Goal: Task Accomplishment & Management: Manage account settings

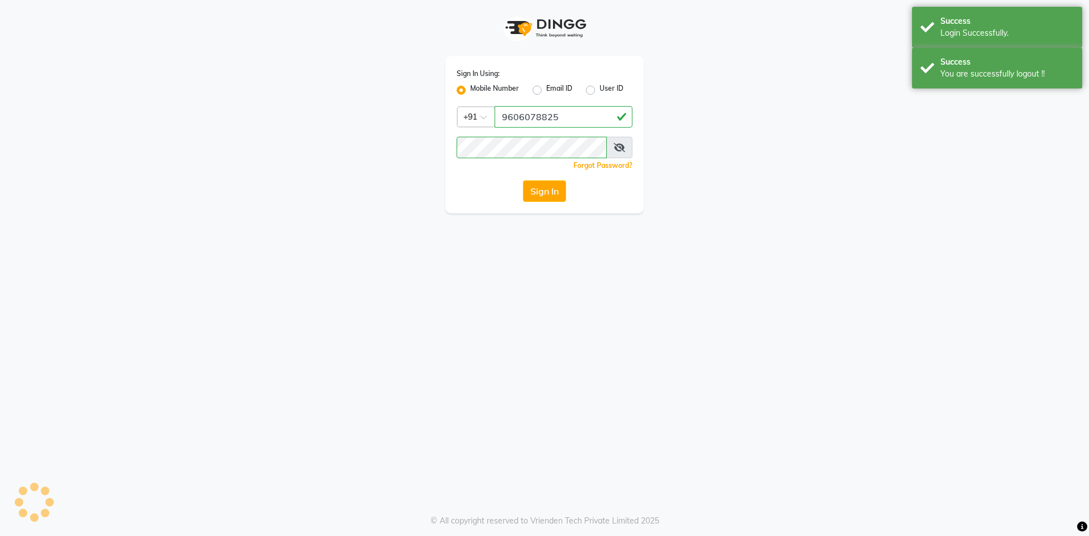
select select "90"
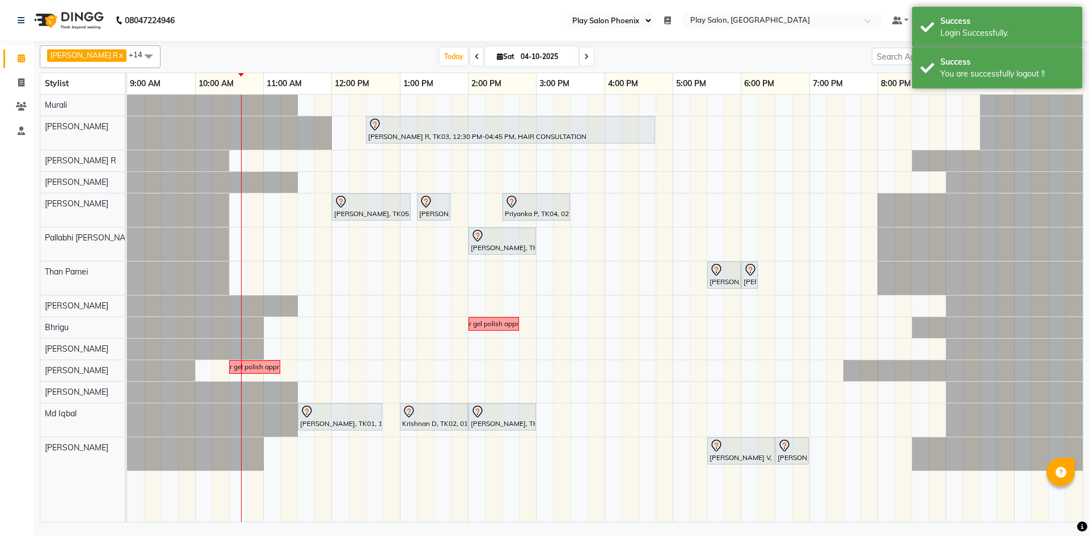
click at [669, 20] on icon at bounding box center [667, 20] width 7 height 8
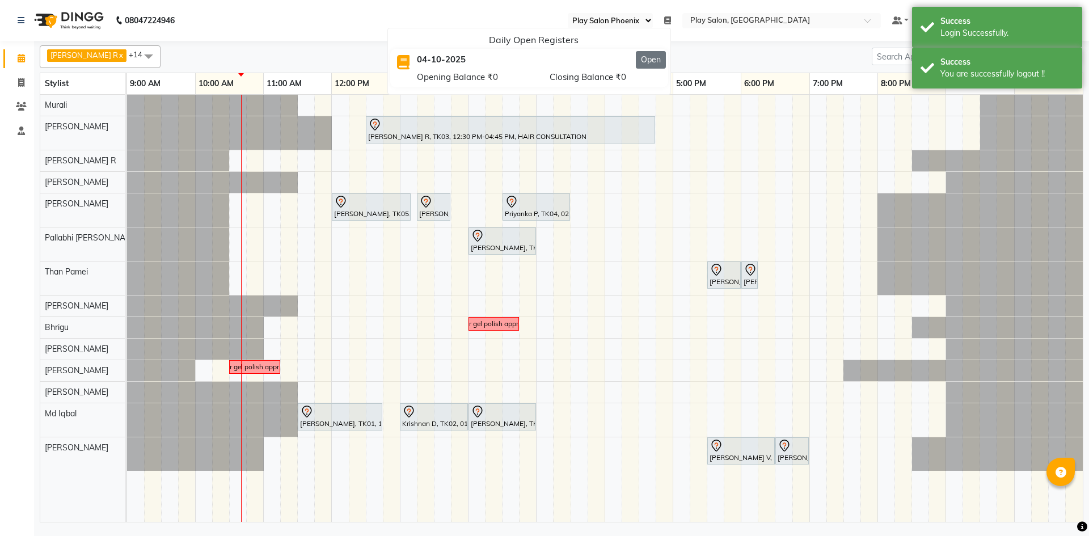
click at [646, 60] on button "Open" at bounding box center [651, 60] width 30 height 18
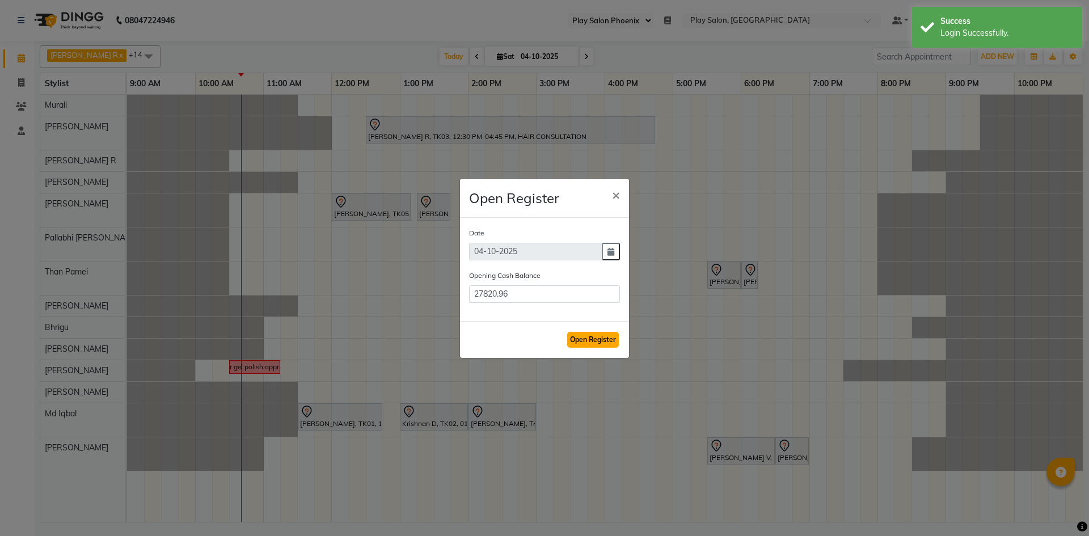
click at [593, 343] on button "Open Register" at bounding box center [593, 340] width 52 height 16
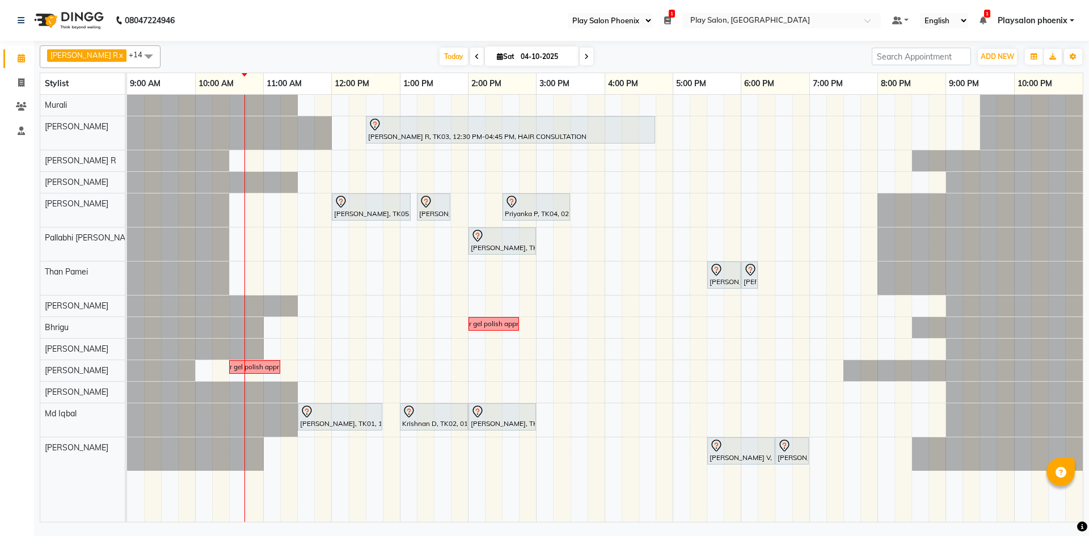
click at [366, 185] on div "[PERSON_NAME] R, TK03, 12:30 PM-04:45 PM, HAIR CONSULTATION [PERSON_NAME], TK05…" at bounding box center [605, 308] width 956 height 427
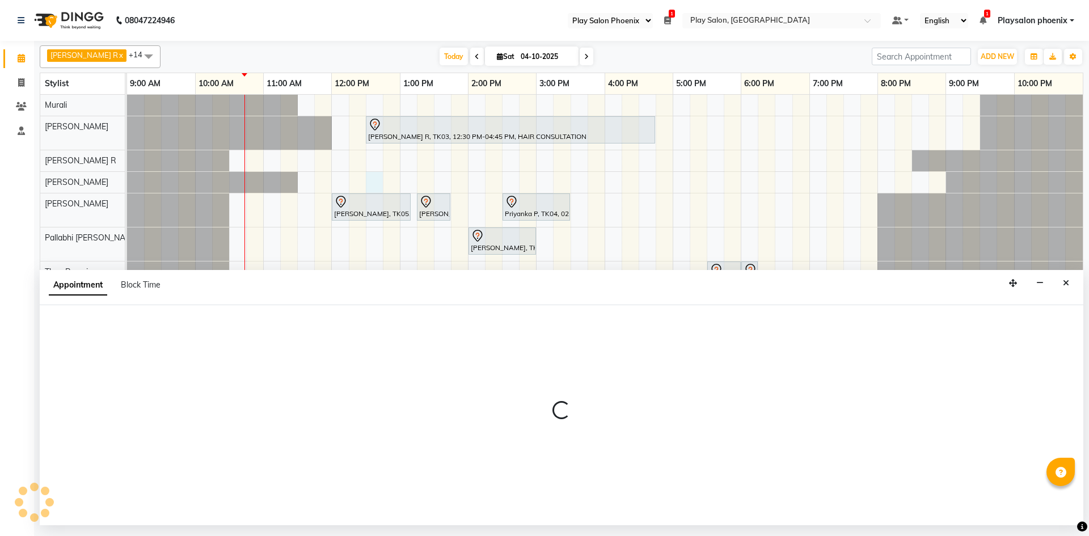
select select "81425"
select select "750"
select select "tentative"
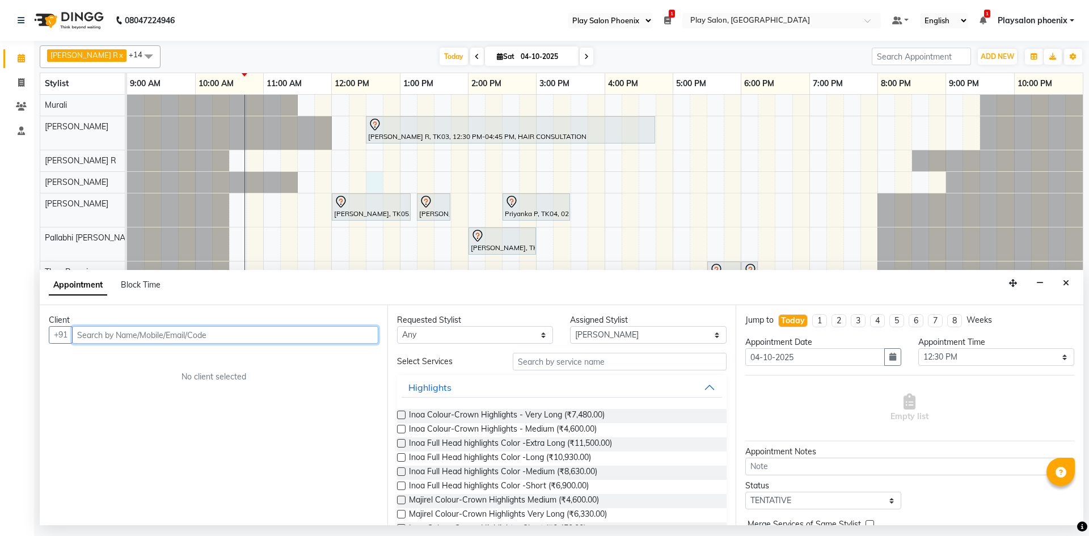
click at [161, 336] on input "text" at bounding box center [225, 335] width 306 height 18
type input "8861832111"
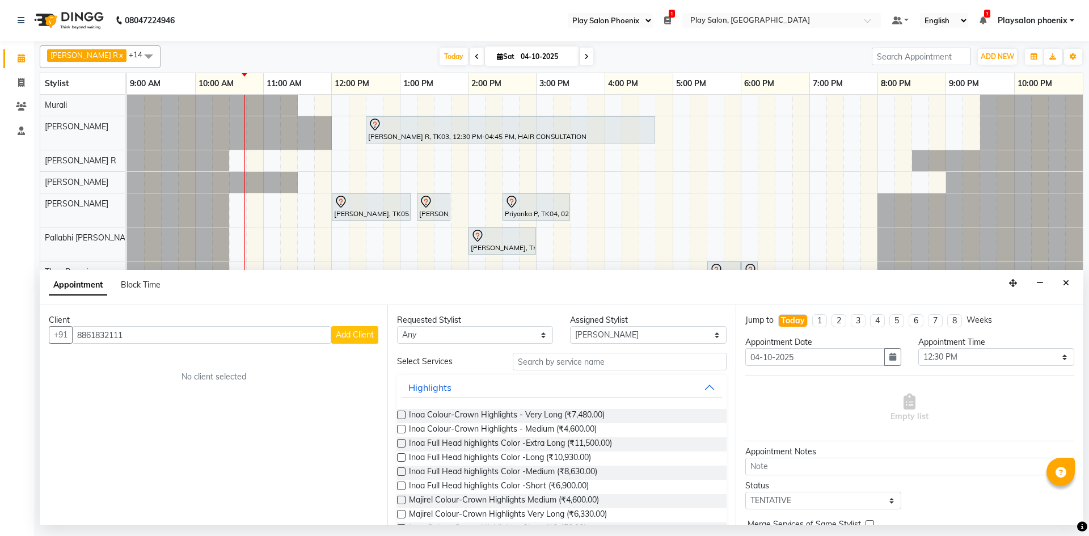
click at [348, 338] on span "Add Client" at bounding box center [355, 335] width 38 height 10
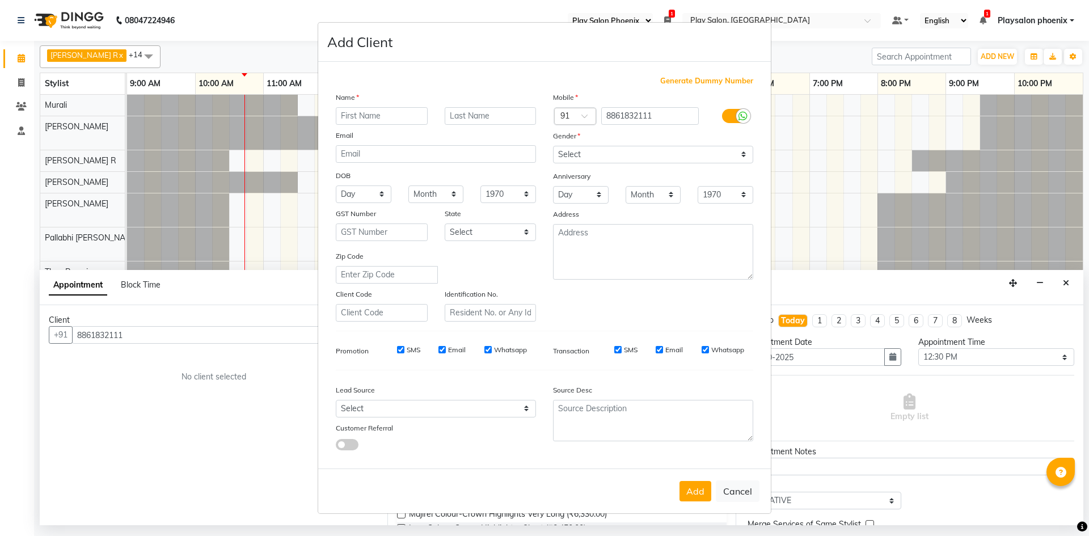
click at [406, 117] on input "text" at bounding box center [382, 116] width 92 height 18
type input "Ankita"
click at [482, 119] on input "text" at bounding box center [491, 116] width 92 height 18
type input "A"
click at [607, 155] on select "Select [DEMOGRAPHIC_DATA] [DEMOGRAPHIC_DATA] Other Prefer Not To Say" at bounding box center [653, 155] width 200 height 18
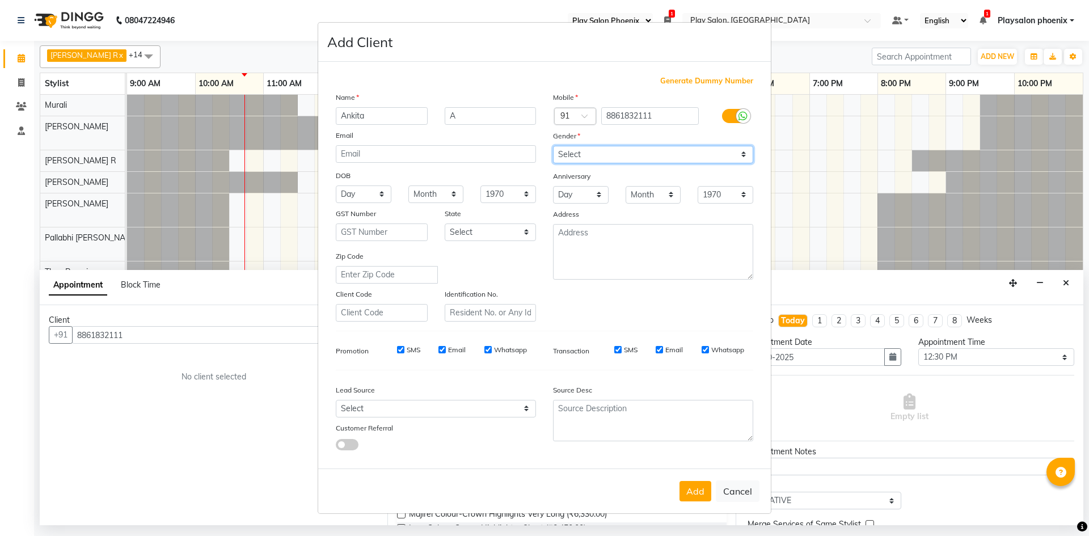
select select "[DEMOGRAPHIC_DATA]"
click at [553, 146] on select "Select [DEMOGRAPHIC_DATA] [DEMOGRAPHIC_DATA] Other Prefer Not To Say" at bounding box center [653, 155] width 200 height 18
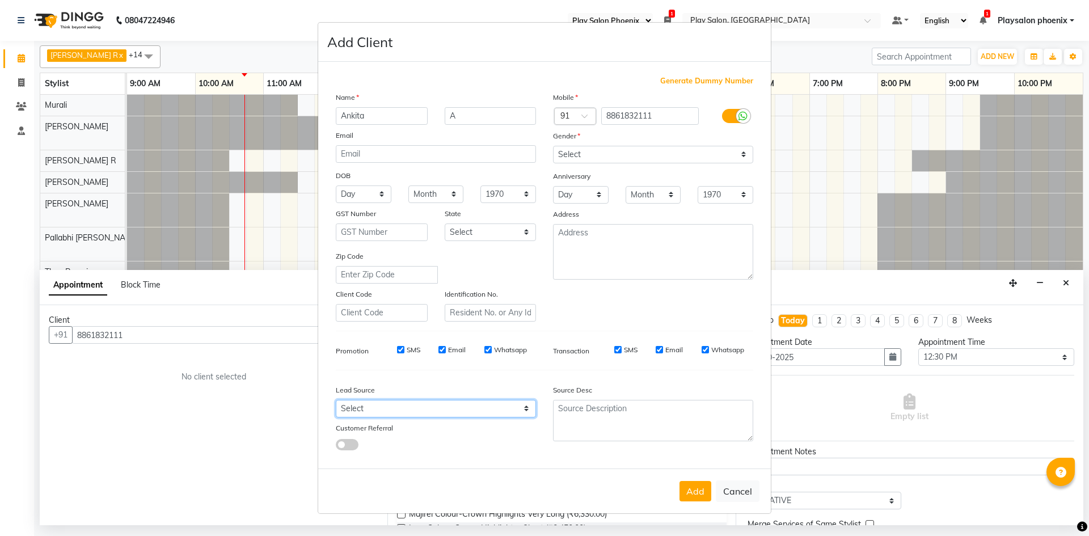
click at [503, 407] on select "Select Walk-in Internet Friend Word of Mouth Advertisement Facebook JustDial Go…" at bounding box center [436, 409] width 200 height 18
select select "54882"
click at [336, 400] on select "Select Walk-in Internet Friend Word of Mouth Advertisement Facebook JustDial Go…" at bounding box center [436, 409] width 200 height 18
click at [693, 491] on button "Add" at bounding box center [696, 491] width 32 height 20
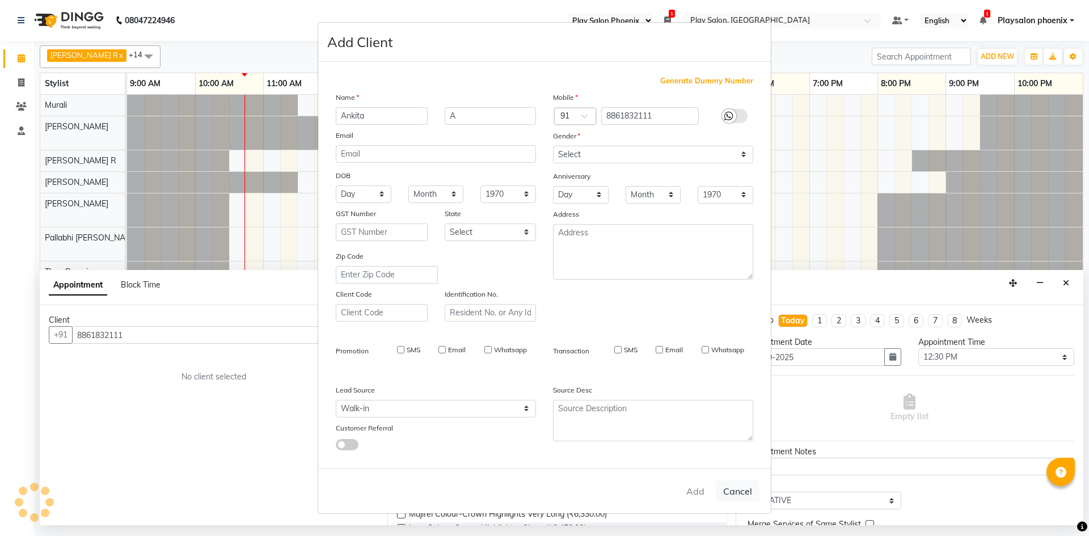
type input "88******11"
select select
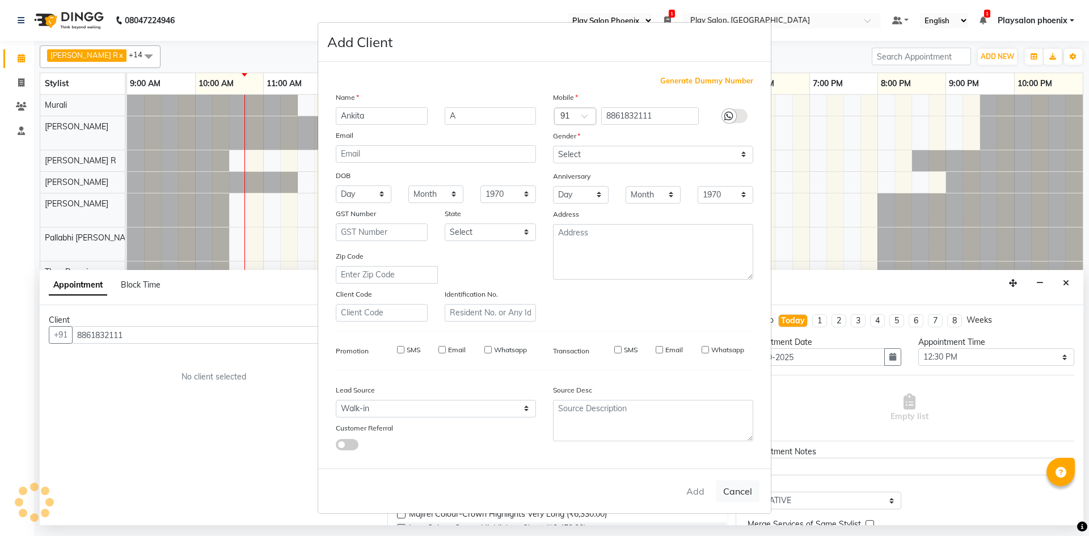
select select
checkbox input "false"
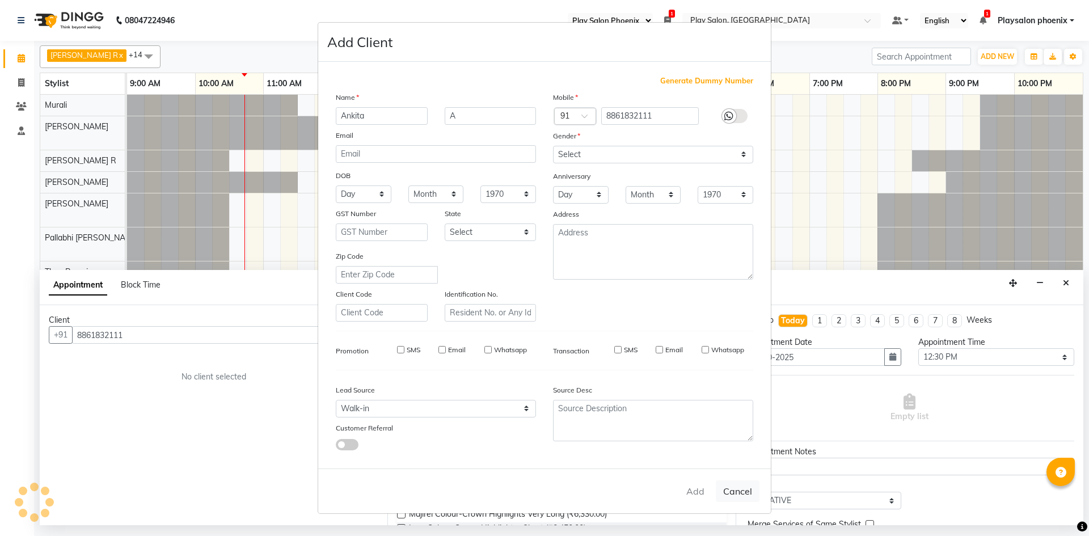
checkbox input "false"
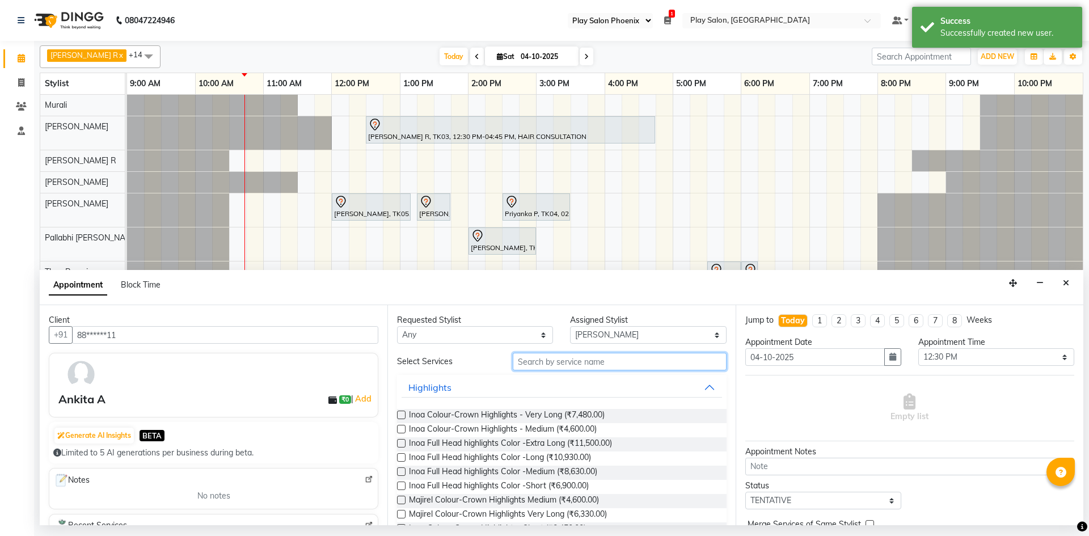
click at [588, 361] on input "text" at bounding box center [620, 362] width 214 height 18
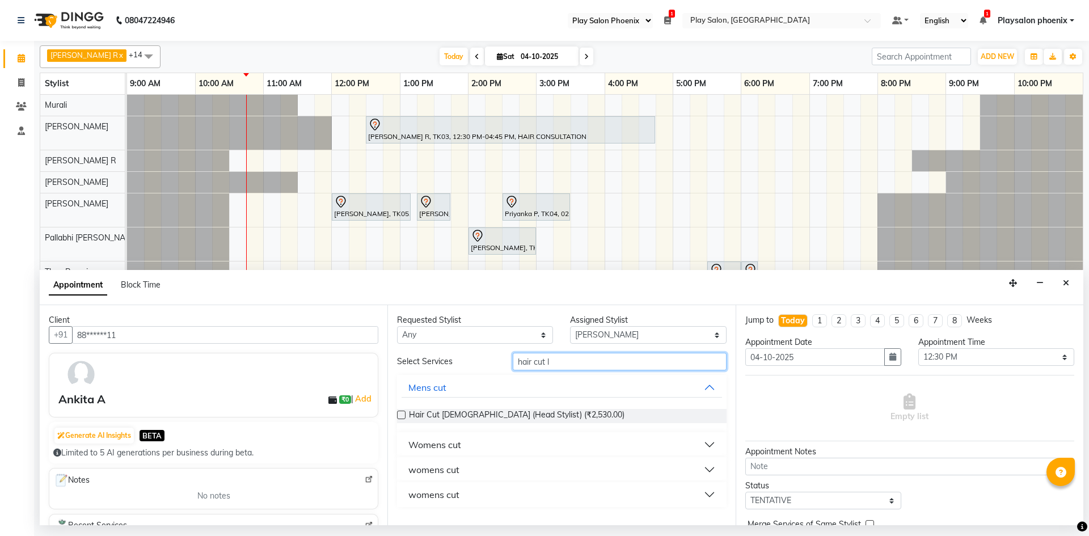
type input "hair cut l"
click at [402, 414] on label at bounding box center [401, 415] width 9 height 9
click at [402, 414] on input "checkbox" at bounding box center [400, 415] width 7 height 7
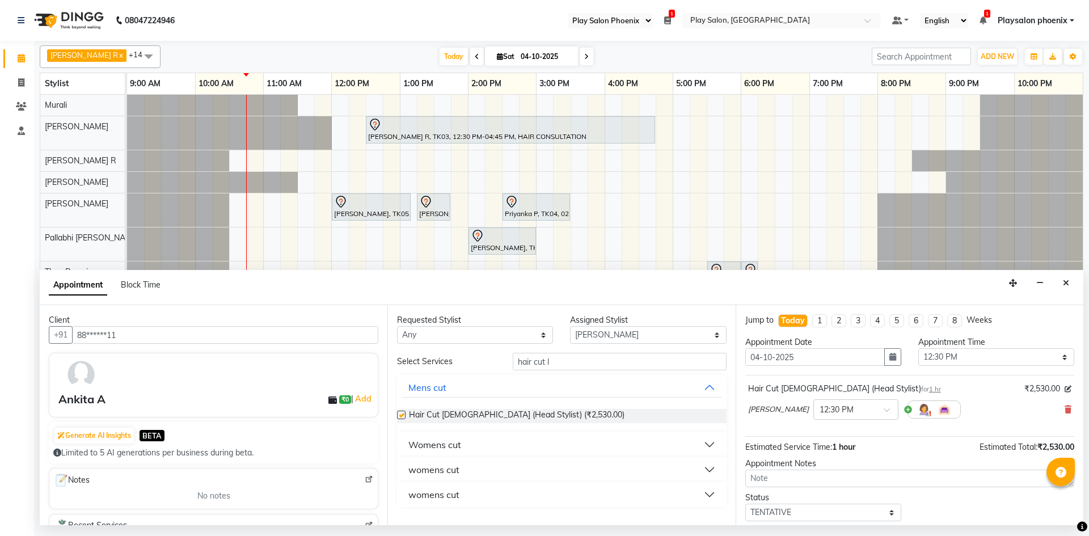
checkbox input "false"
click at [947, 359] on select "Select 10:00 AM 10:15 AM 10:30 AM 10:45 AM 11:00 AM 11:15 AM 11:30 AM 11:45 AM …" at bounding box center [996, 357] width 156 height 18
click at [918, 348] on select "Select 10:00 AM 10:15 AM 10:30 AM 10:45 AM 11:00 AM 11:15 AM 11:30 AM 11:45 AM …" at bounding box center [996, 357] width 156 height 18
click at [963, 361] on select "Select 10:00 AM 10:15 AM 10:30 AM 10:45 AM 11:00 AM 11:15 AM 11:30 AM 11:45 AM …" at bounding box center [996, 357] width 156 height 18
click at [918, 348] on select "Select 10:00 AM 10:15 AM 10:30 AM 10:45 AM 11:00 AM 11:15 AM 11:30 AM 11:45 AM …" at bounding box center [996, 357] width 156 height 18
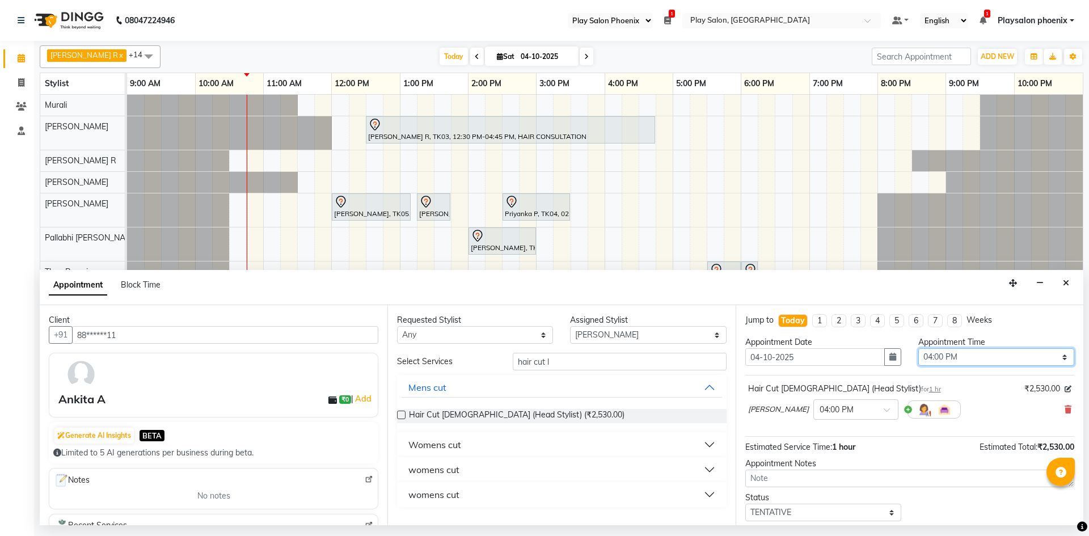
click at [987, 358] on select "Select 10:00 AM 10:15 AM 10:30 AM 10:45 AM 11:00 AM 11:15 AM 11:30 AM 11:45 AM …" at bounding box center [996, 357] width 156 height 18
select select "1020"
click at [918, 348] on select "Select 10:00 AM 10:15 AM 10:30 AM 10:45 AM 11:00 AM 11:15 AM 11:30 AM 11:45 AM …" at bounding box center [996, 357] width 156 height 18
click at [627, 339] on select "Select [PERSON_NAME] Chytra [PERSON_NAME] General Technician . [PERSON_NAME] [P…" at bounding box center [648, 335] width 156 height 18
select select "81412"
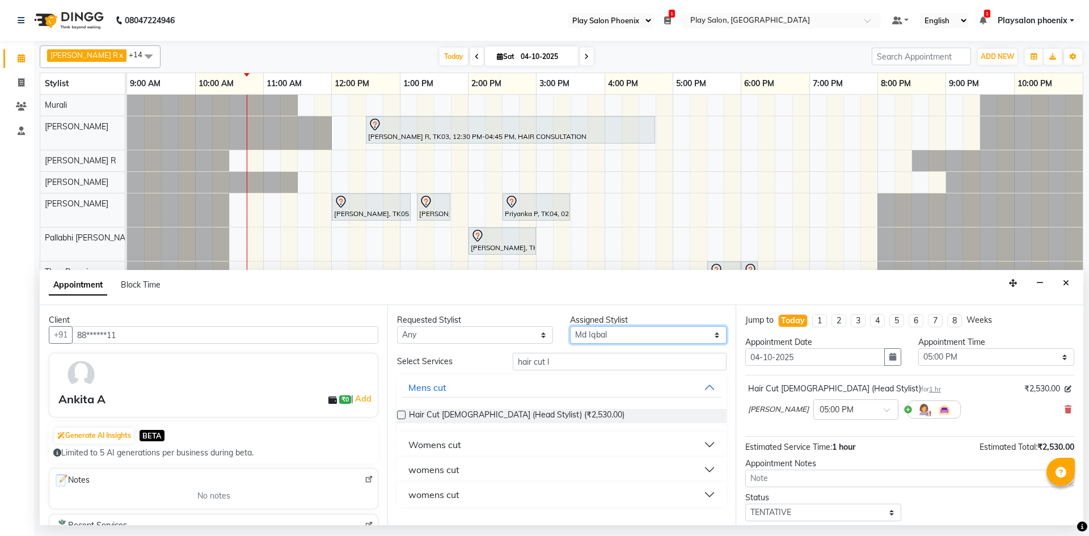
click at [570, 326] on select "Select [PERSON_NAME] Chytra [PERSON_NAME] General Technician . [PERSON_NAME] [P…" at bounding box center [648, 335] width 156 height 18
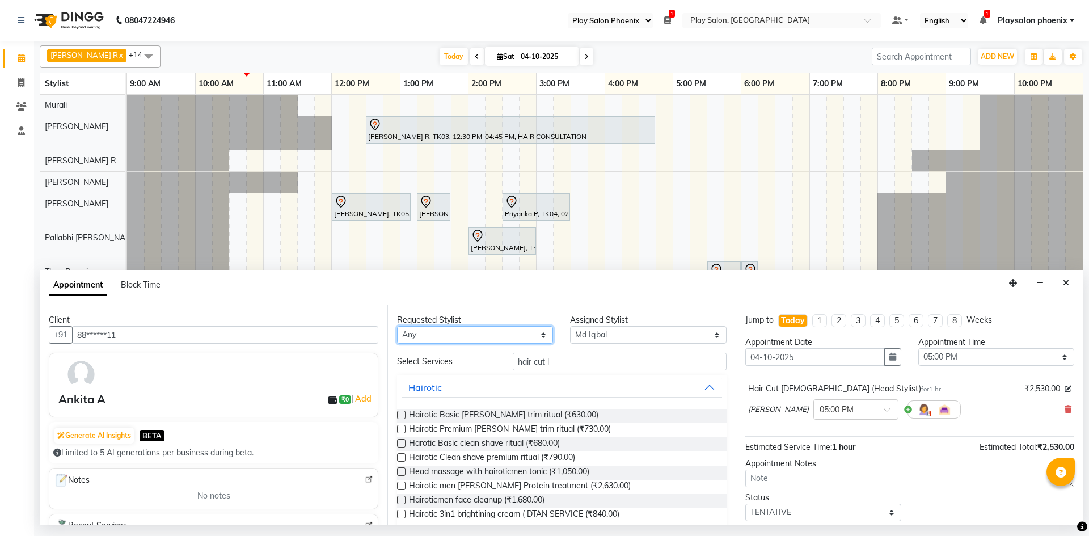
click at [491, 331] on select "Any [PERSON_NAME] Chytra [PERSON_NAME] General Technician . [PERSON_NAME] [PERS…" at bounding box center [475, 335] width 156 height 18
select select "81412"
click at [397, 326] on select "Any [PERSON_NAME] Chytra [PERSON_NAME] General Technician . [PERSON_NAME] [PERS…" at bounding box center [475, 335] width 156 height 18
click at [606, 365] on input "hair cut l" at bounding box center [620, 362] width 214 height 18
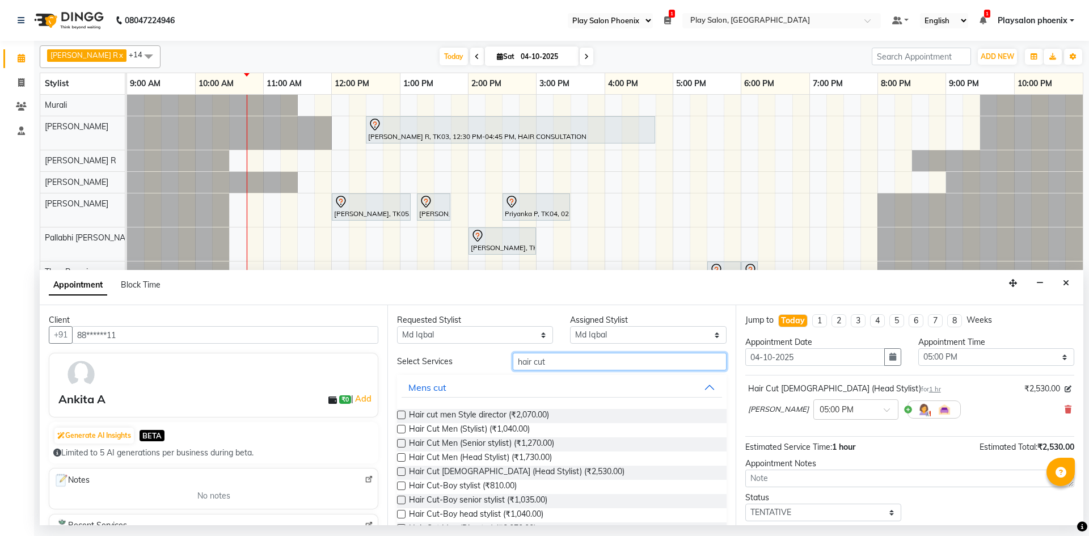
type input "hair cut l"
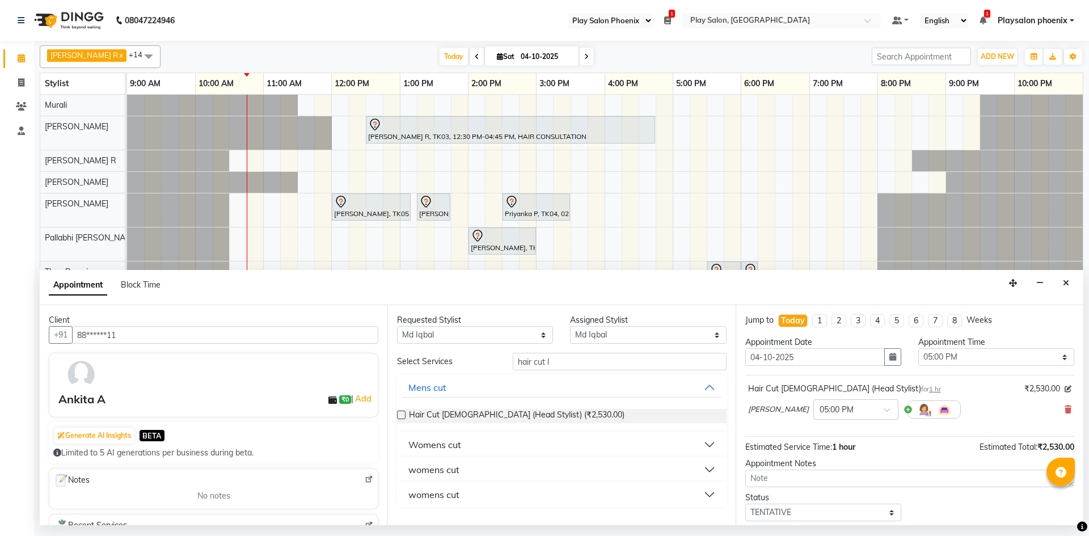
click at [690, 497] on button "womens cut" at bounding box center [562, 494] width 320 height 20
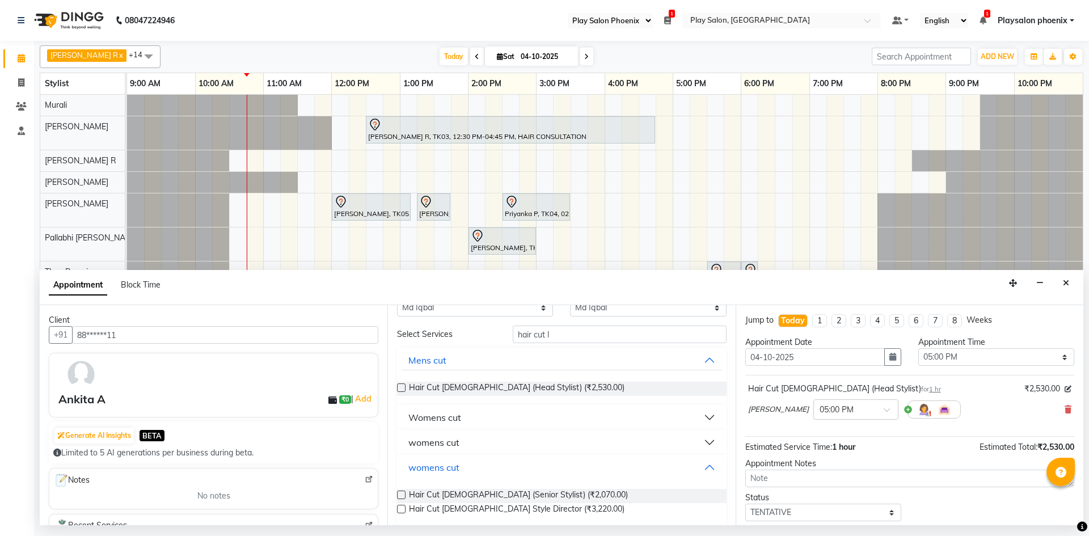
scroll to position [37, 0]
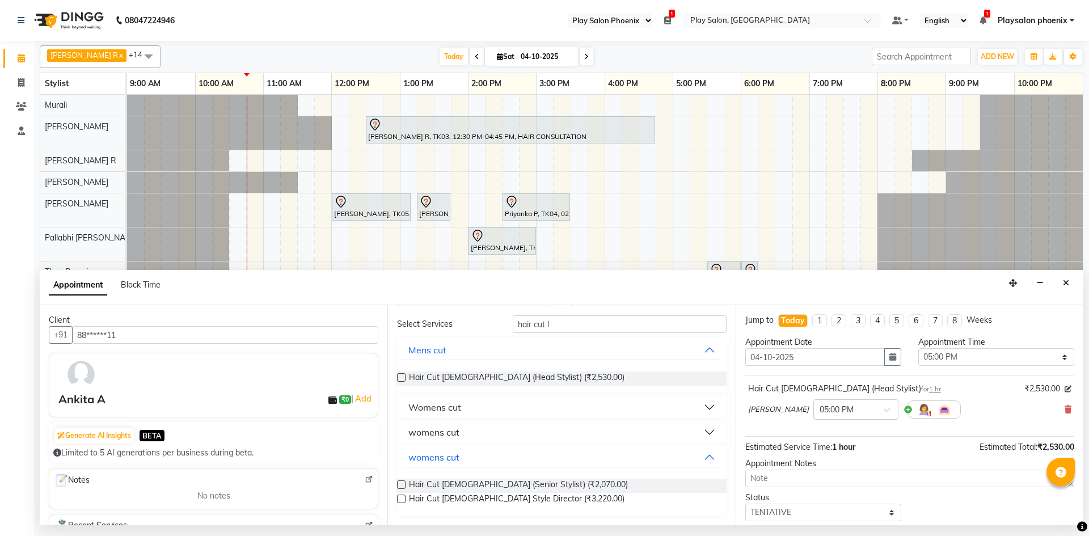
click at [400, 501] on label at bounding box center [401, 499] width 9 height 9
click at [400, 501] on input "checkbox" at bounding box center [400, 499] width 7 height 7
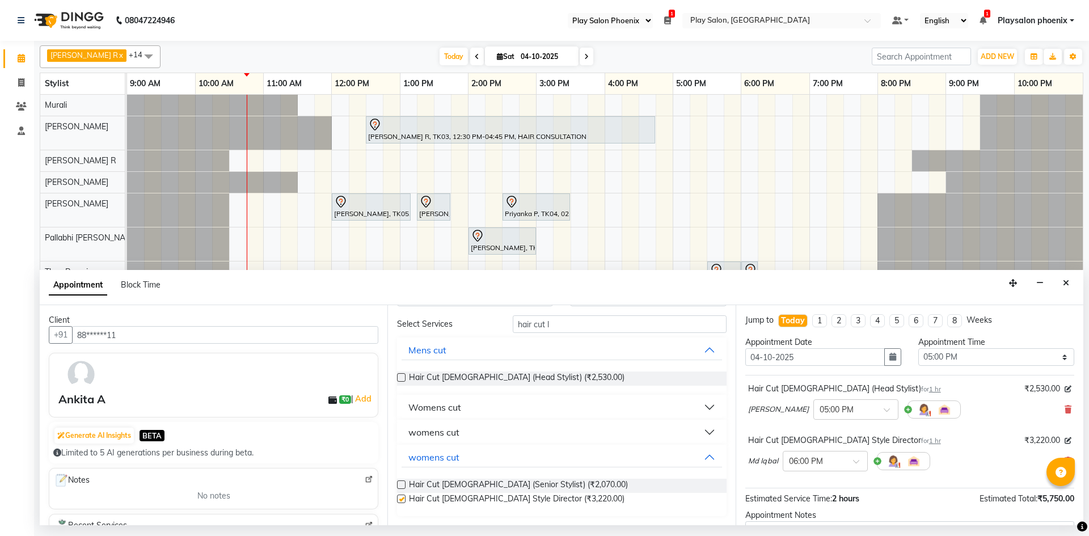
checkbox input "false"
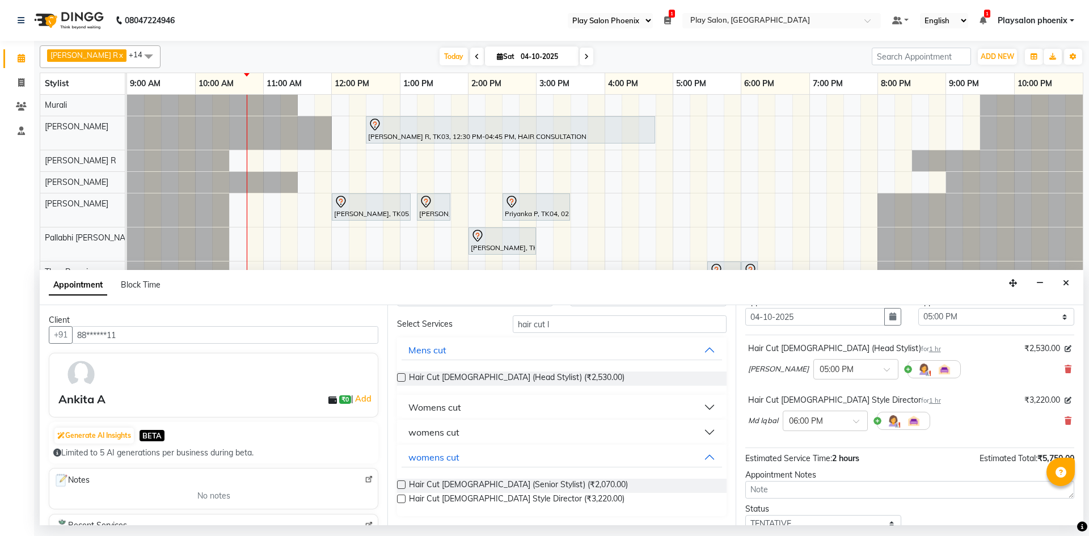
scroll to position [113, 0]
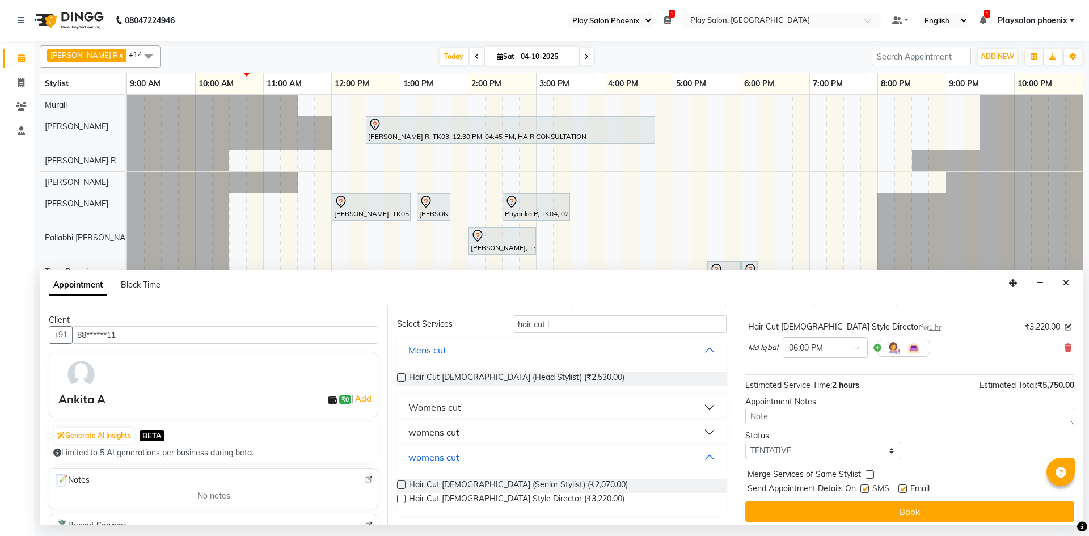
click at [900, 491] on label at bounding box center [902, 488] width 9 height 9
click at [900, 491] on input "checkbox" at bounding box center [901, 489] width 7 height 7
checkbox input "false"
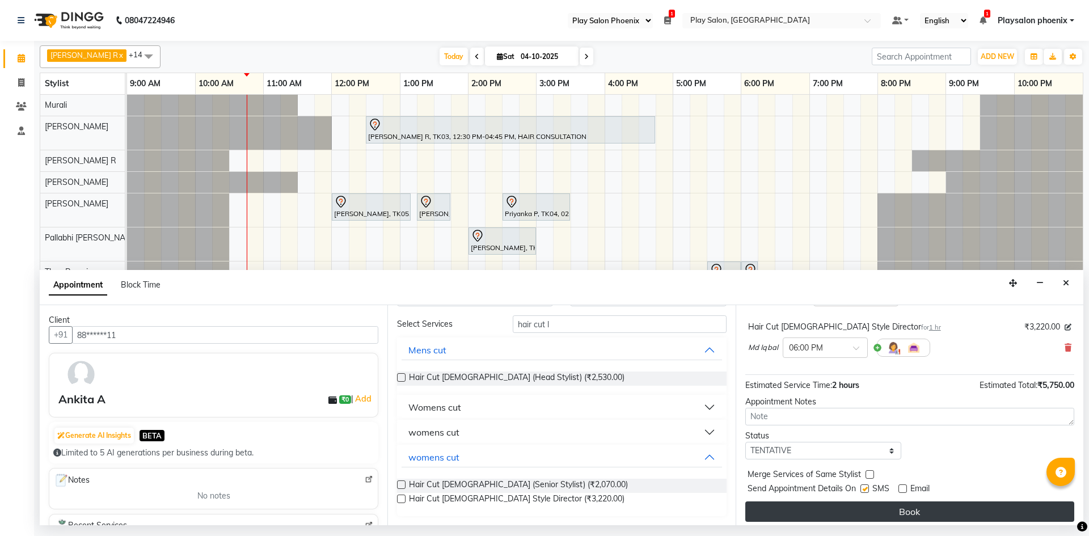
click at [898, 511] on button "Book" at bounding box center [909, 511] width 329 height 20
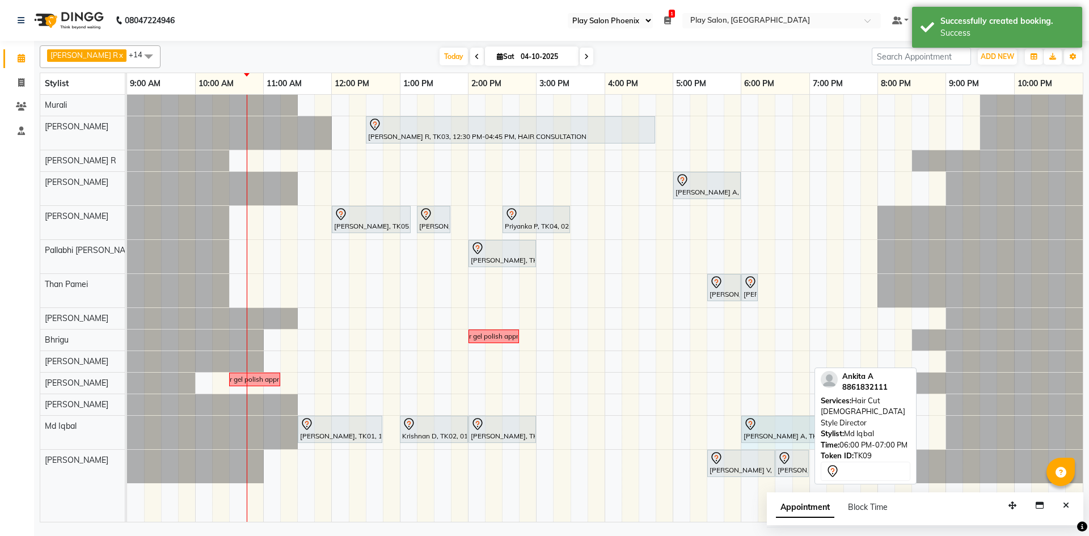
drag, startPoint x: 807, startPoint y: 430, endPoint x: 813, endPoint y: 429, distance: 6.3
click at [127, 429] on div "[PERSON_NAME], TK01, 11:30 AM-12:45 PM, Hair Cut [DEMOGRAPHIC_DATA] (Head Styli…" at bounding box center [127, 432] width 0 height 33
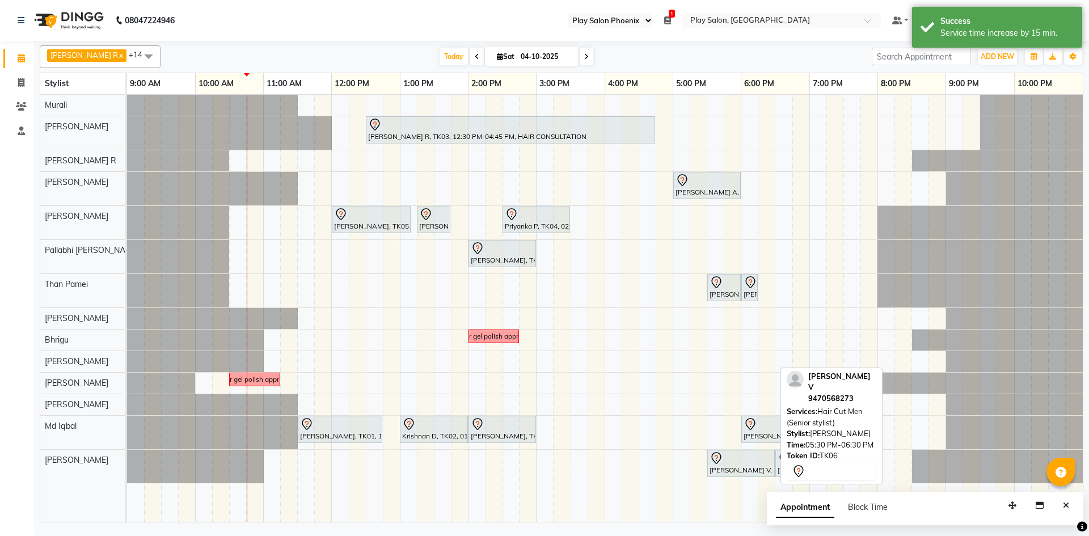
click at [733, 461] on div at bounding box center [741, 459] width 63 height 14
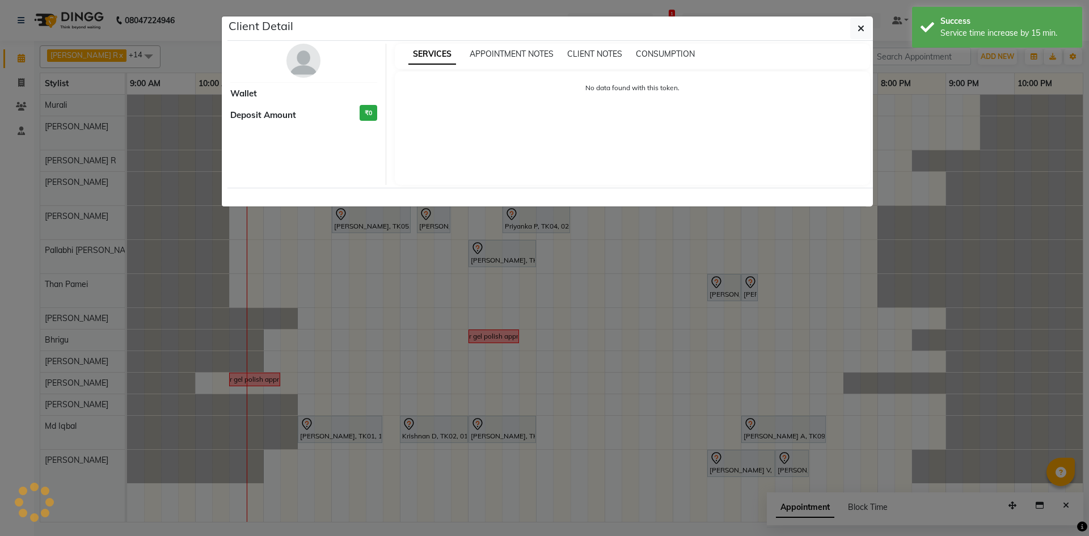
select select "7"
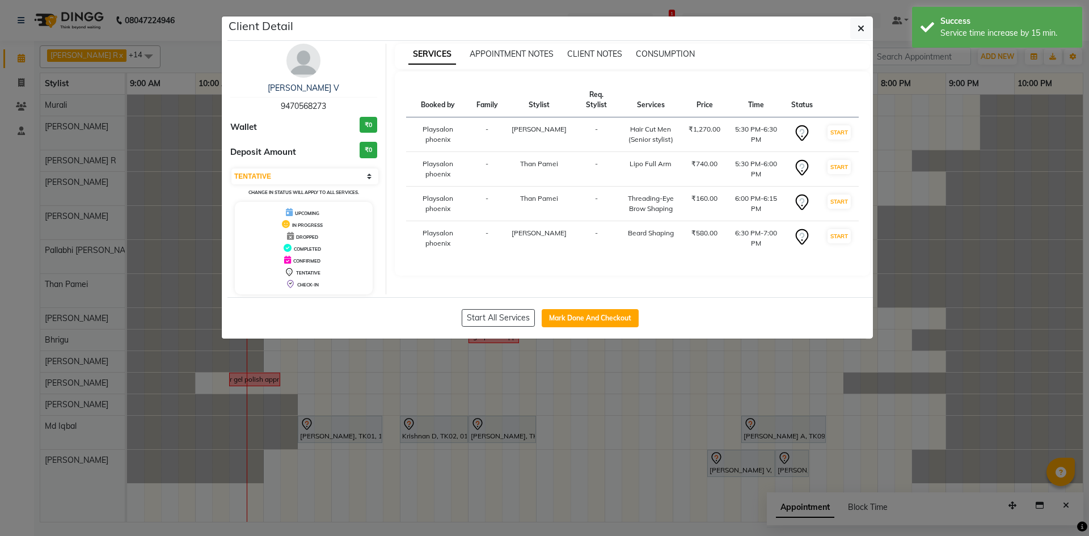
click at [306, 72] on img at bounding box center [303, 61] width 34 height 34
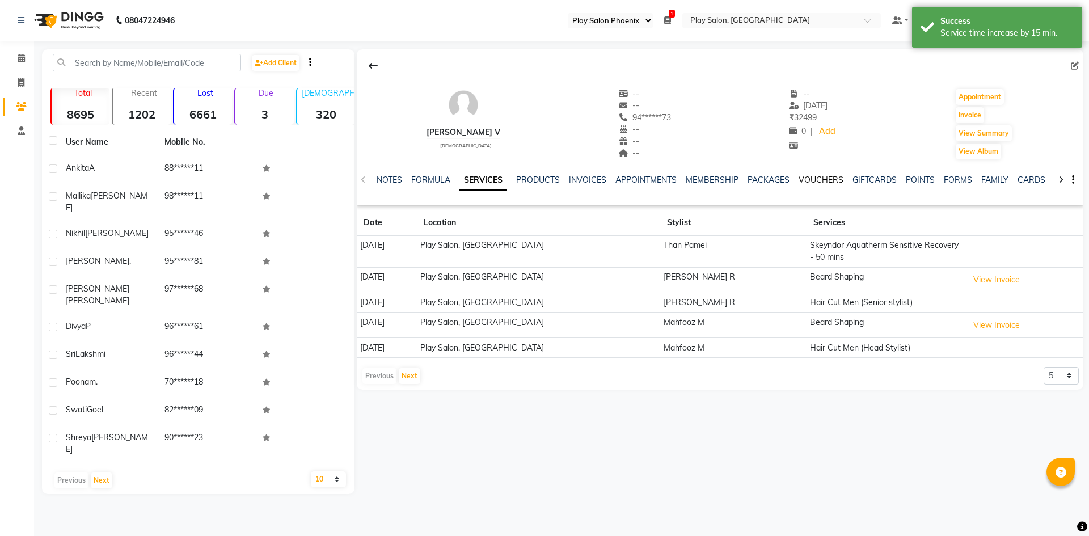
click at [826, 180] on link "VOUCHERS" at bounding box center [821, 180] width 45 height 10
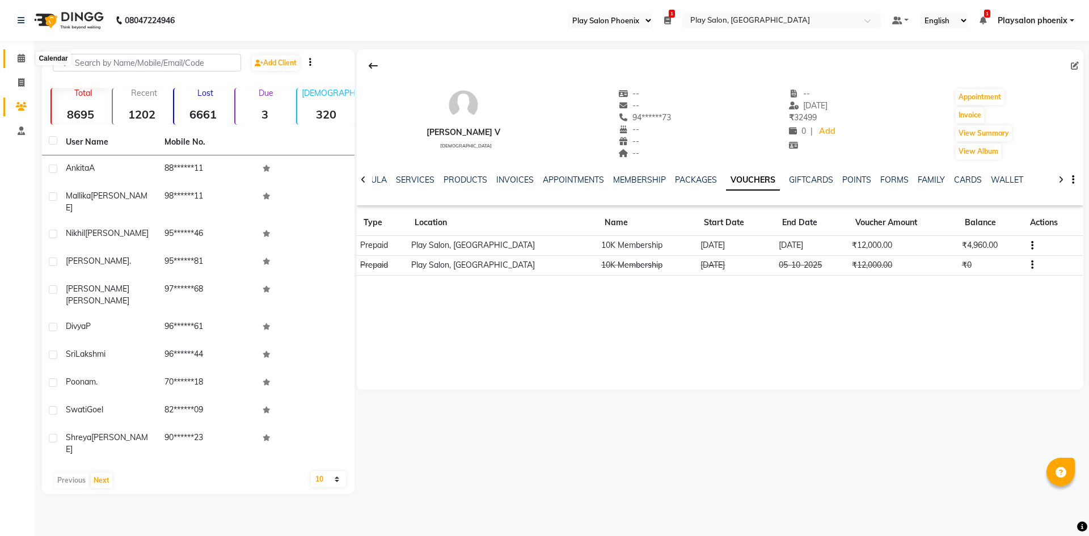
click at [16, 56] on span at bounding box center [21, 58] width 20 height 13
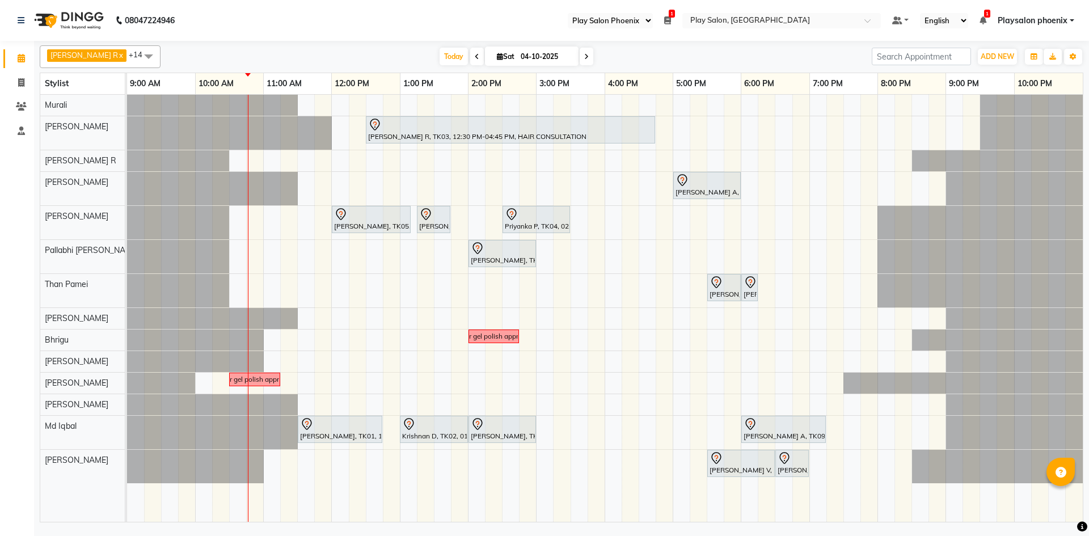
click at [311, 348] on div "[PERSON_NAME] R, TK03, 12:30 PM-04:45 PM, HAIR CONSULTATION [PERSON_NAME] A, TK…" at bounding box center [605, 308] width 956 height 427
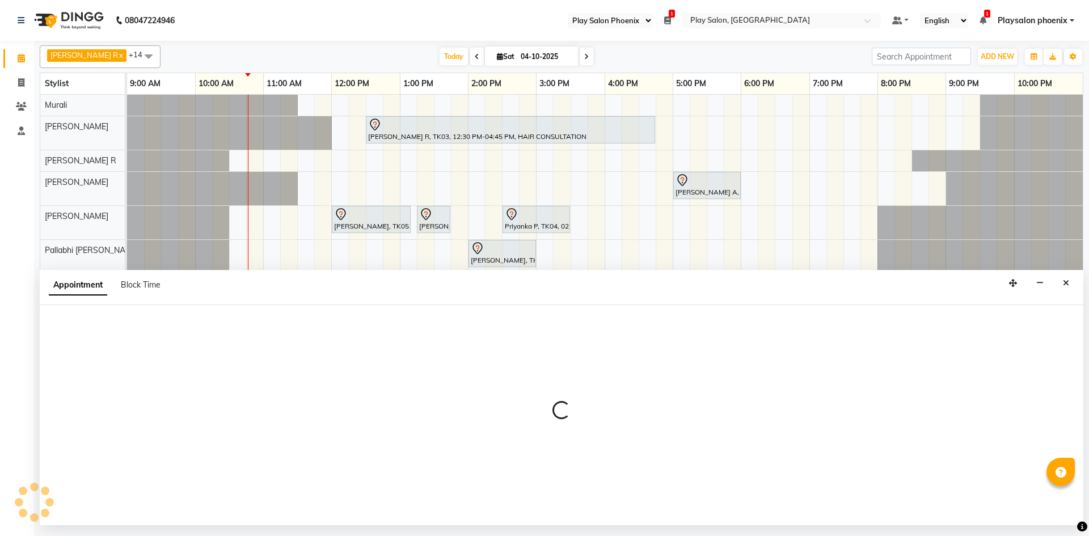
select select "89416"
select select "690"
select select "tentative"
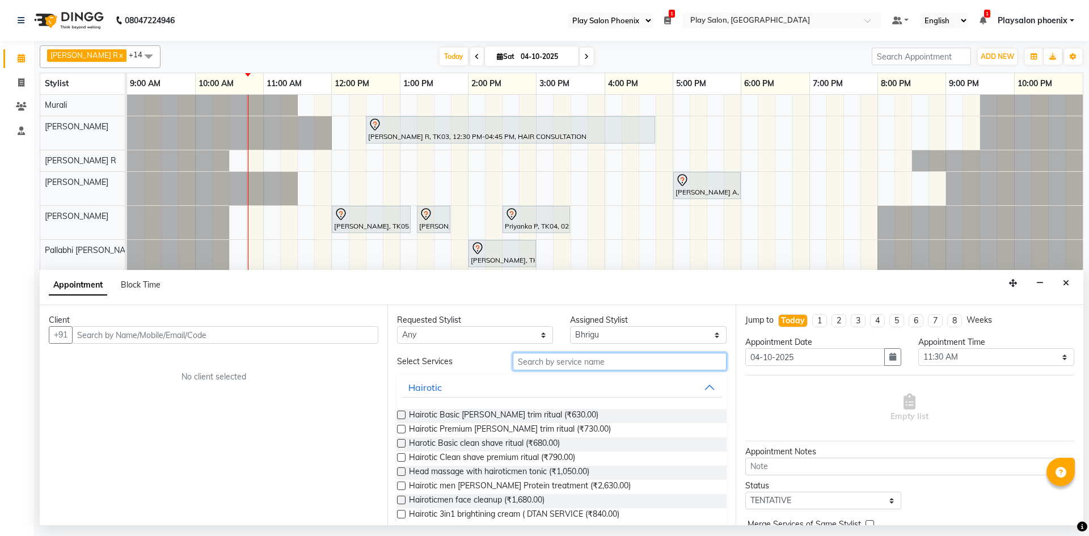
click at [587, 362] on input "text" at bounding box center [620, 362] width 214 height 18
click at [610, 338] on select "Select [PERSON_NAME] Chytra [PERSON_NAME] General Technician . [PERSON_NAME] [P…" at bounding box center [648, 335] width 156 height 18
select select "81415"
click at [570, 326] on select "Select [PERSON_NAME] Chytra [PERSON_NAME] General Technician . [PERSON_NAME] [P…" at bounding box center [648, 335] width 156 height 18
click at [589, 365] on input "text" at bounding box center [620, 362] width 214 height 18
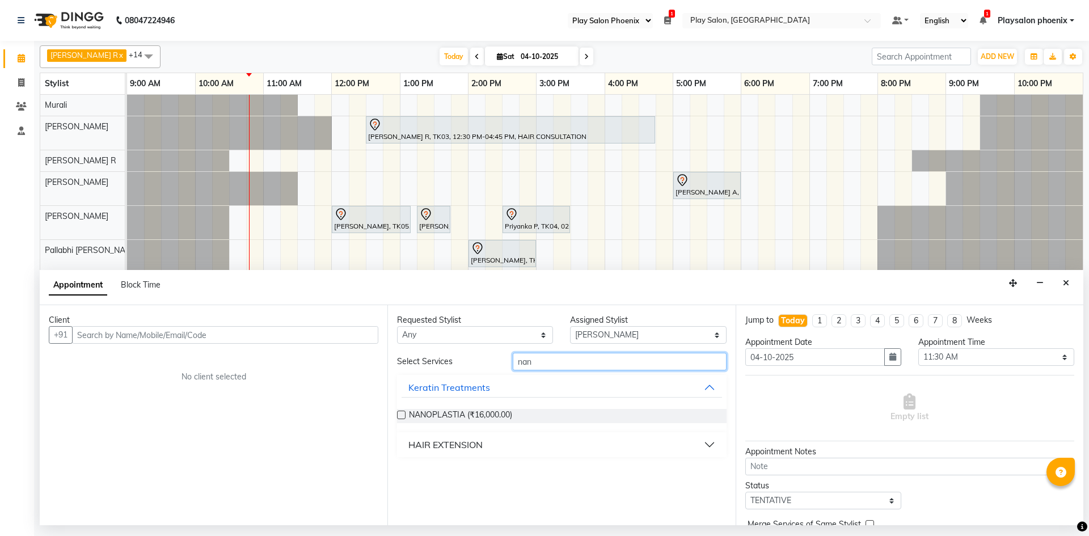
drag, startPoint x: 547, startPoint y: 364, endPoint x: 510, endPoint y: 364, distance: 37.4
click at [510, 364] on div "nan" at bounding box center [619, 362] width 231 height 18
click at [657, 368] on input "nan" at bounding box center [620, 362] width 214 height 18
click at [558, 356] on input "nan" at bounding box center [620, 362] width 214 height 18
click at [587, 365] on input "nan" at bounding box center [620, 362] width 214 height 18
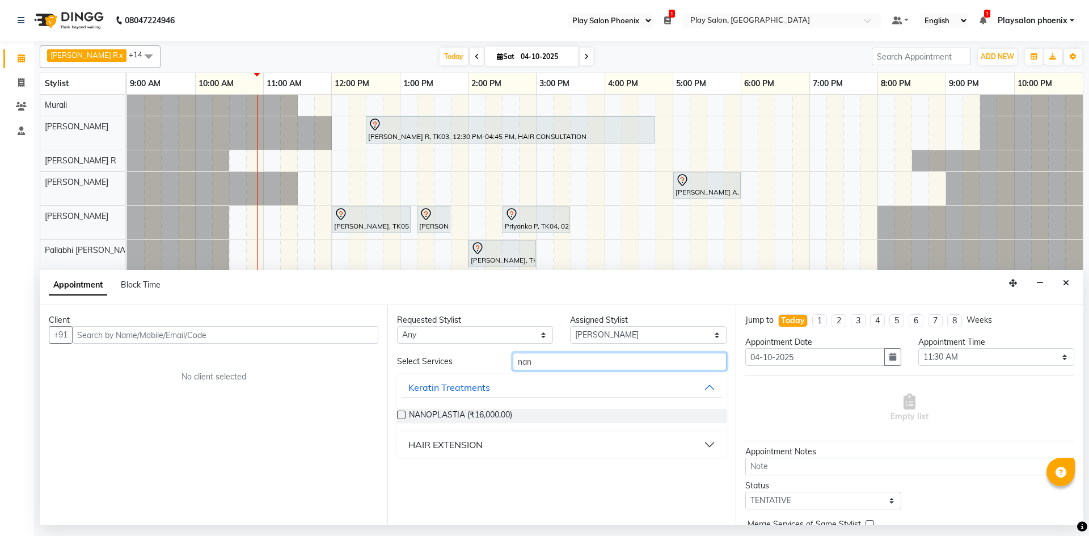
click at [616, 364] on input "nan" at bounding box center [620, 362] width 214 height 18
click at [606, 369] on input "nan" at bounding box center [620, 362] width 214 height 18
type input "nan"
click at [639, 338] on select "Select [PERSON_NAME] Chytra [PERSON_NAME] General Technician . [PERSON_NAME] [P…" at bounding box center [648, 335] width 156 height 18
select select "85963"
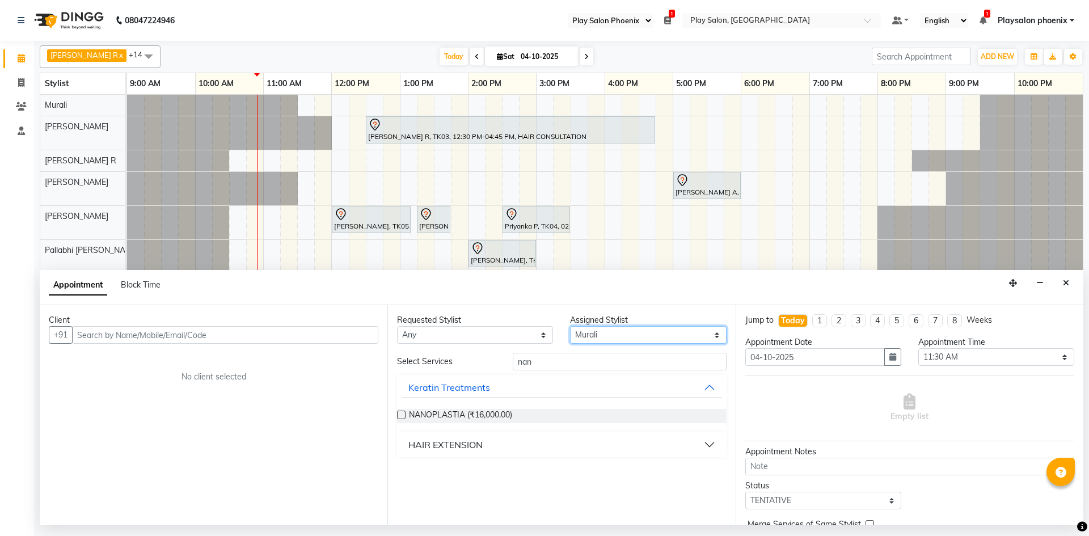
click at [570, 326] on select "Select [PERSON_NAME] Chytra [PERSON_NAME] General Technician . [PERSON_NAME] [P…" at bounding box center [648, 335] width 156 height 18
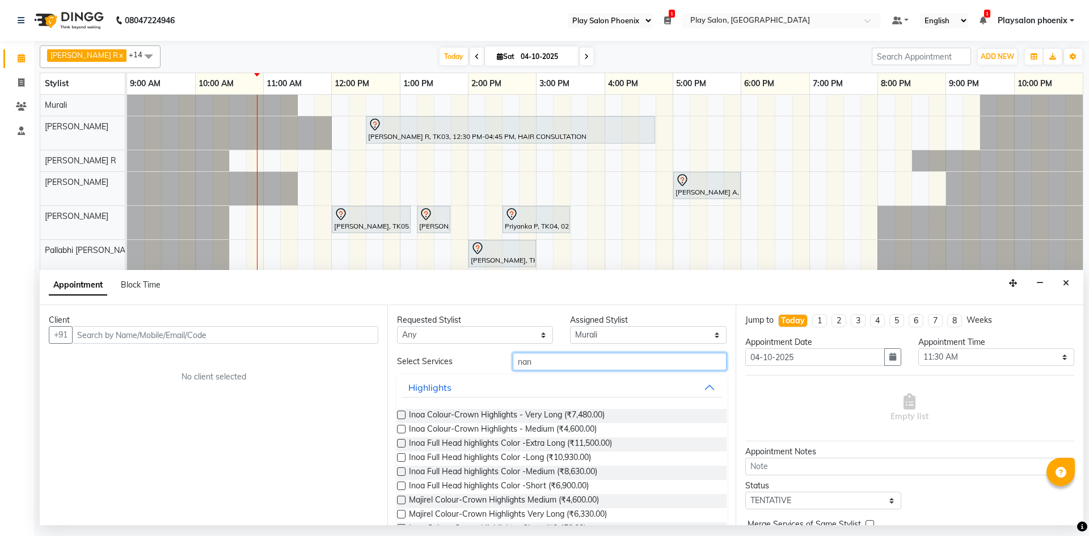
drag, startPoint x: 588, startPoint y: 365, endPoint x: 398, endPoint y: 378, distance: 189.9
click at [942, 359] on select "Select 10:00 AM 10:15 AM 10:30 AM 10:45 AM 11:00 AM 11:15 AM 11:30 AM 11:45 AM …" at bounding box center [996, 357] width 156 height 18
select select "840"
click at [918, 348] on select "Select 10:00 AM 10:15 AM 10:30 AM 10:45 AM 11:00 AM 11:15 AM 11:30 AM 11:45 AM …" at bounding box center [996, 357] width 156 height 18
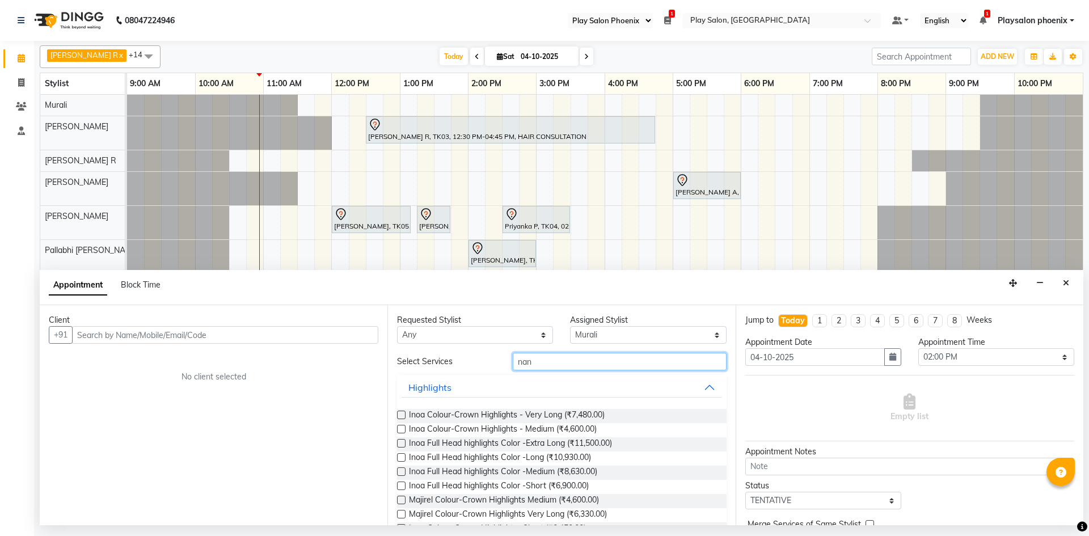
click at [688, 365] on input "nan" at bounding box center [620, 362] width 214 height 18
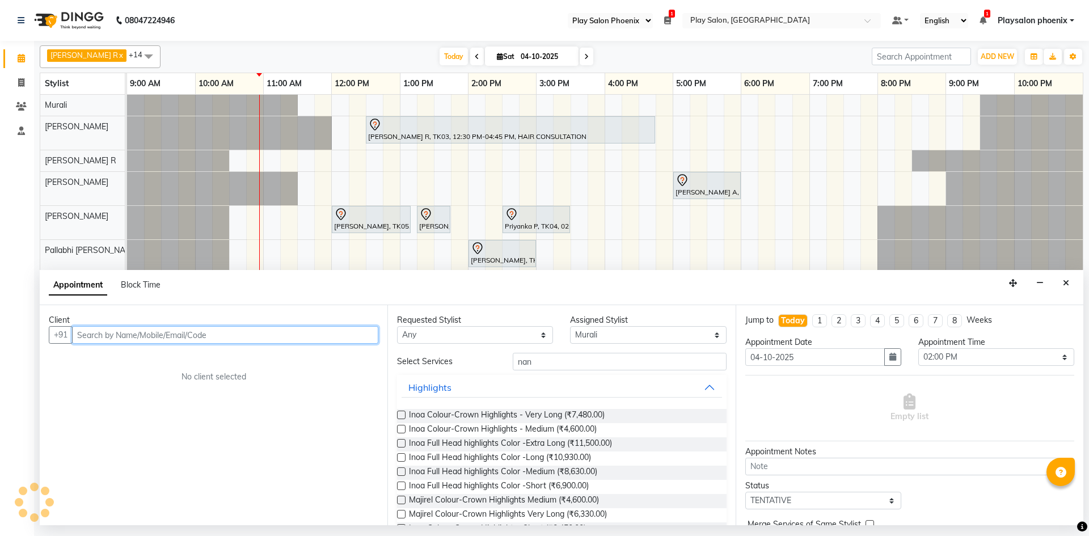
click at [200, 339] on input "text" at bounding box center [225, 335] width 306 height 18
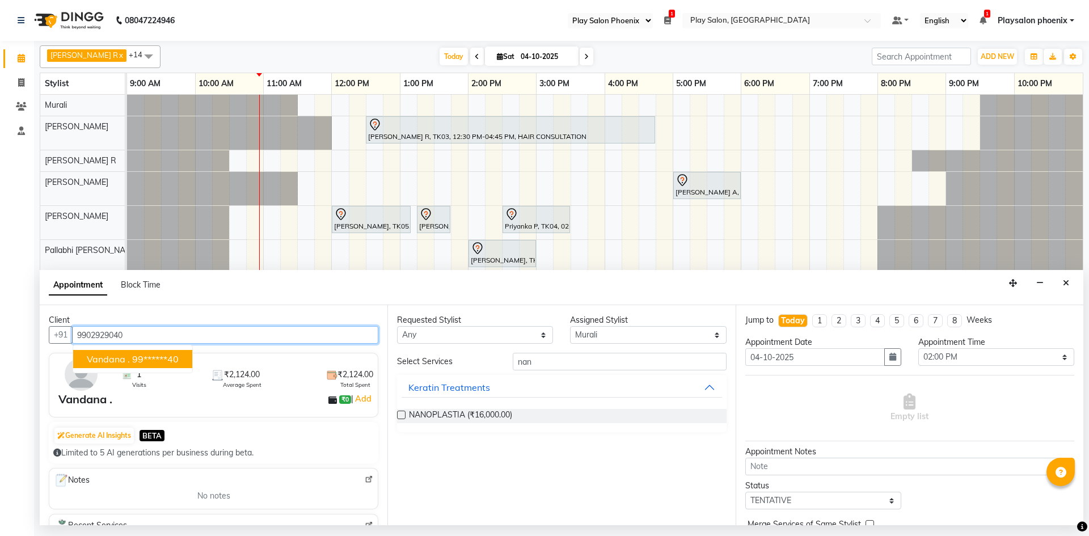
click at [167, 361] on ngb-highlight "99******40" at bounding box center [155, 358] width 47 height 11
type input "99******40"
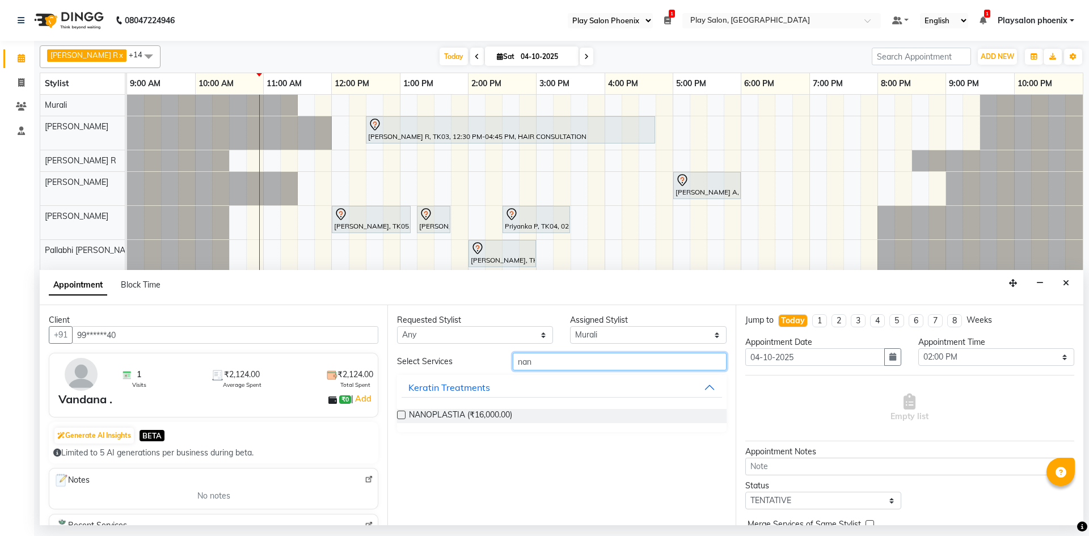
drag, startPoint x: 606, startPoint y: 368, endPoint x: 489, endPoint y: 388, distance: 118.6
click at [489, 388] on div "Select Services nan Keratin Treatments NANOPLASTIA (₹16,000.00)" at bounding box center [561, 392] width 329 height 79
click at [568, 360] on input "nan" at bounding box center [620, 362] width 214 height 18
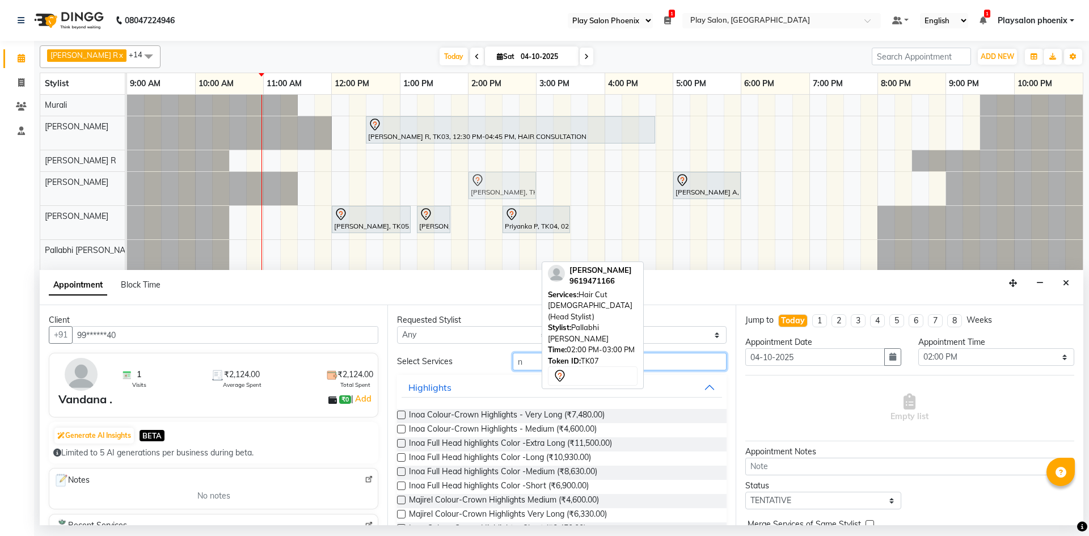
drag, startPoint x: 504, startPoint y: 255, endPoint x: 501, endPoint y: 204, distance: 51.1
click at [501, 204] on div "[PERSON_NAME] R, TK03, 12:30 PM-04:45 PM, HAIR CONSULTATION [PERSON_NAME] A, TK…" at bounding box center [605, 308] width 956 height 427
type input "n"
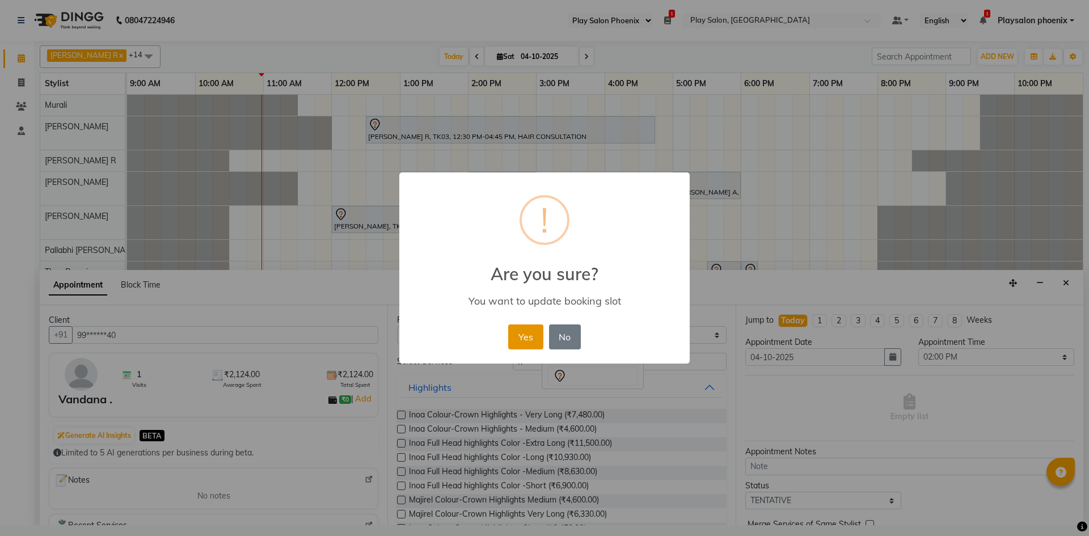
click at [531, 332] on button "Yes" at bounding box center [525, 336] width 35 height 25
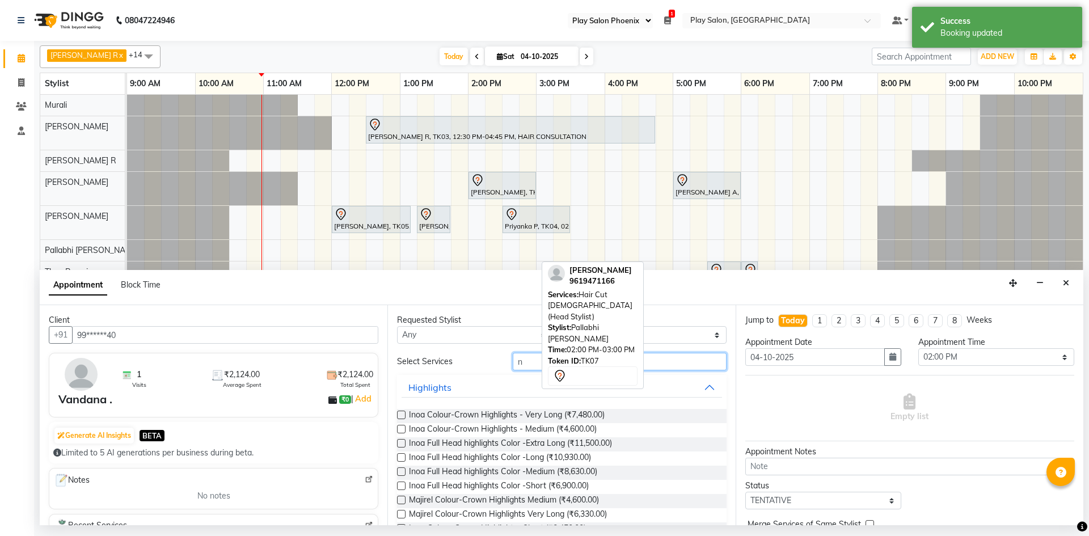
click at [712, 364] on input "n" at bounding box center [620, 362] width 214 height 18
click at [706, 330] on select "Select [PERSON_NAME] Chytra [PERSON_NAME] General Technician . [PERSON_NAME] [P…" at bounding box center [648, 335] width 156 height 18
select select "92102"
click at [570, 326] on select "Select [PERSON_NAME] Chytra [PERSON_NAME] General Technician . [PERSON_NAME] [P…" at bounding box center [648, 335] width 156 height 18
click at [671, 357] on input "n" at bounding box center [620, 362] width 214 height 18
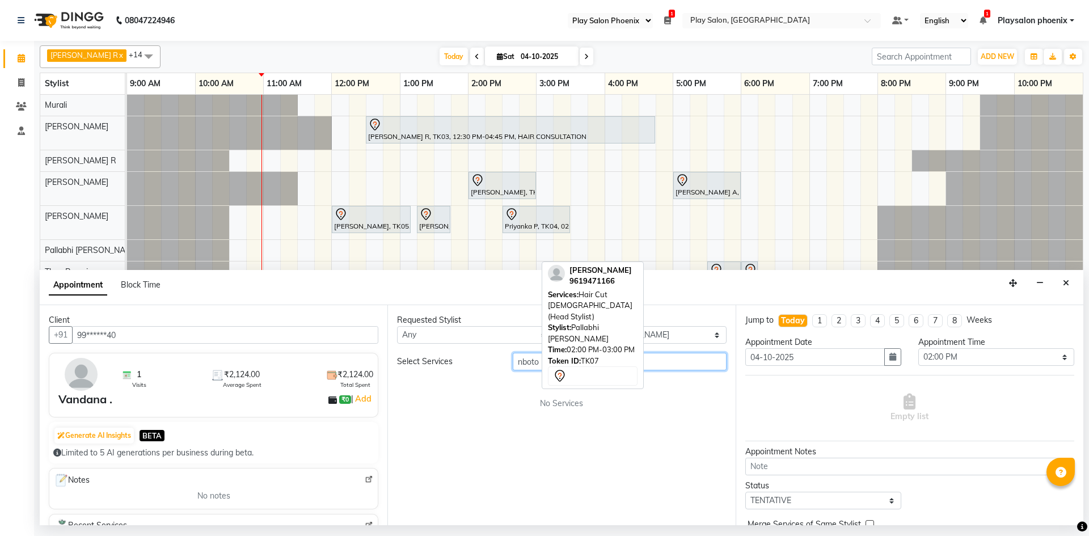
type input "nboto"
click at [646, 412] on div "Requested Stylist Any [PERSON_NAME] Chytra [PERSON_NAME] General Technician . […" at bounding box center [561, 415] width 348 height 220
drag, startPoint x: 649, startPoint y: 369, endPoint x: 429, endPoint y: 381, distance: 220.9
click at [429, 381] on div "Select Services nboto No Services" at bounding box center [561, 381] width 329 height 57
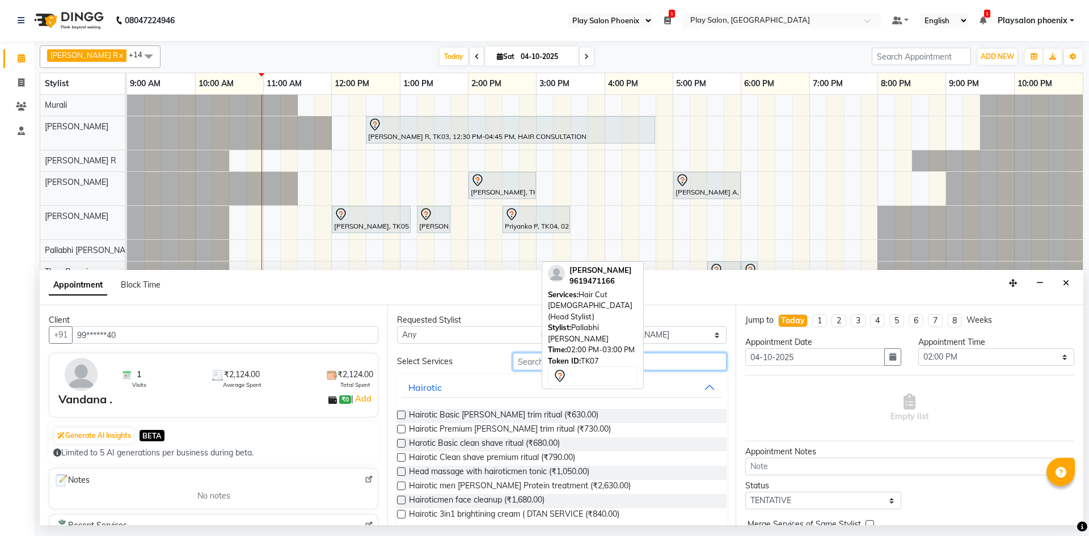
click at [518, 365] on input "text" at bounding box center [620, 362] width 214 height 18
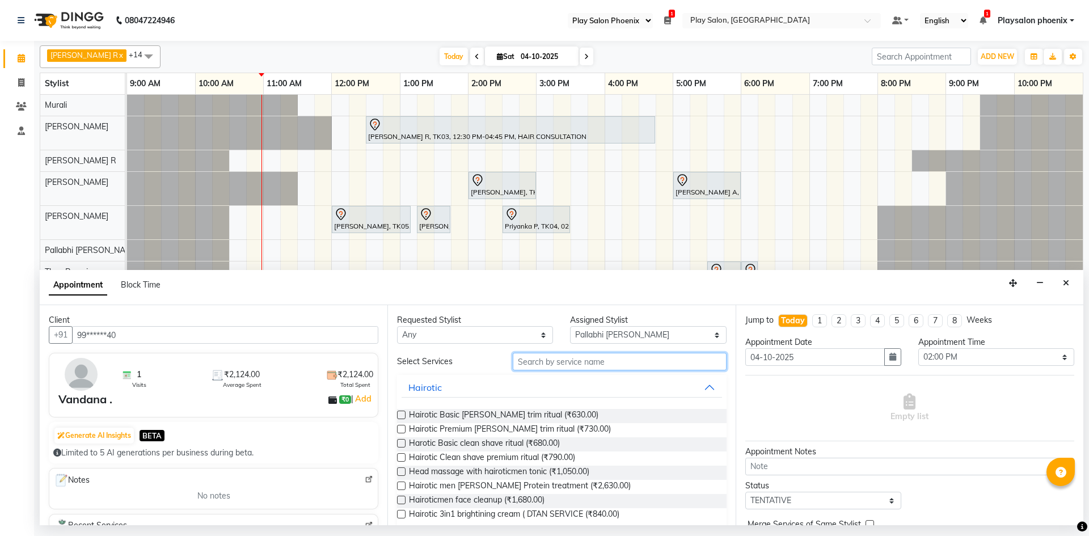
click at [613, 364] on input "text" at bounding box center [620, 362] width 214 height 18
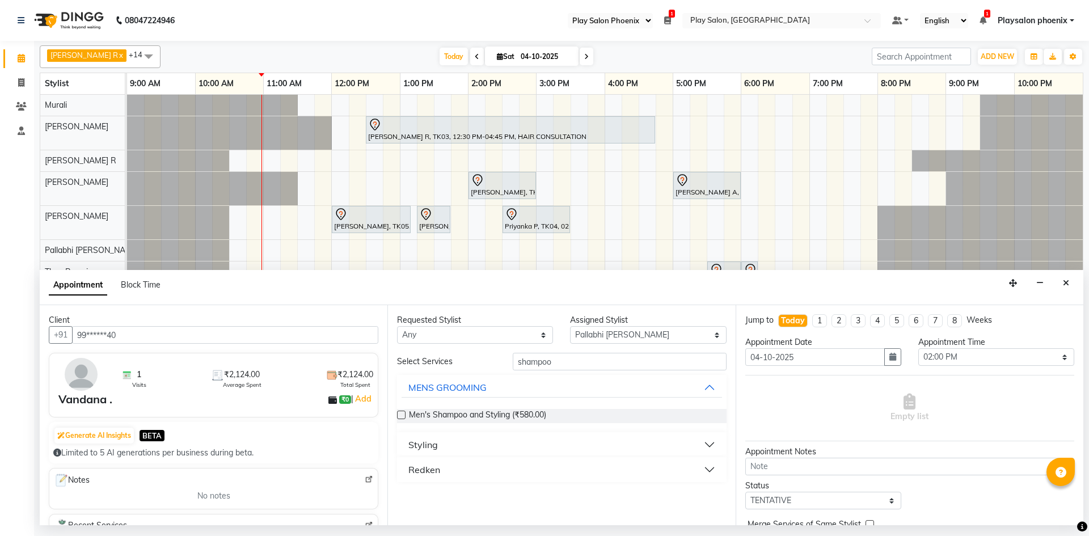
click at [709, 450] on button "Styling" at bounding box center [562, 444] width 320 height 20
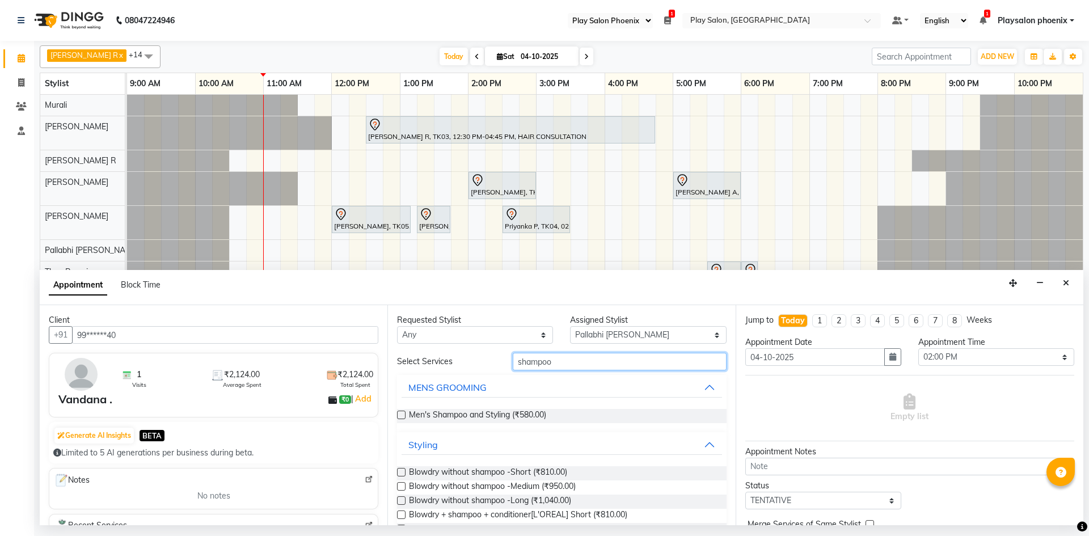
drag, startPoint x: 603, startPoint y: 362, endPoint x: 430, endPoint y: 337, distance: 174.9
click at [430, 337] on div "Requested Stylist Any [PERSON_NAME] Chytra [PERSON_NAME] General Technician . […" at bounding box center [561, 415] width 348 height 220
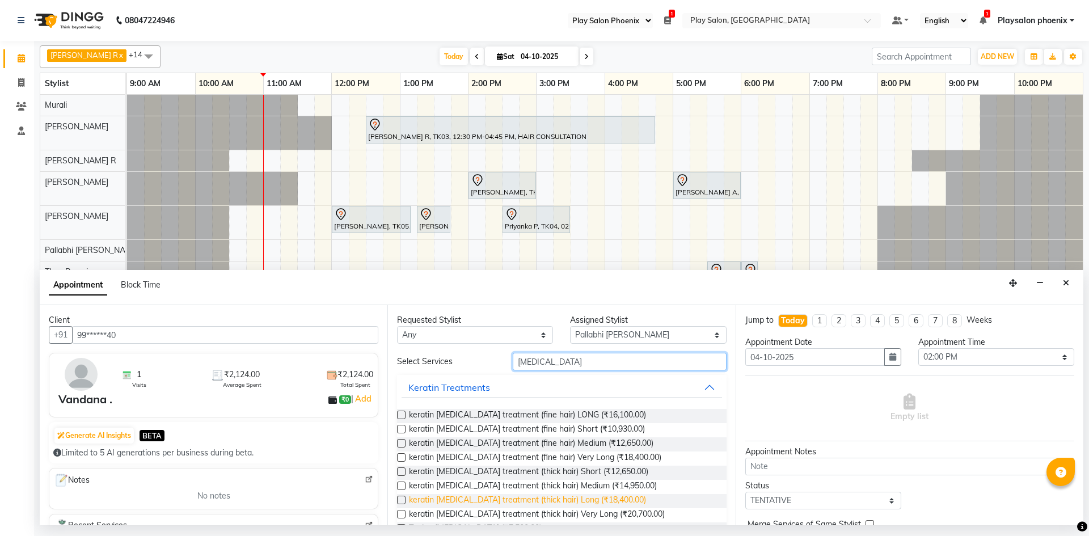
scroll to position [29, 0]
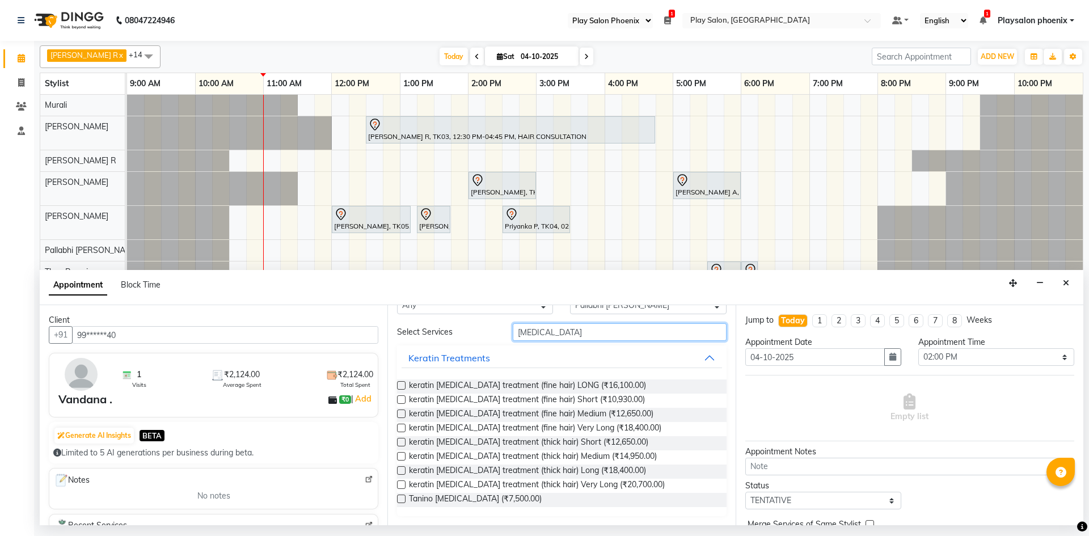
type input "[MEDICAL_DATA]"
click at [402, 384] on label at bounding box center [401, 385] width 9 height 9
click at [402, 384] on input "checkbox" at bounding box center [400, 386] width 7 height 7
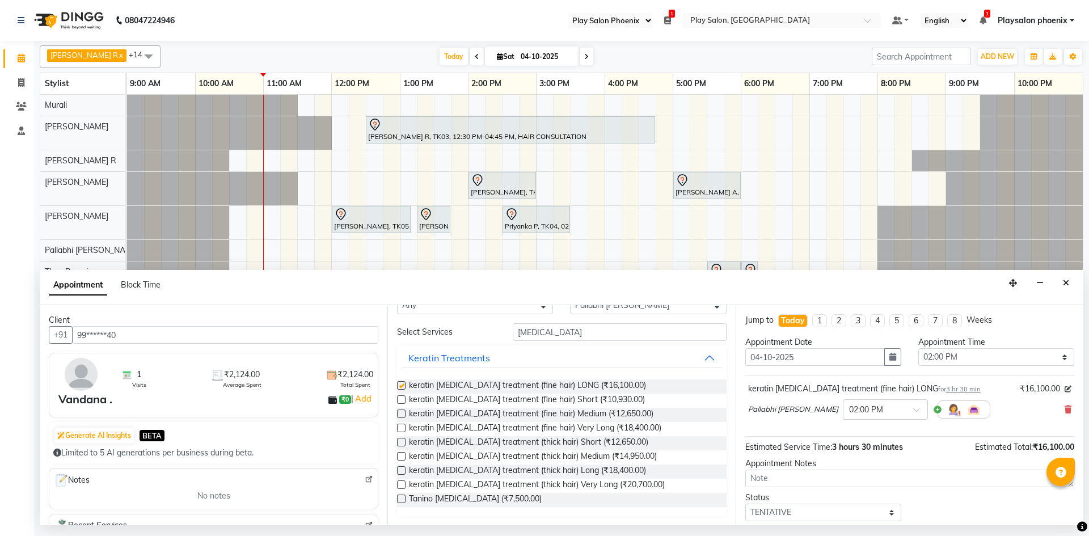
checkbox input "false"
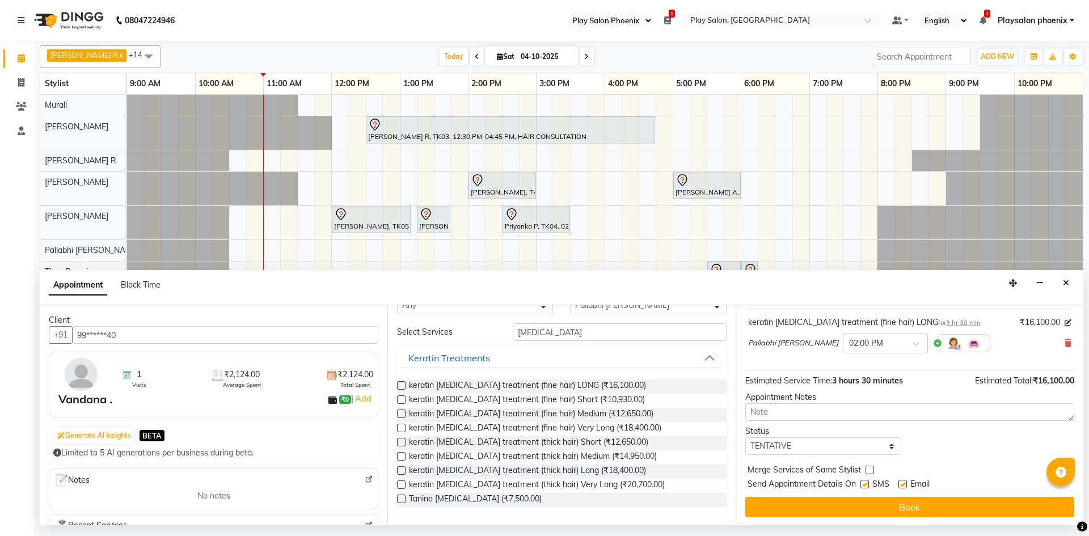
scroll to position [68, 0]
click at [904, 480] on label at bounding box center [902, 483] width 9 height 9
click at [904, 480] on input "checkbox" at bounding box center [901, 483] width 7 height 7
checkbox input "false"
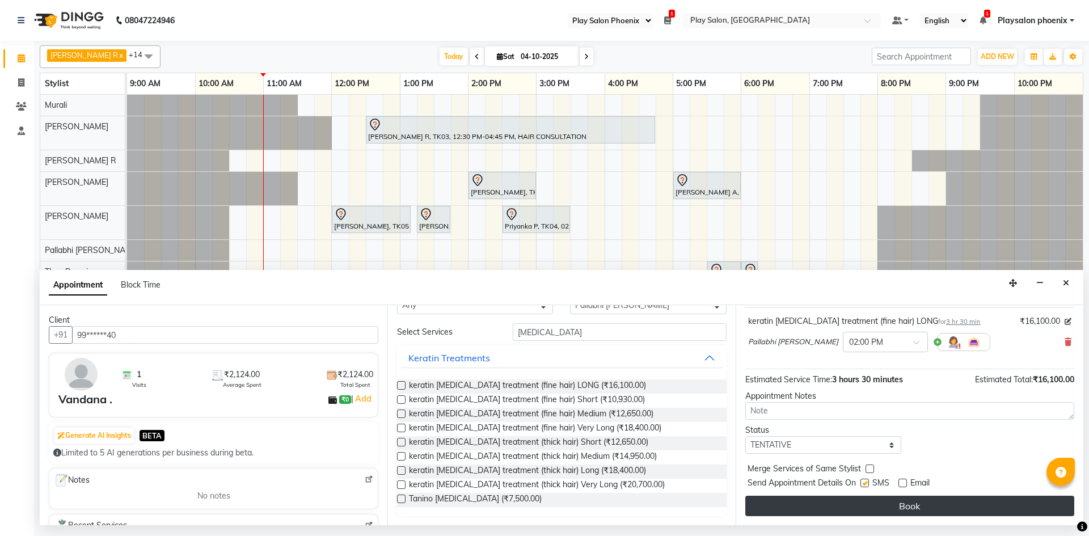
click at [897, 507] on button "Book" at bounding box center [909, 506] width 329 height 20
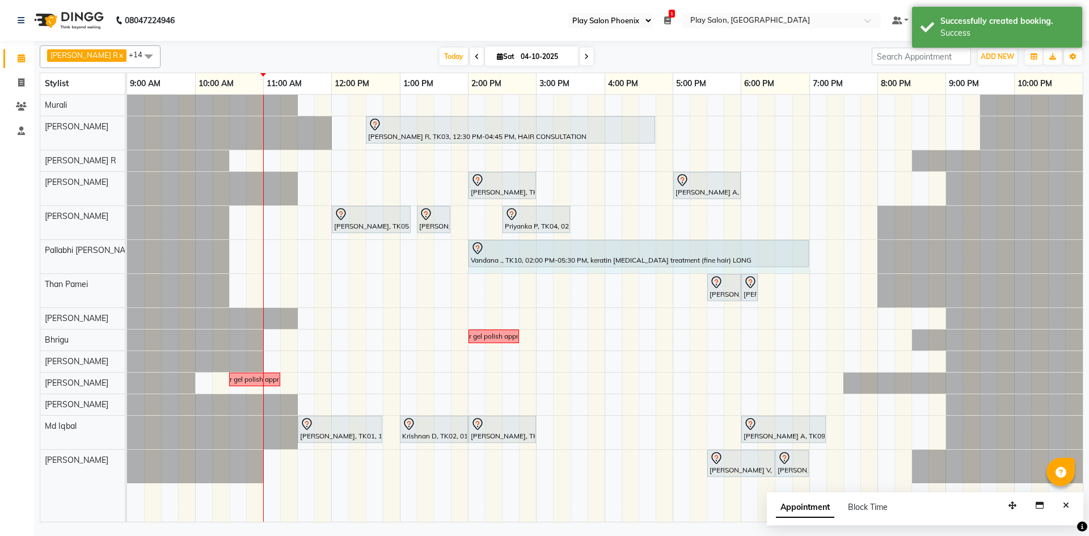
drag, startPoint x: 707, startPoint y: 255, endPoint x: 801, endPoint y: 259, distance: 94.8
click at [127, 259] on div "Vandana ., TK10, 02:00 PM-05:30 PM, keratin [MEDICAL_DATA] treatment (fine hair…" at bounding box center [127, 256] width 0 height 33
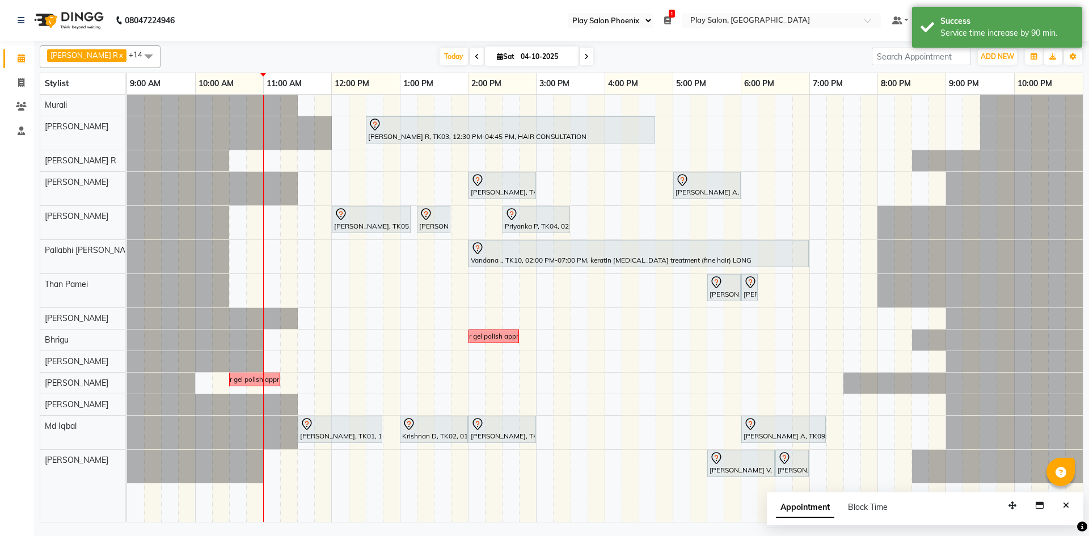
click at [268, 225] on div "[PERSON_NAME] R, TK03, 12:30 PM-04:45 PM, HAIR CONSULTATION [PERSON_NAME], TK07…" at bounding box center [605, 308] width 956 height 427
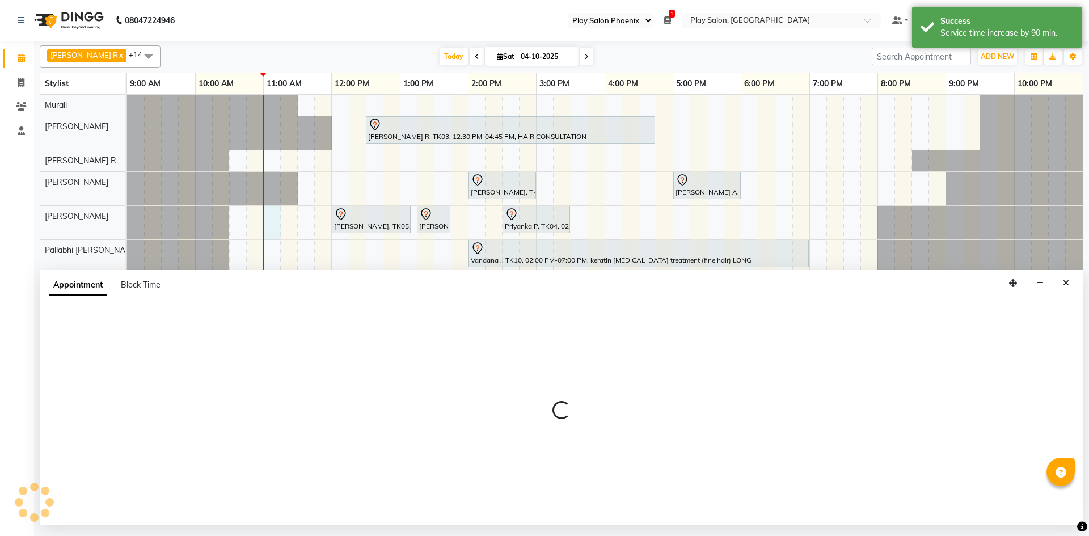
select select "81417"
select select "tentative"
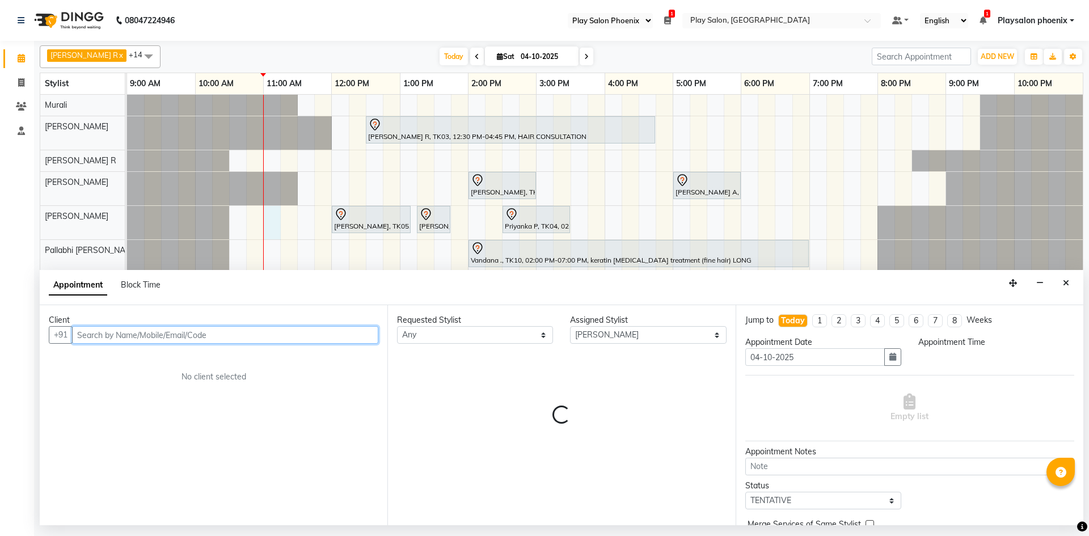
select select "660"
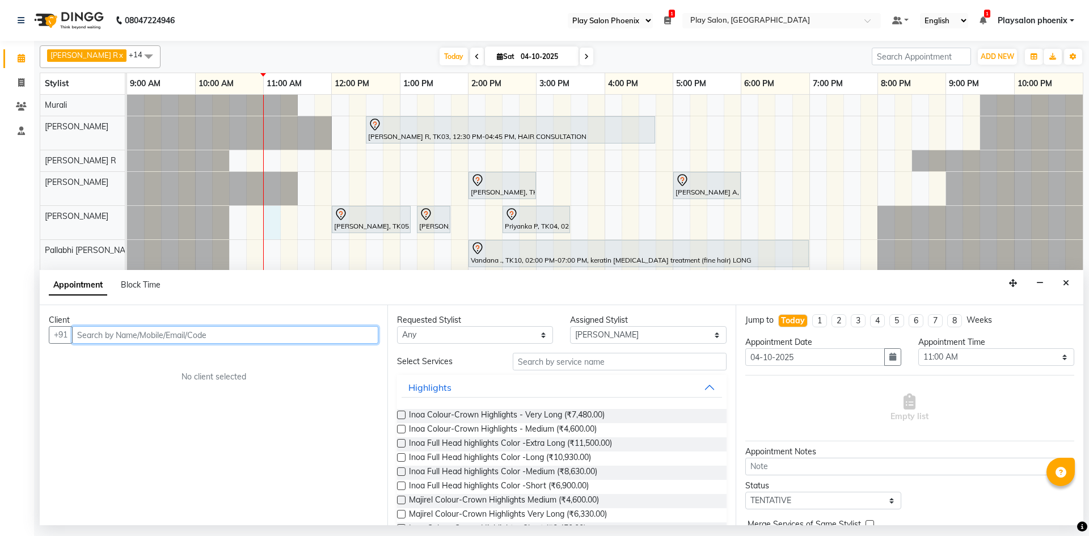
click at [187, 335] on input "text" at bounding box center [225, 335] width 306 height 18
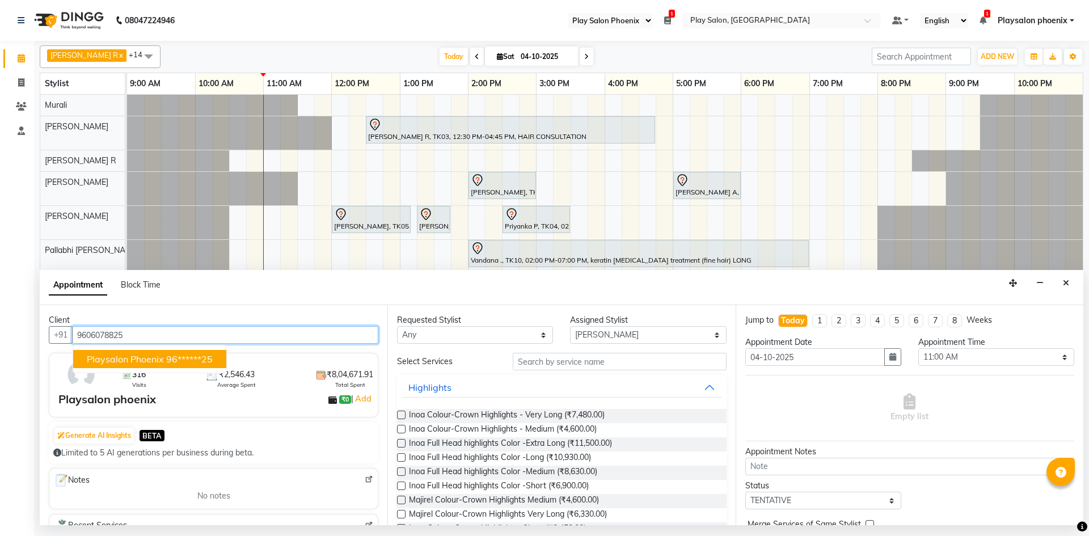
click at [201, 362] on ngb-highlight "96******25" at bounding box center [189, 358] width 47 height 11
type input "96******25"
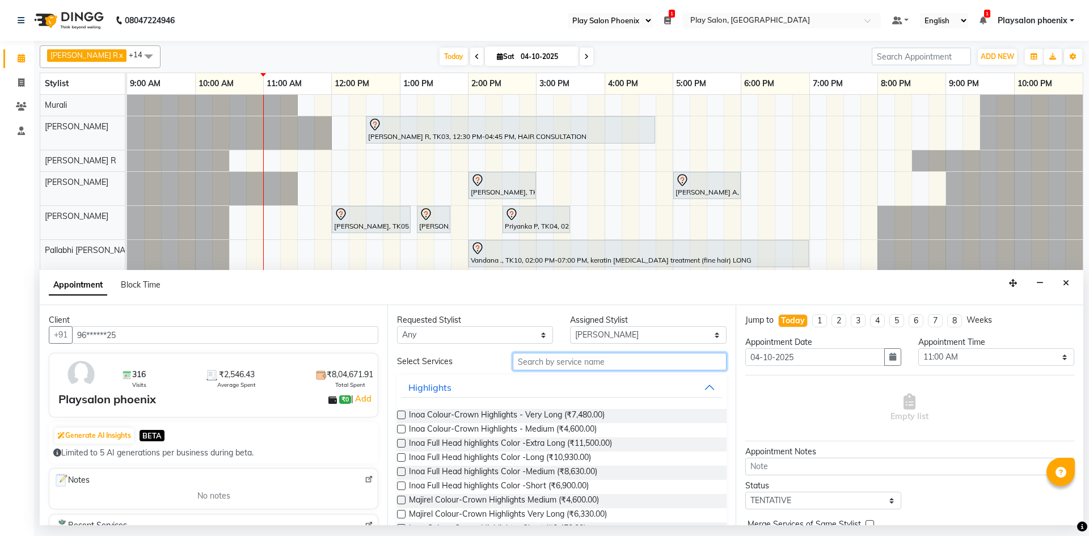
click at [564, 366] on input "text" at bounding box center [620, 362] width 214 height 18
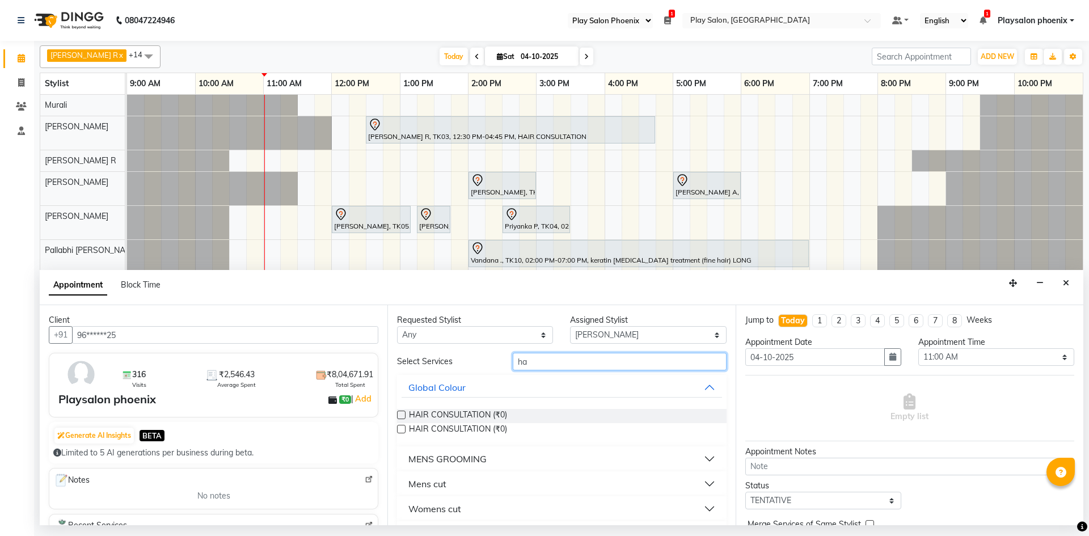
type input "h"
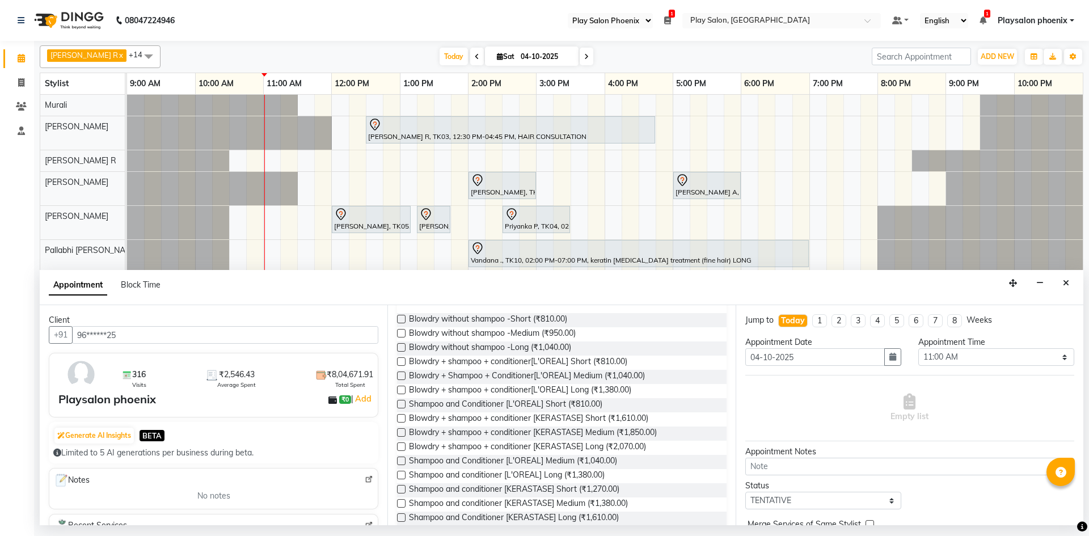
scroll to position [113, 0]
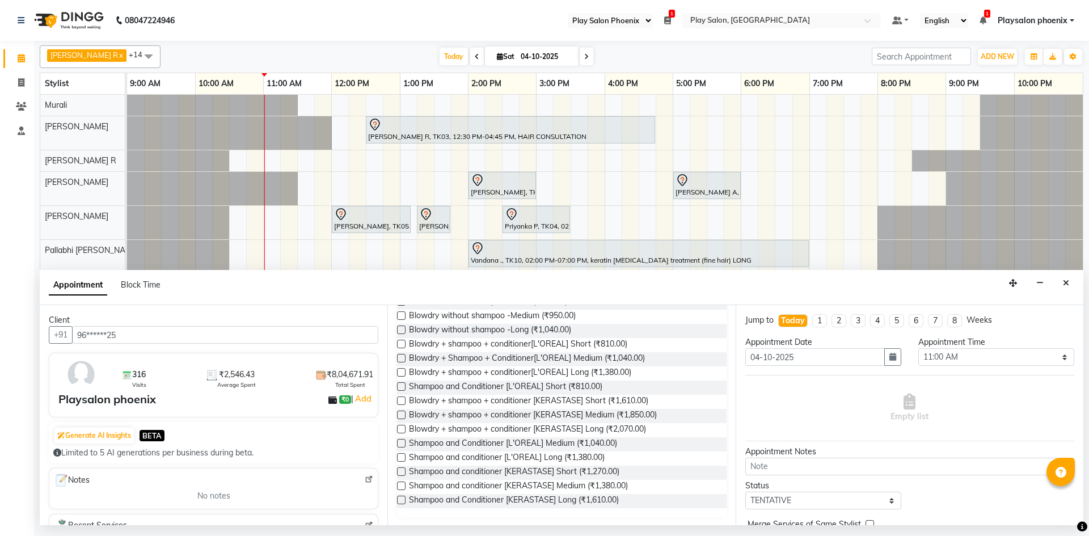
type input "shampo"
click at [400, 499] on label at bounding box center [401, 500] width 9 height 9
click at [400, 499] on input "checkbox" at bounding box center [400, 500] width 7 height 7
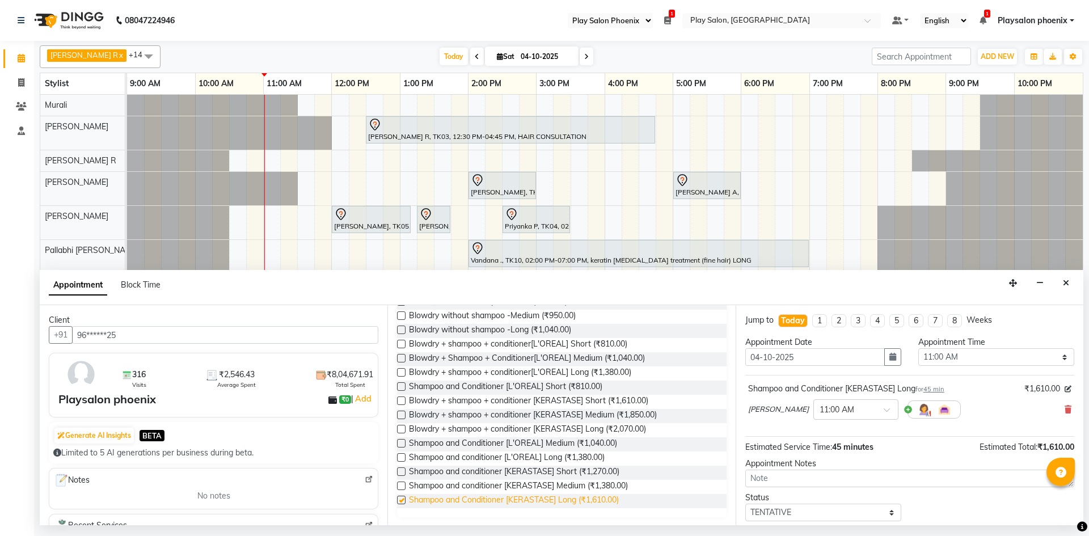
checkbox input "false"
click at [398, 484] on label at bounding box center [401, 486] width 9 height 9
click at [398, 484] on input "checkbox" at bounding box center [400, 486] width 7 height 7
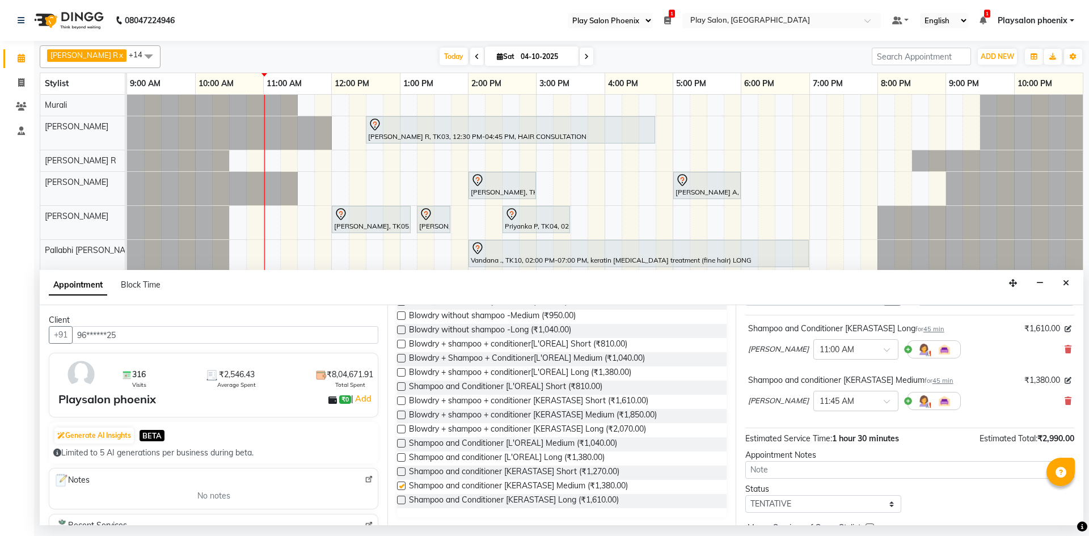
checkbox input "false"
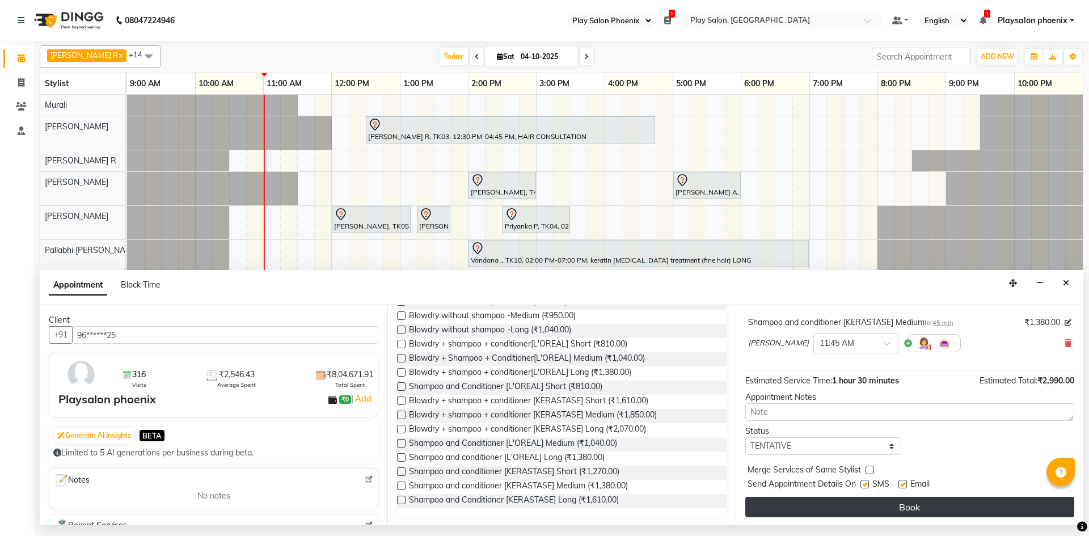
scroll to position [119, 0]
click at [879, 505] on button "Book" at bounding box center [909, 506] width 329 height 20
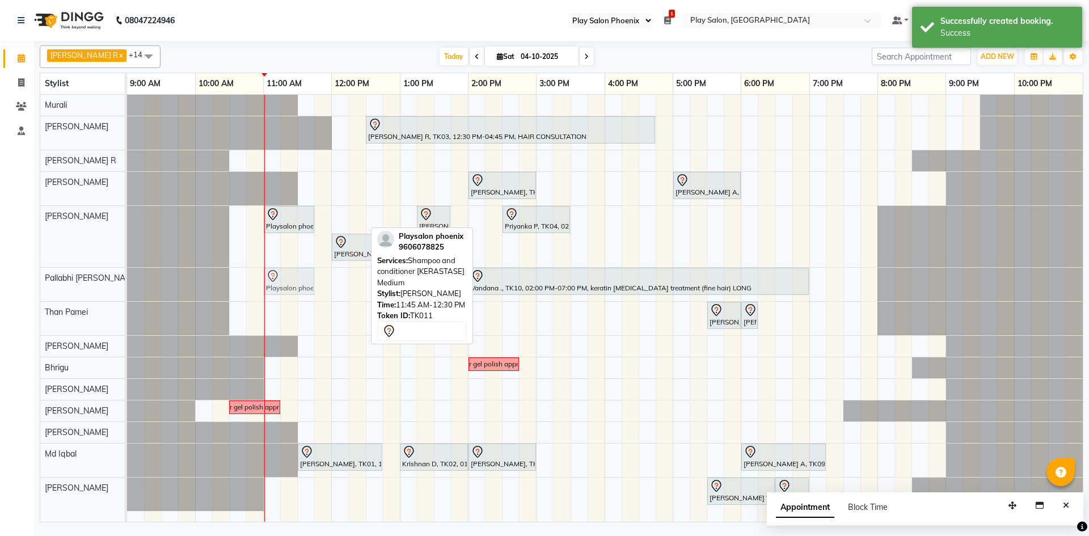
drag, startPoint x: 334, startPoint y: 220, endPoint x: 289, endPoint y: 296, distance: 88.0
click at [289, 296] on div "[PERSON_NAME] R, TK03, 12:30 PM-04:45 PM, HAIR CONSULTATION [PERSON_NAME], TK07…" at bounding box center [605, 308] width 956 height 427
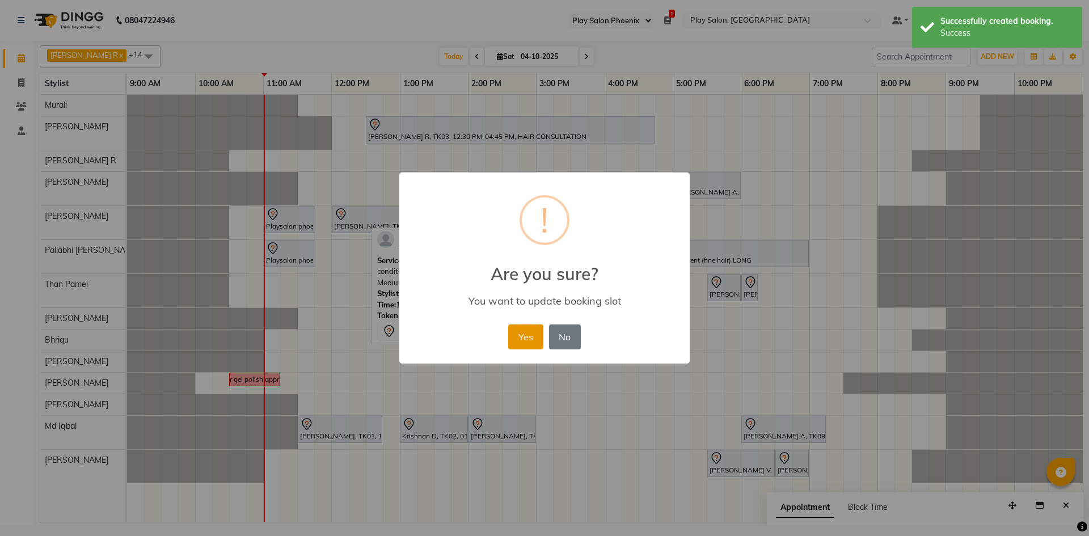
click at [527, 338] on button "Yes" at bounding box center [525, 336] width 35 height 25
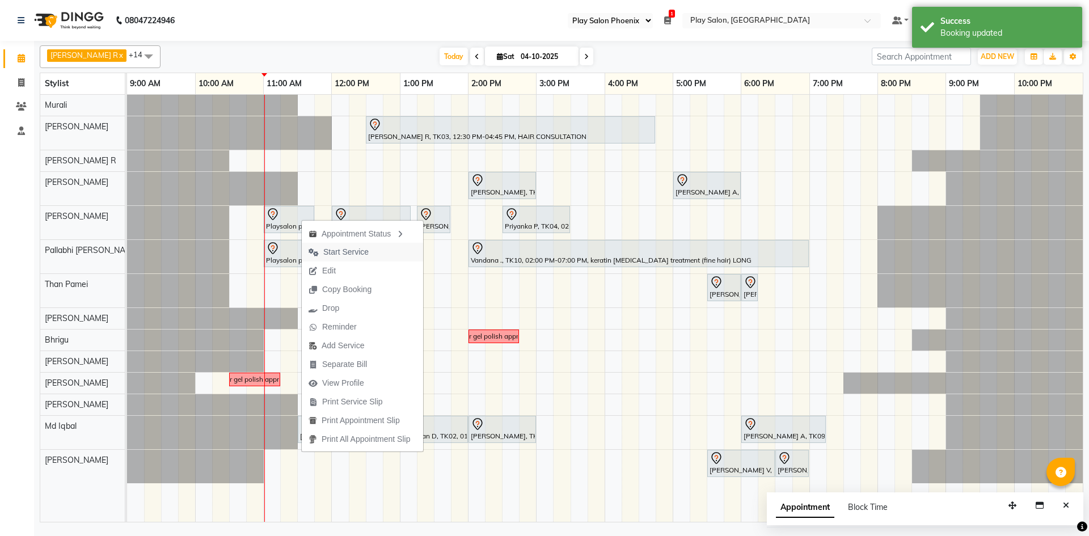
click at [359, 253] on span "Start Service" at bounding box center [345, 252] width 45 height 12
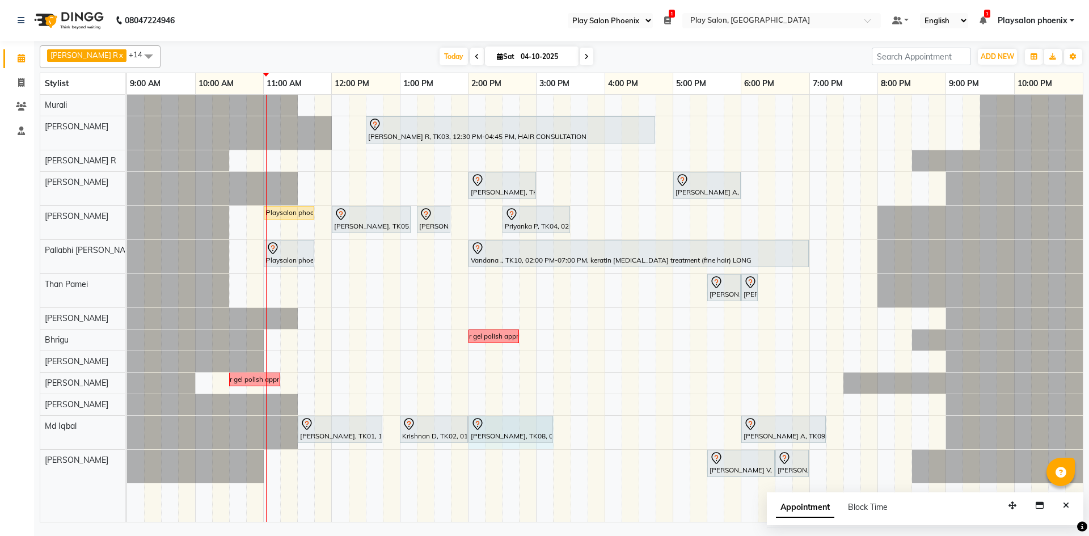
drag, startPoint x: 535, startPoint y: 426, endPoint x: 541, endPoint y: 424, distance: 6.1
click at [127, 424] on div "[PERSON_NAME], TK01, 11:30 AM-12:45 PM, Hair Cut [DEMOGRAPHIC_DATA] (Head Styli…" at bounding box center [127, 432] width 0 height 33
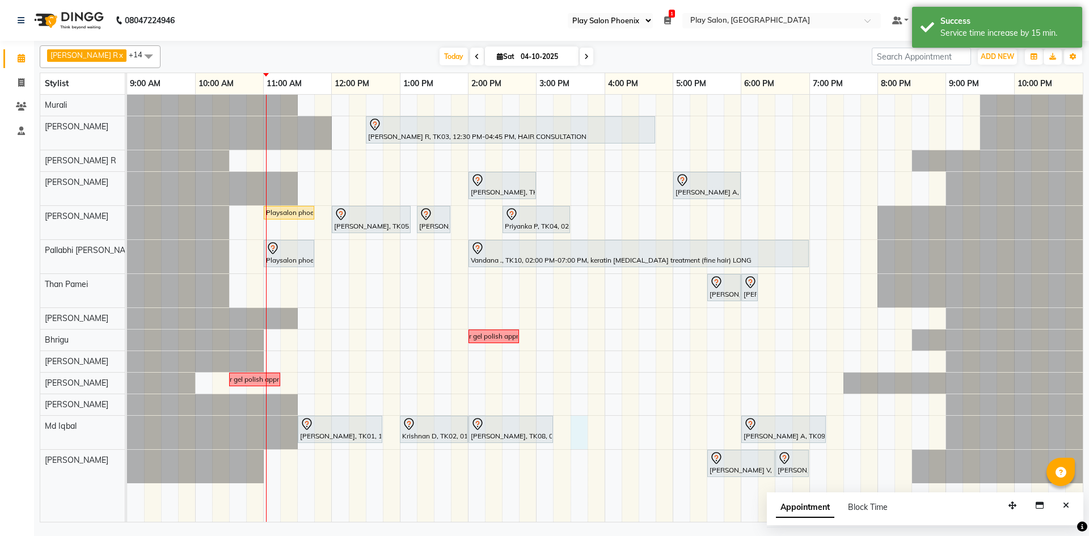
click at [571, 433] on div "[PERSON_NAME] R, TK03, 12:30 PM-04:45 PM, HAIR CONSULTATION [PERSON_NAME], TK07…" at bounding box center [605, 308] width 956 height 427
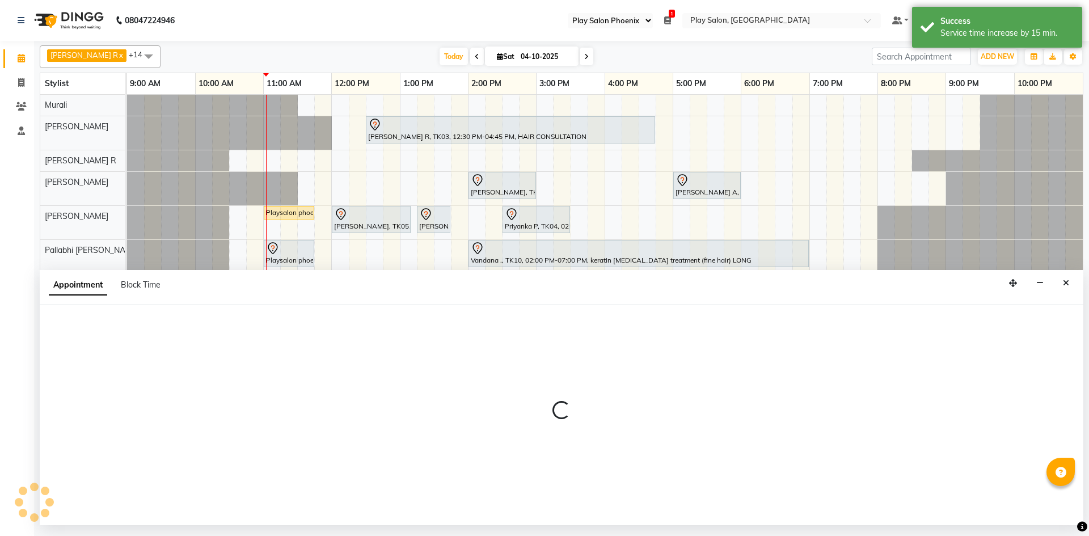
select select "81412"
select select "930"
select select "tentative"
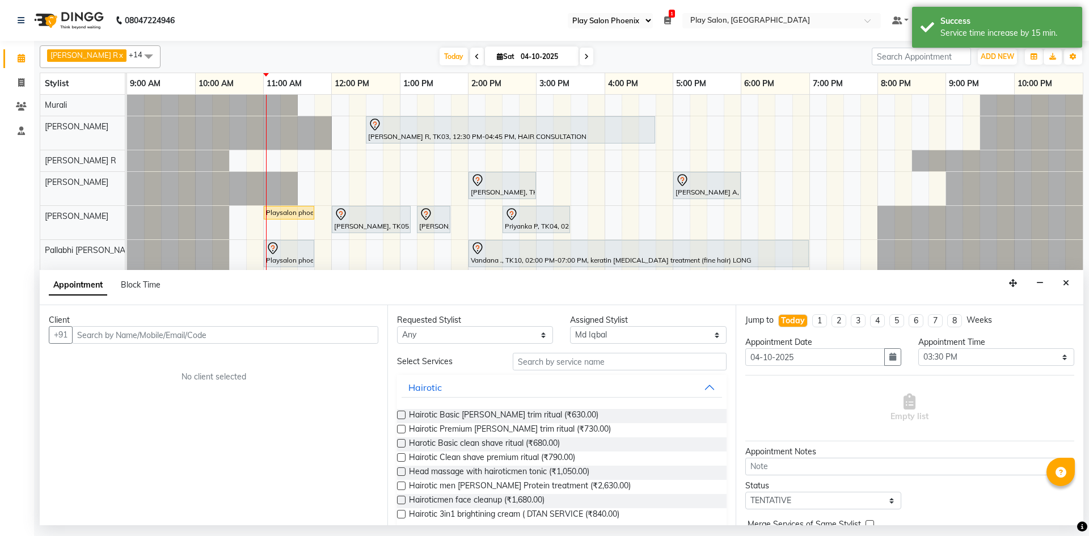
click at [172, 338] on input "text" at bounding box center [225, 335] width 306 height 18
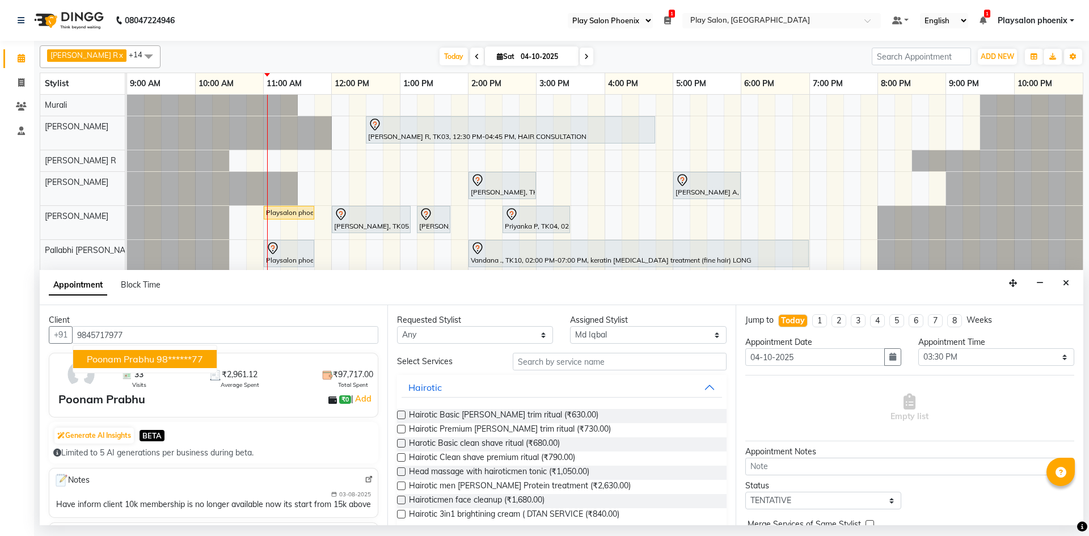
click at [203, 361] on ngb-highlight "98******77" at bounding box center [180, 358] width 47 height 11
type input "98******77"
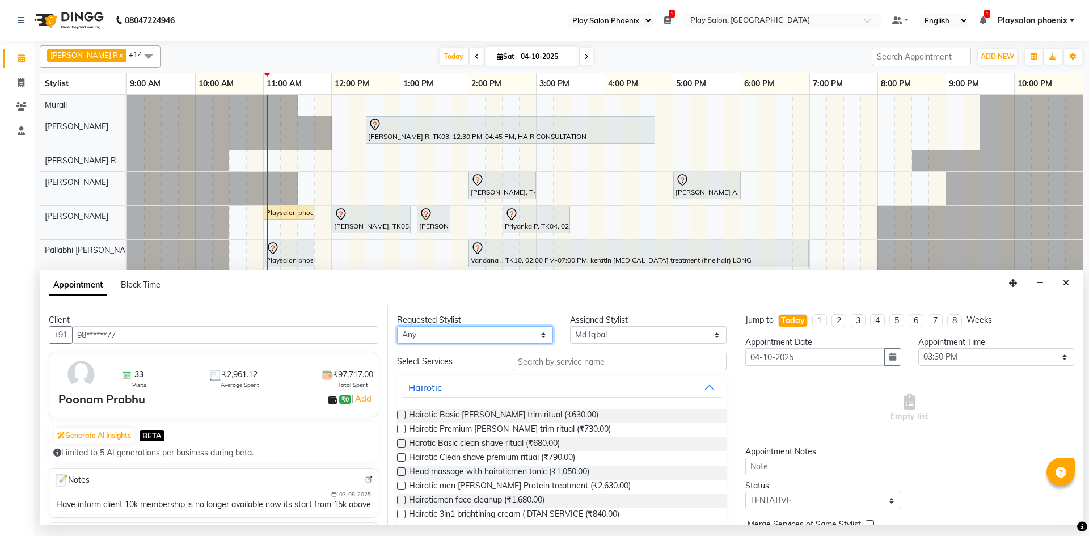
click at [530, 340] on select "Any [PERSON_NAME] Chytra [PERSON_NAME] General Technician . [PERSON_NAME] [PERS…" at bounding box center [475, 335] width 156 height 18
select select "81412"
click at [397, 326] on select "Any [PERSON_NAME] Chytra [PERSON_NAME] General Technician . [PERSON_NAME] [PERS…" at bounding box center [475, 335] width 156 height 18
click at [943, 355] on select "Select 10:00 AM 10:15 AM 10:30 AM 10:45 AM 11:00 AM 11:15 AM 11:30 AM 11:45 AM …" at bounding box center [996, 357] width 156 height 18
select select "720"
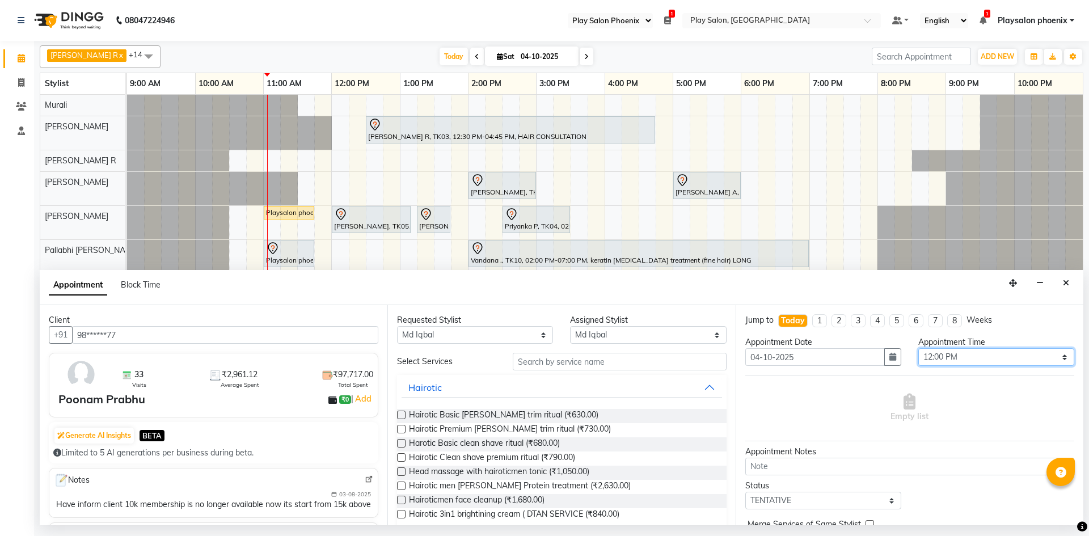
click at [918, 348] on select "Select 10:00 AM 10:15 AM 10:30 AM 10:45 AM 11:00 AM 11:15 AM 11:30 AM 11:45 AM …" at bounding box center [996, 357] width 156 height 18
click at [545, 336] on select "Any [PERSON_NAME] Chytra [PERSON_NAME] General Technician . [PERSON_NAME] [PERS…" at bounding box center [475, 335] width 156 height 18
select select "81425"
click at [397, 326] on select "Any [PERSON_NAME] Chytra [PERSON_NAME] General Technician . [PERSON_NAME] [PERS…" at bounding box center [475, 335] width 156 height 18
select select "81425"
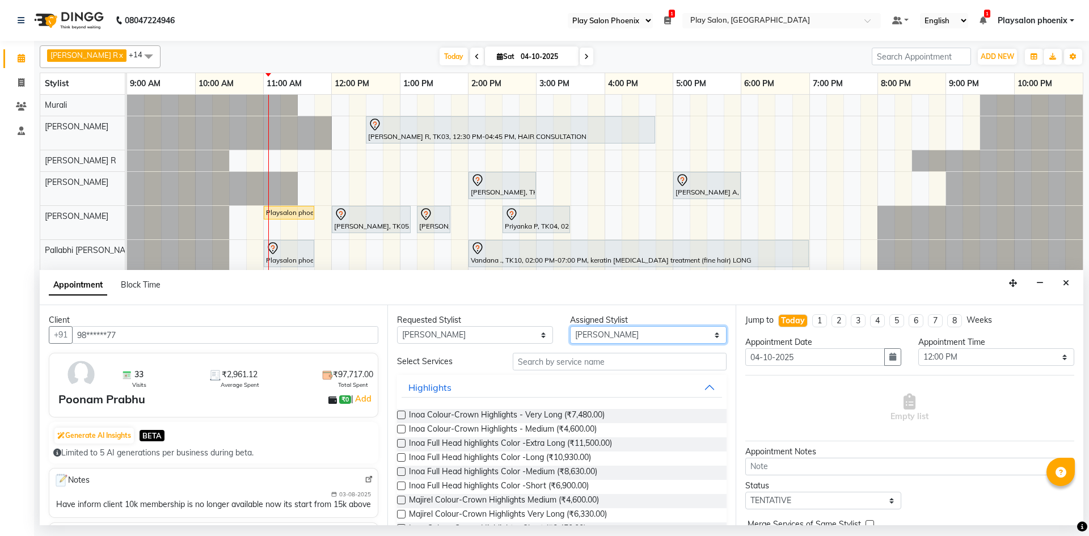
click at [606, 336] on select "Select [PERSON_NAME] Chytra [PERSON_NAME] General Technician . [PERSON_NAME] [P…" at bounding box center [648, 335] width 156 height 18
click at [508, 338] on select "Any [PERSON_NAME] Chytra [PERSON_NAME] General Technician . [PERSON_NAME] [PERS…" at bounding box center [475, 335] width 156 height 18
select select "null"
click at [397, 326] on select "Any [PERSON_NAME] Chytra [PERSON_NAME] General Technician . [PERSON_NAME] [PERS…" at bounding box center [475, 335] width 156 height 18
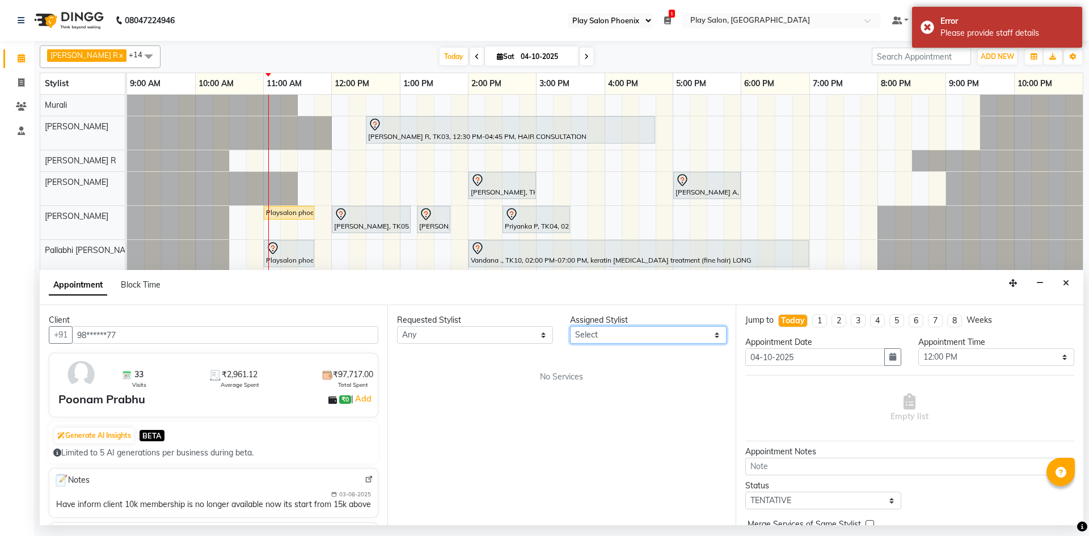
click at [663, 330] on select "Select [PERSON_NAME] Chytra [PERSON_NAME] General Technician . [PERSON_NAME] [P…" at bounding box center [648, 335] width 156 height 18
select select "81425"
click at [570, 326] on select "Select [PERSON_NAME] Chytra [PERSON_NAME] General Technician . [PERSON_NAME] [P…" at bounding box center [648, 335] width 156 height 18
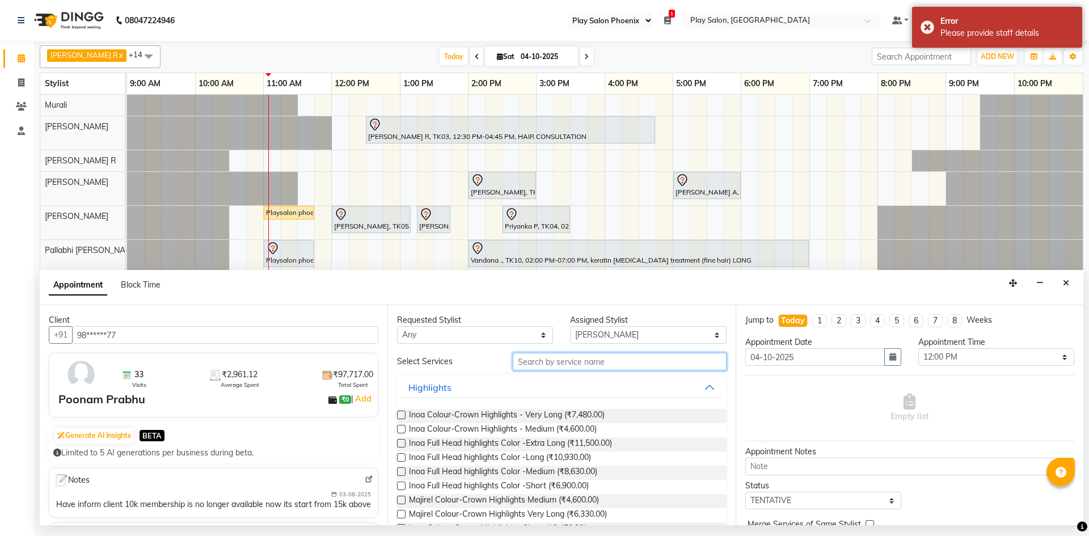
click at [592, 367] on input "text" at bounding box center [620, 362] width 214 height 18
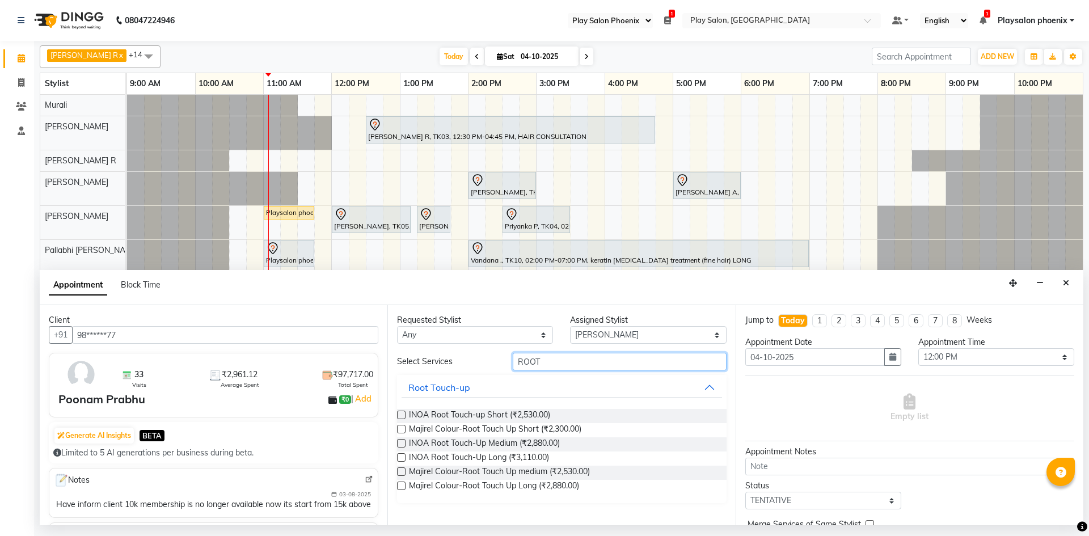
type input "ROOT"
click at [403, 459] on label at bounding box center [401, 457] width 9 height 9
click at [403, 459] on input "checkbox" at bounding box center [400, 458] width 7 height 7
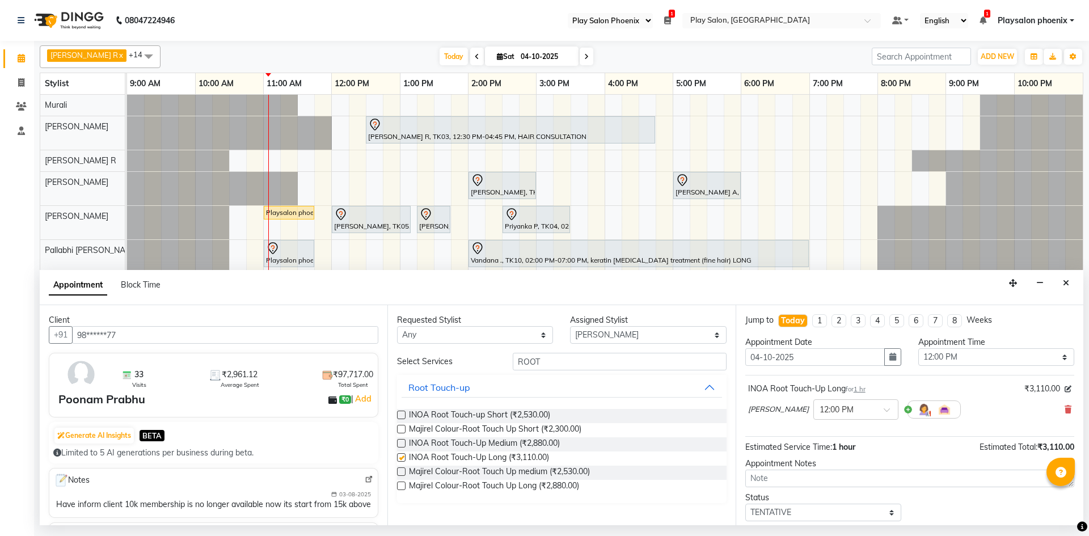
checkbox input "false"
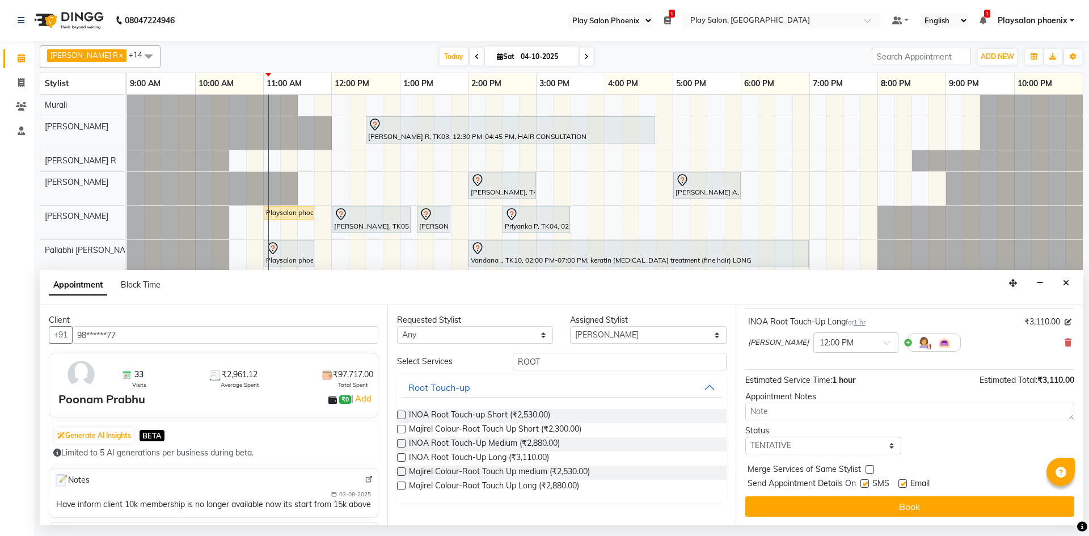
scroll to position [68, 0]
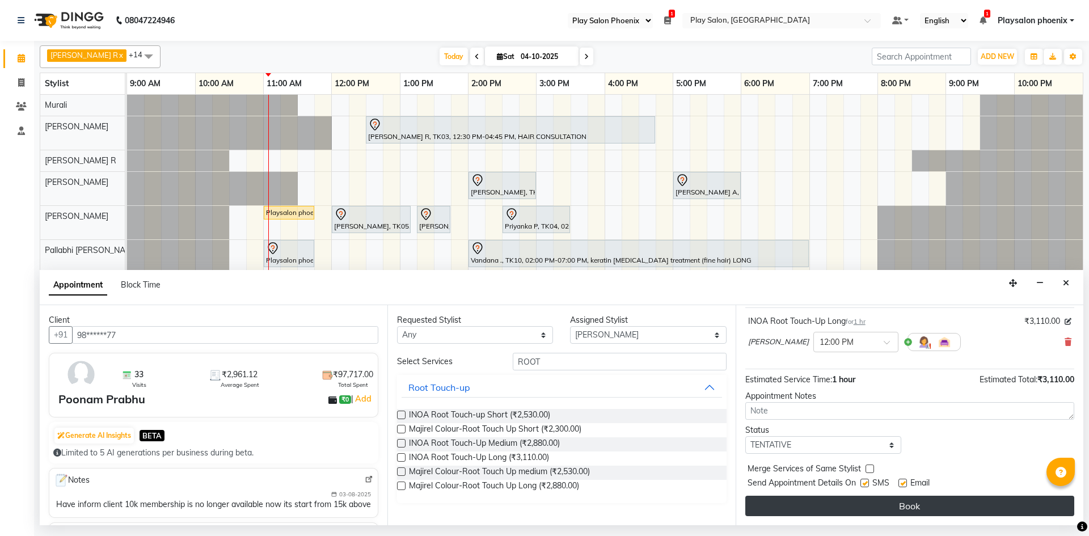
click at [876, 503] on button "Book" at bounding box center [909, 506] width 329 height 20
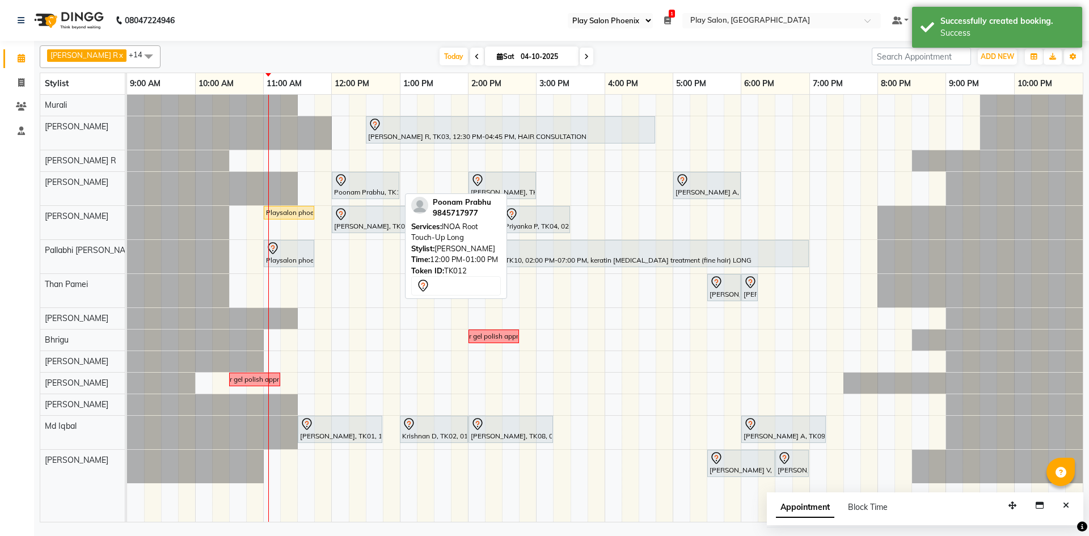
click at [387, 184] on div at bounding box center [365, 181] width 63 height 14
click at [386, 184] on div at bounding box center [365, 181] width 63 height 14
select select "7"
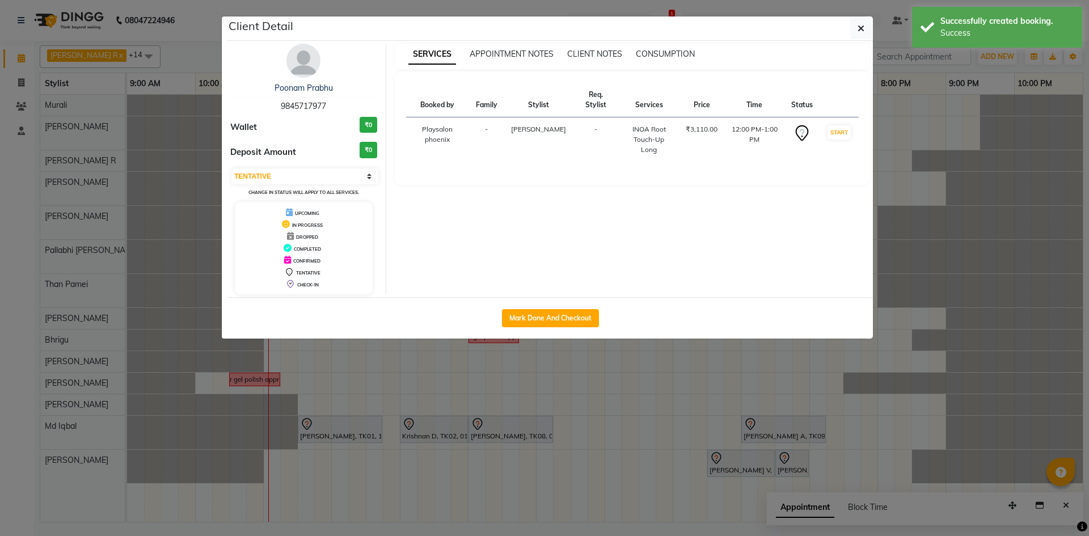
click at [295, 60] on img at bounding box center [303, 61] width 34 height 34
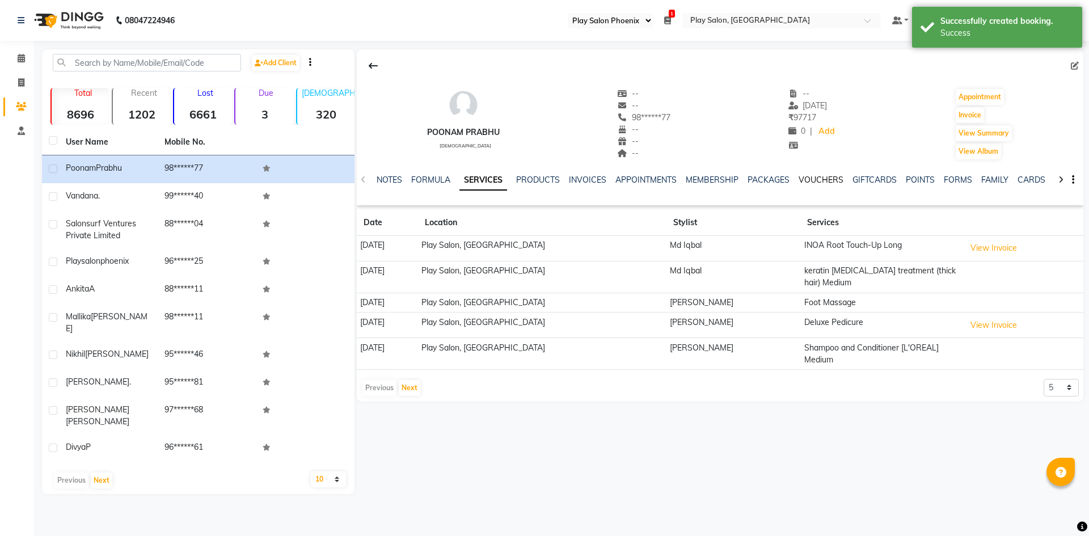
click at [835, 179] on link "VOUCHERS" at bounding box center [821, 180] width 45 height 10
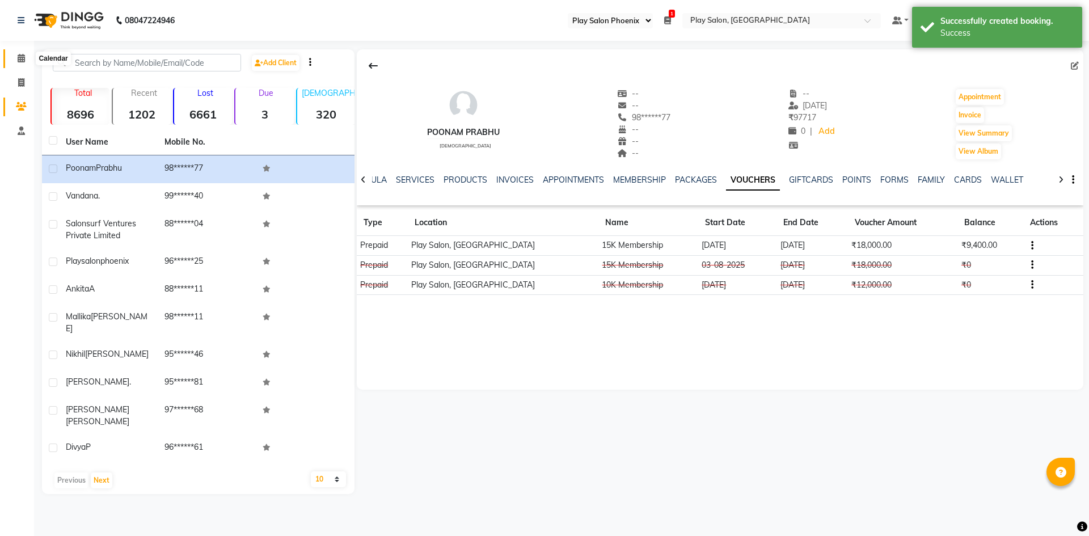
click at [19, 59] on icon at bounding box center [21, 58] width 7 height 9
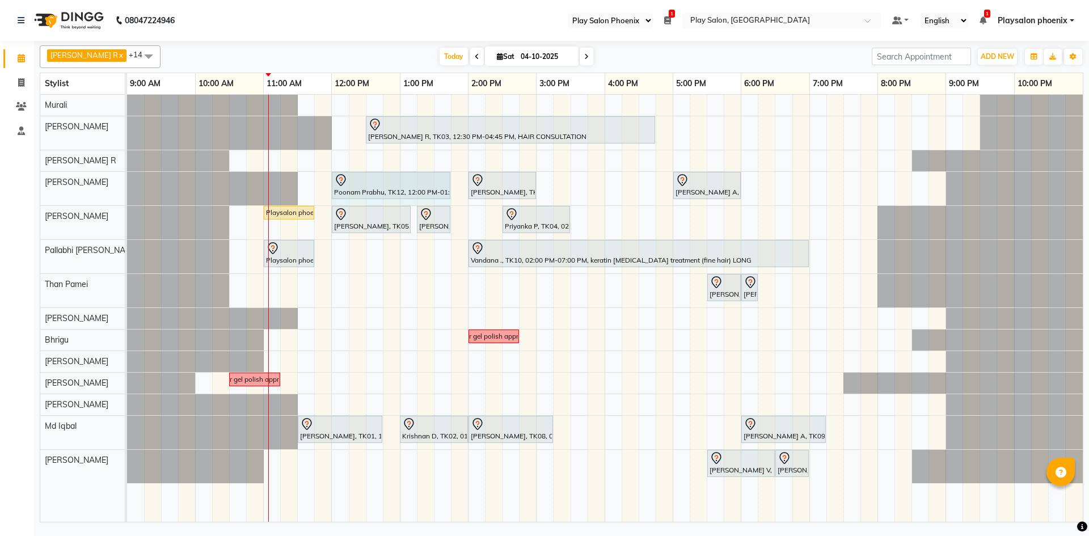
drag, startPoint x: 398, startPoint y: 187, endPoint x: 436, endPoint y: 187, distance: 38.0
click at [127, 187] on div "Poonam Prabhu, TK12, 12:00 PM-01:00 PM, INOA Root Touch-Up Long [PERSON_NAME], …" at bounding box center [127, 188] width 0 height 33
click at [584, 60] on icon at bounding box center [586, 56] width 5 height 7
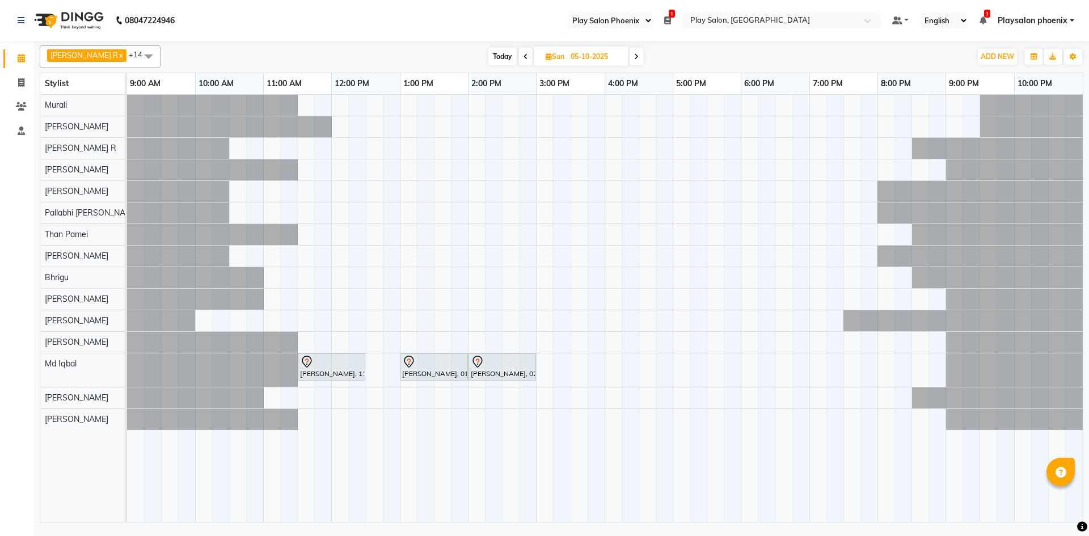
click at [489, 59] on span "Today" at bounding box center [502, 57] width 28 height 18
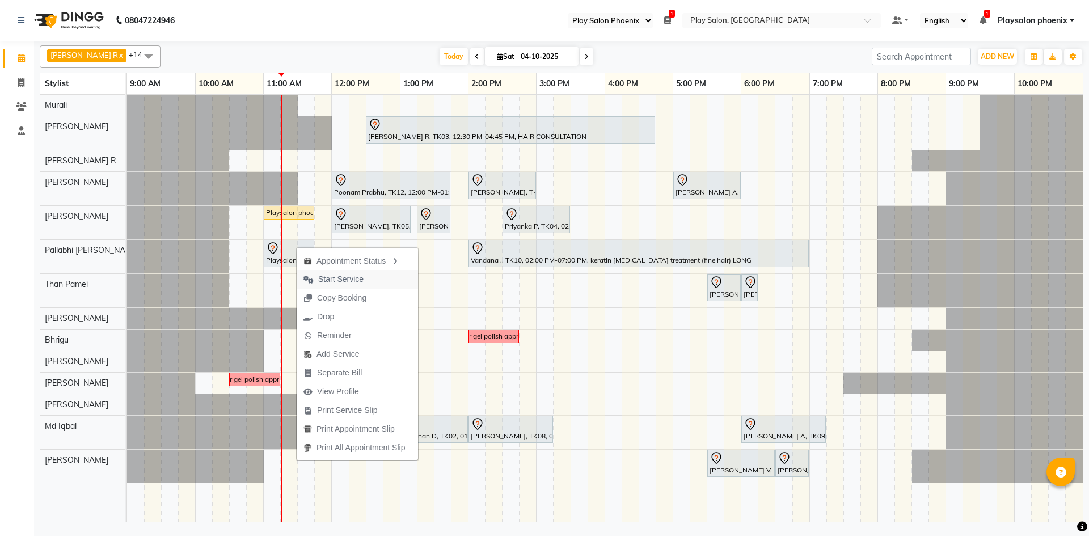
click at [356, 281] on span "Start Service" at bounding box center [340, 279] width 45 height 12
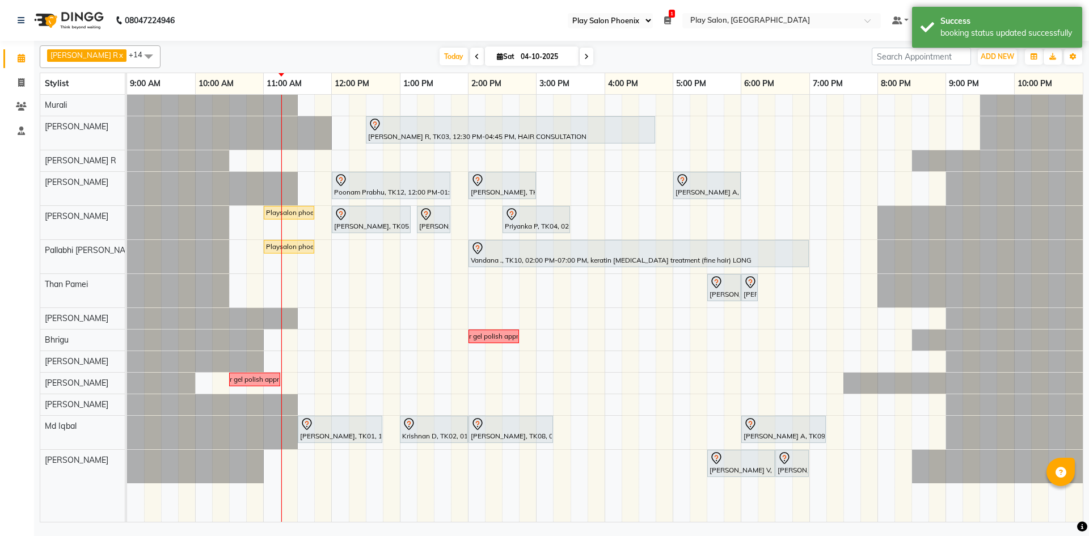
click at [584, 57] on icon at bounding box center [586, 56] width 5 height 7
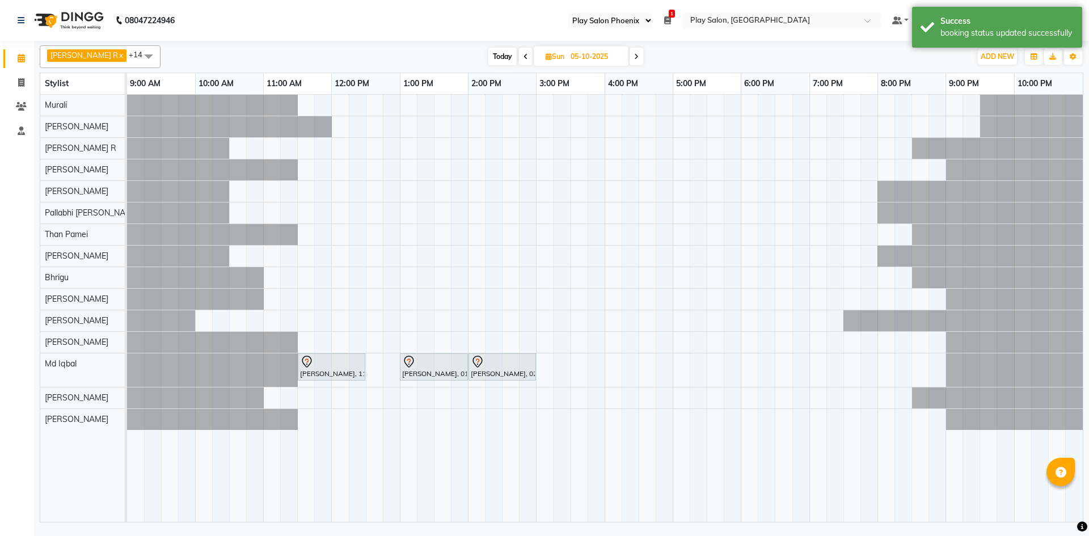
click at [524, 58] on icon at bounding box center [526, 56] width 5 height 7
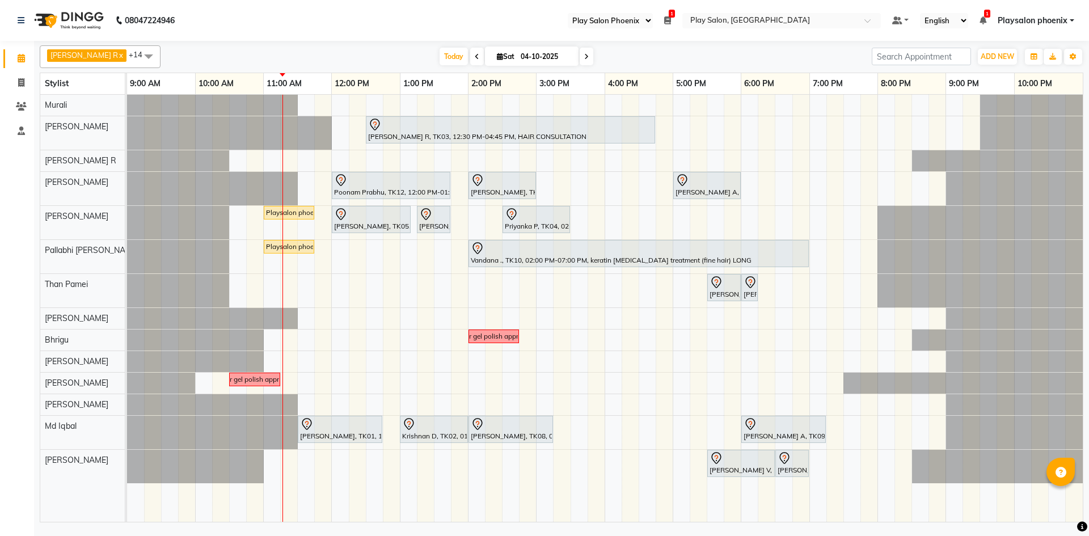
click at [584, 54] on icon at bounding box center [586, 56] width 5 height 7
type input "05-10-2025"
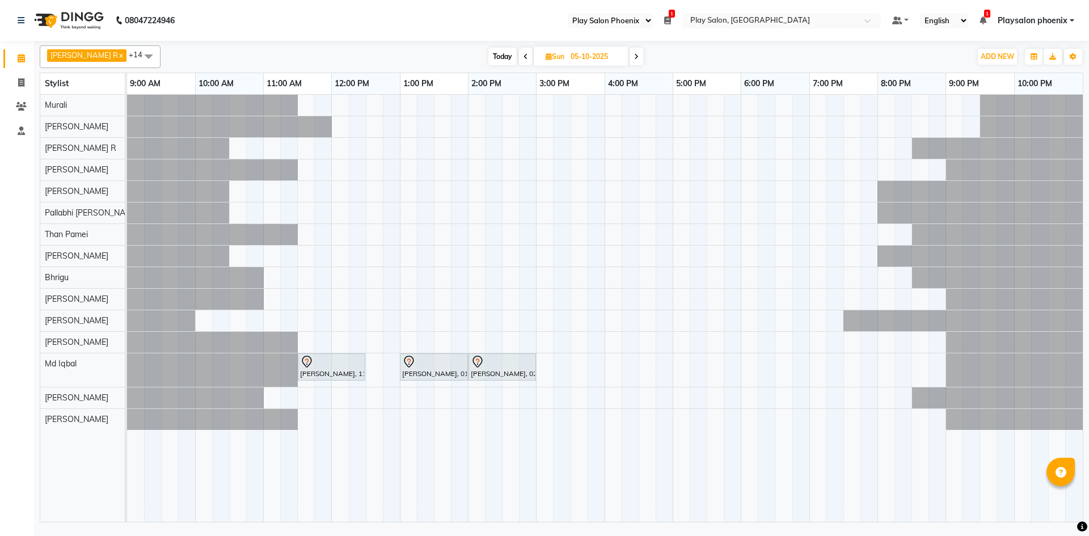
click at [746, 376] on div "[PERSON_NAME], 11:30 AM-12:30 PM, Hair Cut Men (Head Stylist) [PERSON_NAME] V, …" at bounding box center [605, 308] width 956 height 427
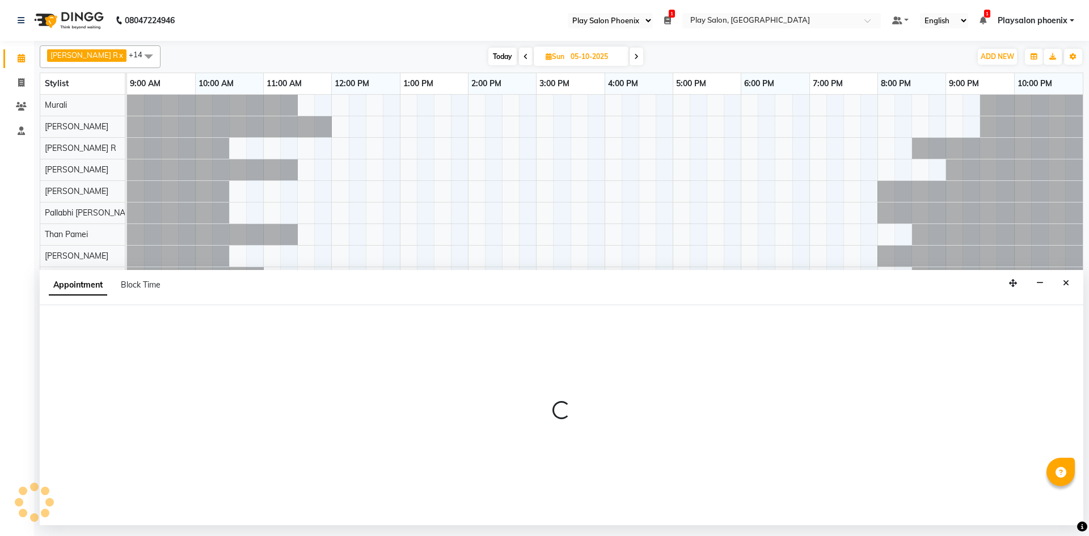
select select "81412"
select select "tentative"
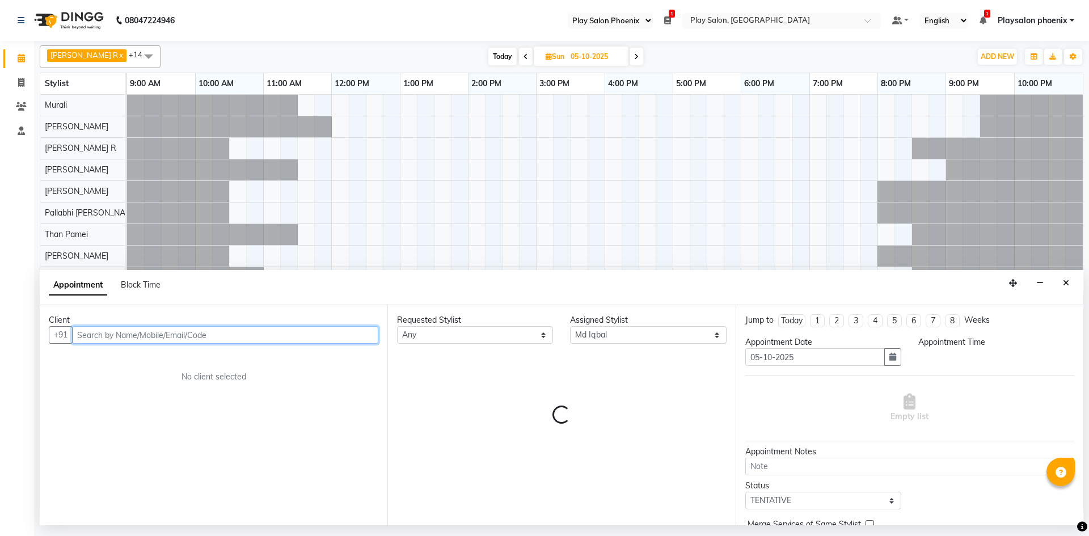
select select "1080"
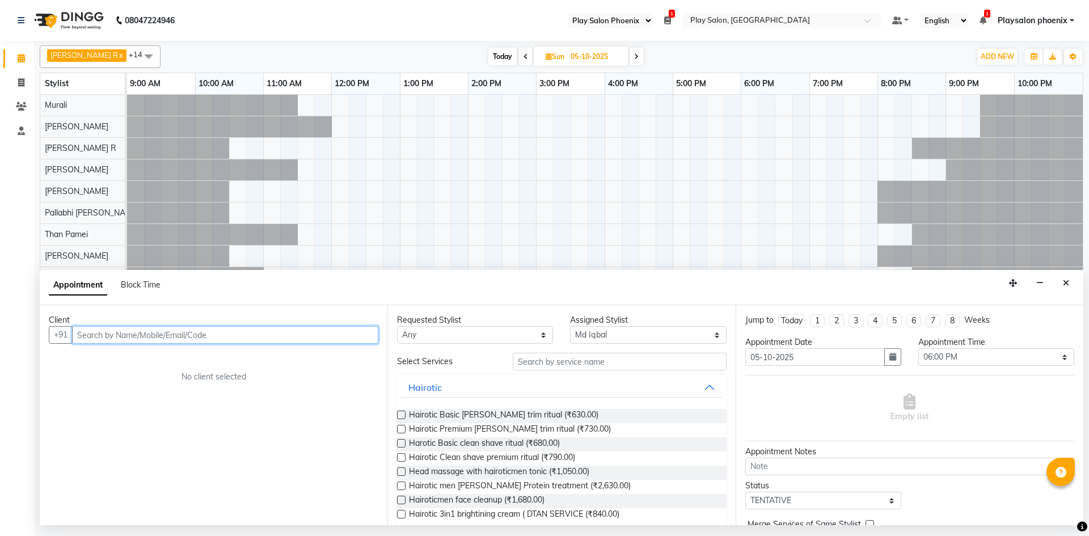
click at [275, 338] on input "text" at bounding box center [225, 335] width 306 height 18
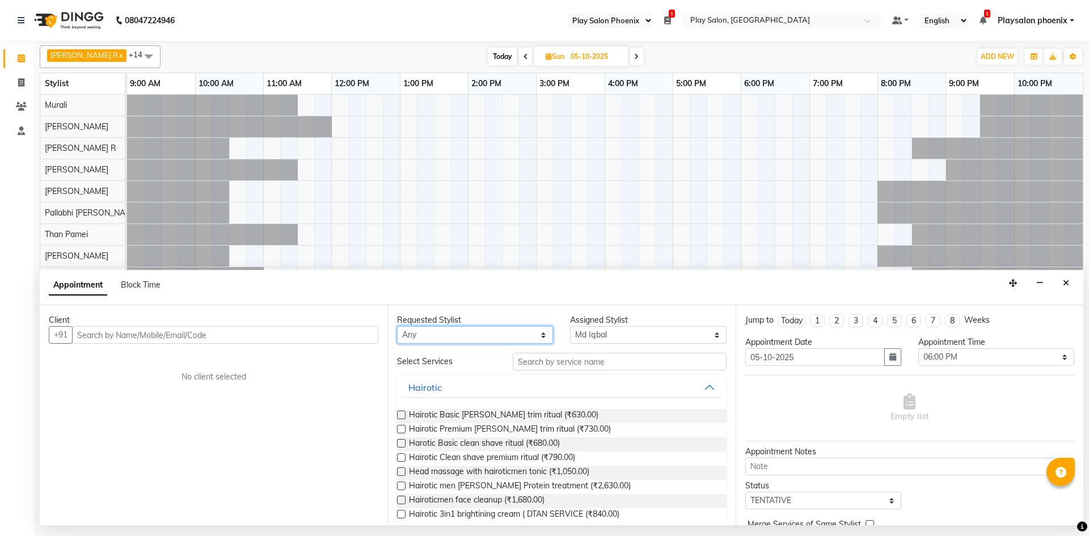
click at [525, 334] on select "Any [PERSON_NAME] Chytra [PERSON_NAME] General Technician . [PERSON_NAME] [PERS…" at bounding box center [475, 335] width 156 height 18
select select "81412"
click at [397, 326] on select "Any [PERSON_NAME] Chytra [PERSON_NAME] General Technician . [PERSON_NAME] [PERS…" at bounding box center [475, 335] width 156 height 18
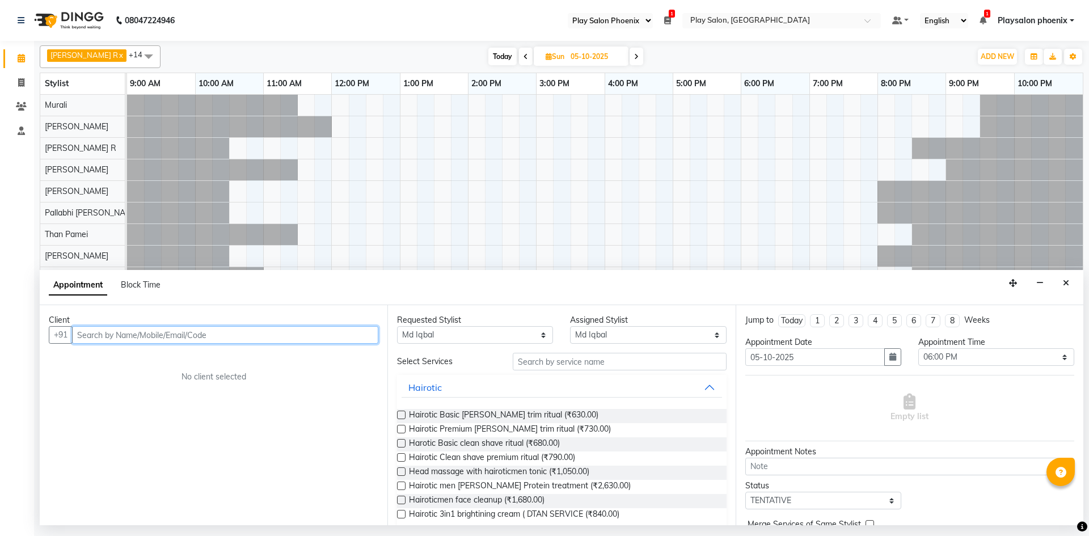
click at [242, 337] on input "text" at bounding box center [225, 335] width 306 height 18
click at [652, 360] on input "text" at bounding box center [620, 362] width 214 height 18
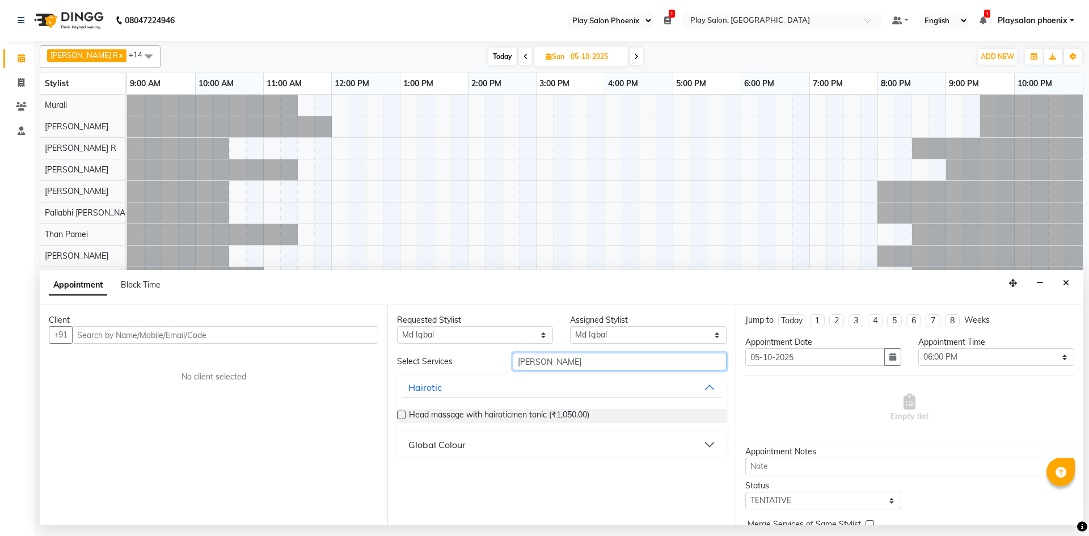
type input "[PERSON_NAME]"
click at [704, 448] on button "Global Colour" at bounding box center [562, 444] width 320 height 20
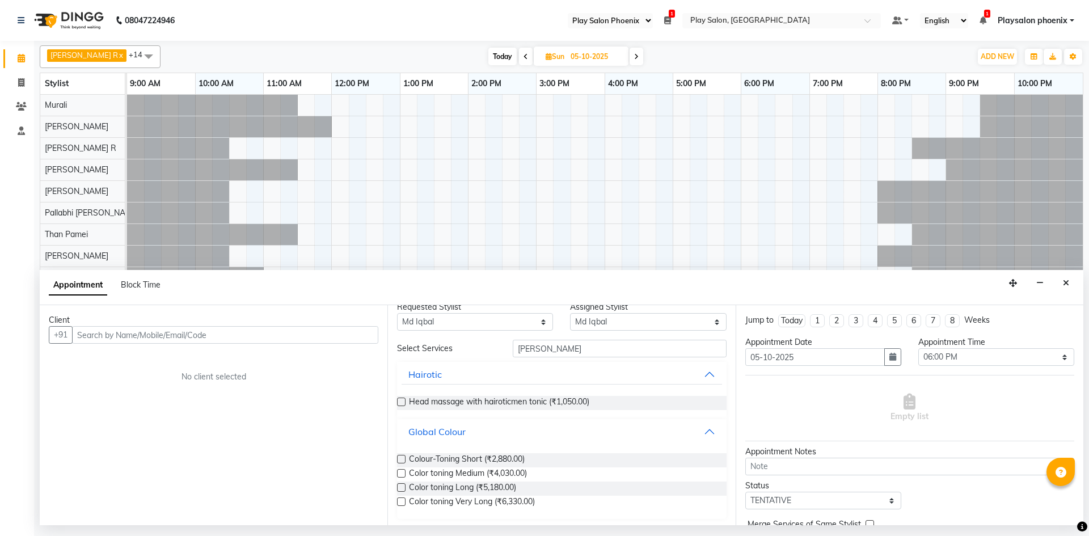
scroll to position [16, 0]
drag, startPoint x: 571, startPoint y: 351, endPoint x: 503, endPoint y: 357, distance: 68.9
click at [503, 357] on div "Select Services [PERSON_NAME] Hairotic Head massage with hairoticmen tonic (₹1,…" at bounding box center [561, 426] width 329 height 179
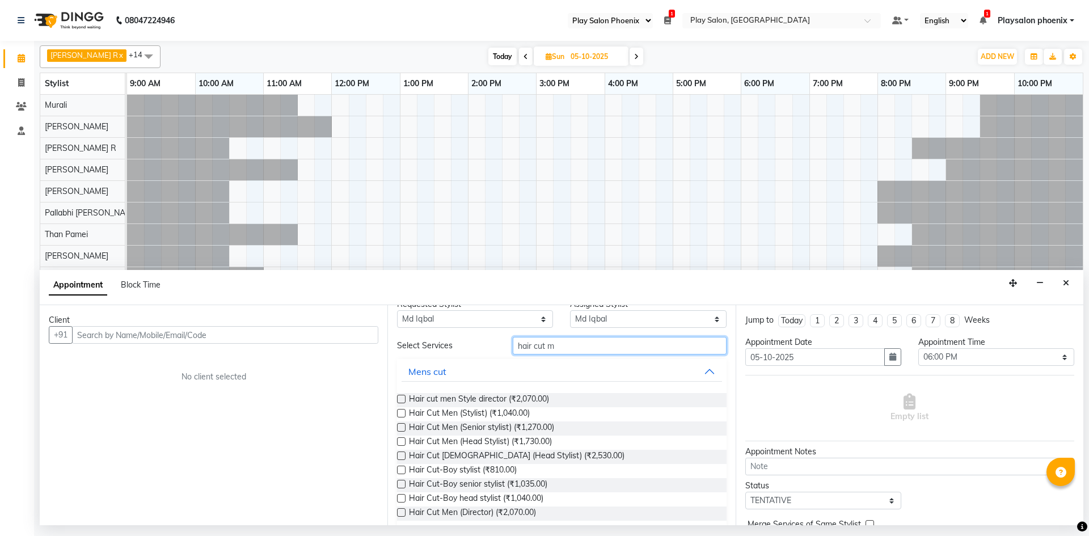
scroll to position [0, 0]
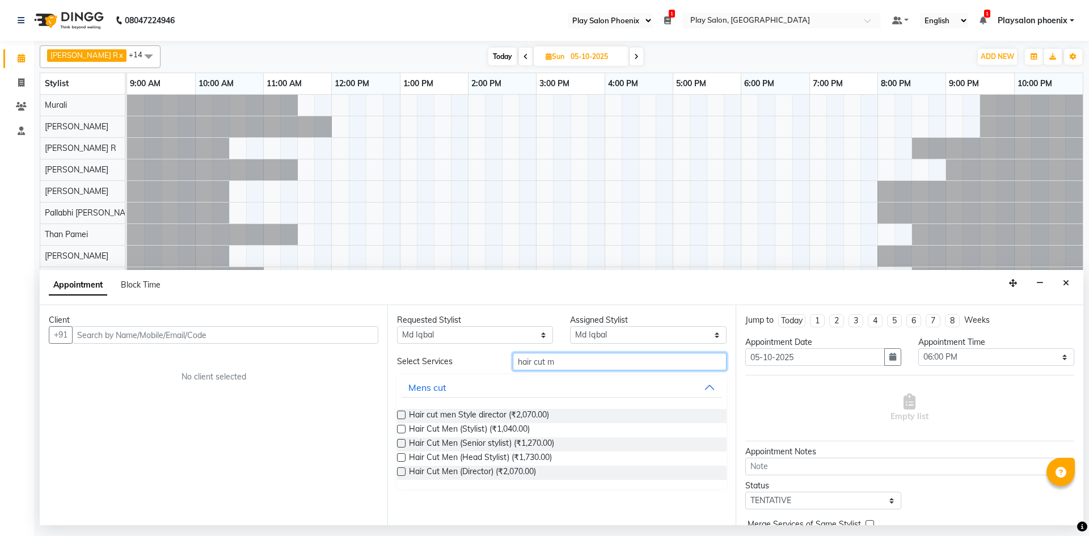
type input "hair cut m"
click at [1007, 357] on select "Select 10:00 AM 10:15 AM 10:30 AM 10:45 AM 11:00 AM 11:15 AM 11:30 AM 11:45 AM …" at bounding box center [996, 357] width 156 height 18
select select "1020"
click at [918, 348] on select "Select 10:00 AM 10:15 AM 10:30 AM 10:45 AM 11:00 AM 11:15 AM 11:30 AM 11:45 AM …" at bounding box center [996, 357] width 156 height 18
click at [399, 454] on label at bounding box center [401, 457] width 9 height 9
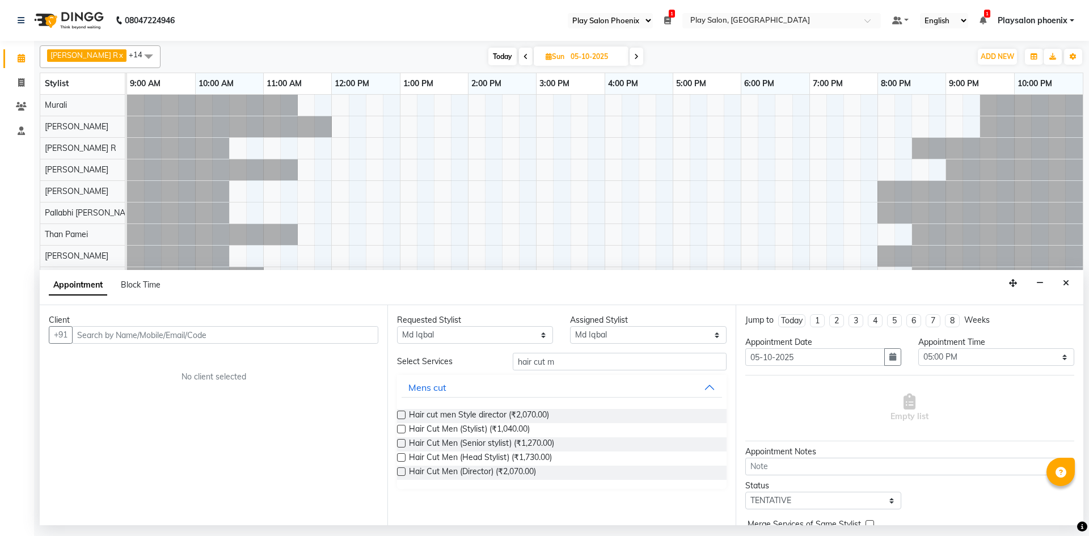
click at [399, 455] on input "checkbox" at bounding box center [400, 458] width 7 height 7
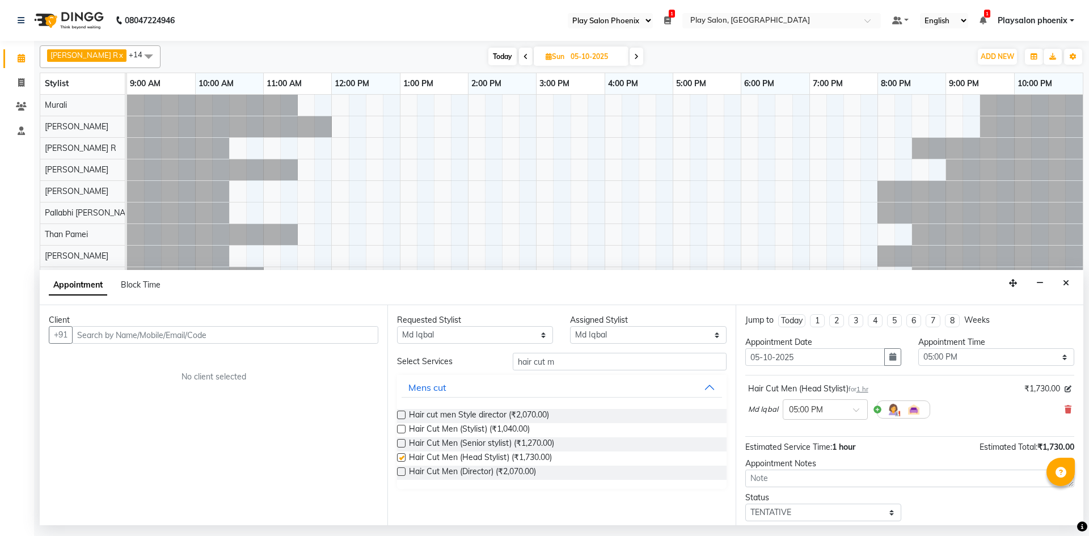
checkbox input "false"
drag, startPoint x: 575, startPoint y: 360, endPoint x: 487, endPoint y: 363, distance: 88.0
click at [487, 363] on div "Select Services hair cut m" at bounding box center [562, 362] width 346 height 18
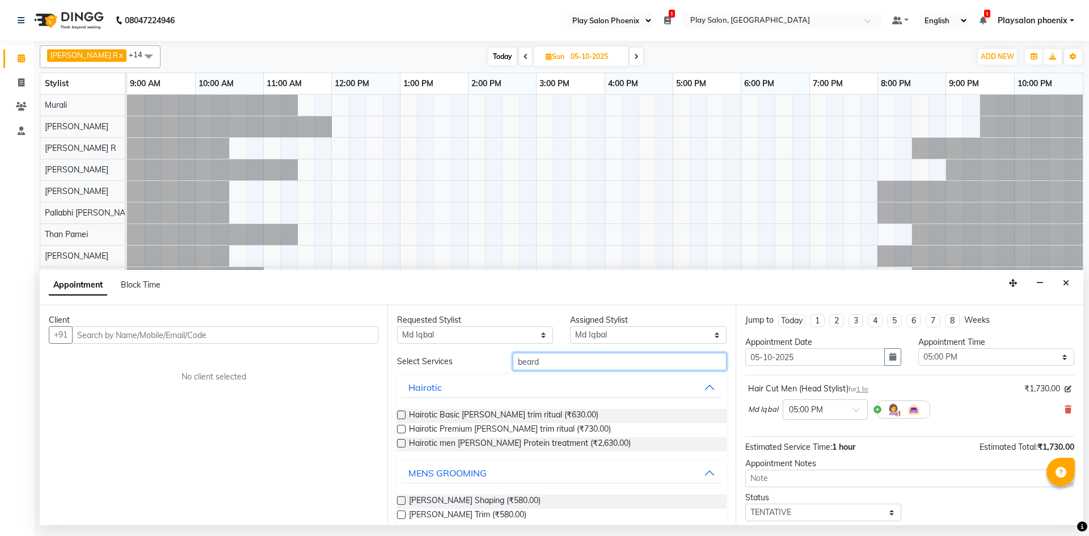
type input "beard"
click at [399, 500] on label at bounding box center [401, 500] width 9 height 9
click at [399, 500] on input "checkbox" at bounding box center [400, 501] width 7 height 7
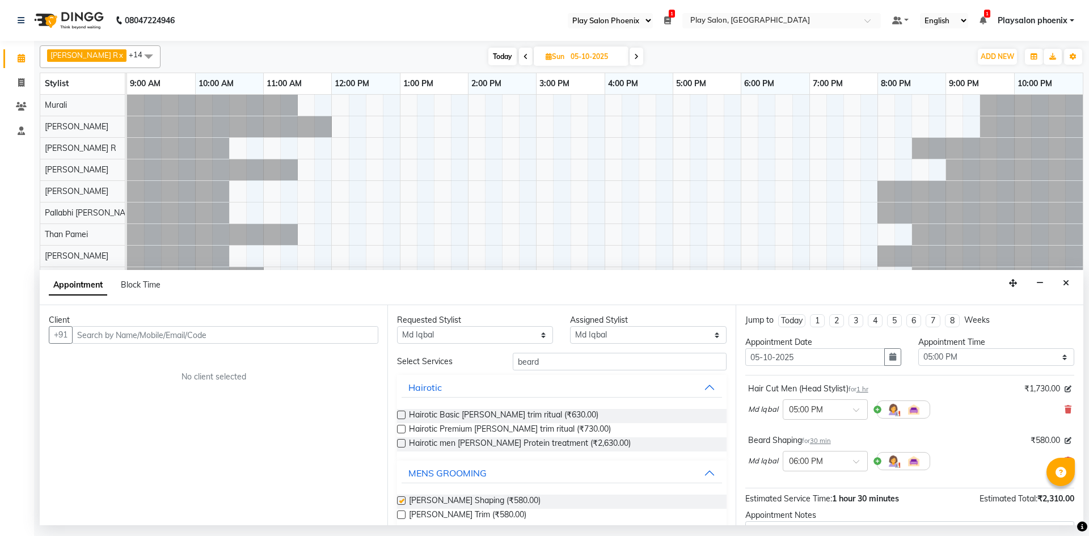
checkbox input "false"
drag, startPoint x: 567, startPoint y: 362, endPoint x: 466, endPoint y: 361, distance: 101.0
click at [466, 361] on div "Select Services [PERSON_NAME]" at bounding box center [562, 362] width 346 height 18
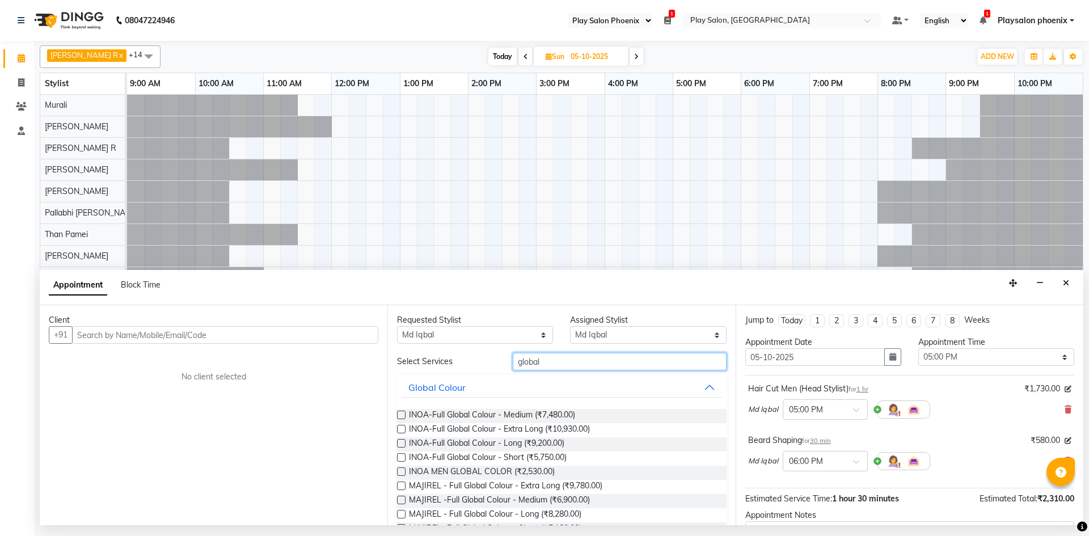
type input "global"
click at [401, 472] on label at bounding box center [401, 471] width 9 height 9
click at [401, 472] on input "checkbox" at bounding box center [400, 472] width 7 height 7
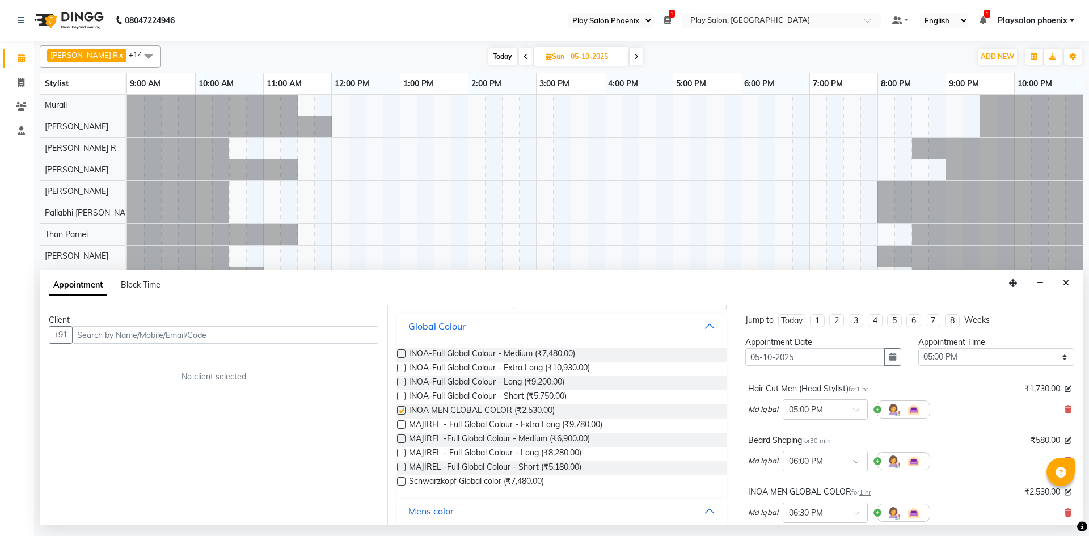
checkbox input "false"
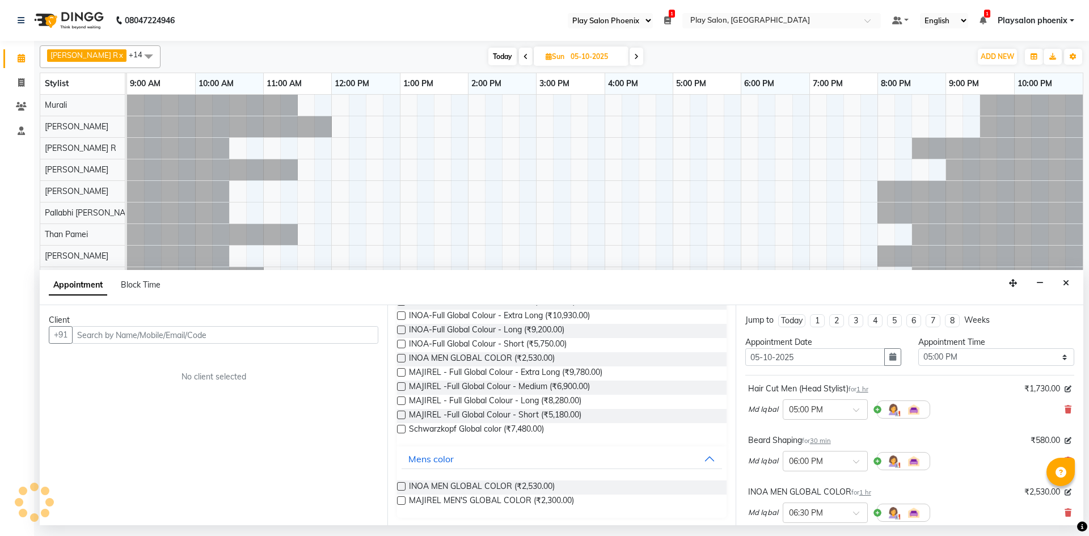
scroll to position [57, 0]
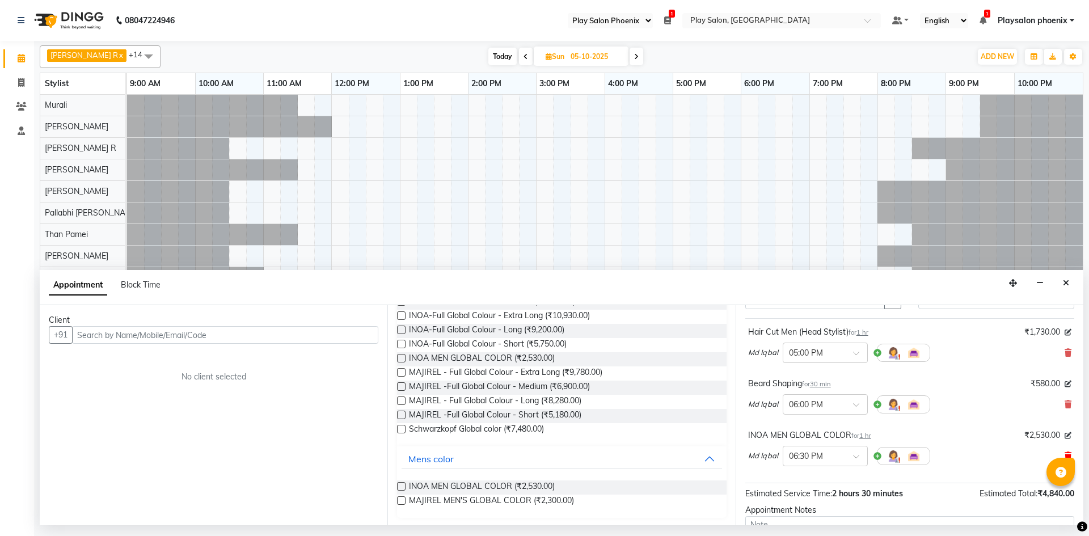
click at [1065, 454] on icon at bounding box center [1068, 456] width 7 height 8
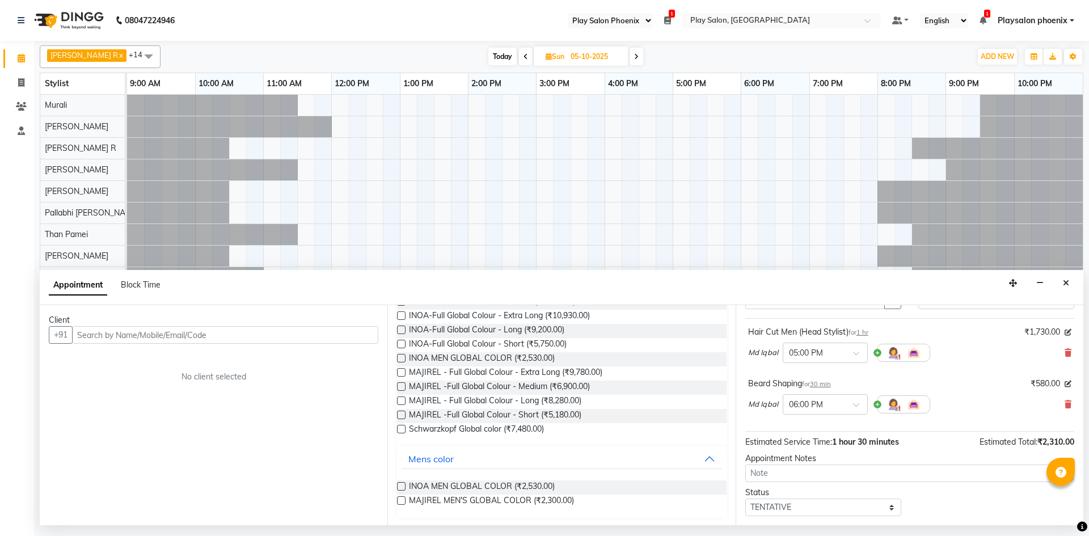
click at [401, 482] on label at bounding box center [401, 486] width 9 height 9
click at [401, 484] on input "checkbox" at bounding box center [400, 487] width 7 height 7
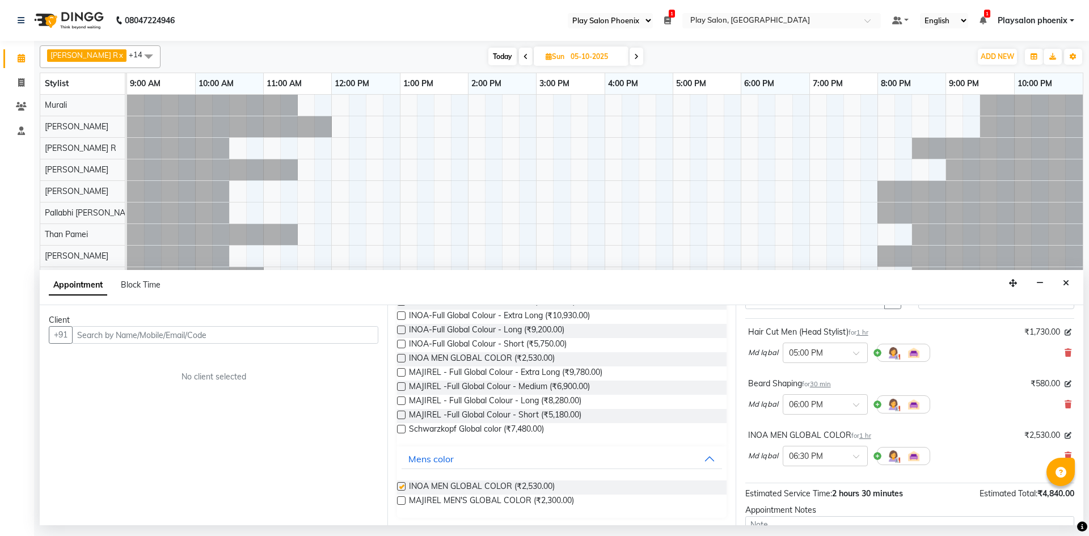
checkbox input "false"
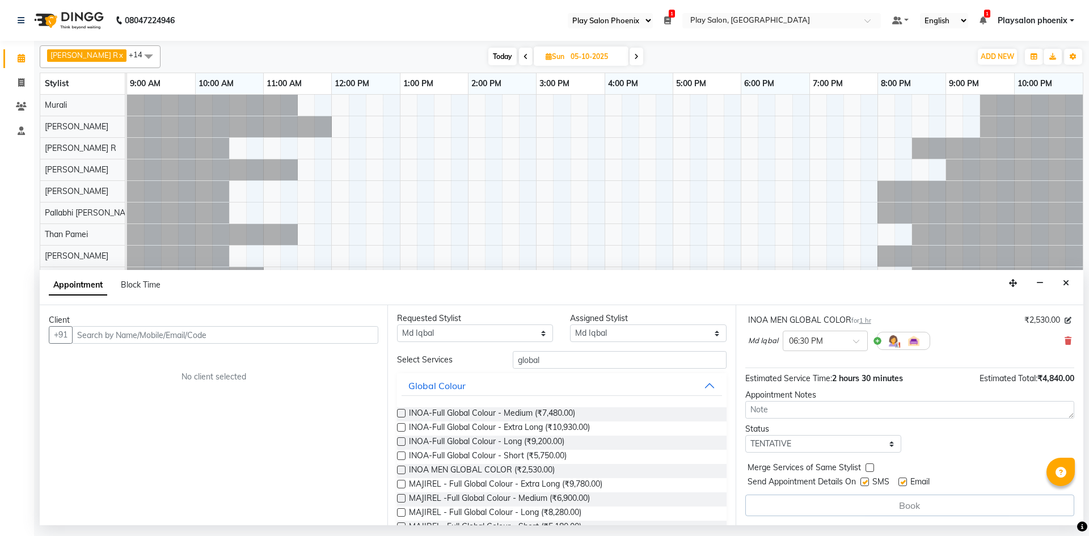
scroll to position [0, 0]
click at [261, 332] on input "text" at bounding box center [225, 335] width 306 height 18
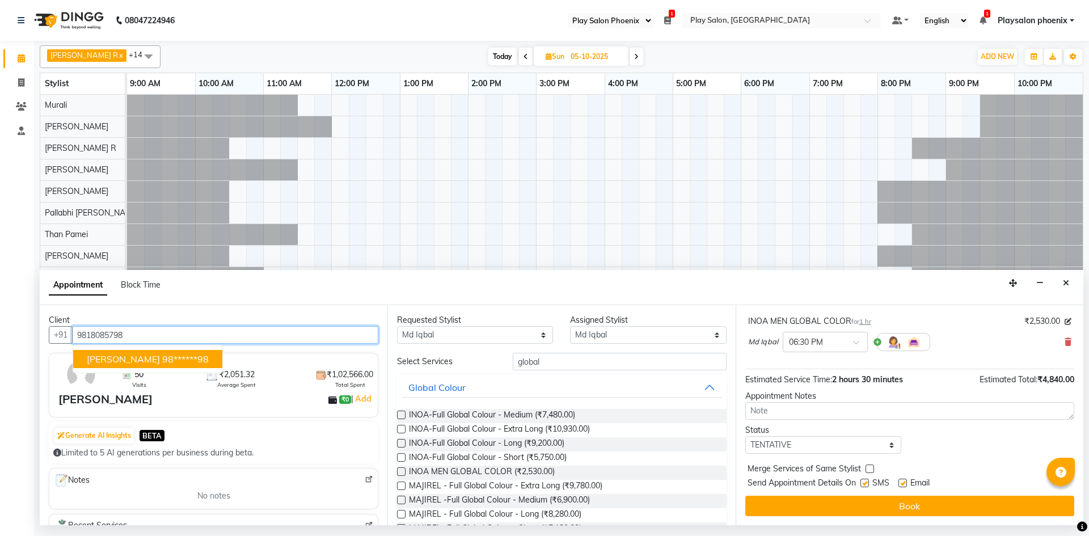
click at [175, 360] on ngb-highlight "98******98" at bounding box center [185, 358] width 47 height 11
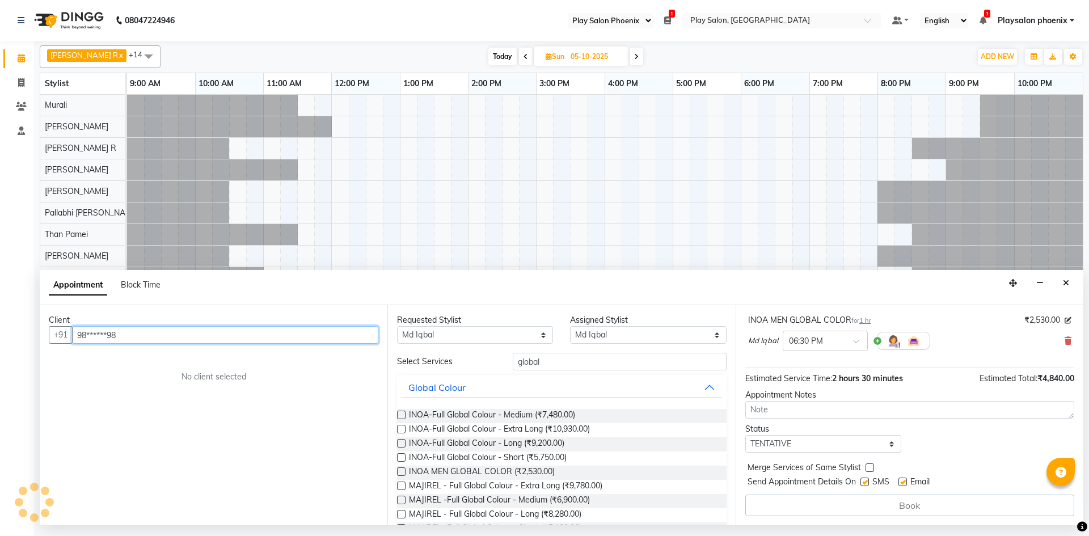
scroll to position [171, 0]
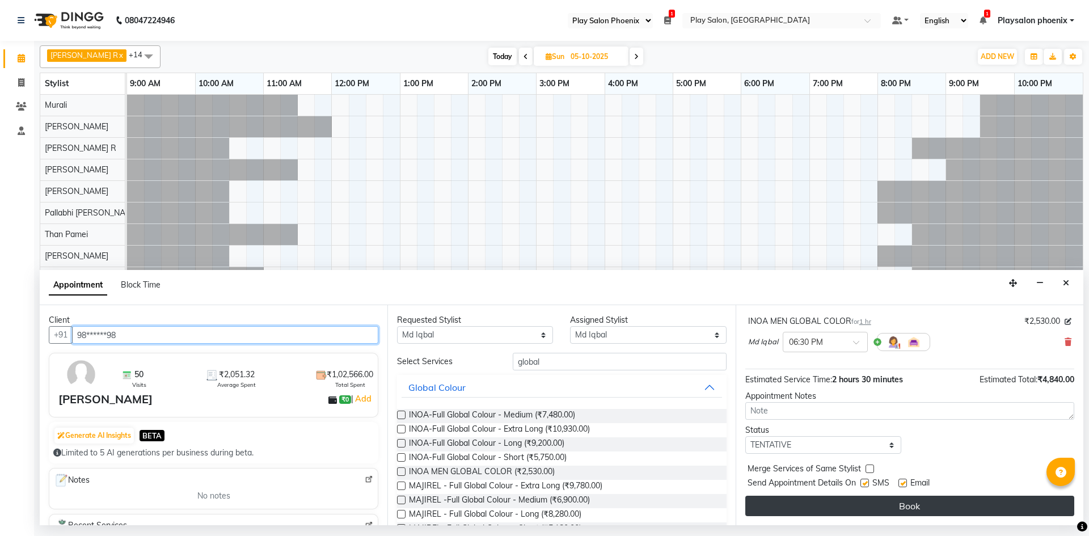
type input "98******98"
click at [888, 511] on button "Book" at bounding box center [909, 506] width 329 height 20
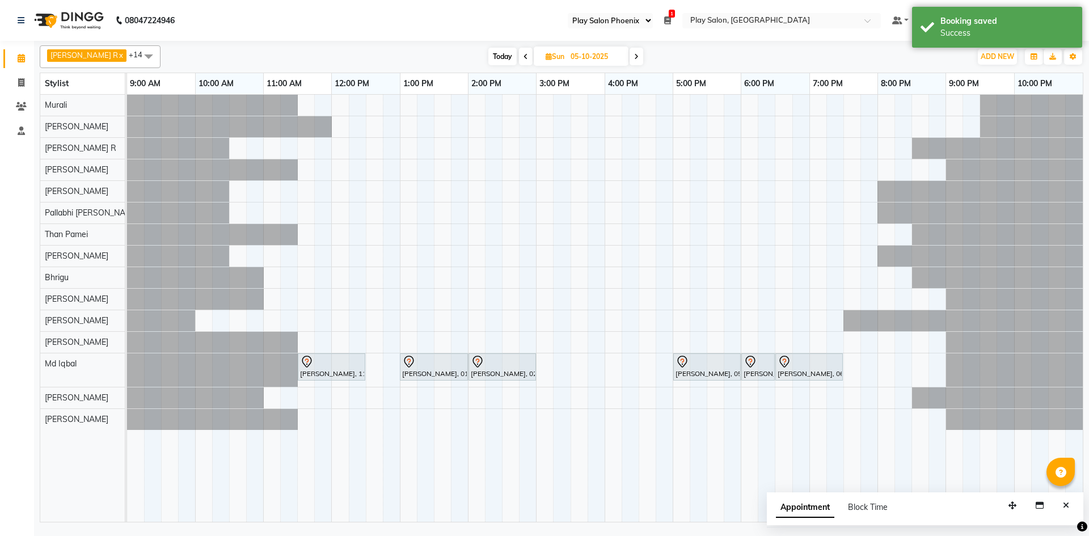
click at [488, 57] on span "Today" at bounding box center [502, 57] width 28 height 18
type input "04-10-2025"
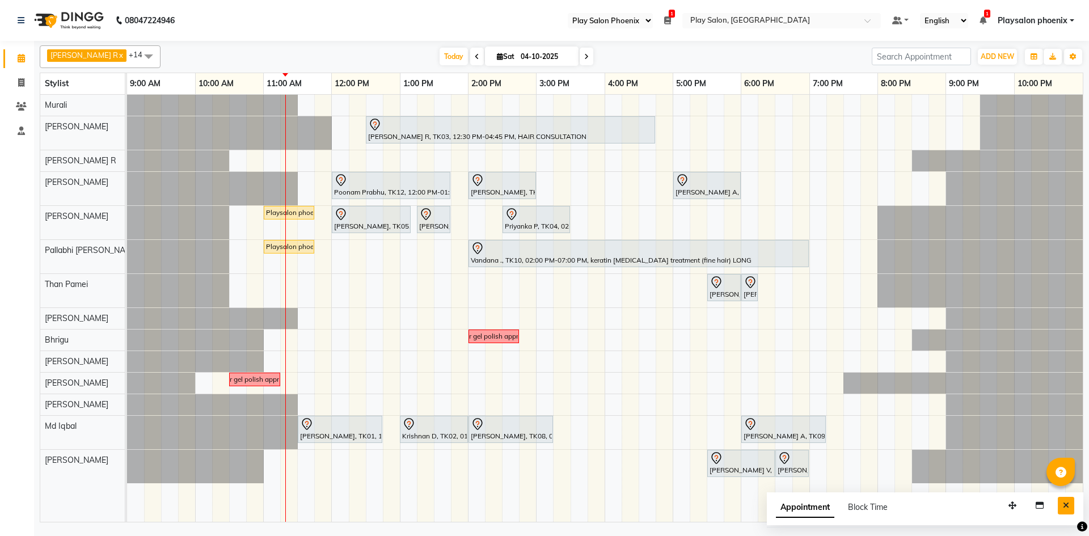
click at [1070, 508] on button "Close" at bounding box center [1066, 506] width 16 height 18
click at [338, 466] on div "[PERSON_NAME] R, TK03, 12:30 PM-04:45 PM, HAIR CONSULTATION Poonam Prabhu, TK12…" at bounding box center [605, 308] width 956 height 427
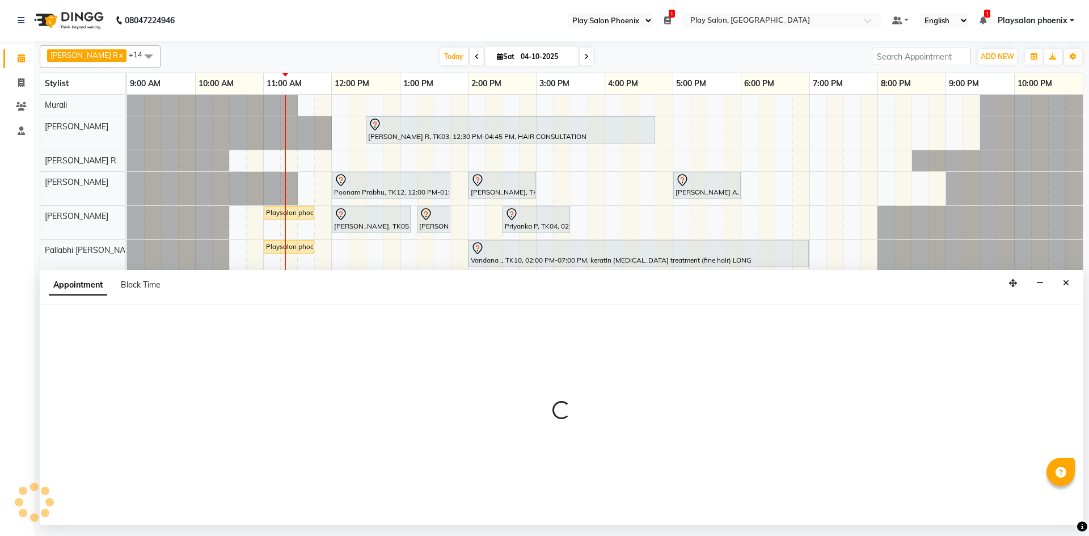
select select "91895"
select select "720"
select select "tentative"
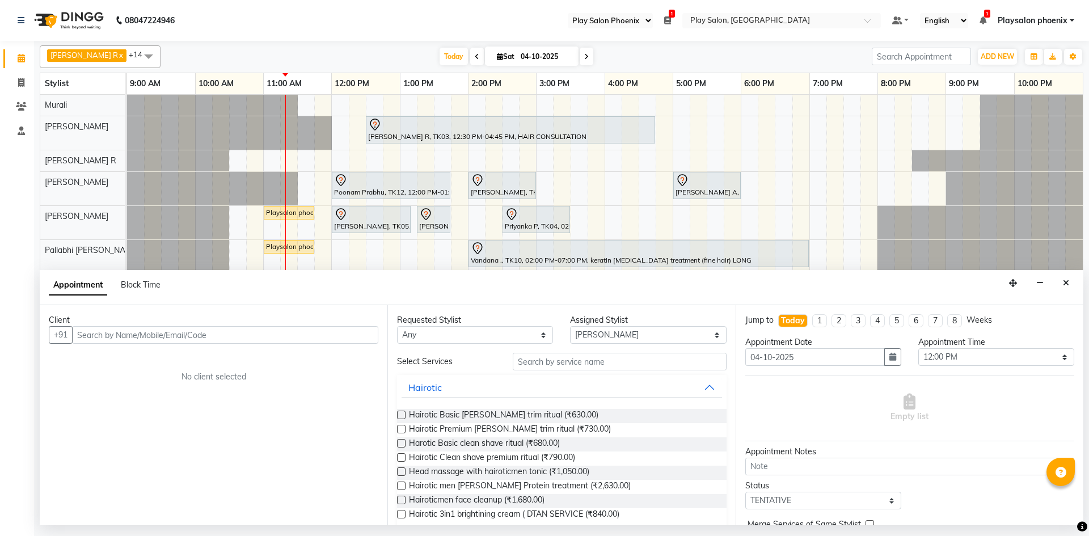
click at [339, 340] on input "text" at bounding box center [225, 335] width 306 height 18
click at [556, 364] on input "text" at bounding box center [620, 362] width 214 height 18
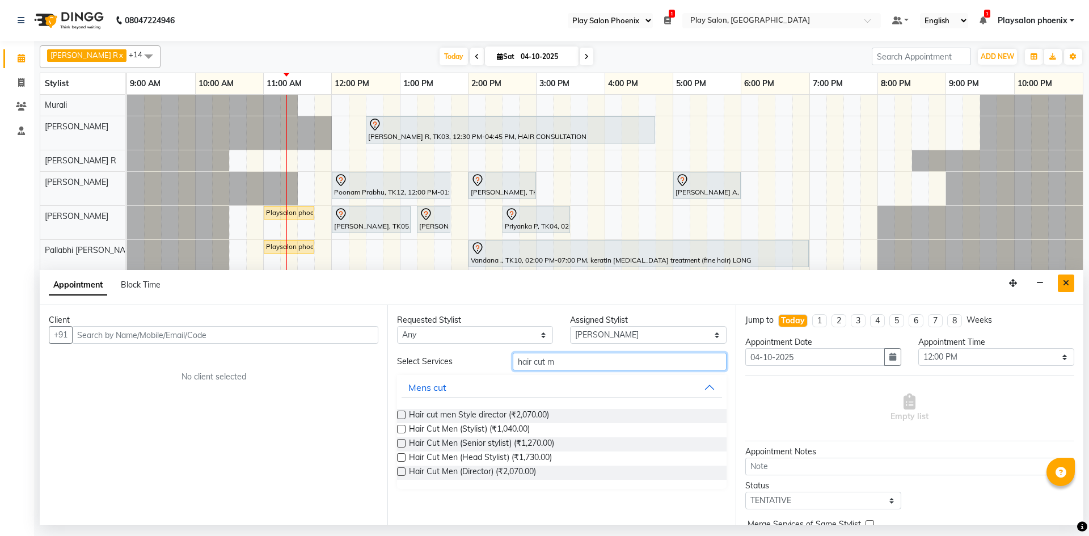
type input "hair cut m"
click at [1069, 286] on icon "Close" at bounding box center [1066, 283] width 6 height 8
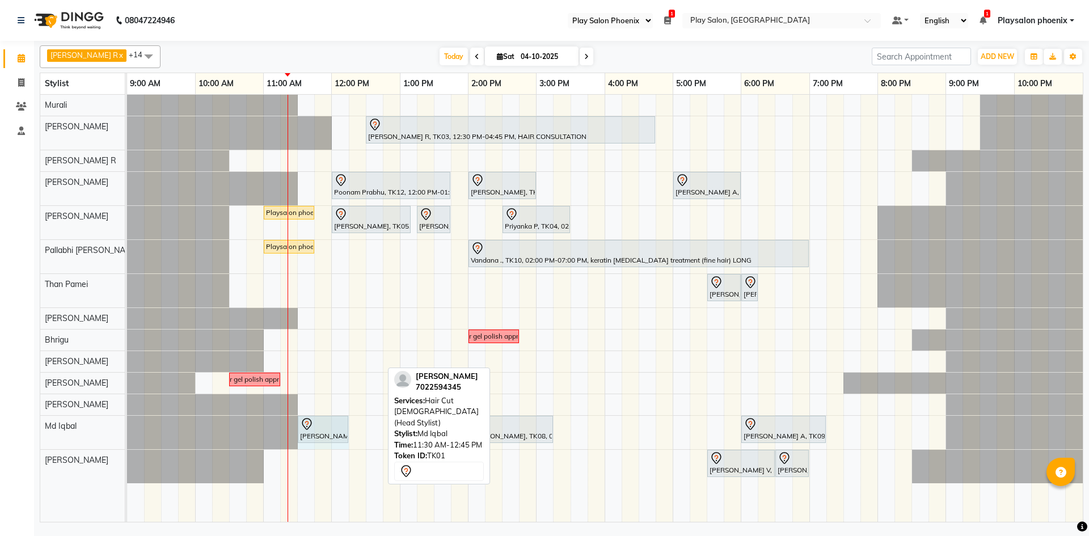
drag, startPoint x: 382, startPoint y: 431, endPoint x: 345, endPoint y: 432, distance: 36.3
click at [127, 432] on div "[PERSON_NAME], TK01, 11:30 AM-12:45 PM, Hair Cut [DEMOGRAPHIC_DATA] (Head Styli…" at bounding box center [127, 432] width 0 height 33
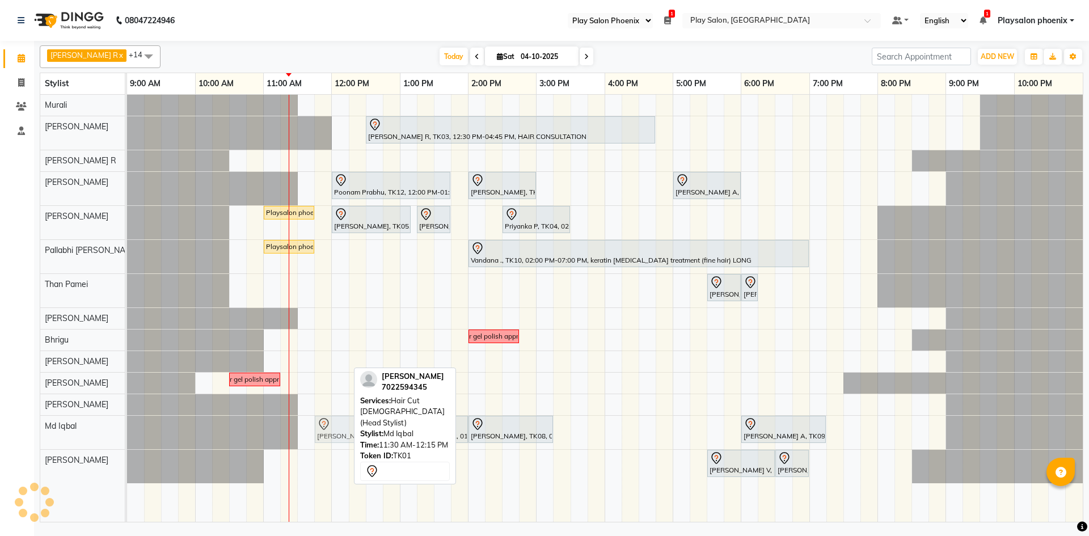
drag, startPoint x: 323, startPoint y: 428, endPoint x: 346, endPoint y: 437, distance: 25.0
click at [127, 437] on div "[PERSON_NAME], TK01, 11:30 AM-12:15 PM, Hair Cut [DEMOGRAPHIC_DATA] (Head Styli…" at bounding box center [127, 432] width 0 height 33
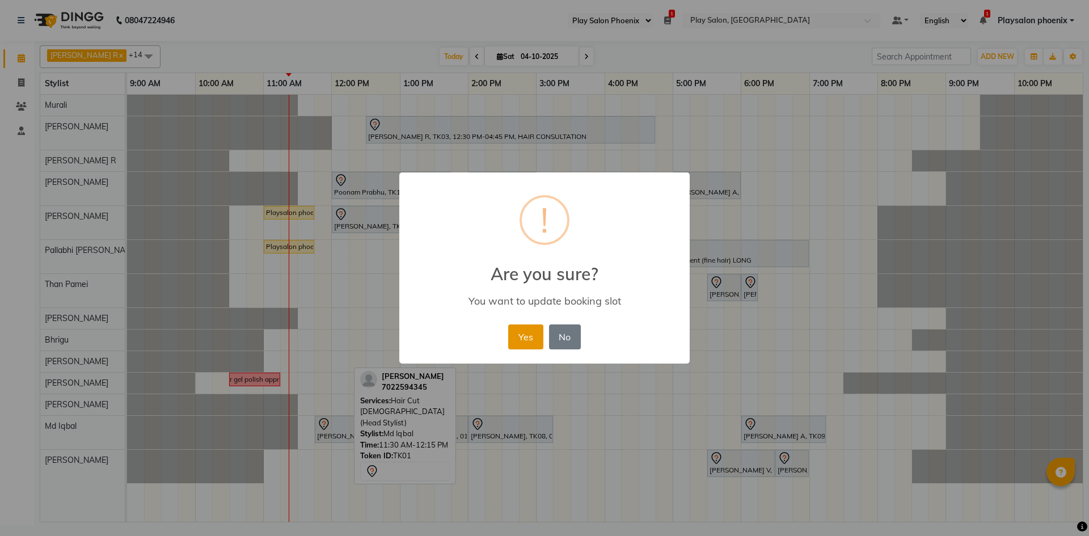
click at [521, 337] on button "Yes" at bounding box center [525, 336] width 35 height 25
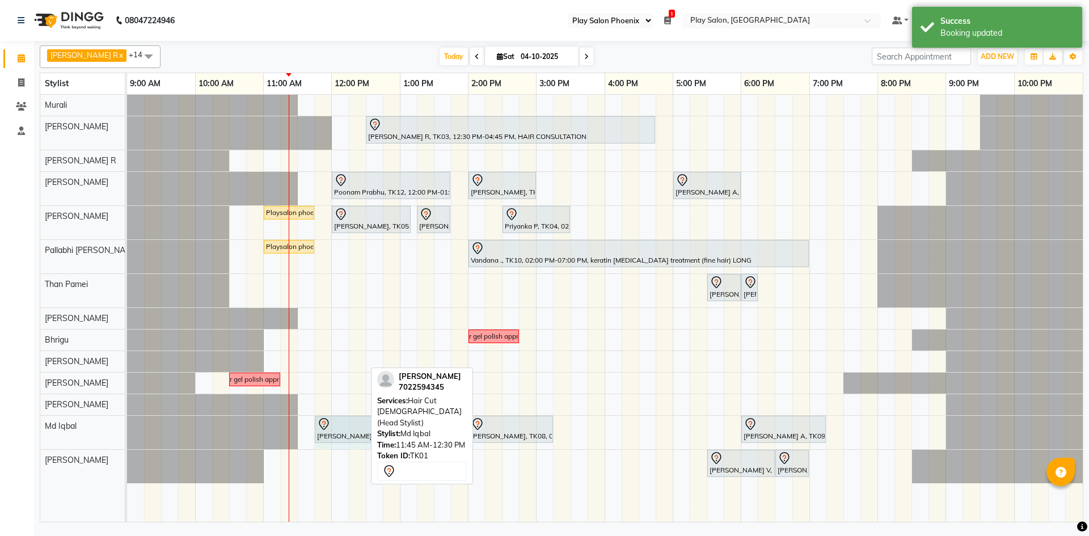
drag, startPoint x: 362, startPoint y: 425, endPoint x: 382, endPoint y: 424, distance: 19.3
click at [382, 424] on div "[PERSON_NAME] R x [PERSON_NAME] x Rosy Rongmei x Md [PERSON_NAME] x [PERSON_NAM…" at bounding box center [562, 282] width 1044 height 482
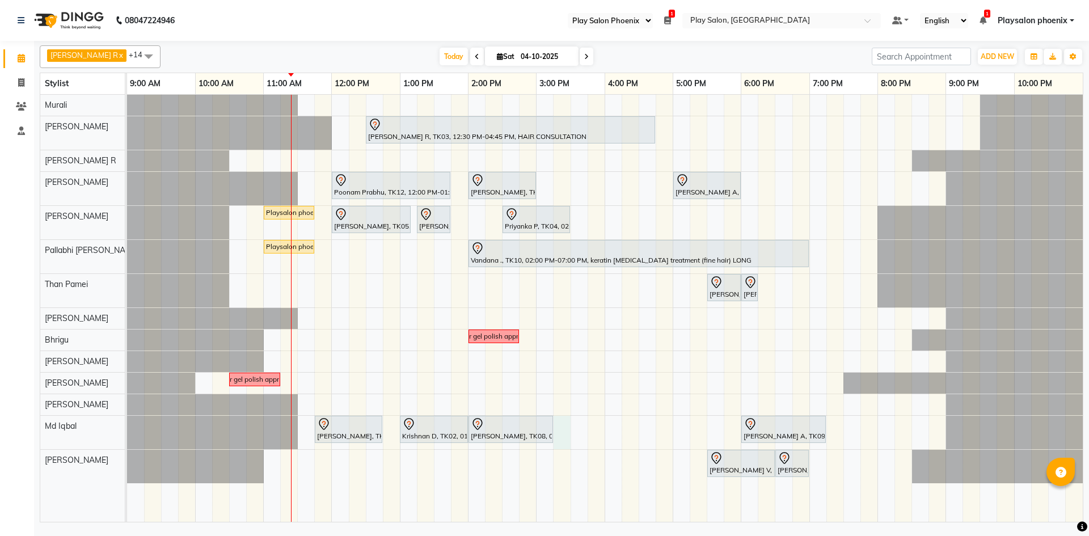
click at [565, 436] on div "[PERSON_NAME] R, TK03, 12:30 PM-04:45 PM, HAIR CONSULTATION Poonam Prabhu, TK12…" at bounding box center [605, 308] width 956 height 427
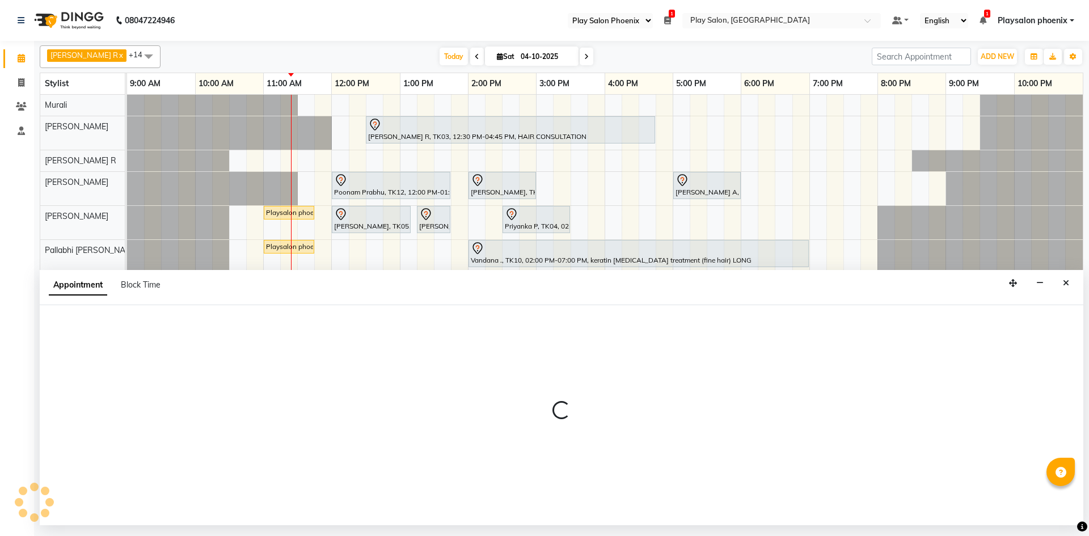
select select "81412"
select select "tentative"
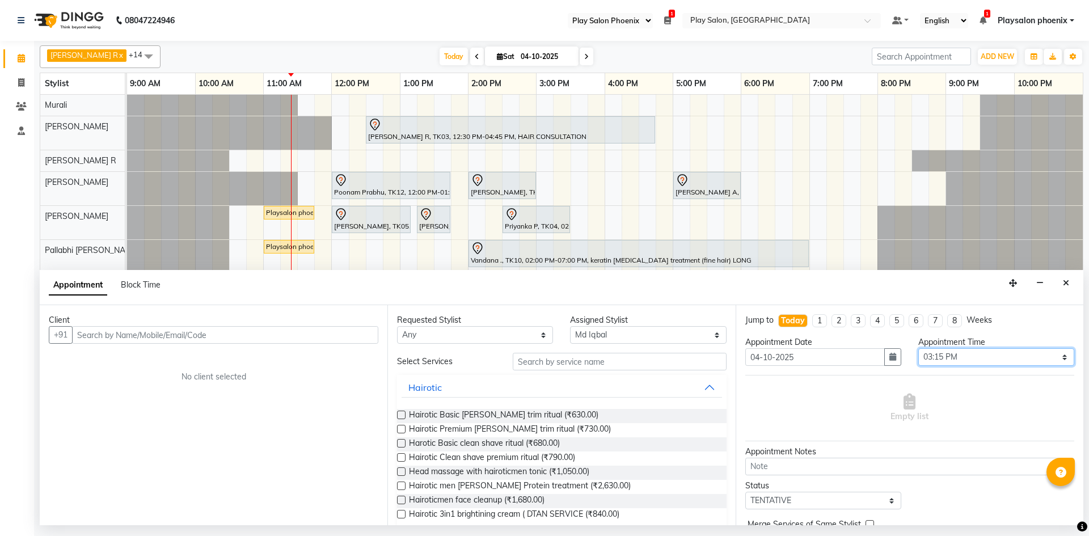
click at [1012, 354] on select "Select 10:00 AM 10:15 AM 10:30 AM 10:45 AM 11:00 AM 11:15 AM 11:30 AM 11:45 AM …" at bounding box center [996, 357] width 156 height 18
select select "930"
click at [918, 348] on select "Select 10:00 AM 10:15 AM 10:30 AM 10:45 AM 11:00 AM 11:15 AM 11:30 AM 11:45 AM …" at bounding box center [996, 357] width 156 height 18
click at [345, 339] on input "text" at bounding box center [225, 335] width 306 height 18
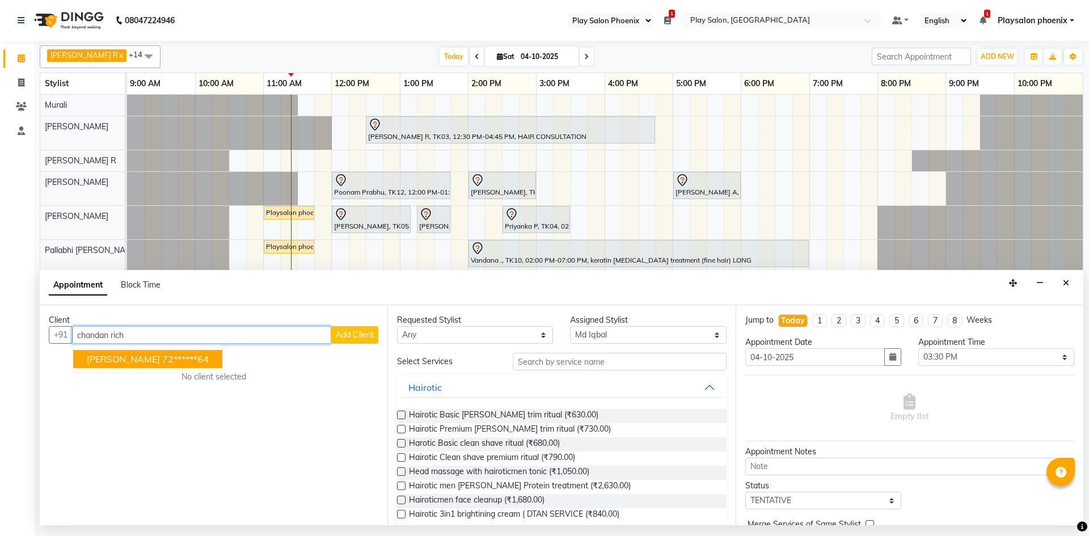
click at [166, 359] on ngb-highlight "72******64" at bounding box center [185, 358] width 47 height 11
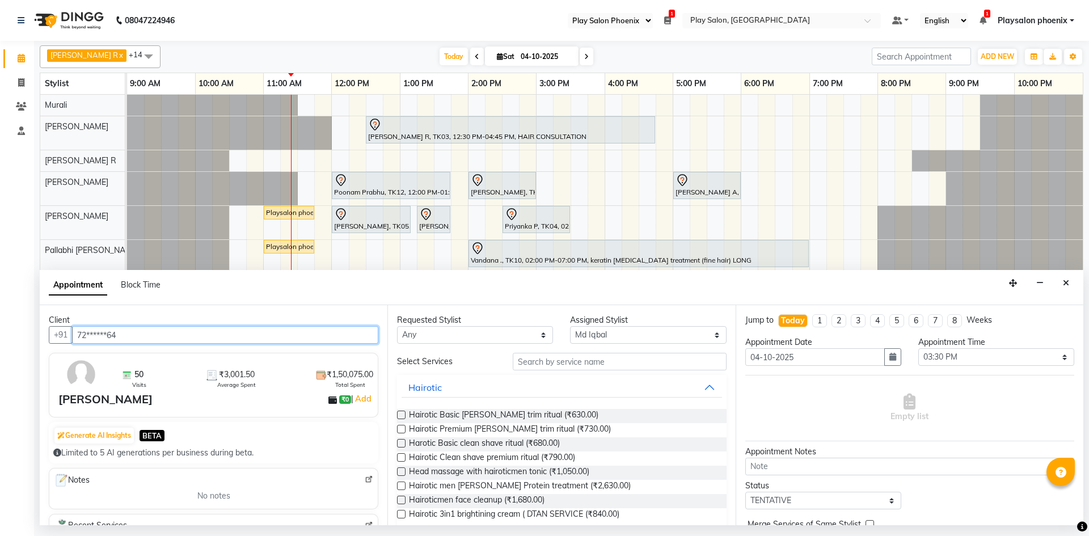
type input "72******64"
click at [509, 334] on select "Any [PERSON_NAME] Chytra [PERSON_NAME] General Technician . [PERSON_NAME] [PERS…" at bounding box center [475, 335] width 156 height 18
select select "81412"
click at [397, 326] on select "Any [PERSON_NAME] Chytra [PERSON_NAME] General Technician . [PERSON_NAME] [PERS…" at bounding box center [475, 335] width 156 height 18
click at [534, 361] on input "text" at bounding box center [620, 362] width 214 height 18
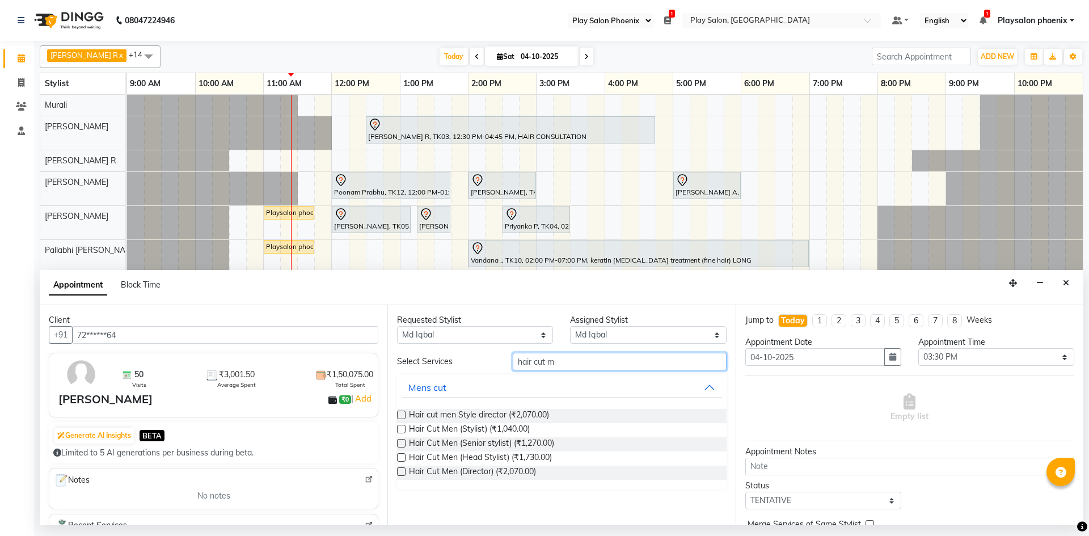
type input "hair cut m"
click at [399, 458] on label at bounding box center [401, 457] width 9 height 9
click at [399, 458] on input "checkbox" at bounding box center [400, 458] width 7 height 7
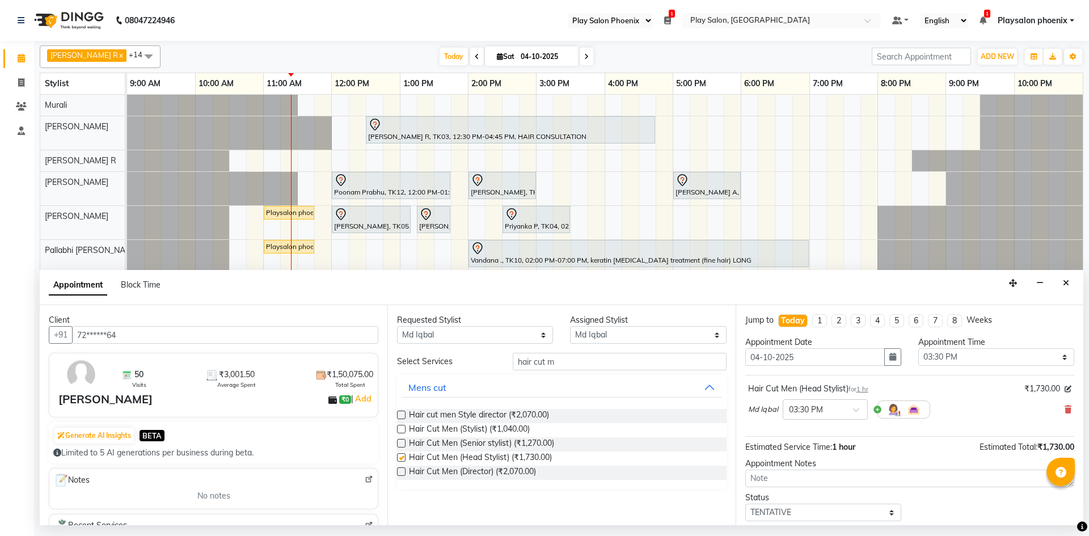
checkbox input "false"
drag, startPoint x: 556, startPoint y: 358, endPoint x: 463, endPoint y: 376, distance: 95.2
click at [463, 376] on div "Select Services hair cut m Mens cut Hair cut men Style director (₹2,070.00) Hai…" at bounding box center [561, 421] width 329 height 136
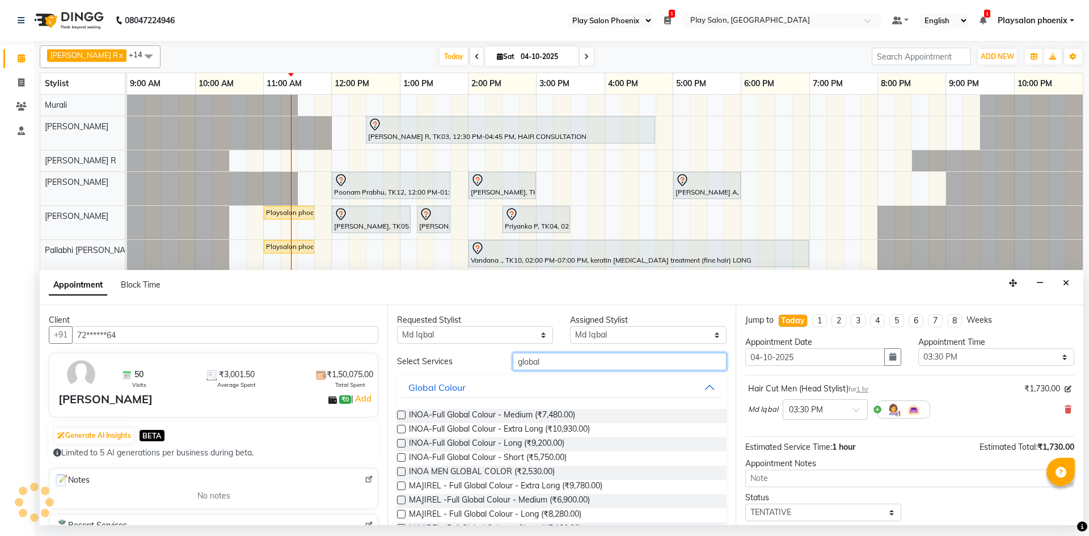
type input "global"
click at [403, 474] on label at bounding box center [401, 471] width 9 height 9
click at [403, 474] on input "checkbox" at bounding box center [400, 472] width 7 height 7
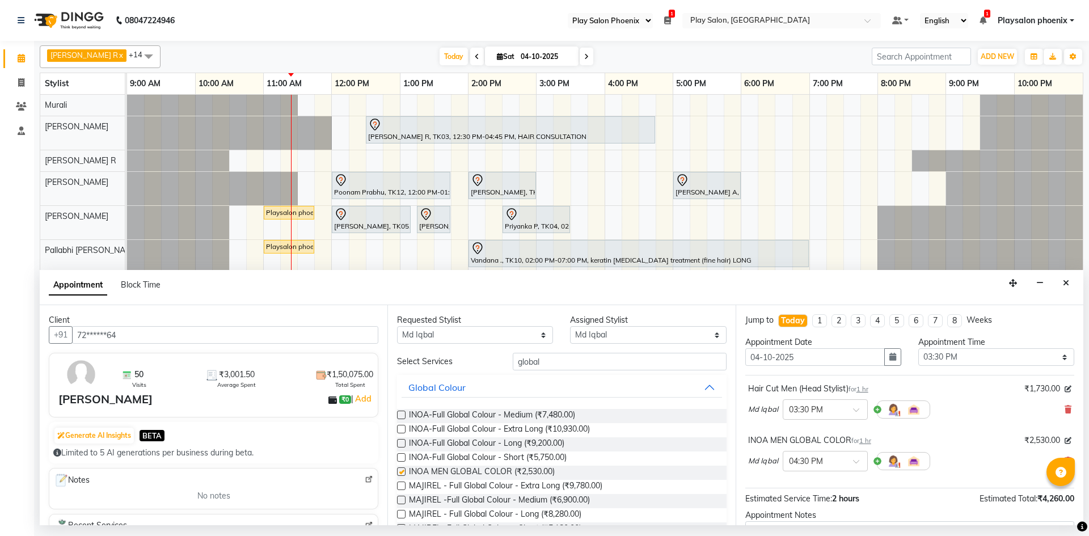
checkbox input "false"
drag, startPoint x: 547, startPoint y: 364, endPoint x: 443, endPoint y: 361, distance: 104.4
click at [443, 361] on div "Select Services global" at bounding box center [562, 362] width 346 height 18
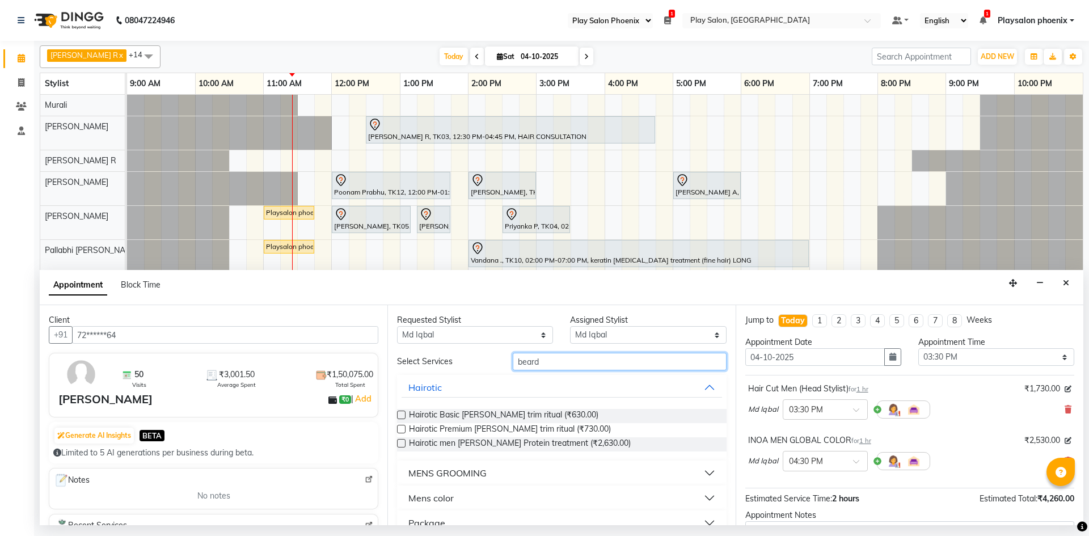
type input "beard"
click at [400, 412] on label at bounding box center [401, 415] width 9 height 9
click at [400, 412] on input "checkbox" at bounding box center [400, 415] width 7 height 7
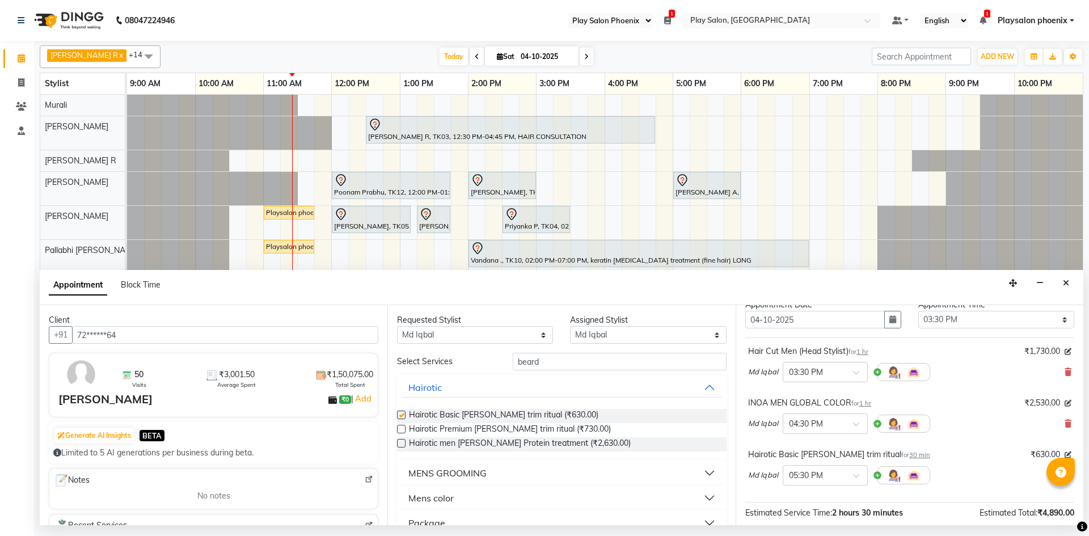
checkbox input "false"
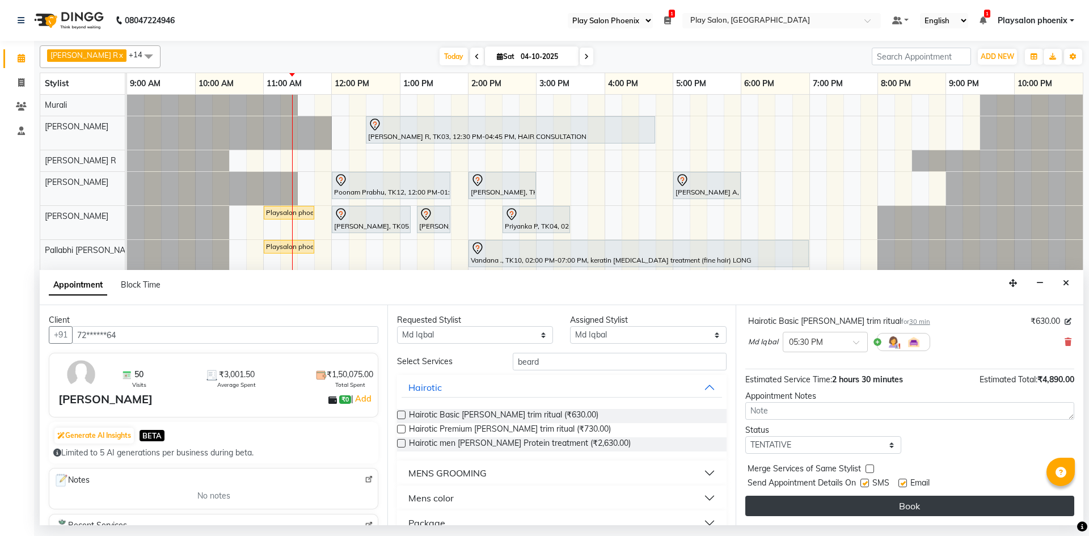
click at [889, 504] on button "Book" at bounding box center [909, 506] width 329 height 20
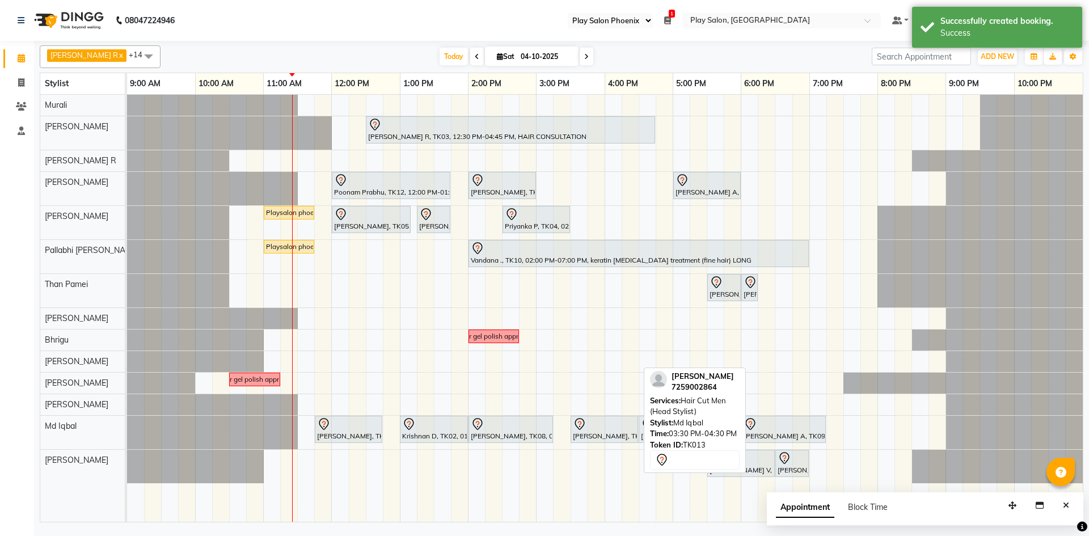
click at [598, 431] on div "[PERSON_NAME], TK13, 03:30 PM-04:30 PM, Hair Cut Men (Head Stylist)" at bounding box center [604, 429] width 65 height 24
select select "7"
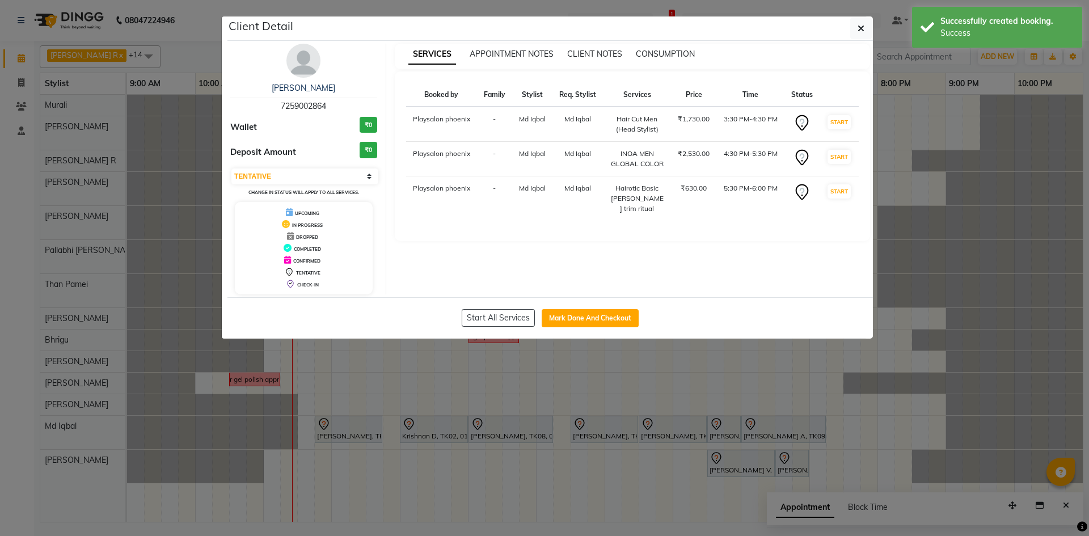
click at [296, 65] on img at bounding box center [303, 61] width 34 height 34
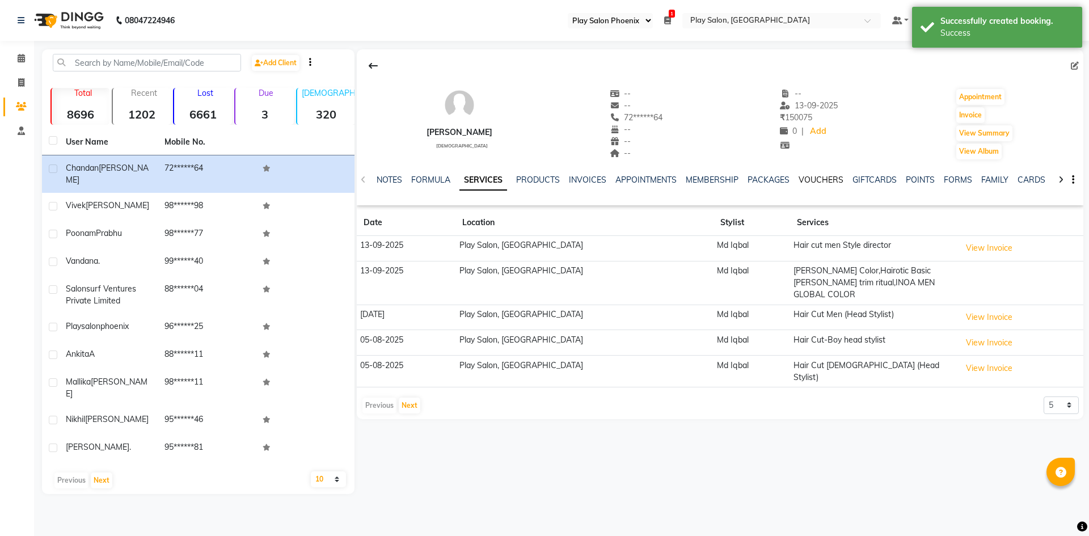
click at [834, 178] on link "VOUCHERS" at bounding box center [821, 180] width 45 height 10
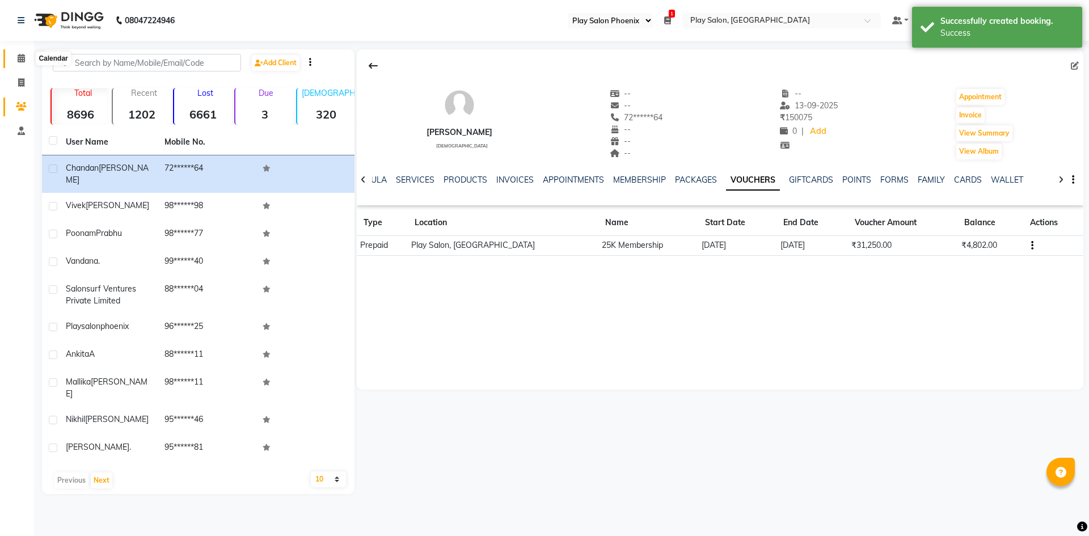
click at [27, 58] on span at bounding box center [21, 58] width 20 height 13
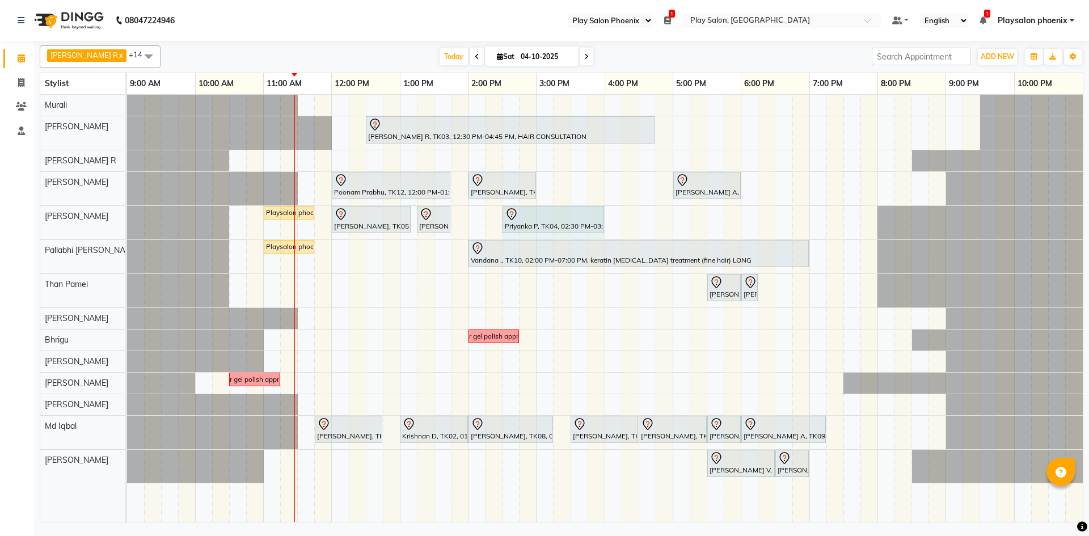
drag, startPoint x: 570, startPoint y: 219, endPoint x: 594, endPoint y: 214, distance: 24.8
click at [127, 214] on div "Playsalon phoenix, TK11, 11:00 AM-11:45 AM, Shampoo and Conditioner [KERASTASE]…" at bounding box center [127, 222] width 0 height 33
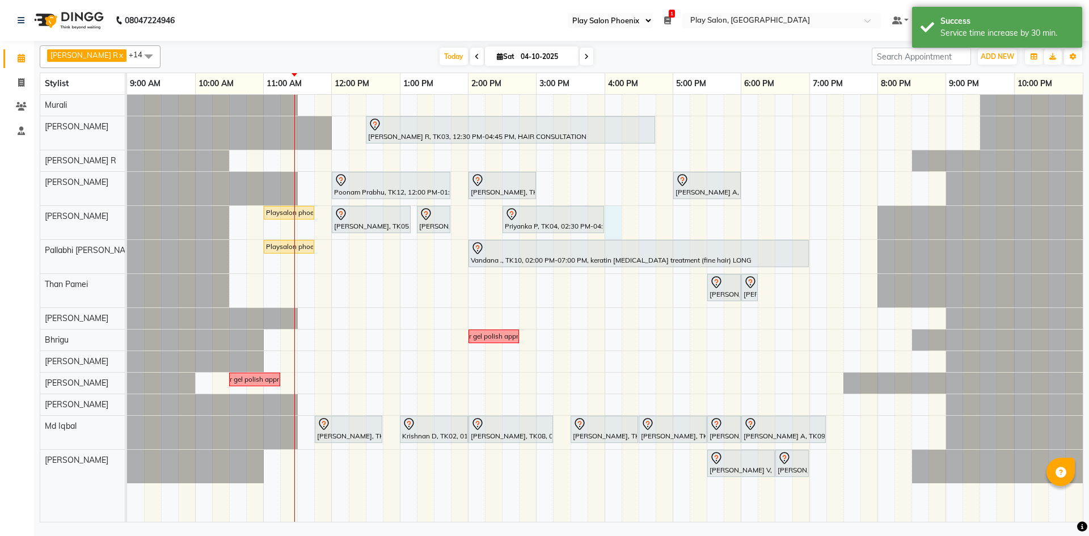
click at [614, 221] on div "[PERSON_NAME] R, TK03, 12:30 PM-04:45 PM, HAIR CONSULTATION Poonam Prabhu, TK12…" at bounding box center [605, 308] width 956 height 427
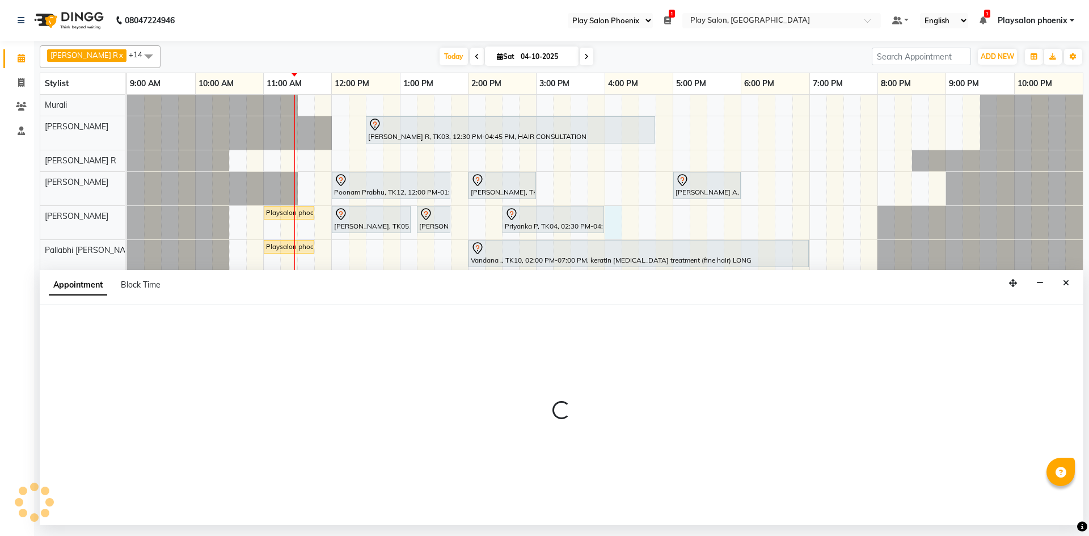
select select "81417"
select select "960"
select select "tentative"
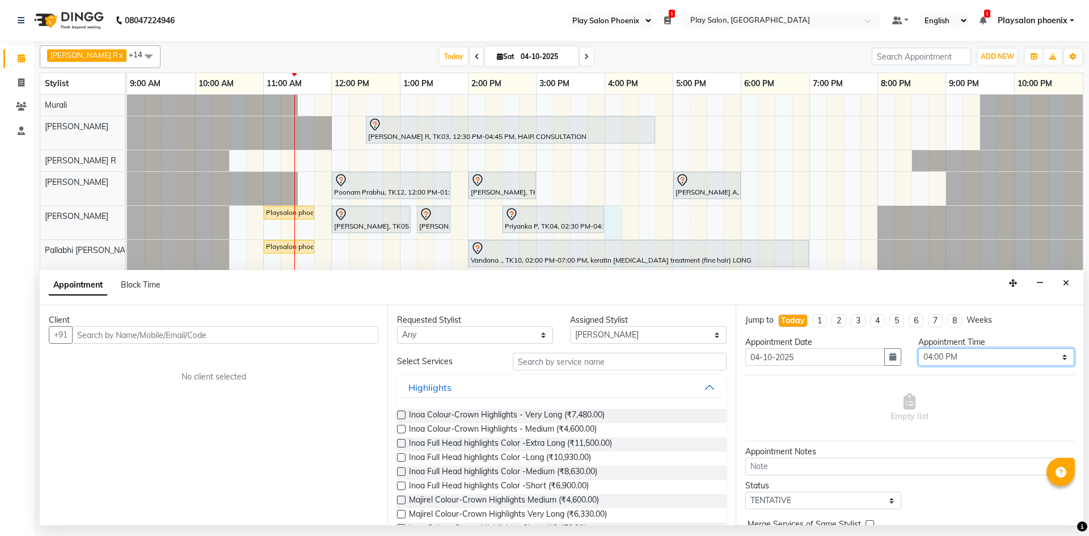
click at [960, 357] on select "Select 10:00 AM 10:15 AM 10:30 AM 10:45 AM 11:00 AM 11:15 AM 11:30 AM 11:45 AM …" at bounding box center [996, 357] width 156 height 18
select select "975"
click at [918, 348] on select "Select 10:00 AM 10:15 AM 10:30 AM 10:45 AM 11:00 AM 11:15 AM 11:30 AM 11:45 AM …" at bounding box center [996, 357] width 156 height 18
click at [454, 337] on select "Any [PERSON_NAME] Chytra [PERSON_NAME] General Technician . [PERSON_NAME] [PERS…" at bounding box center [475, 335] width 156 height 18
select select "81417"
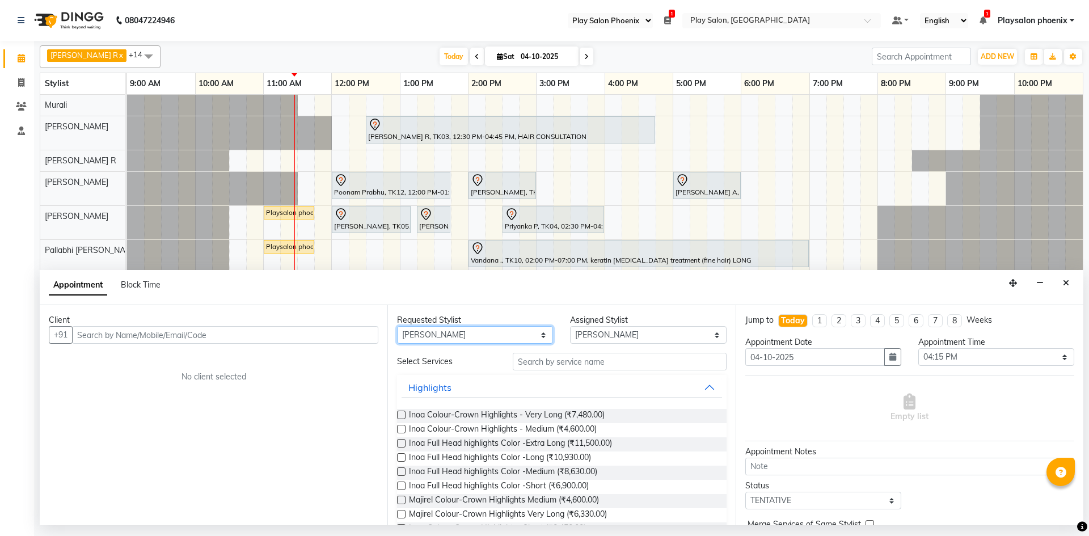
click at [397, 326] on select "Any [PERSON_NAME] Chytra [PERSON_NAME] General Technician . [PERSON_NAME] [PERS…" at bounding box center [475, 335] width 156 height 18
click at [249, 332] on input "text" at bounding box center [225, 335] width 306 height 18
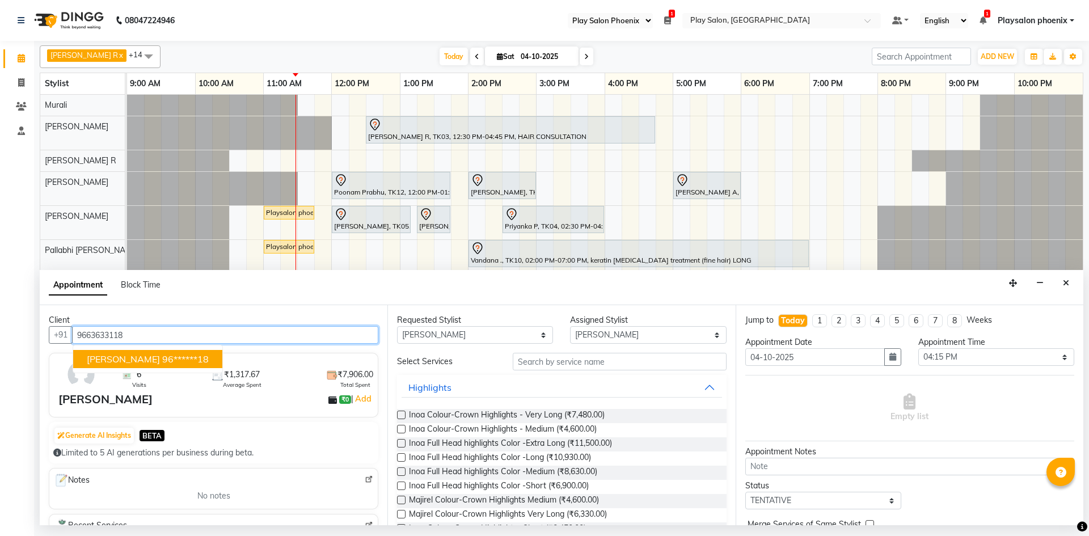
click at [184, 365] on button "[PERSON_NAME] 96******18" at bounding box center [147, 359] width 149 height 18
type input "96******18"
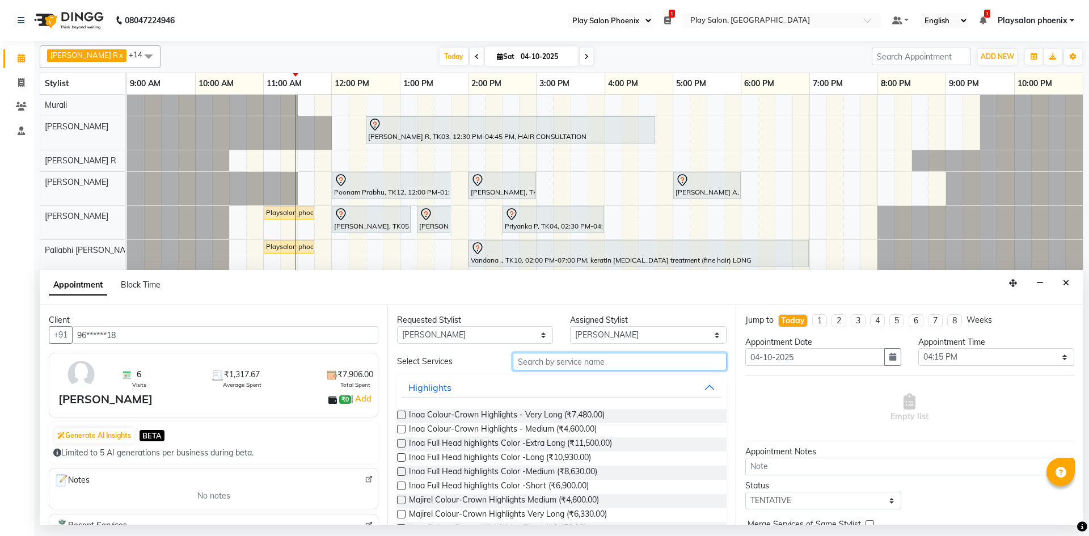
click at [547, 361] on input "text" at bounding box center [620, 362] width 214 height 18
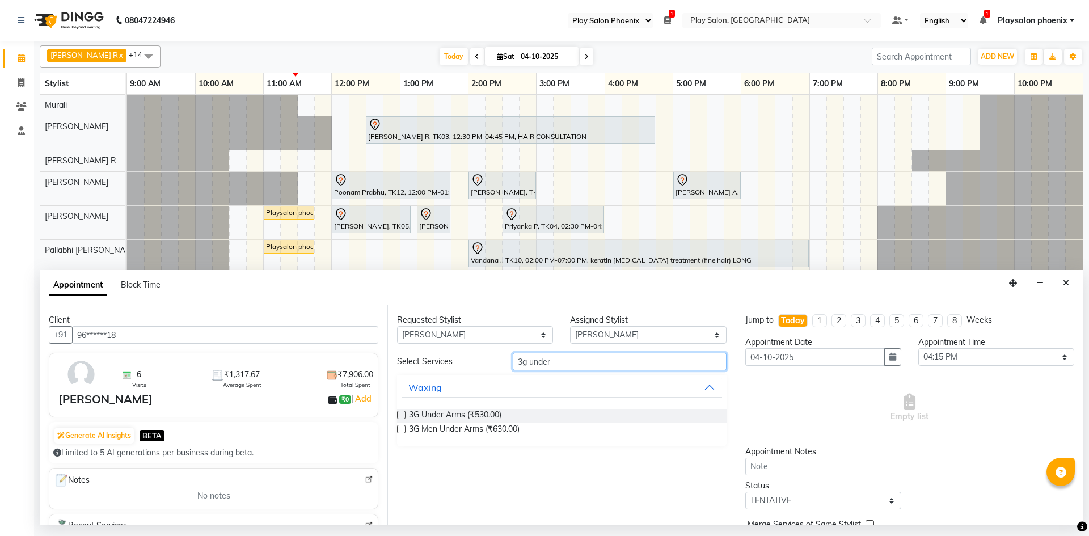
type input "3g under"
click at [404, 417] on label at bounding box center [401, 415] width 9 height 9
click at [404, 417] on input "checkbox" at bounding box center [400, 415] width 7 height 7
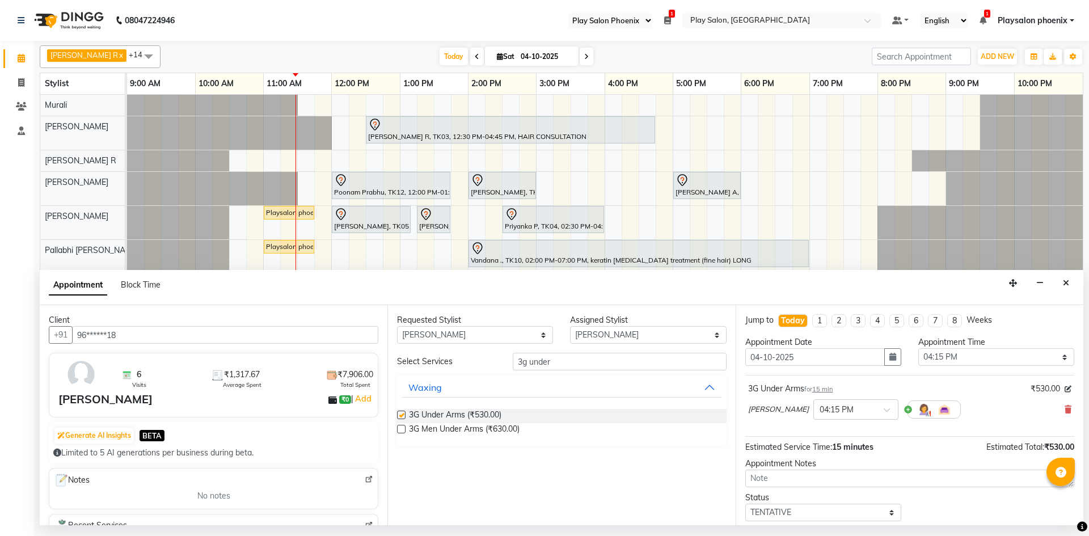
checkbox input "false"
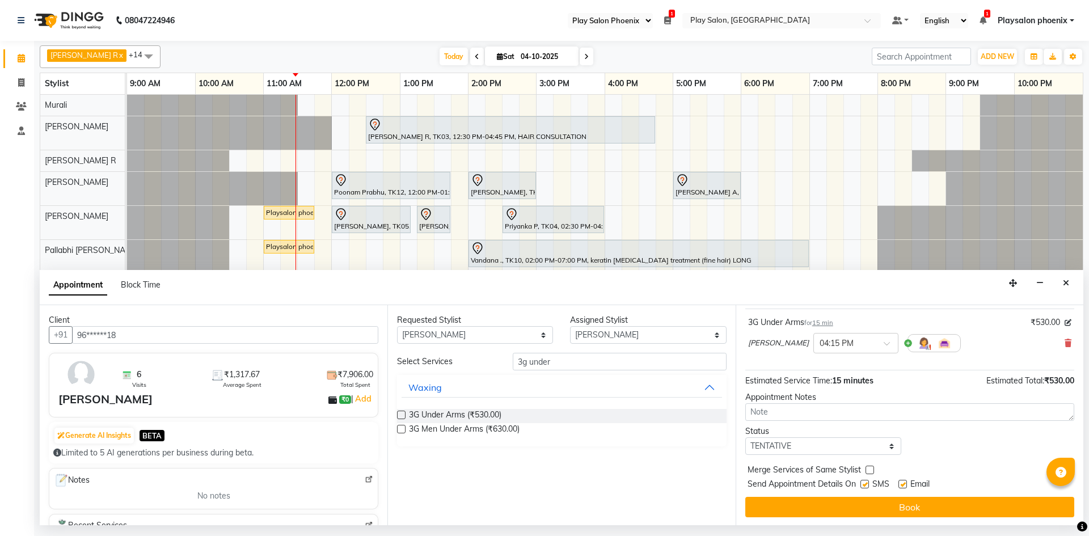
scroll to position [68, 0]
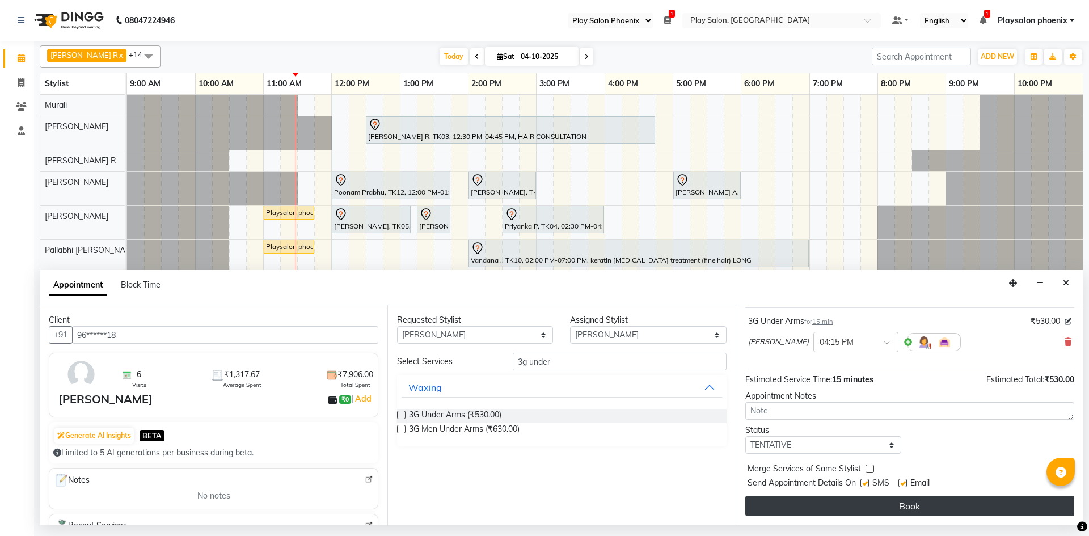
click at [878, 508] on button "Book" at bounding box center [909, 506] width 329 height 20
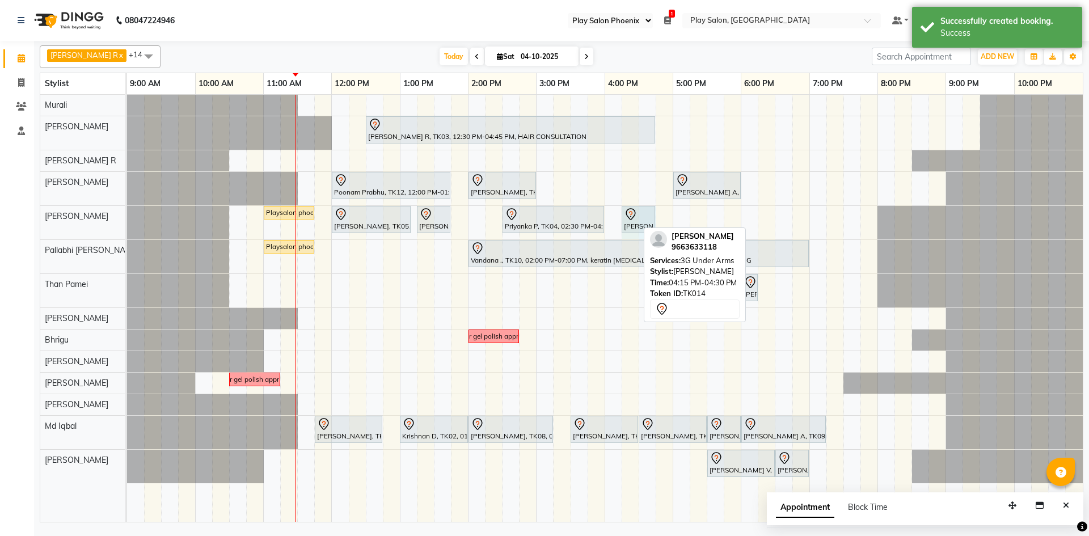
click at [127, 217] on div "Playsalon phoenix, TK11, 11:00 AM-11:45 AM, Shampoo and Conditioner [KERASTASE]…" at bounding box center [127, 222] width 0 height 33
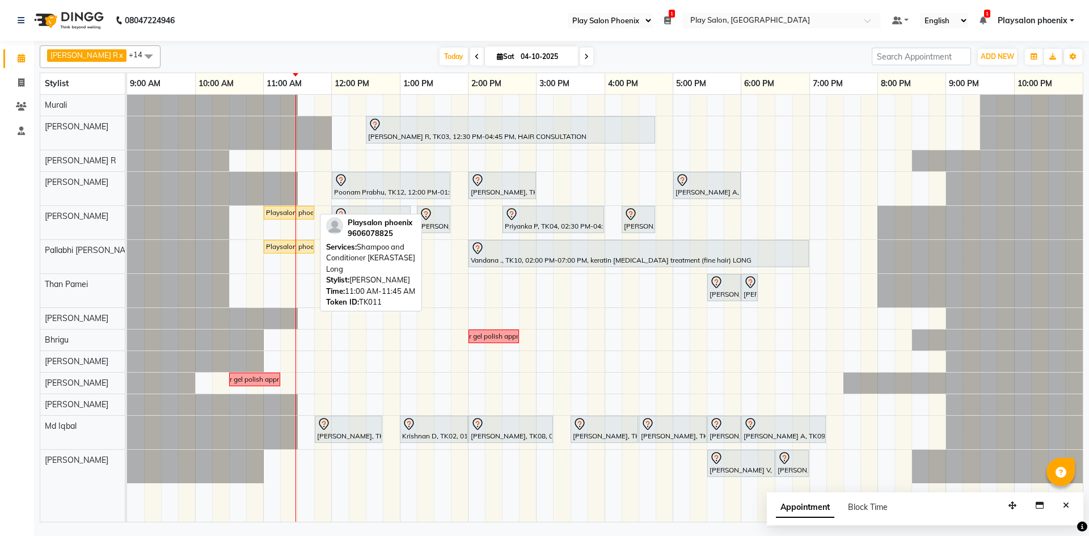
click at [288, 212] on div "Playsalon phoenix, TK11, 11:00 AM-11:45 AM, Shampoo and Conditioner [KERASTASE]…" at bounding box center [289, 213] width 48 height 10
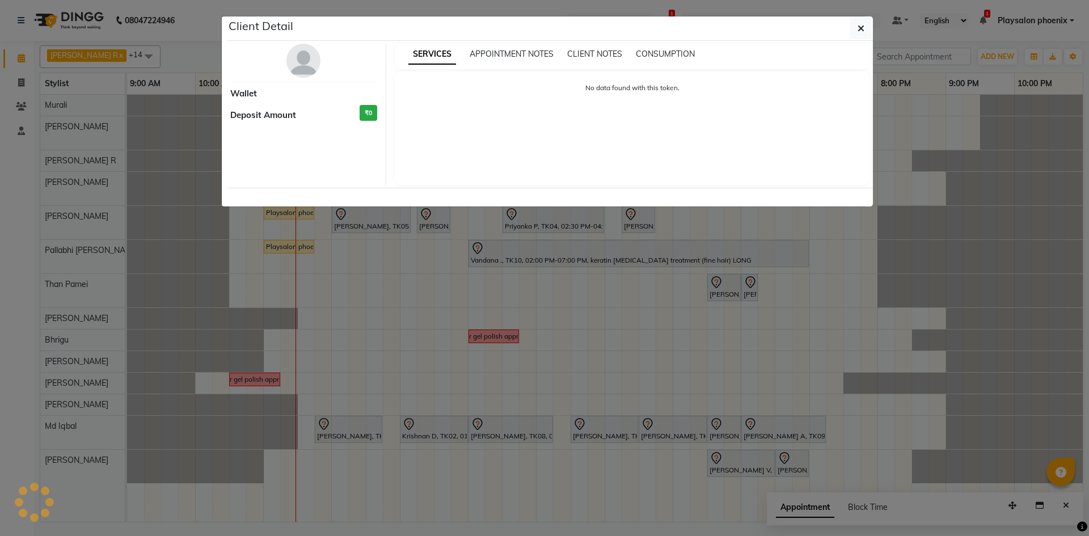
select select "1"
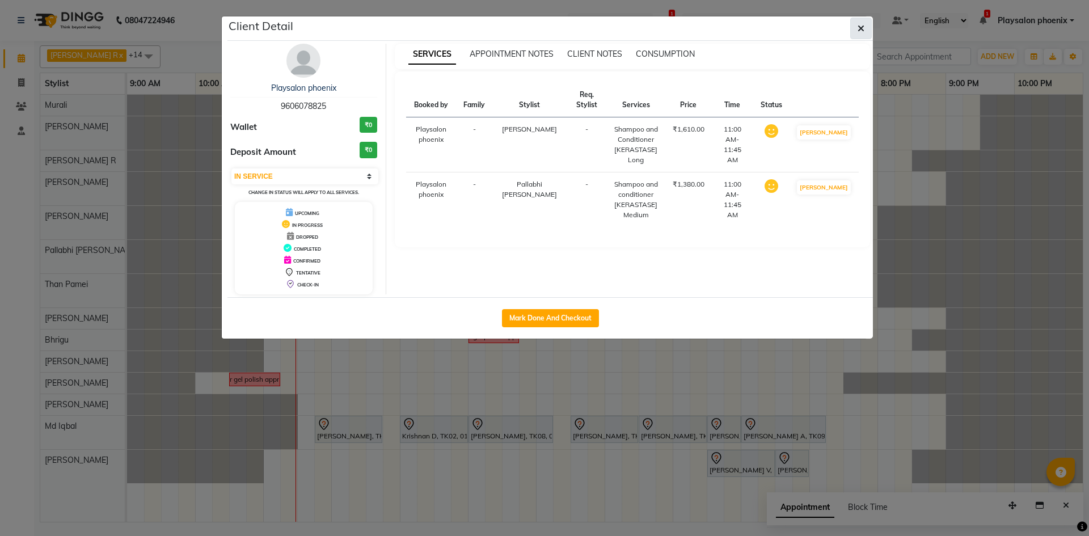
click at [866, 29] on button "button" at bounding box center [861, 29] width 22 height 22
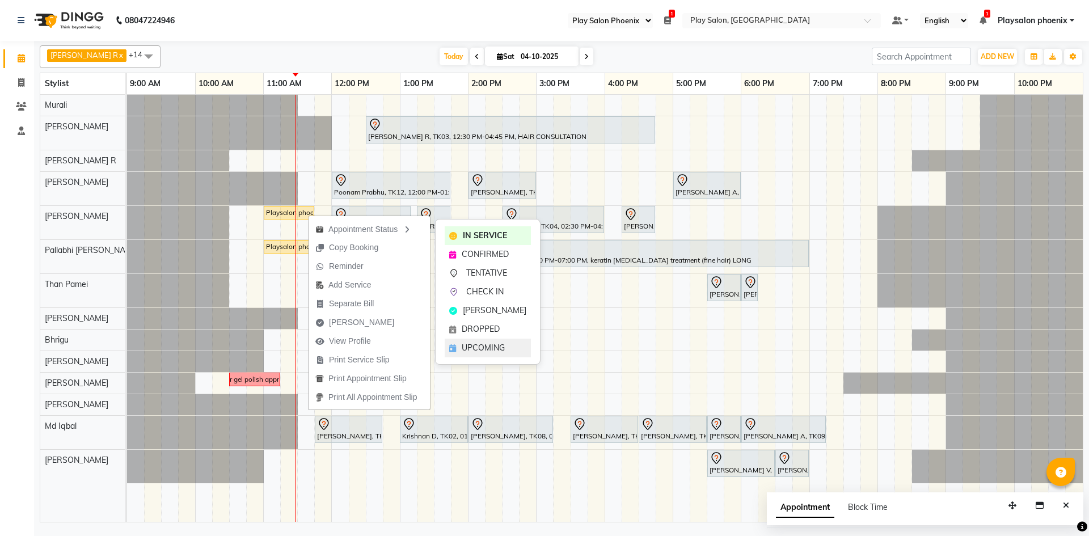
click at [490, 344] on span "UPCOMING" at bounding box center [483, 348] width 43 height 12
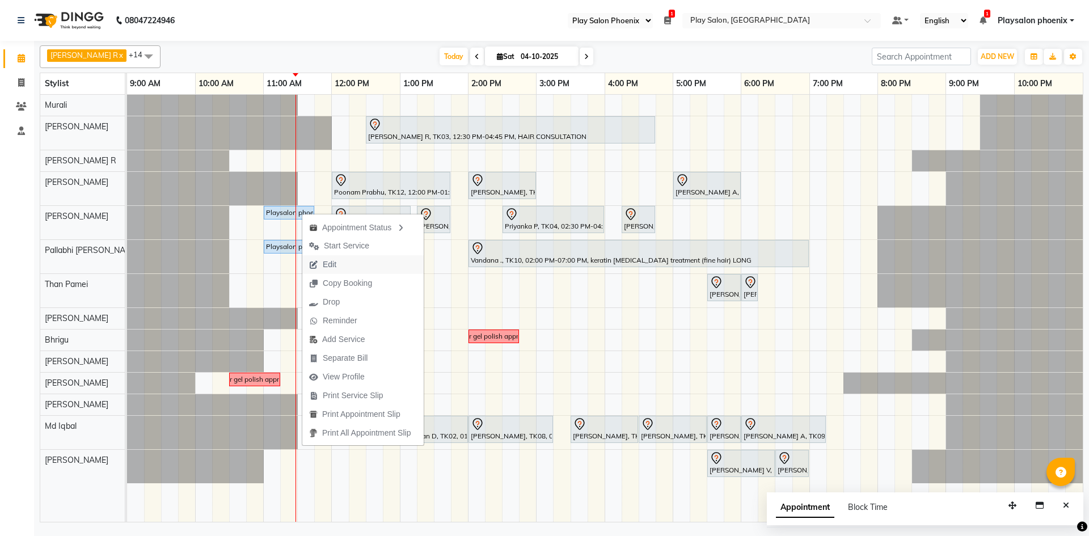
click at [331, 263] on span "Edit" at bounding box center [330, 265] width 14 height 12
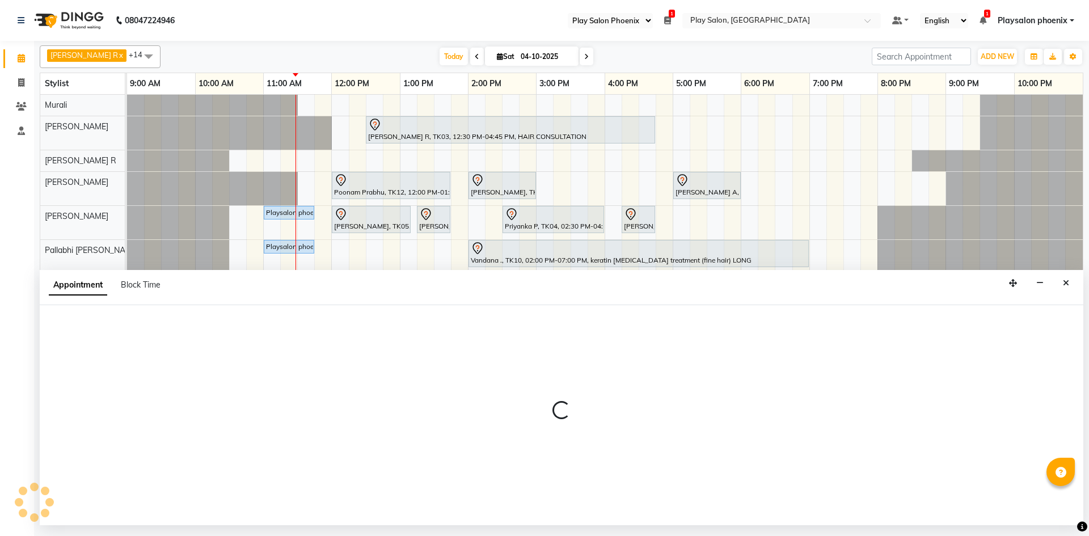
select select "upcoming"
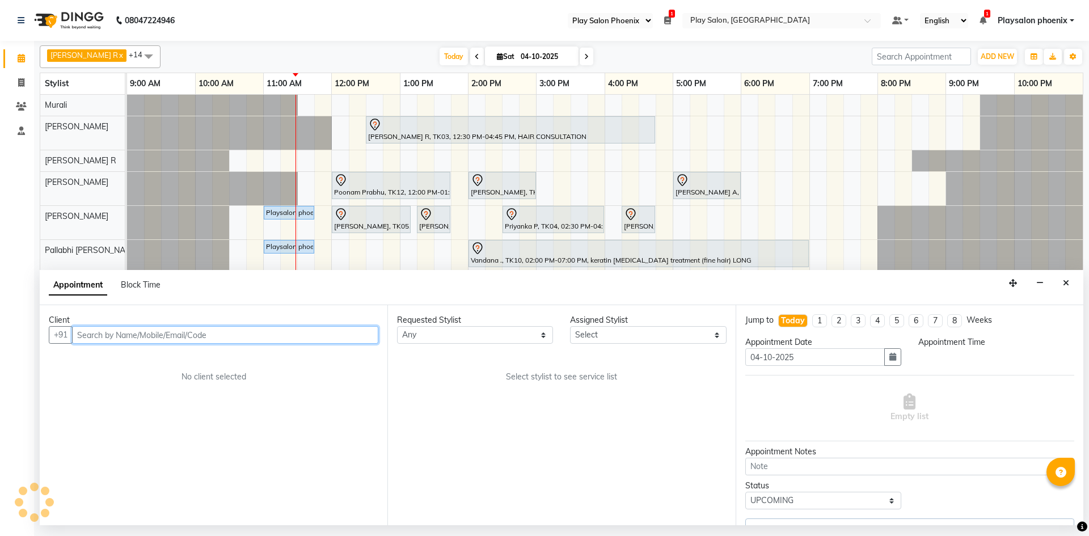
select select "81417"
select select "660"
select select "4216"
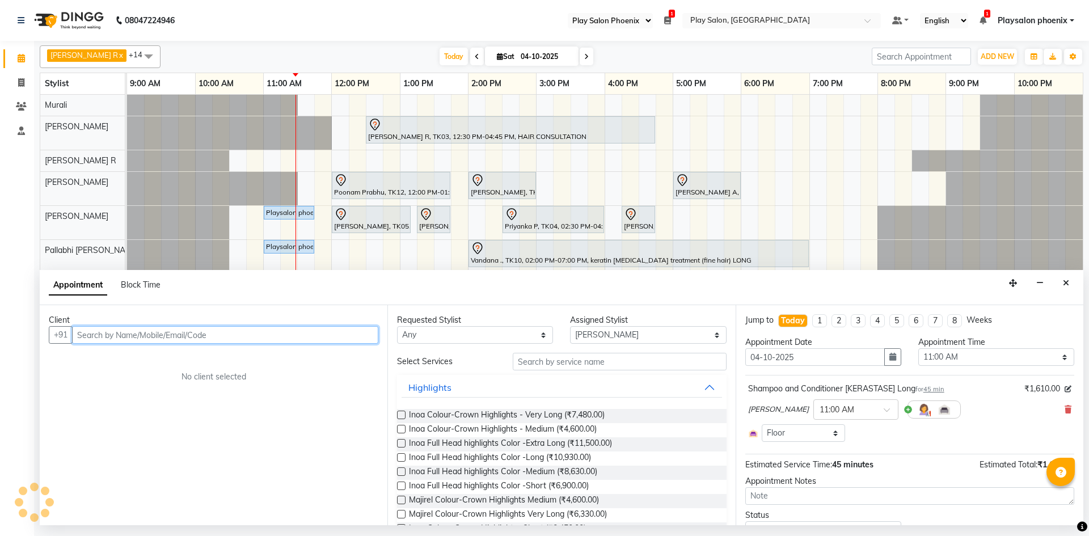
select select "4216"
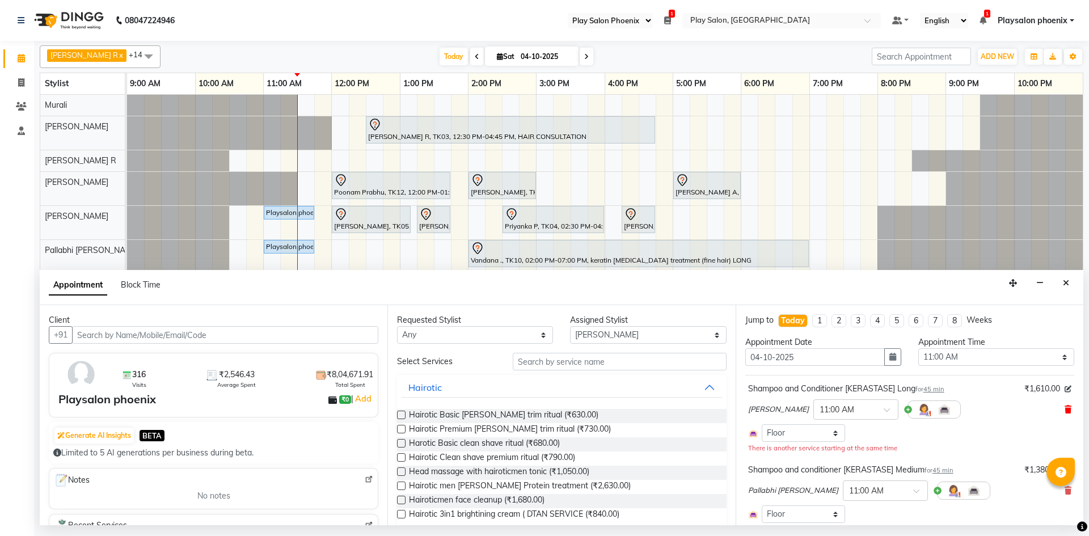
click at [1065, 412] on icon at bounding box center [1068, 410] width 7 height 8
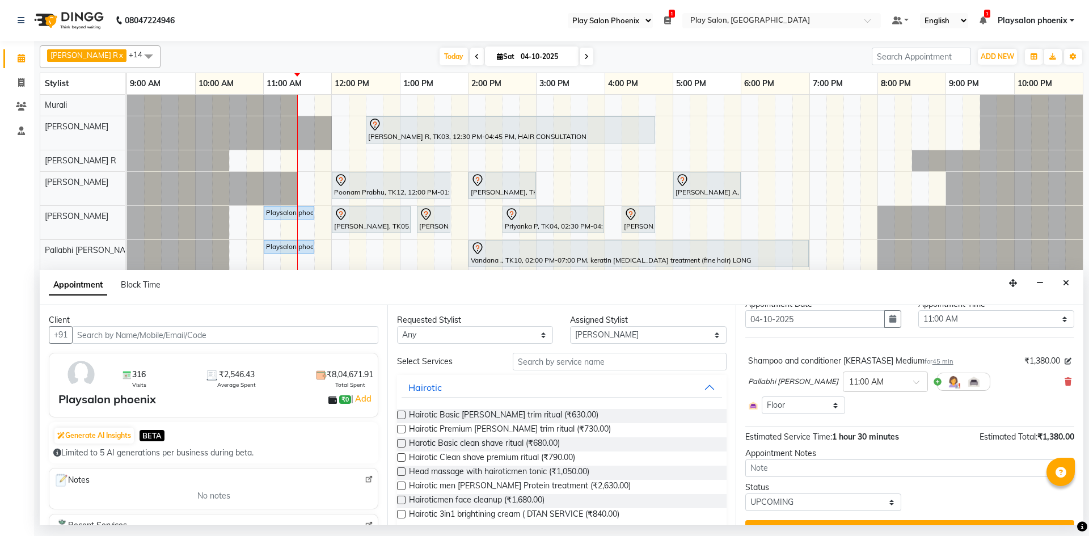
scroll to position [57, 0]
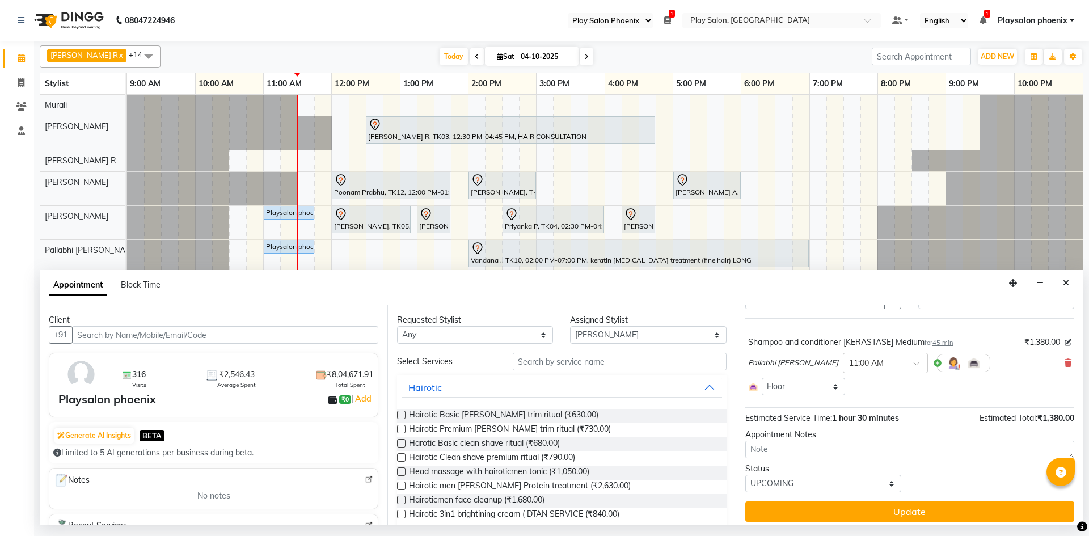
click at [1055, 363] on div "Pallabhi [PERSON_NAME] × 11:00 AM" at bounding box center [909, 362] width 323 height 29
click at [1065, 361] on icon at bounding box center [1068, 363] width 7 height 8
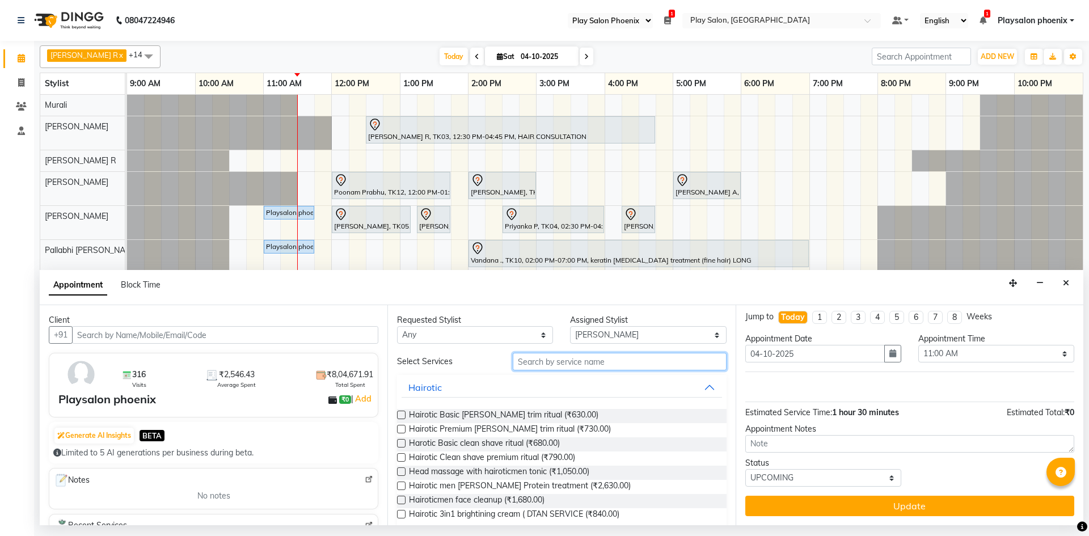
click at [598, 358] on input "text" at bounding box center [620, 362] width 214 height 18
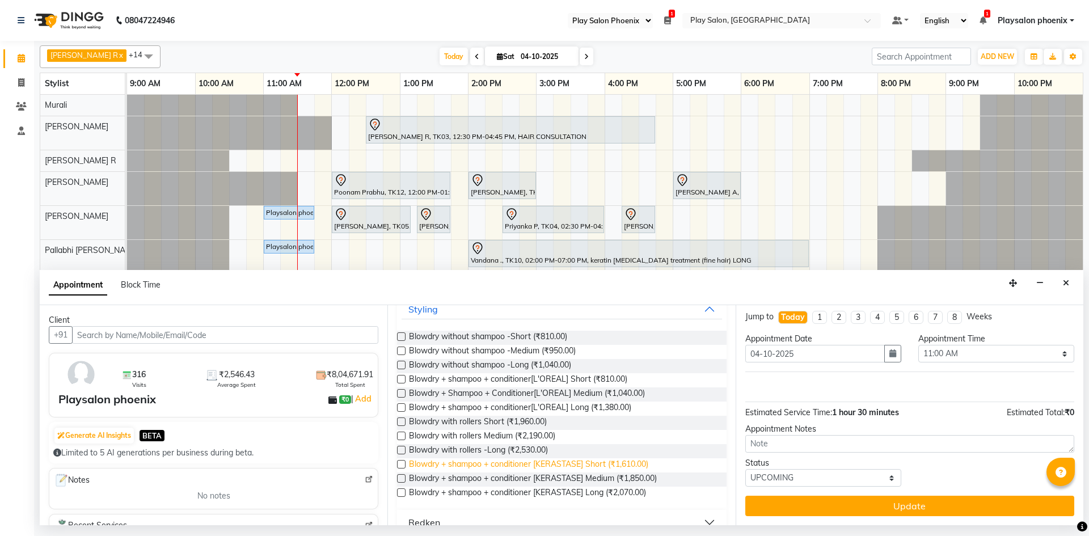
scroll to position [97, 0]
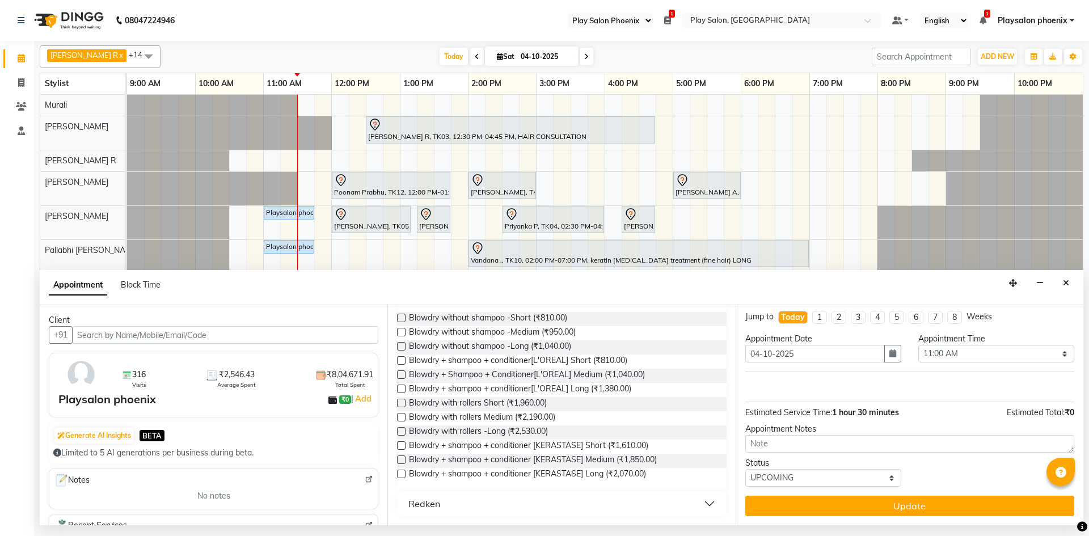
type input "blow"
click at [400, 460] on label at bounding box center [401, 459] width 9 height 9
click at [400, 460] on input "checkbox" at bounding box center [400, 460] width 7 height 7
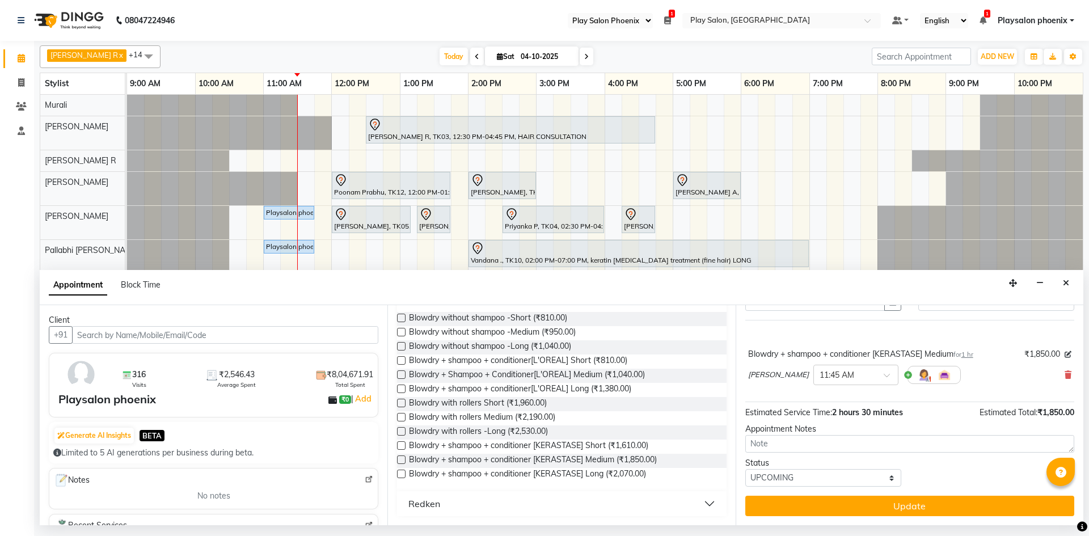
checkbox input "false"
click at [400, 474] on label at bounding box center [401, 474] width 9 height 9
click at [400, 474] on input "checkbox" at bounding box center [400, 474] width 7 height 7
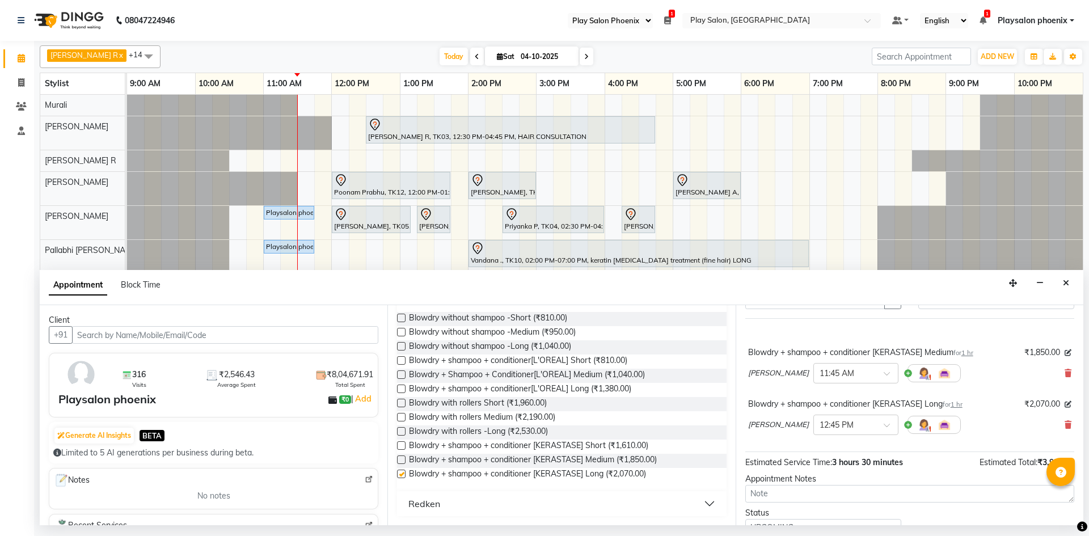
checkbox input "false"
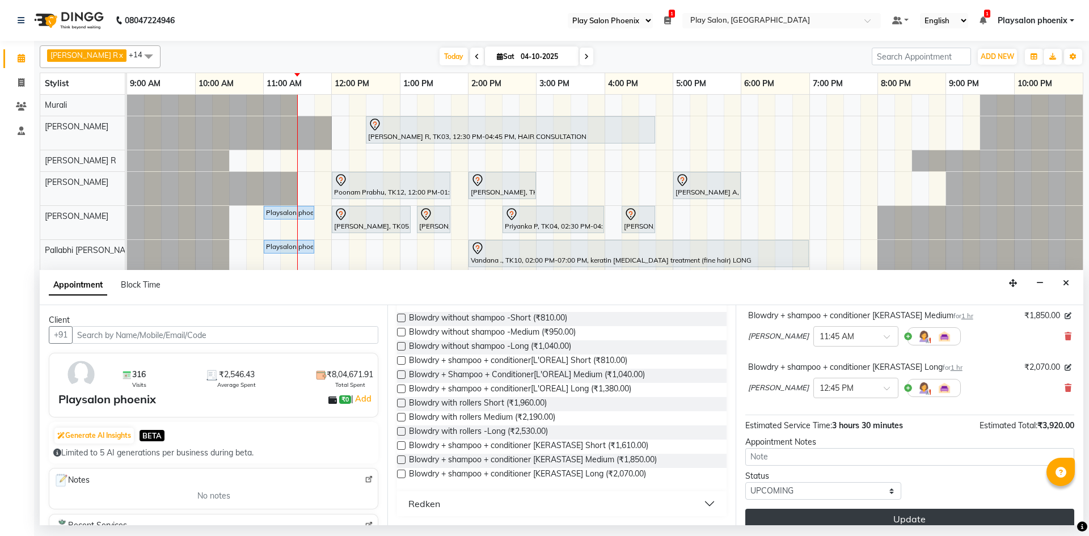
scroll to position [107, 0]
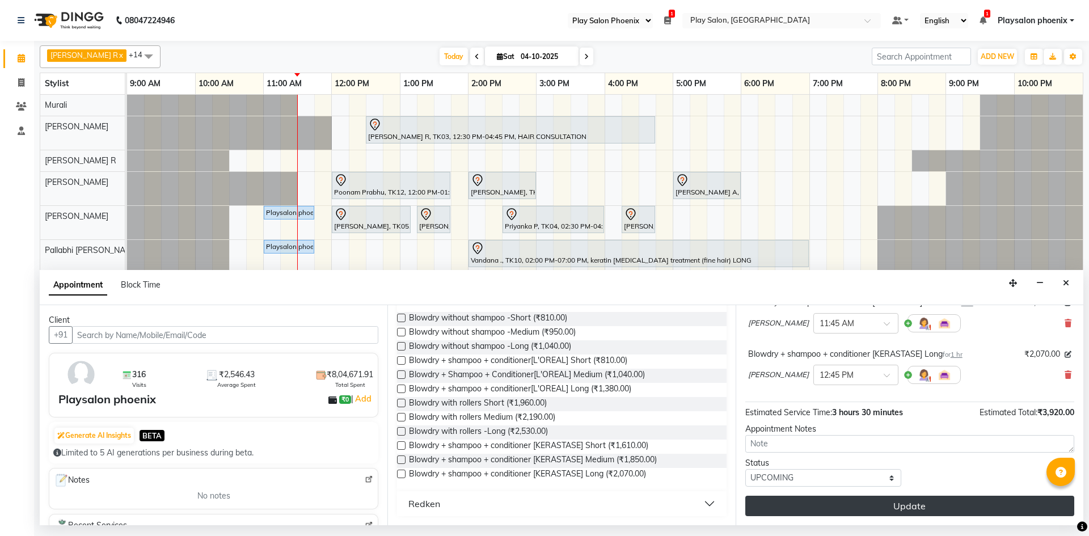
click at [874, 508] on button "Update" at bounding box center [909, 506] width 329 height 20
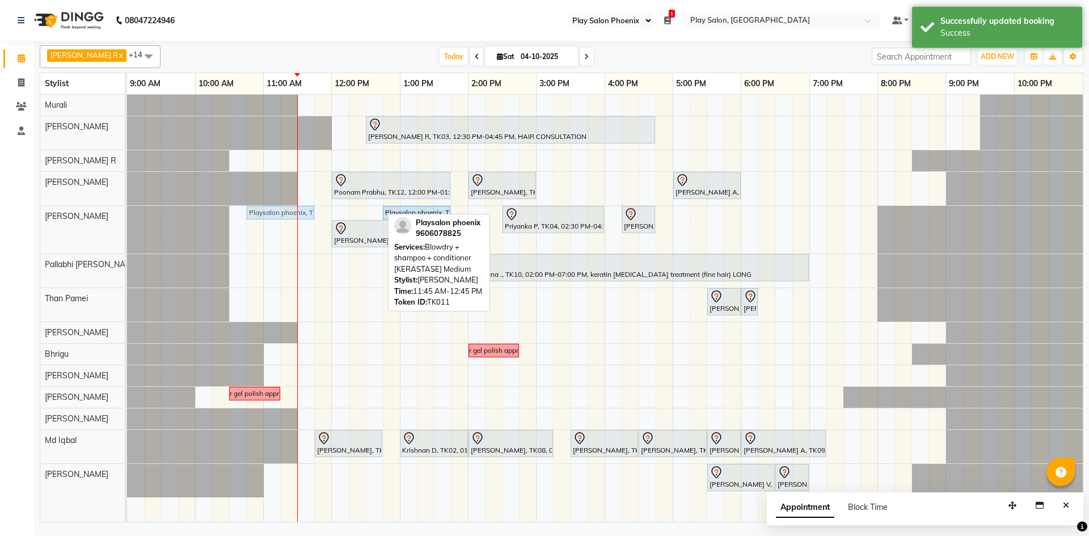
drag, startPoint x: 362, startPoint y: 212, endPoint x: 295, endPoint y: 221, distance: 67.5
click at [295, 221] on div "[PERSON_NAME] R, TK03, 12:30 PM-04:45 PM, HAIR CONSULTATION Poonam Prabhu, TK12…" at bounding box center [605, 308] width 956 height 427
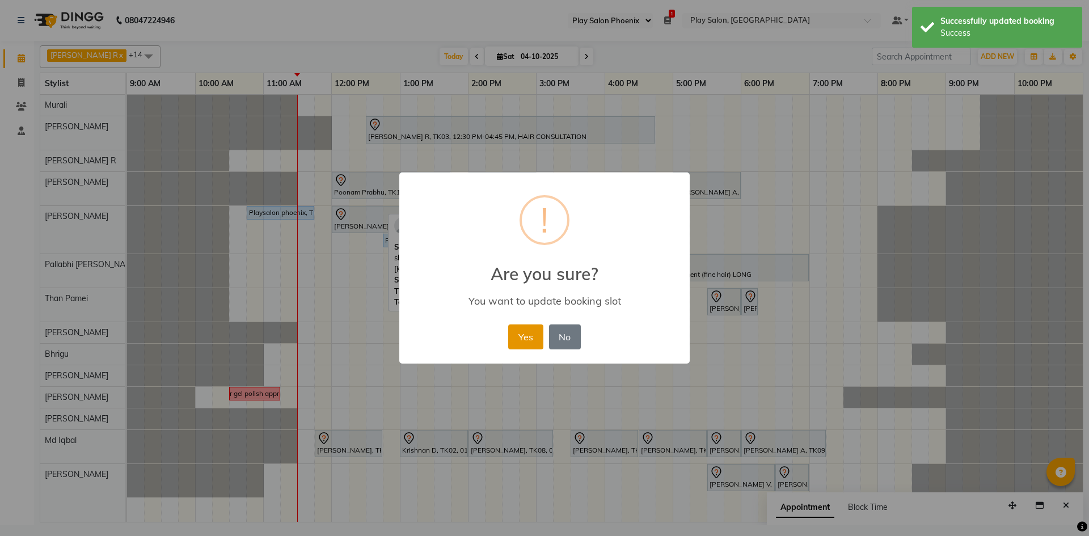
click at [528, 334] on button "Yes" at bounding box center [525, 336] width 35 height 25
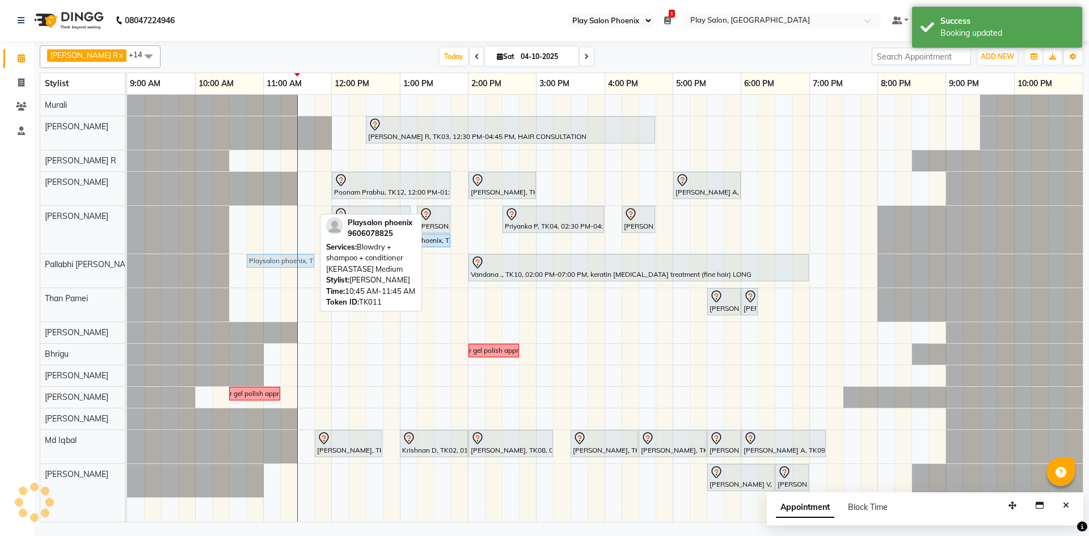
drag, startPoint x: 282, startPoint y: 213, endPoint x: 282, endPoint y: 265, distance: 52.2
click at [282, 265] on tbody "[PERSON_NAME] R, TK03, 12:30 PM-04:45 PM, HAIR CONSULTATION Poonam Prabhu, TK12…" at bounding box center [605, 296] width 956 height 403
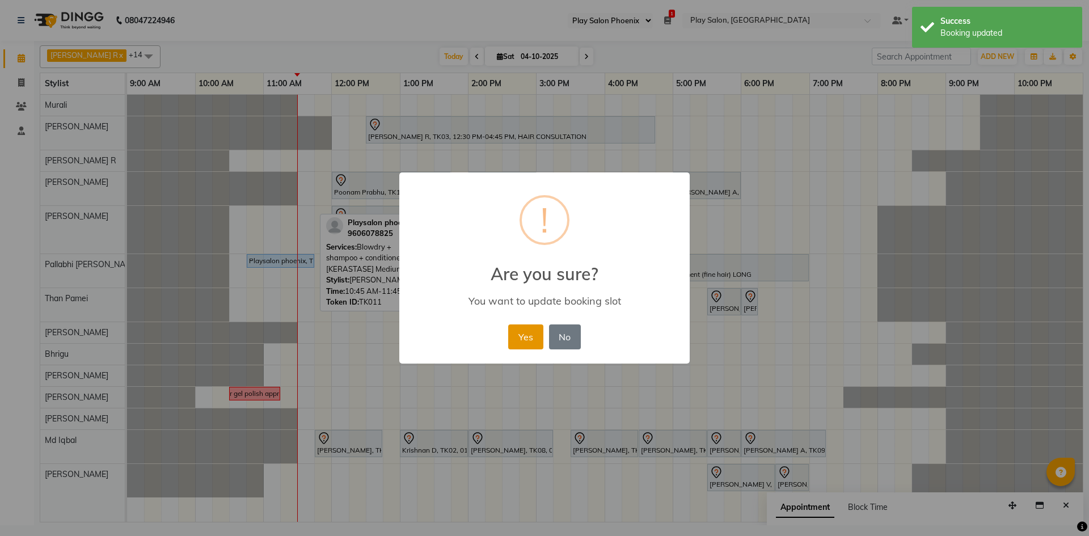
click at [530, 327] on button "Yes" at bounding box center [525, 336] width 35 height 25
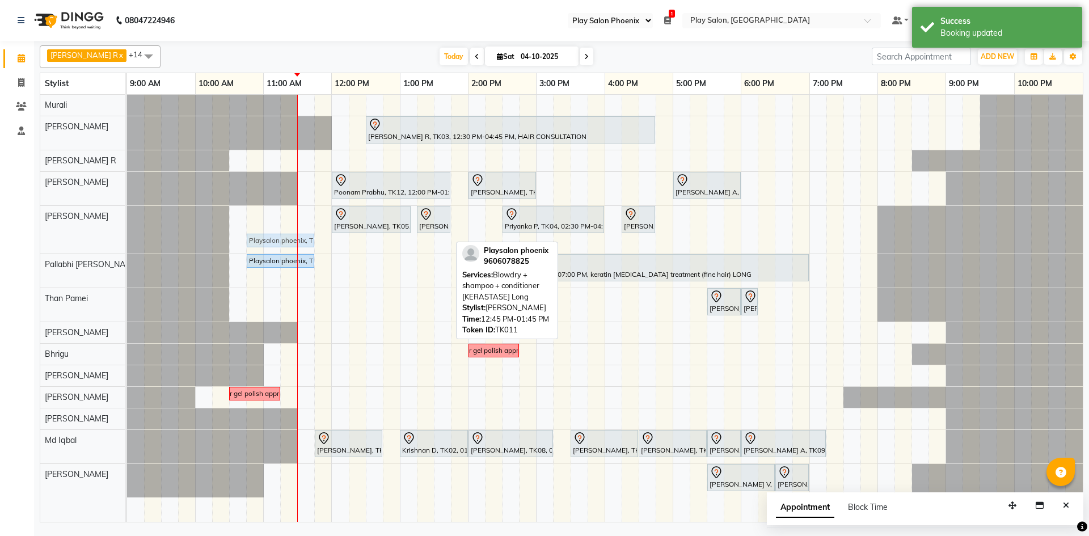
drag, startPoint x: 437, startPoint y: 244, endPoint x: 301, endPoint y: 220, distance: 138.4
click at [301, 220] on div "[PERSON_NAME] R, TK03, 12:30 PM-04:45 PM, HAIR CONSULTATION Poonam Prabhu, TK12…" at bounding box center [605, 308] width 956 height 427
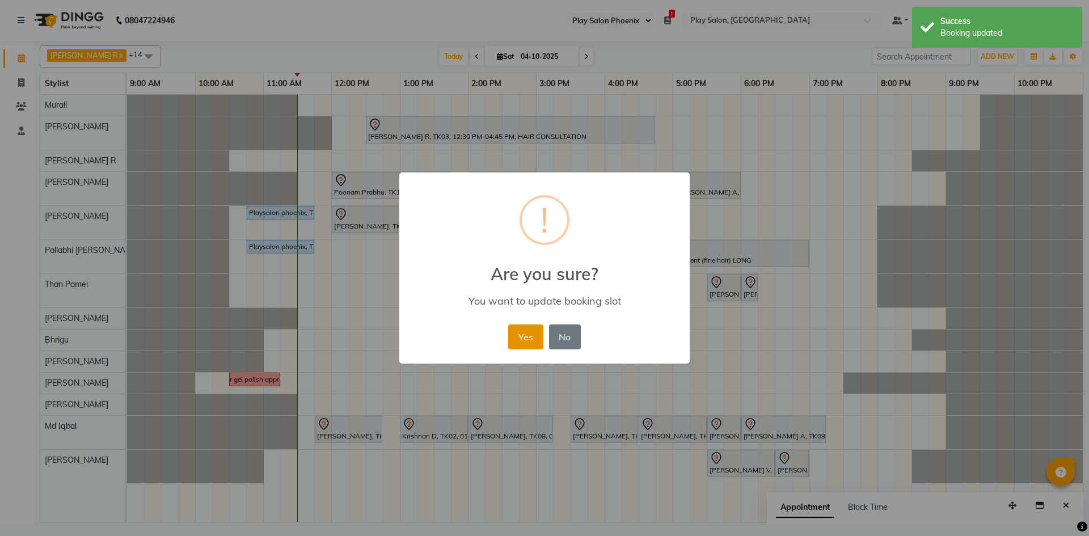
click at [532, 335] on button "Yes" at bounding box center [525, 336] width 35 height 25
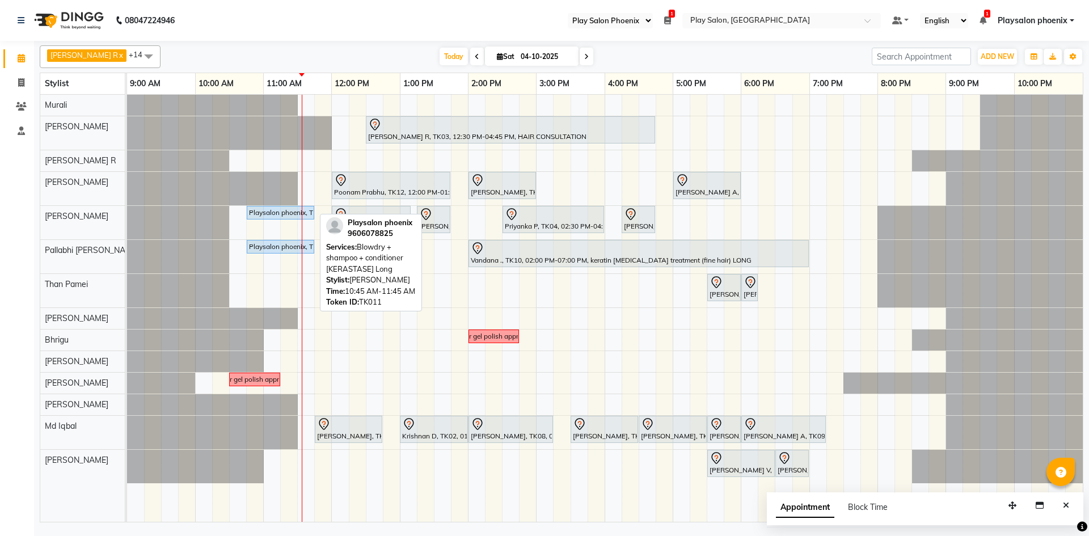
click at [254, 211] on div "Playsalon phoenix, TK11, 10:45 AM-11:45 AM, Blowdry + shampoo + conditioner [KE…" at bounding box center [280, 213] width 65 height 10
click at [269, 219] on link "Playsalon phoenix, TK11, 10:45 AM-11:45 AM, Blowdry + shampoo + conditioner [KE…" at bounding box center [281, 213] width 68 height 14
select select "5"
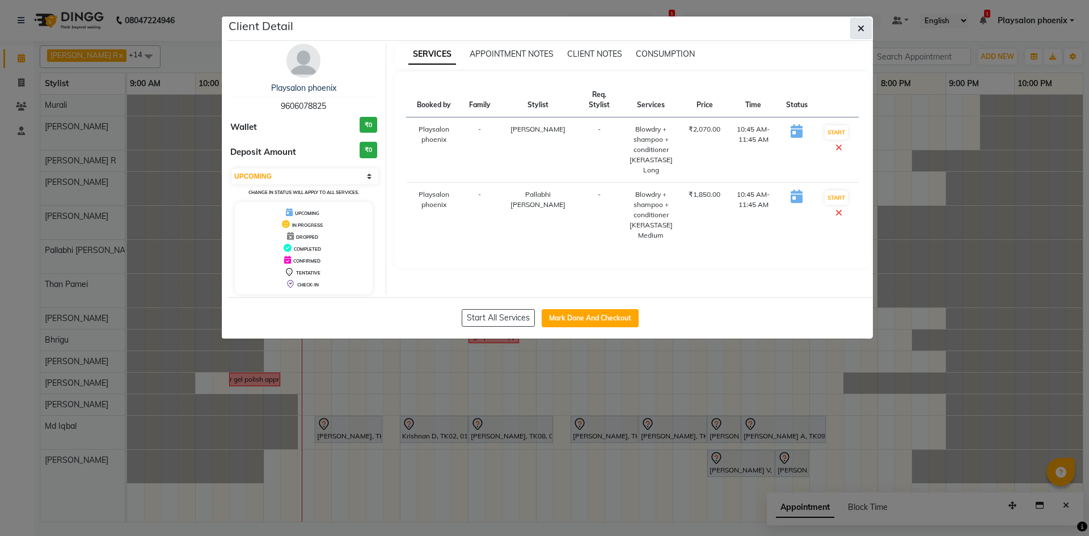
click at [855, 27] on button "button" at bounding box center [861, 29] width 22 height 22
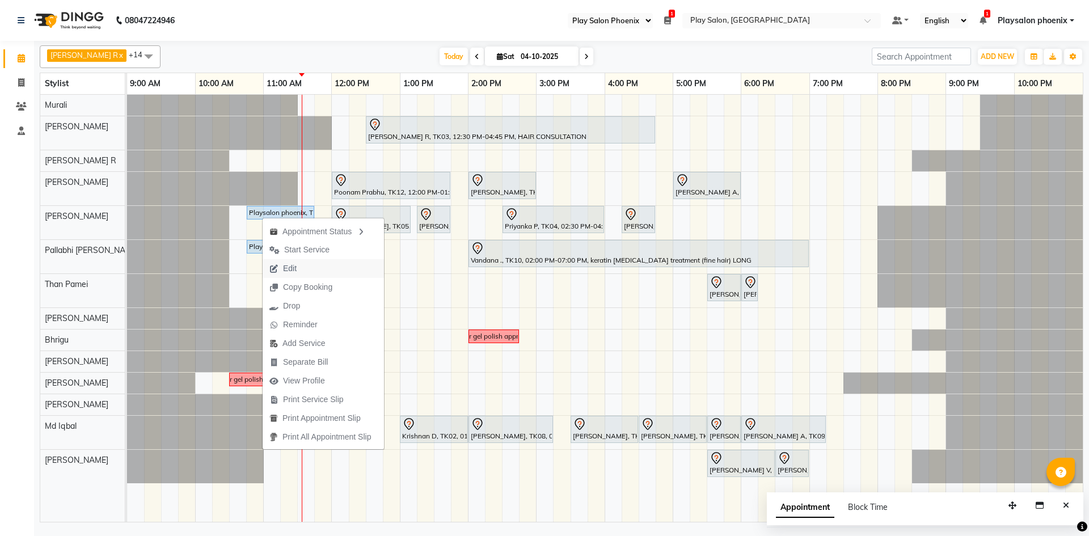
click at [314, 269] on button "Edit" at bounding box center [323, 268] width 121 height 19
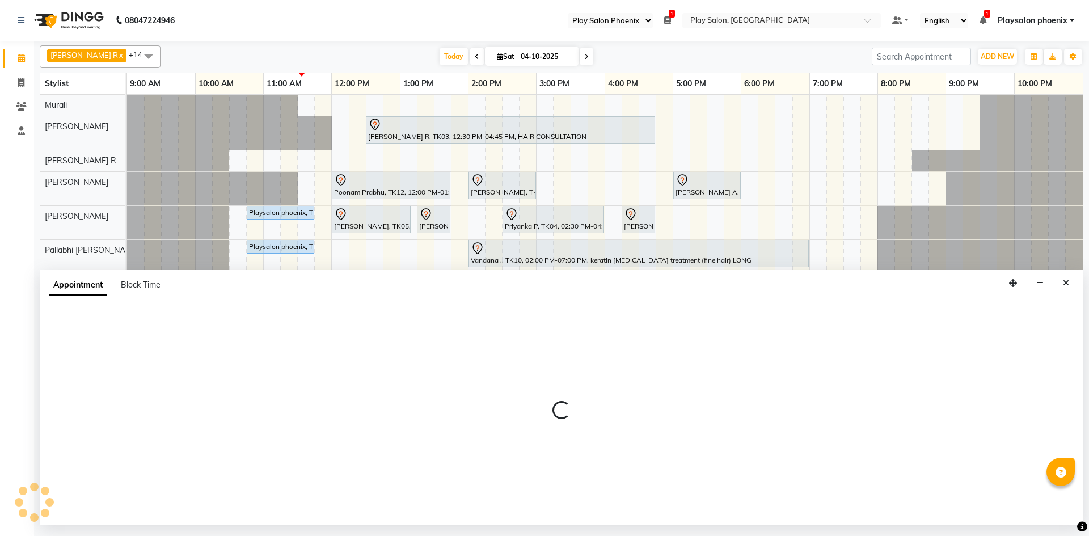
select select "tentative"
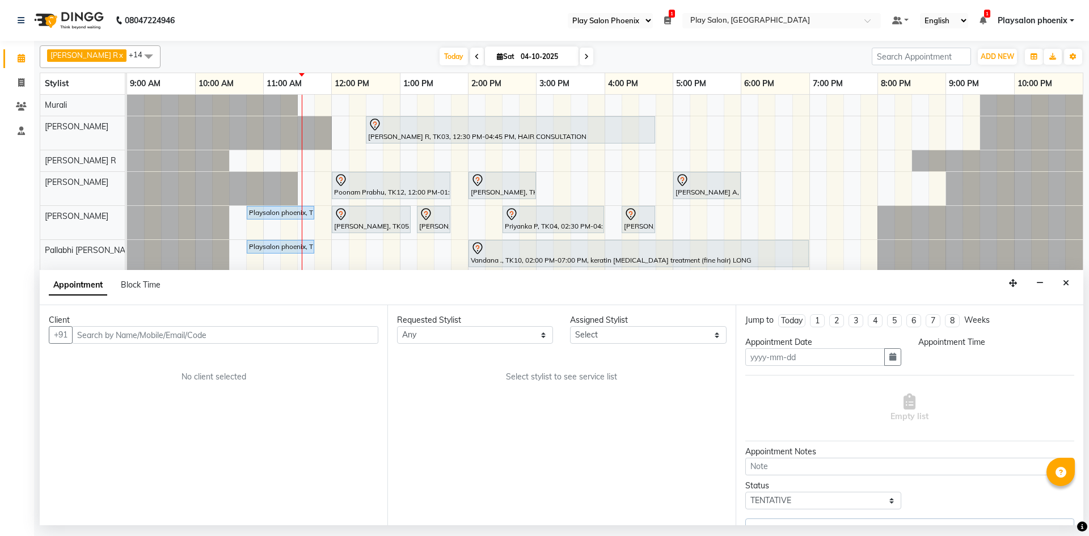
type input "04-10-2025"
select select "upcoming"
select select "645"
select select "81417"
select select "4216"
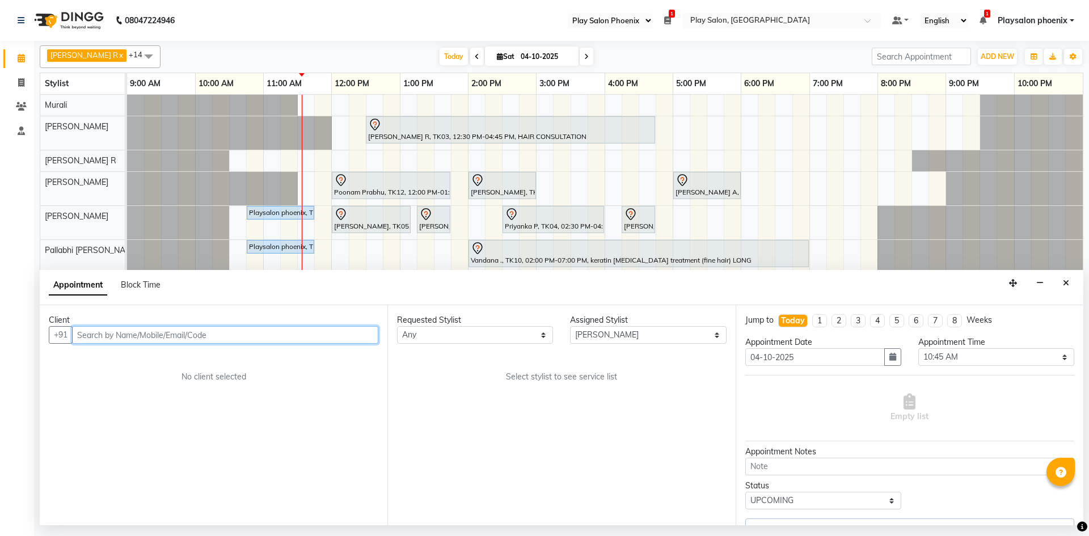
select select "4216"
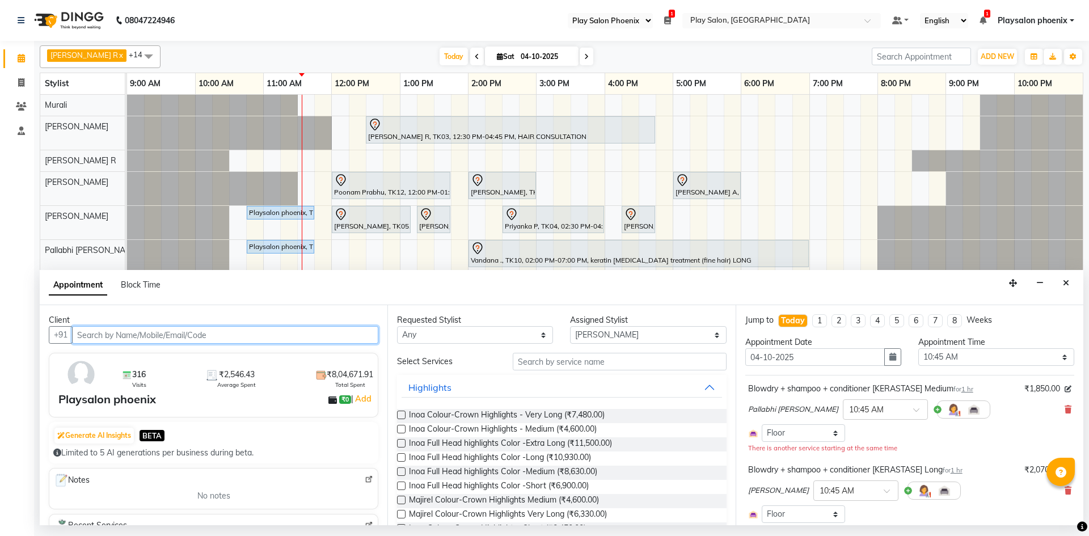
click at [131, 333] on input "text" at bounding box center [225, 335] width 306 height 18
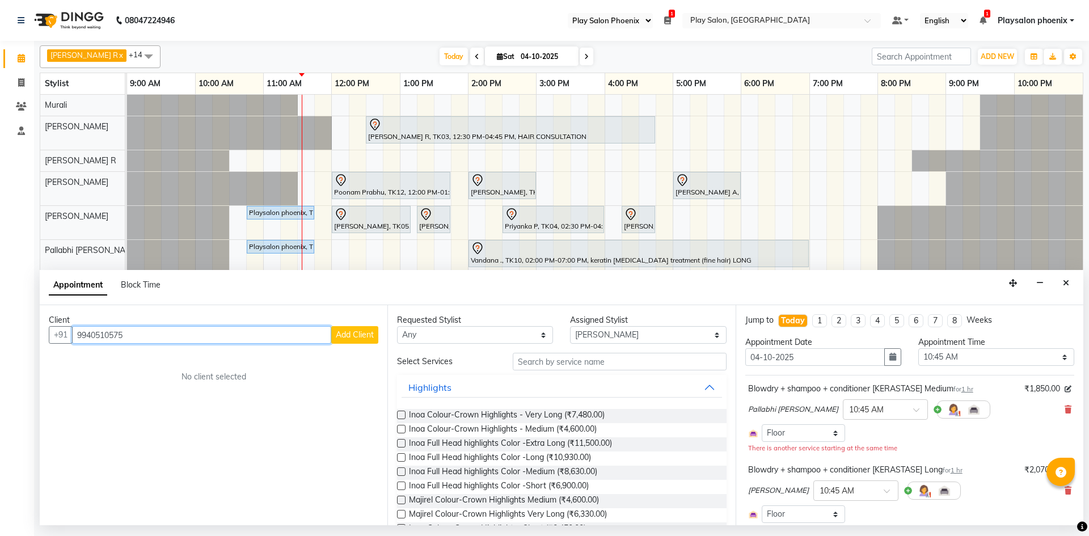
type input "9940510575"
click at [363, 339] on span "Add Client" at bounding box center [355, 335] width 38 height 10
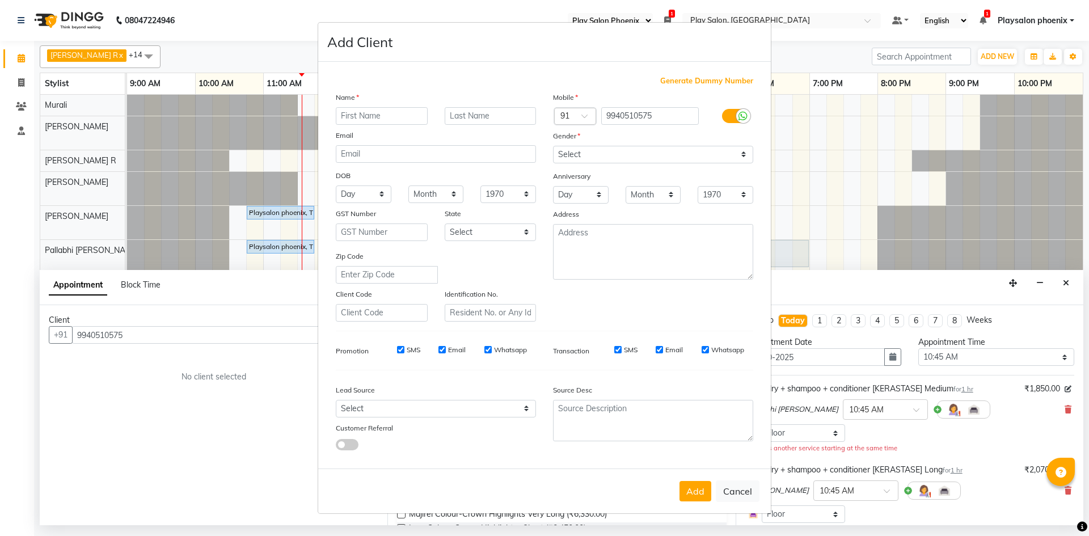
click at [401, 120] on input "text" at bounding box center [382, 116] width 92 height 18
type input "Anapoorna"
type input "A"
click at [728, 161] on select "Select [DEMOGRAPHIC_DATA] [DEMOGRAPHIC_DATA] Other Prefer Not To Say" at bounding box center [653, 155] width 200 height 18
select select "[DEMOGRAPHIC_DATA]"
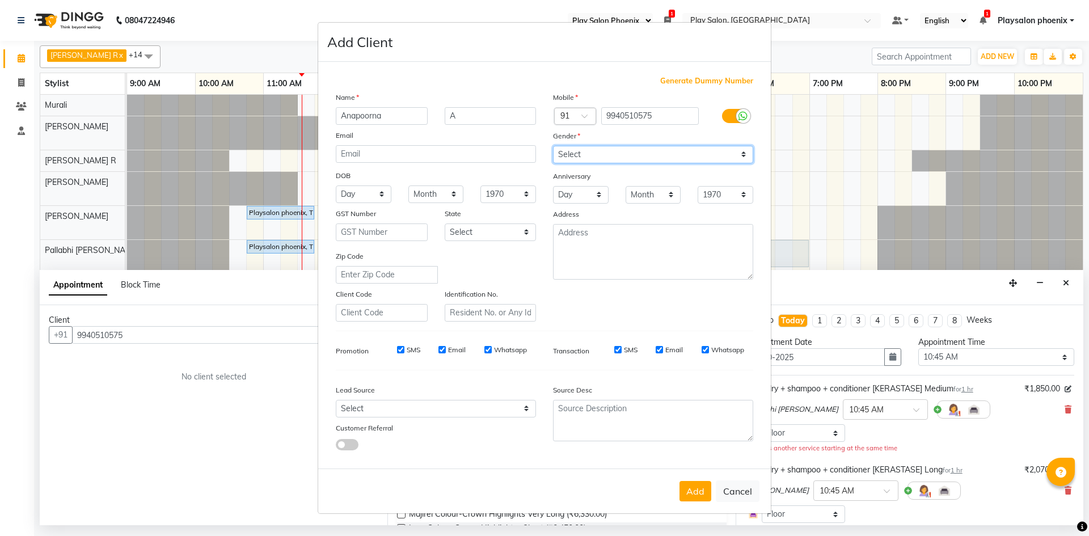
click at [553, 146] on select "Select [DEMOGRAPHIC_DATA] [DEMOGRAPHIC_DATA] Other Prefer Not To Say" at bounding box center [653, 155] width 200 height 18
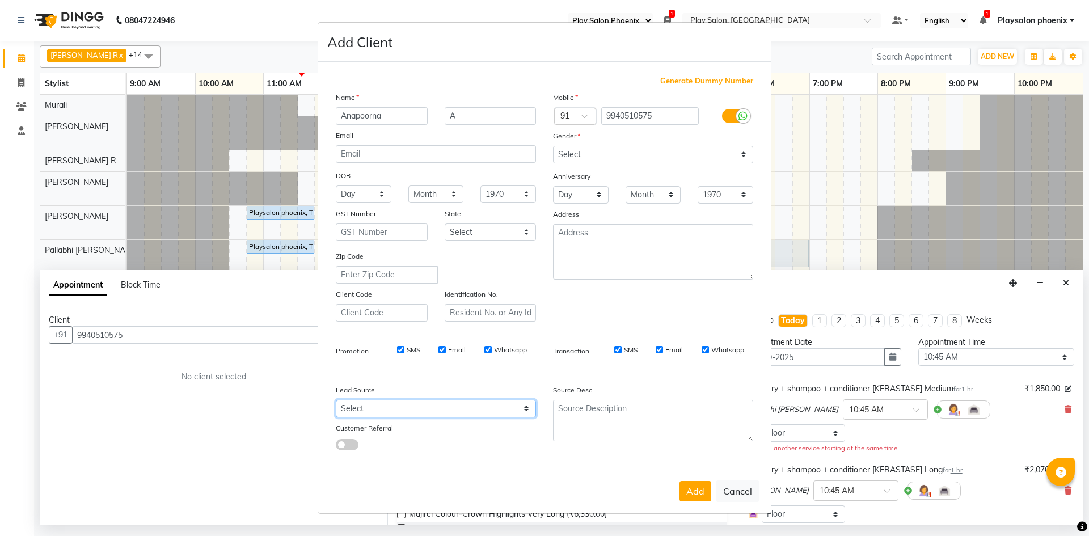
click at [440, 406] on select "Select Walk-in Internet Friend Word of Mouth Advertisement Facebook JustDial Go…" at bounding box center [436, 409] width 200 height 18
select select "54882"
click at [336, 400] on select "Select Walk-in Internet Friend Word of Mouth Advertisement Facebook JustDial Go…" at bounding box center [436, 409] width 200 height 18
click at [694, 486] on button "Add" at bounding box center [696, 491] width 32 height 20
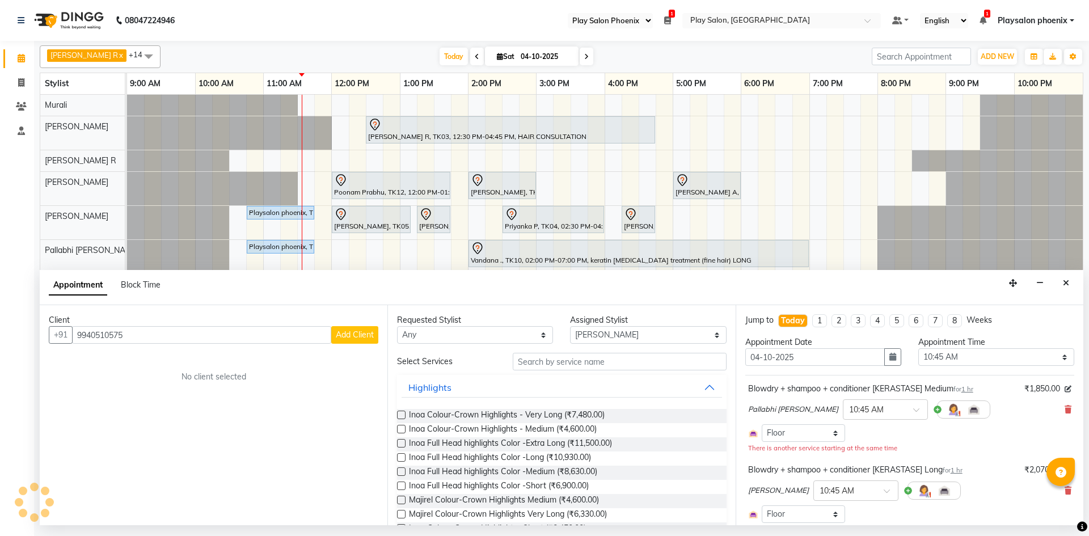
type input "99******75"
select select
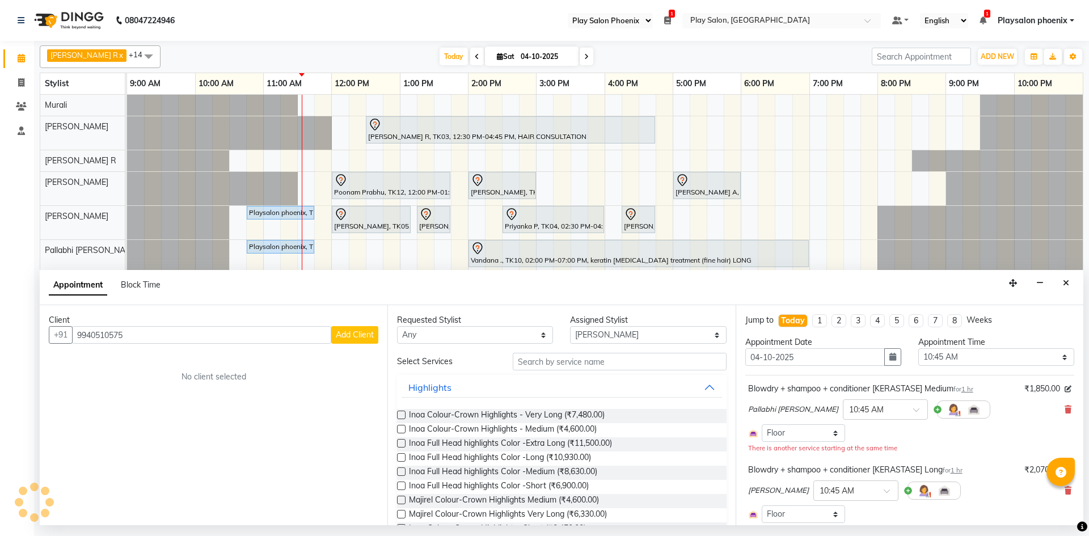
select select
checkbox input "false"
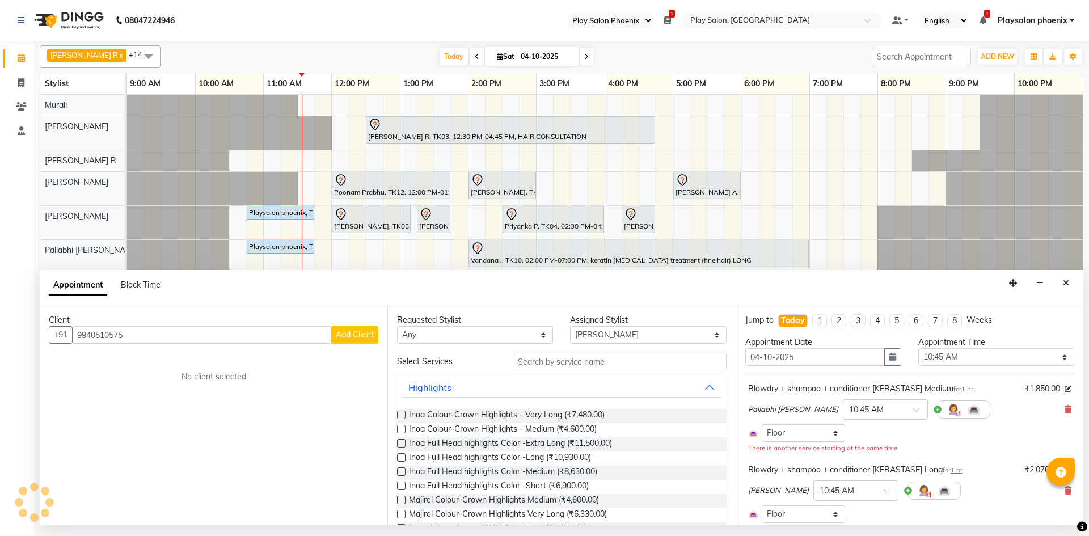
checkbox input "false"
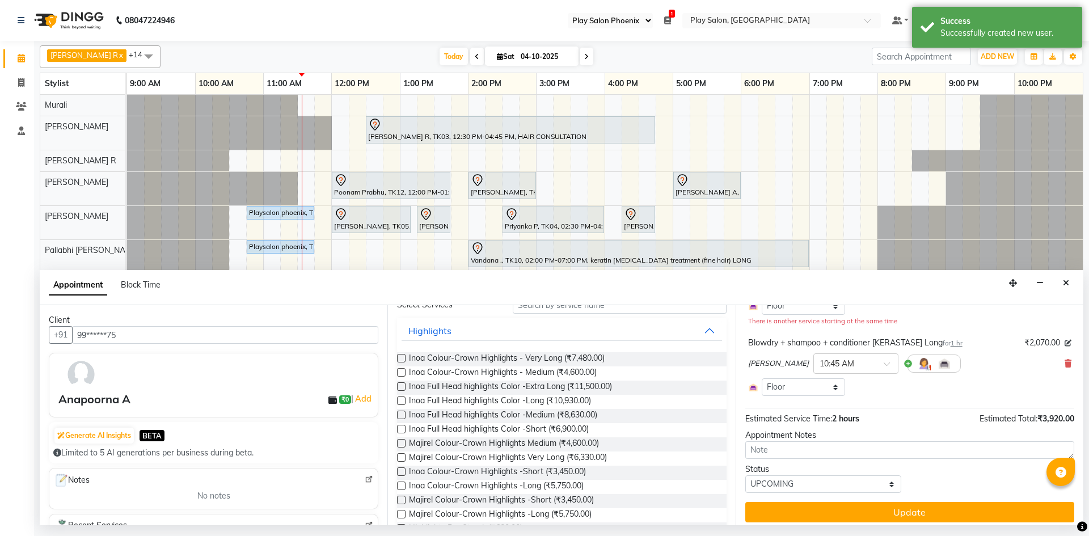
scroll to position [133, 0]
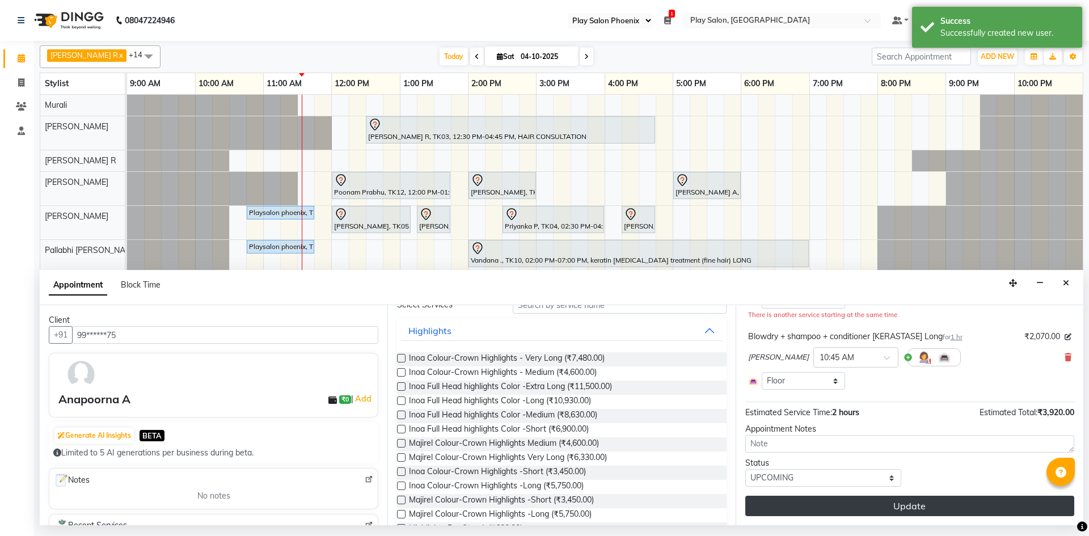
click at [894, 504] on button "Update" at bounding box center [909, 506] width 329 height 20
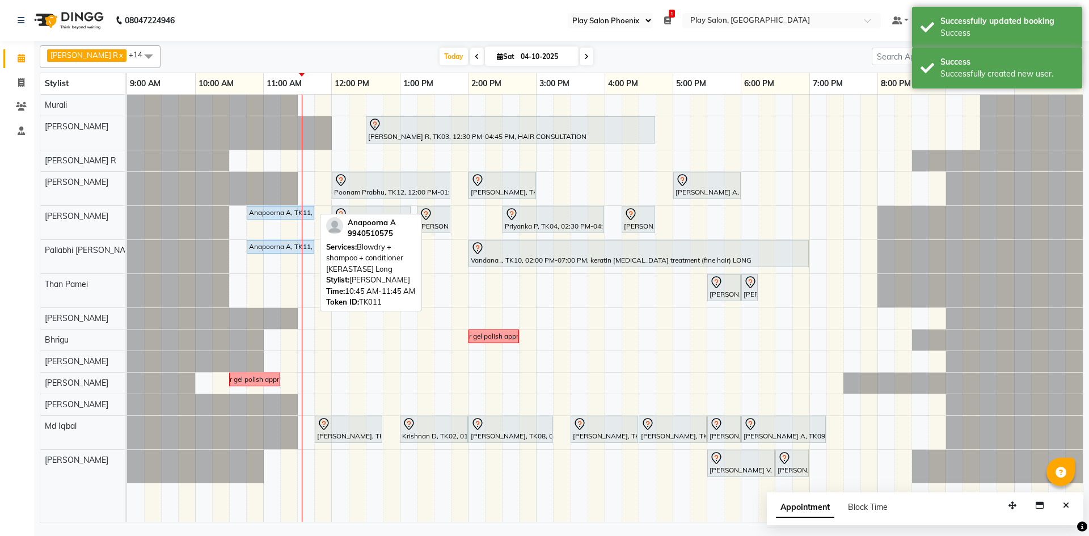
click at [280, 213] on div "Anapoorna A, TK11, 10:45 AM-11:45 AM, Blowdry + shampoo + conditioner [KERASTAS…" at bounding box center [280, 213] width 65 height 10
select select "5"
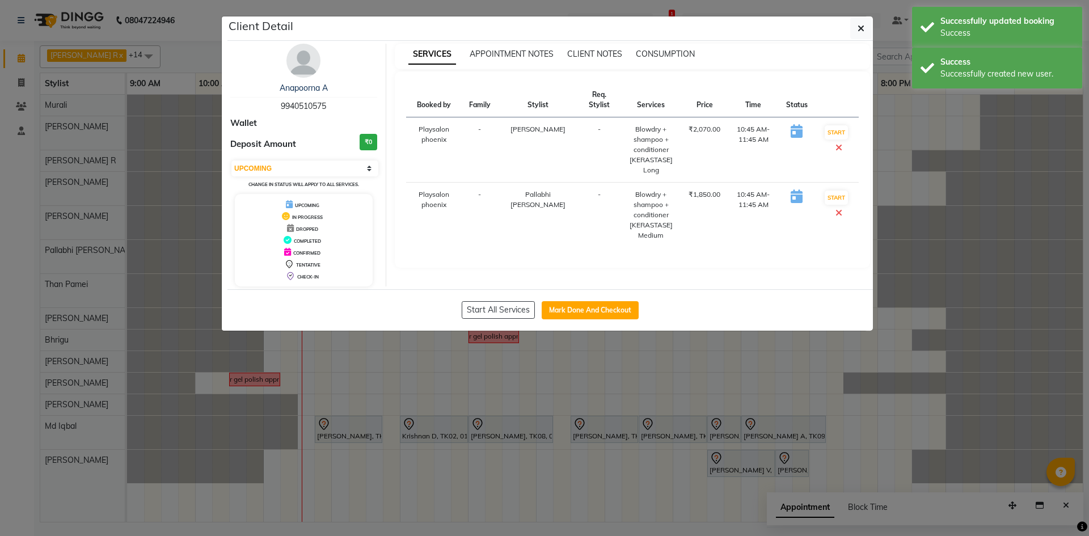
click at [564, 300] on div "Start All Services Mark Done And Checkout" at bounding box center [550, 309] width 646 height 41
click at [561, 308] on button "Mark Done And Checkout" at bounding box center [590, 310] width 97 height 18
select select "8350"
select select "service"
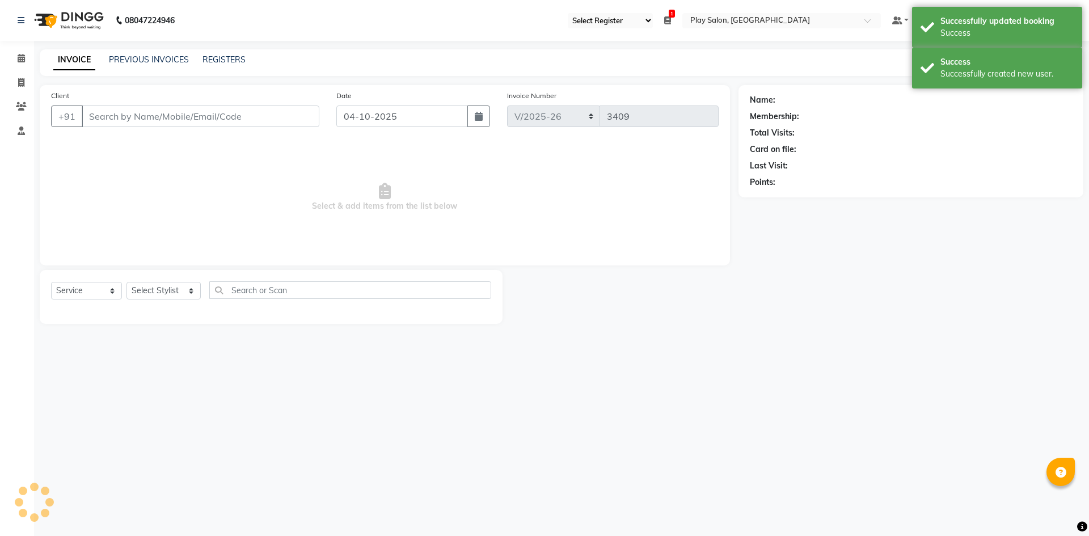
type input "99******75"
select select "81417"
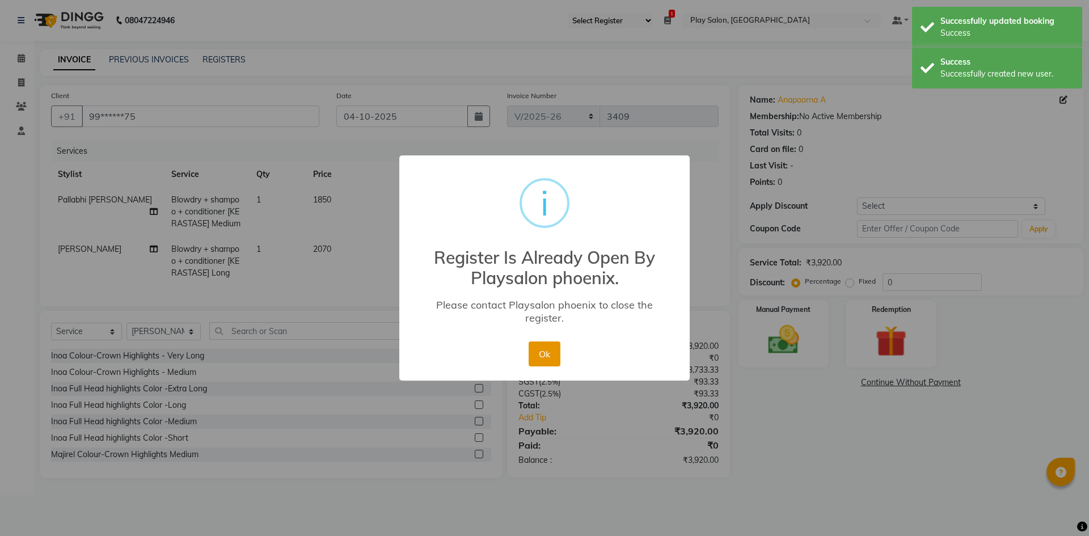
click at [539, 341] on button "Ok" at bounding box center [544, 353] width 31 height 25
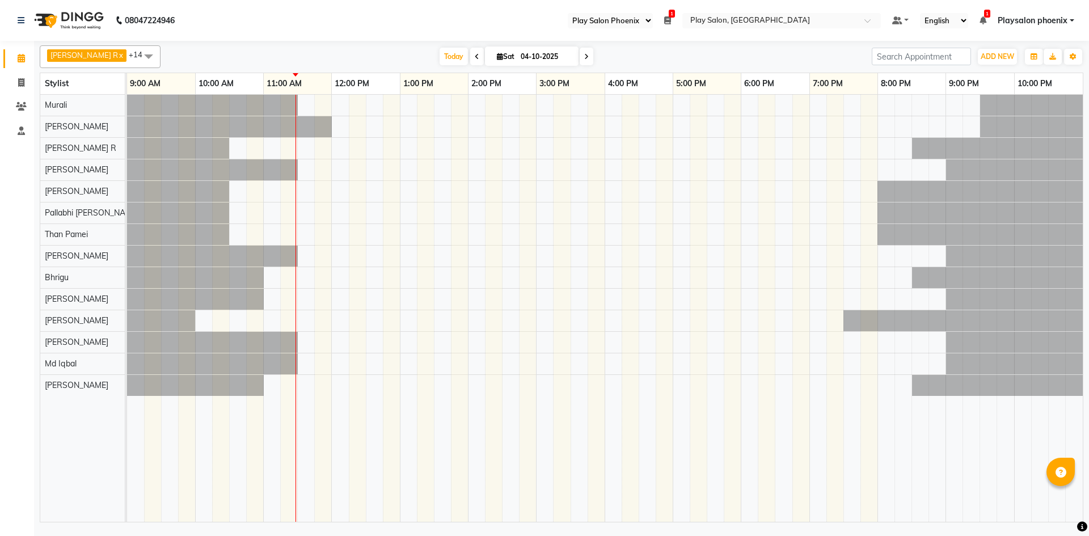
select select "90"
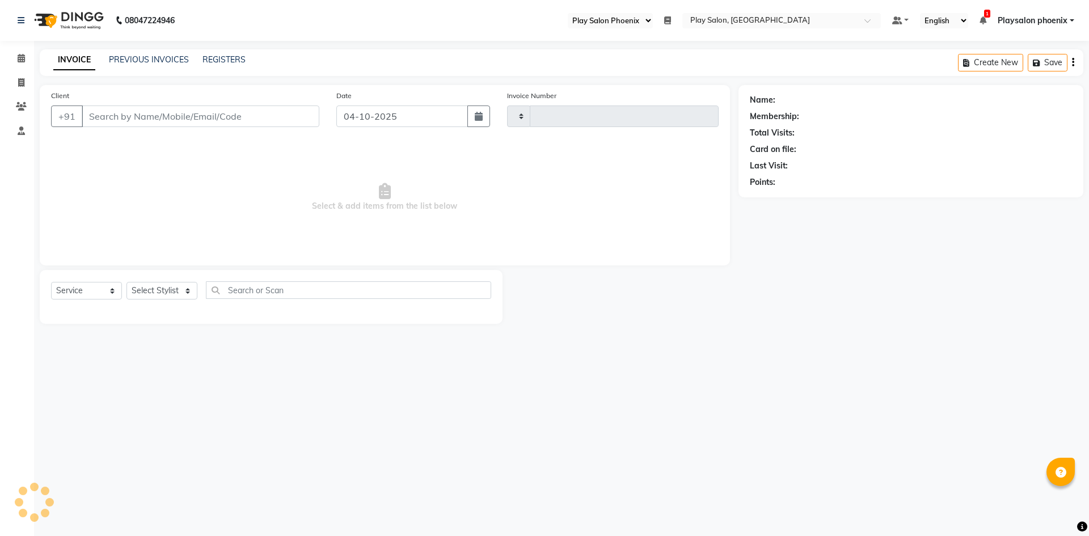
select select "90"
select select "service"
type input "3409"
select select "8350"
type input "99******75"
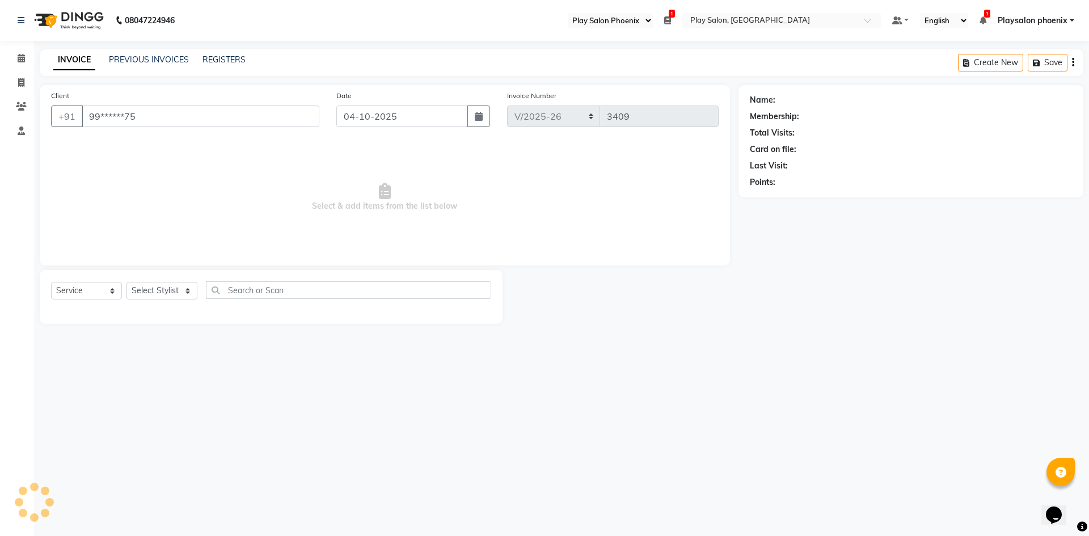
select select "81417"
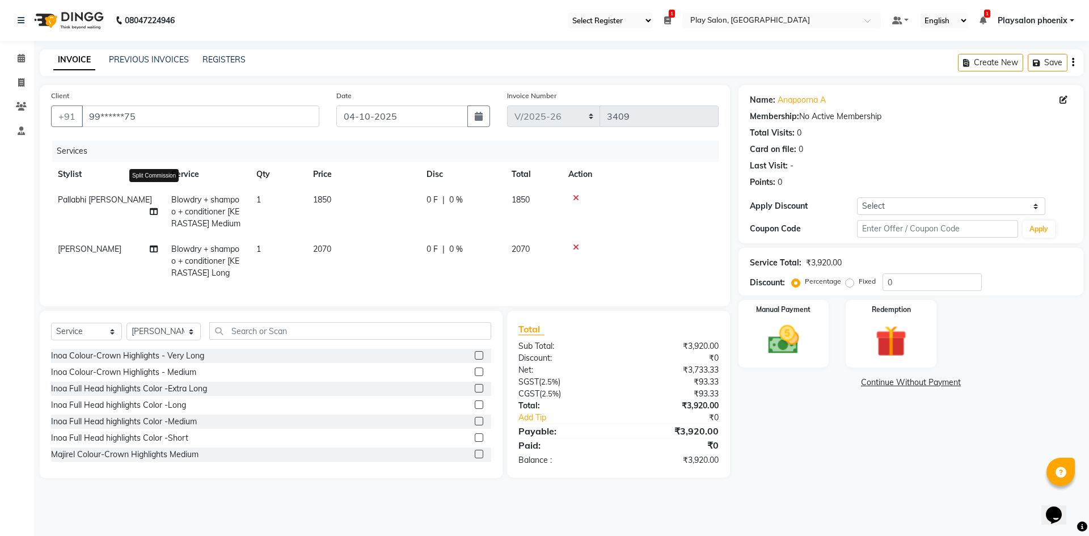
click at [154, 208] on icon at bounding box center [154, 212] width 8 height 8
select select "92102"
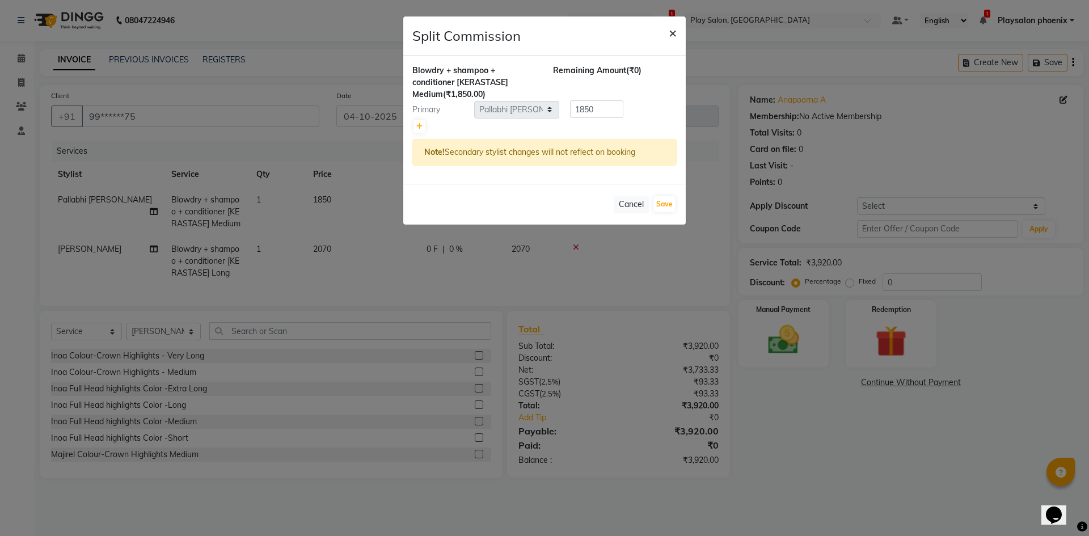
click at [676, 29] on span "×" at bounding box center [673, 32] width 8 height 17
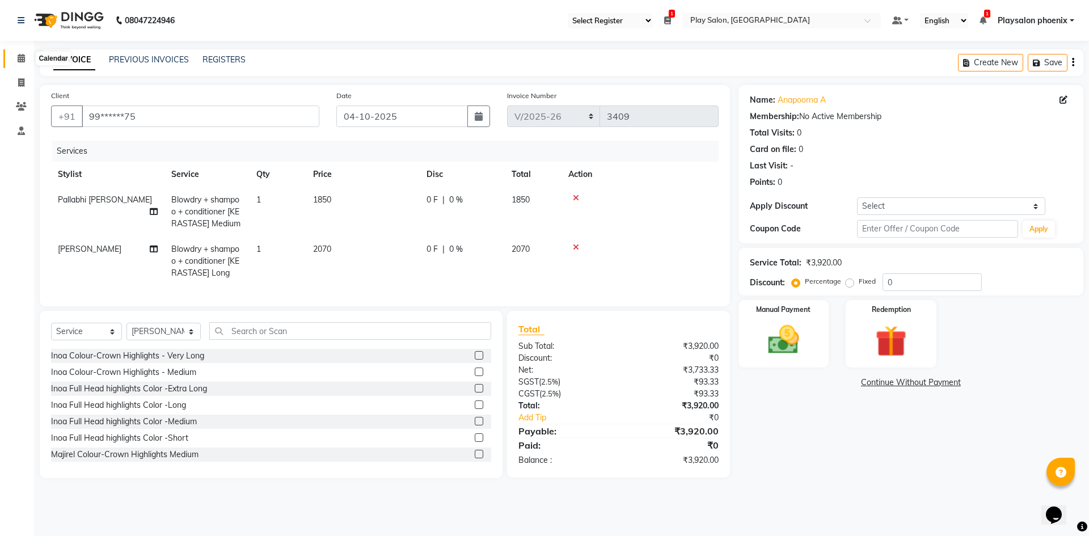
click at [20, 58] on icon at bounding box center [21, 58] width 7 height 9
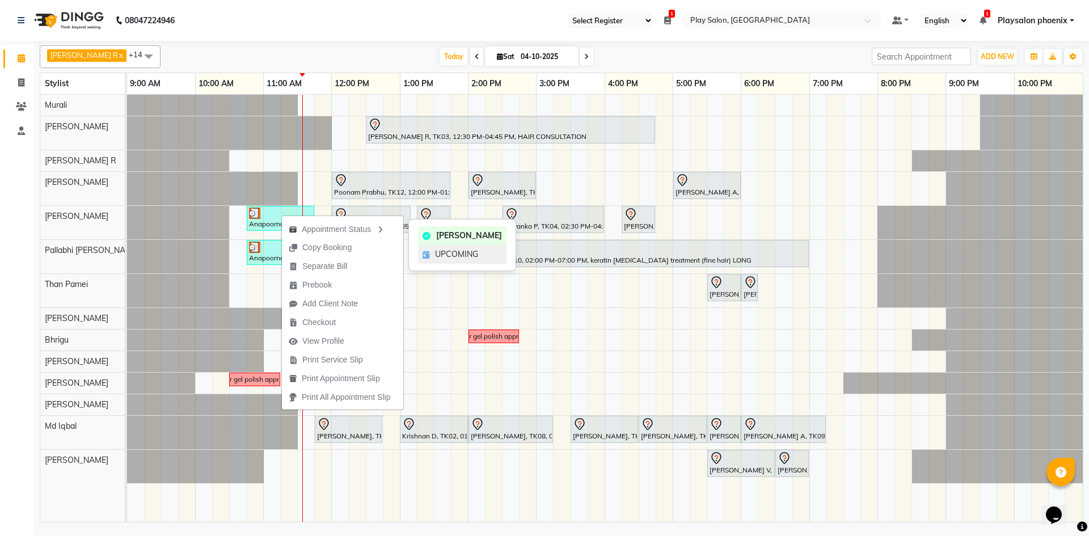
click at [450, 250] on span "UPCOMING" at bounding box center [456, 254] width 43 height 12
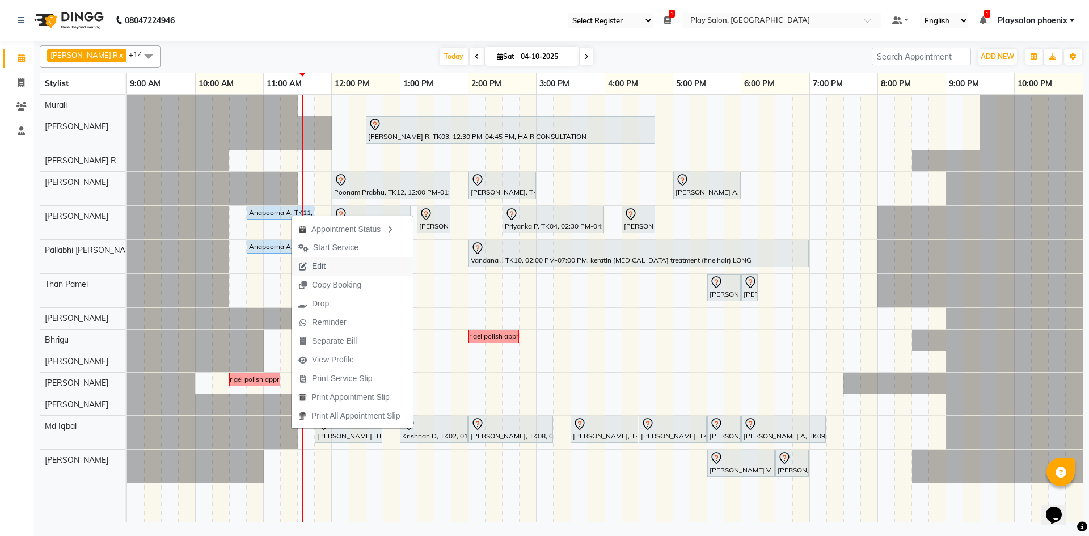
click at [322, 263] on span "Edit" at bounding box center [319, 266] width 14 height 12
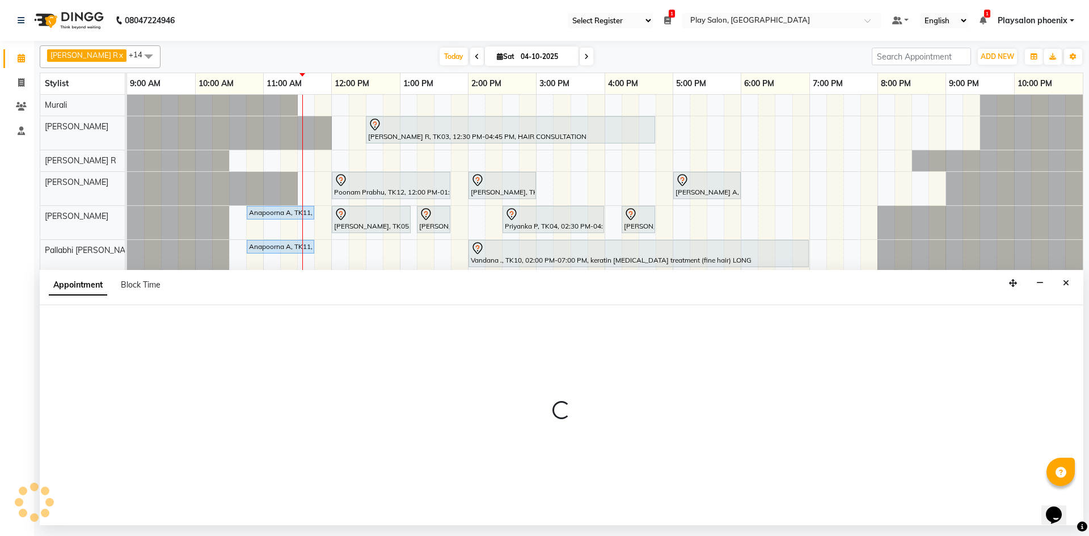
select select "645"
select select "upcoming"
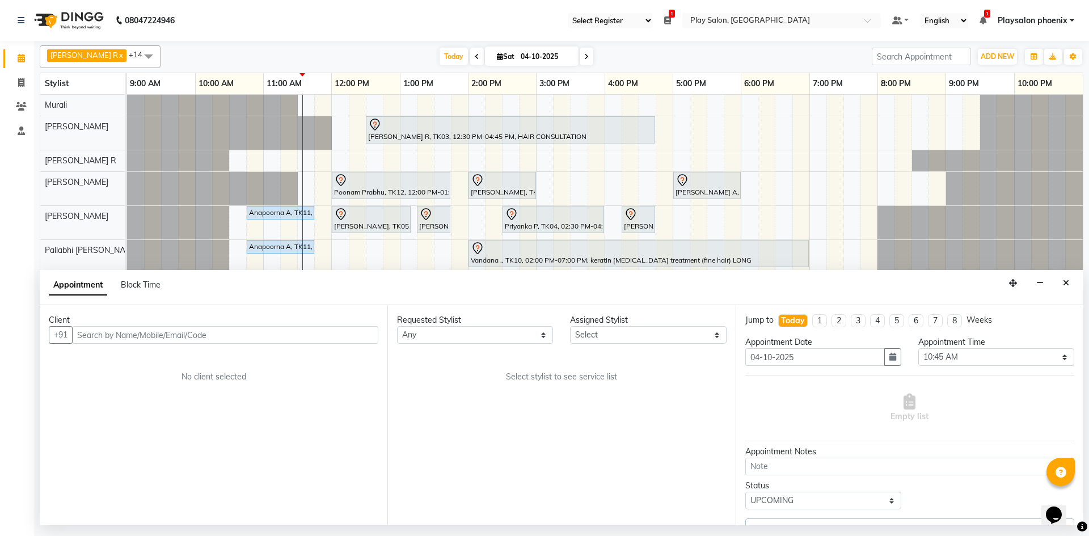
select select "92102"
select select "4216"
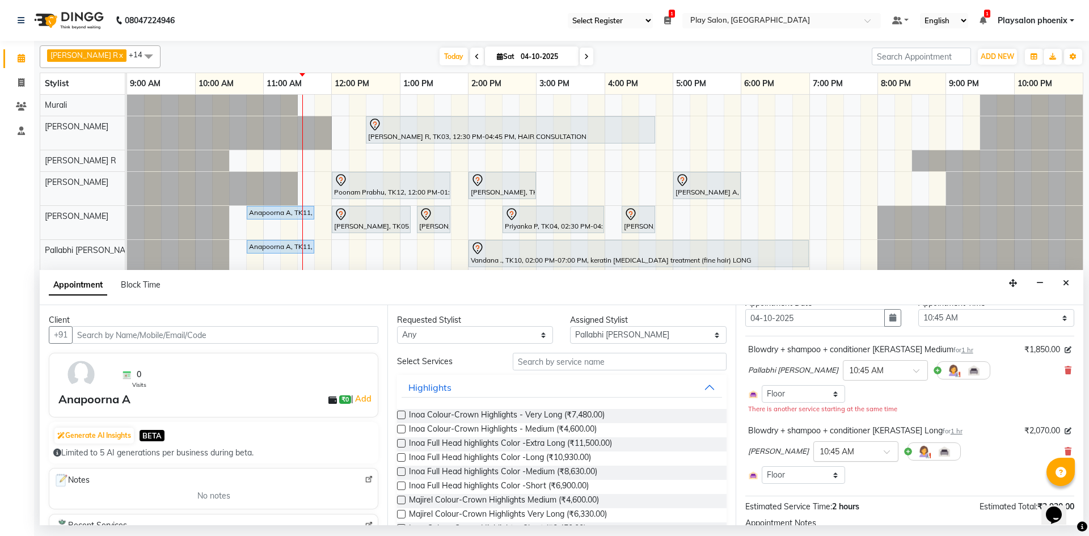
scroll to position [57, 0]
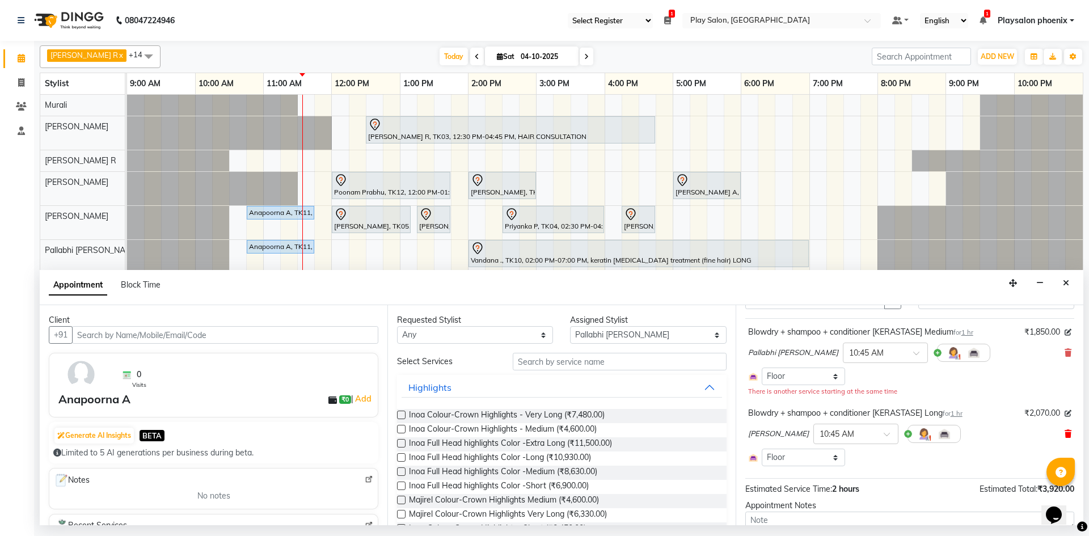
click at [1065, 436] on icon at bounding box center [1068, 434] width 7 height 8
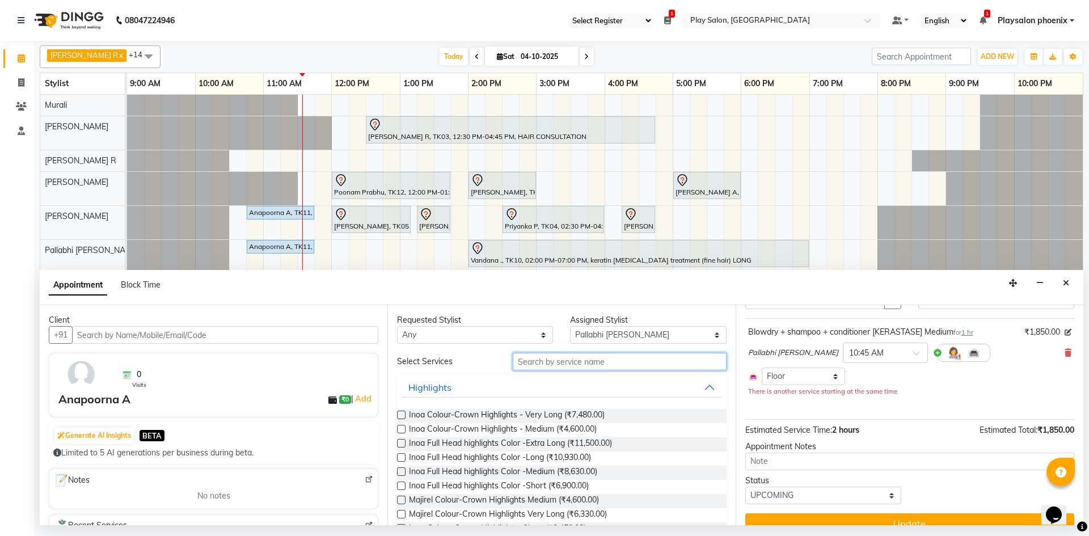
click at [614, 356] on input "text" at bounding box center [620, 362] width 214 height 18
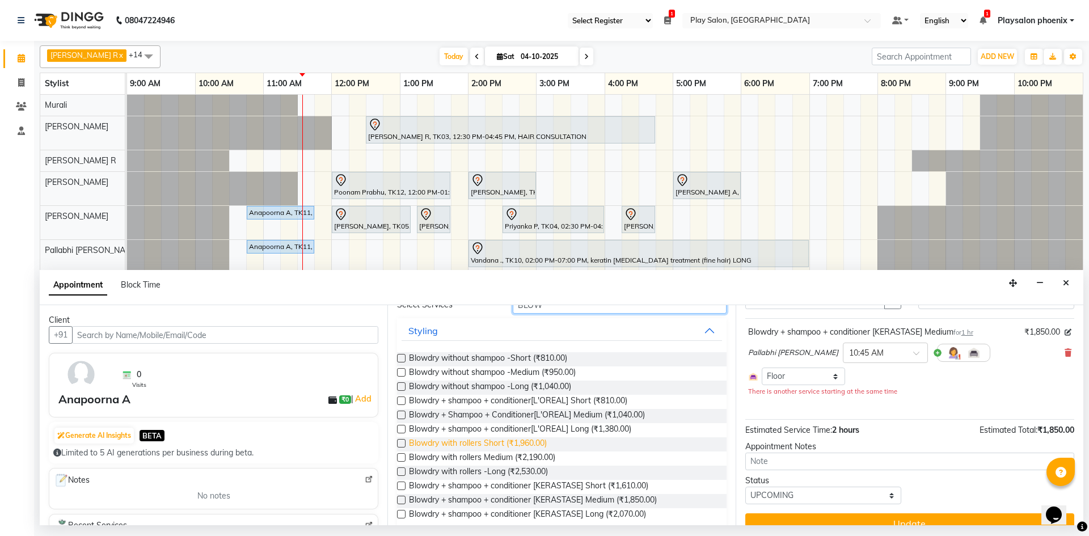
scroll to position [72, 0]
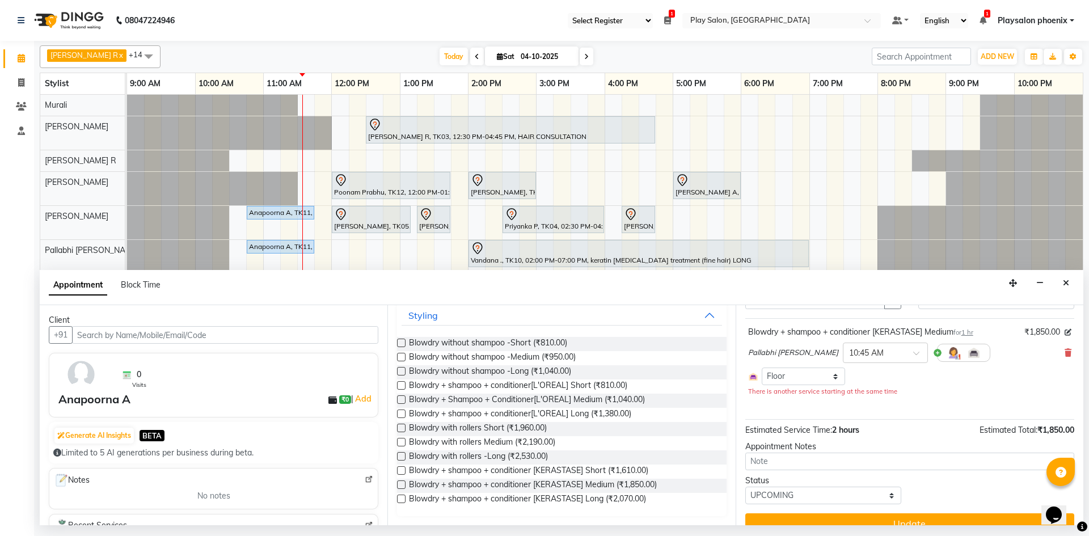
type input "BLOW"
click at [402, 470] on label at bounding box center [401, 470] width 9 height 9
click at [402, 470] on input "checkbox" at bounding box center [400, 471] width 7 height 7
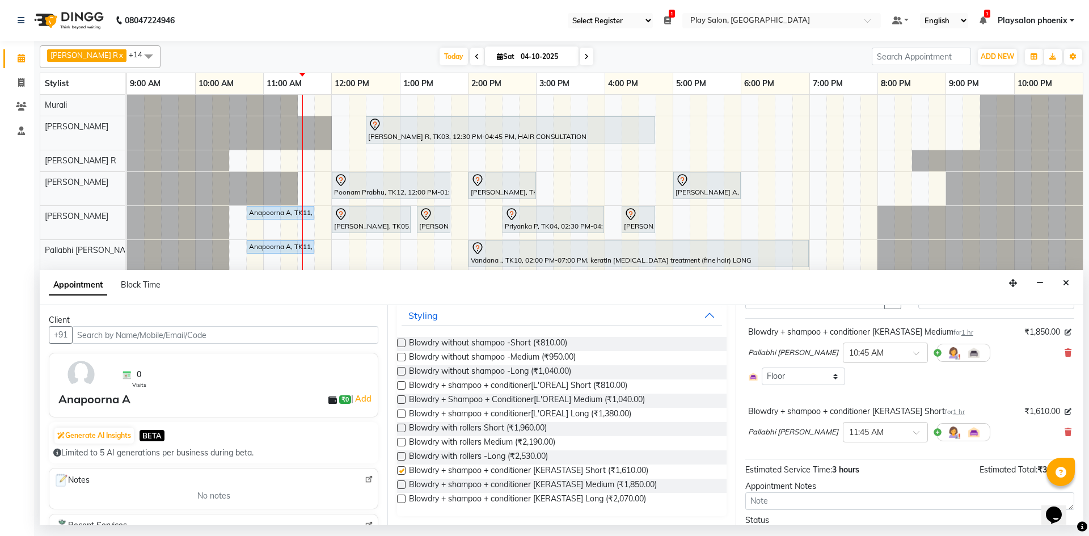
checkbox input "false"
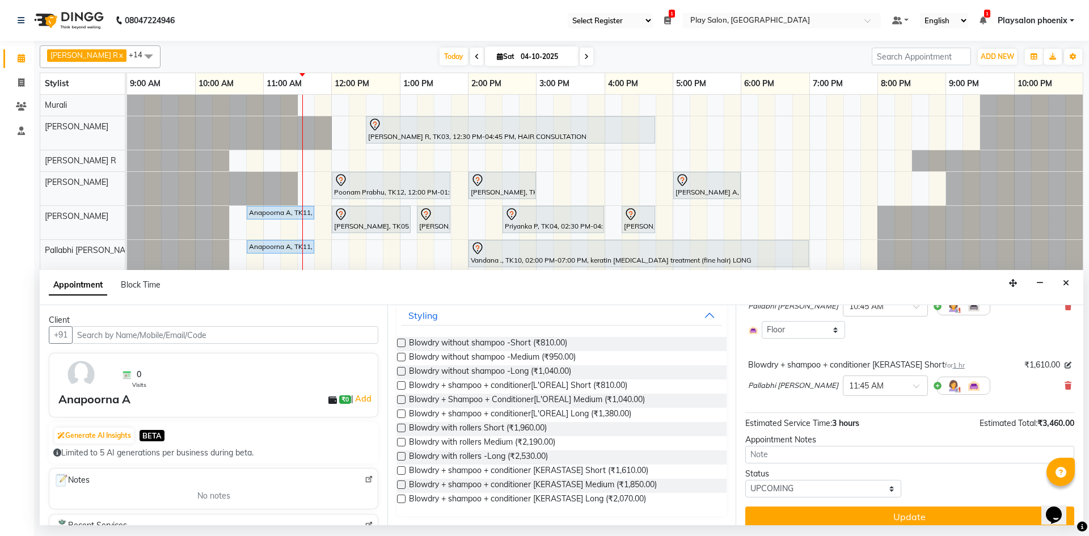
scroll to position [114, 0]
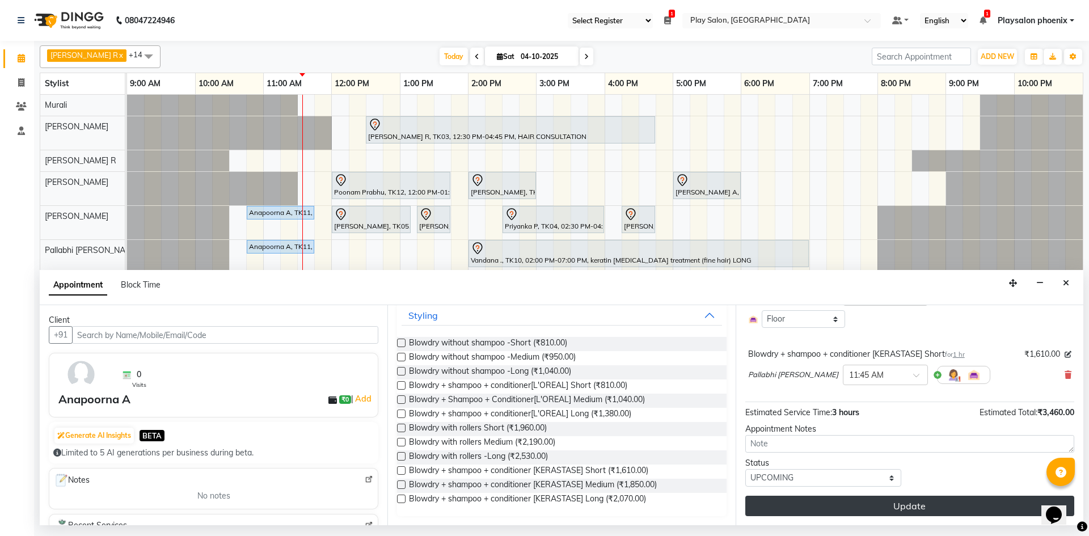
click at [893, 511] on button "Update" at bounding box center [909, 506] width 329 height 20
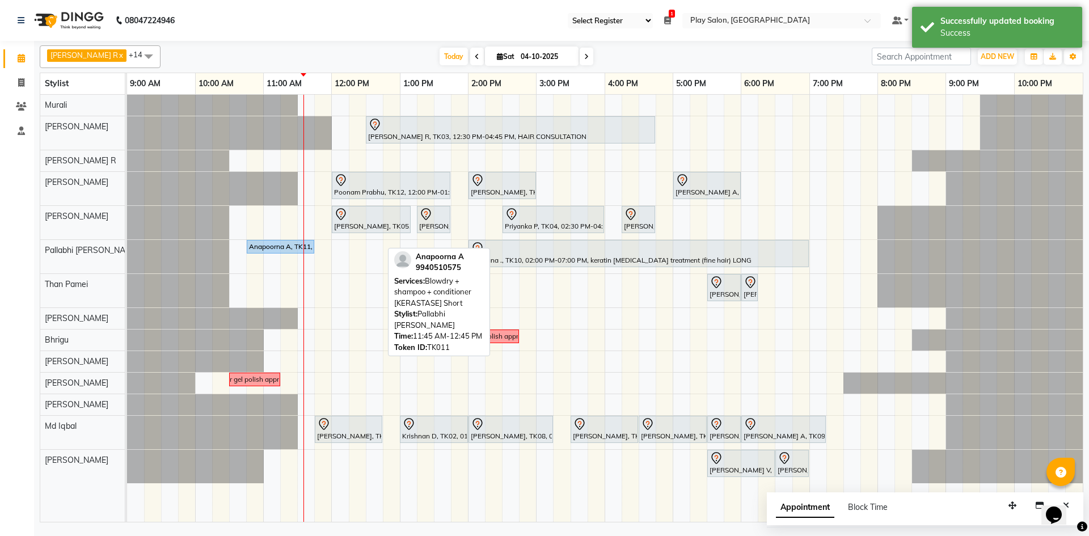
drag, startPoint x: 354, startPoint y: 249, endPoint x: 290, endPoint y: 273, distance: 68.4
click at [290, 273] on div "Ranjita R, TK03, 12:30 PM-04:45 PM, HAIR CONSULTATION Poonam Prabhu, TK12, 12:0…" at bounding box center [605, 308] width 956 height 427
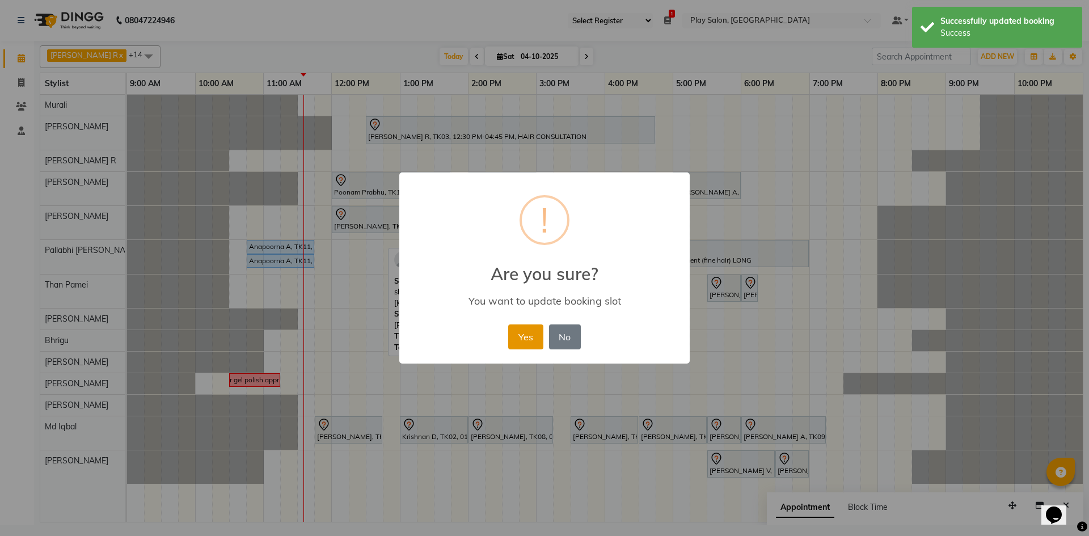
click at [531, 344] on button "Yes" at bounding box center [525, 336] width 35 height 25
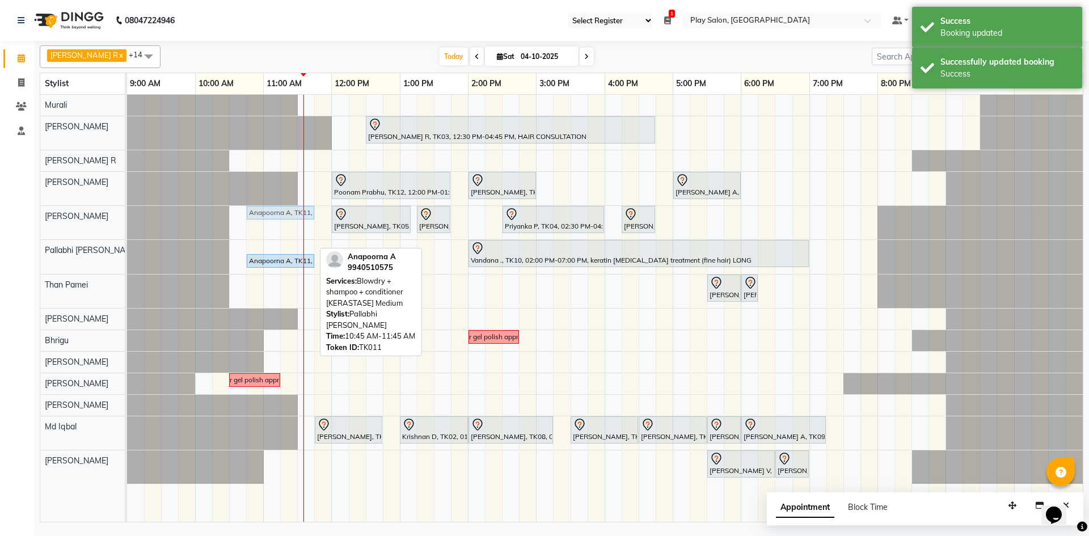
drag, startPoint x: 294, startPoint y: 247, endPoint x: 296, endPoint y: 231, distance: 15.9
click at [296, 231] on div "Ranjita R, TK03, 12:30 PM-04:45 PM, HAIR CONSULTATION Poonam Prabhu, TK12, 12:0…" at bounding box center [605, 308] width 956 height 427
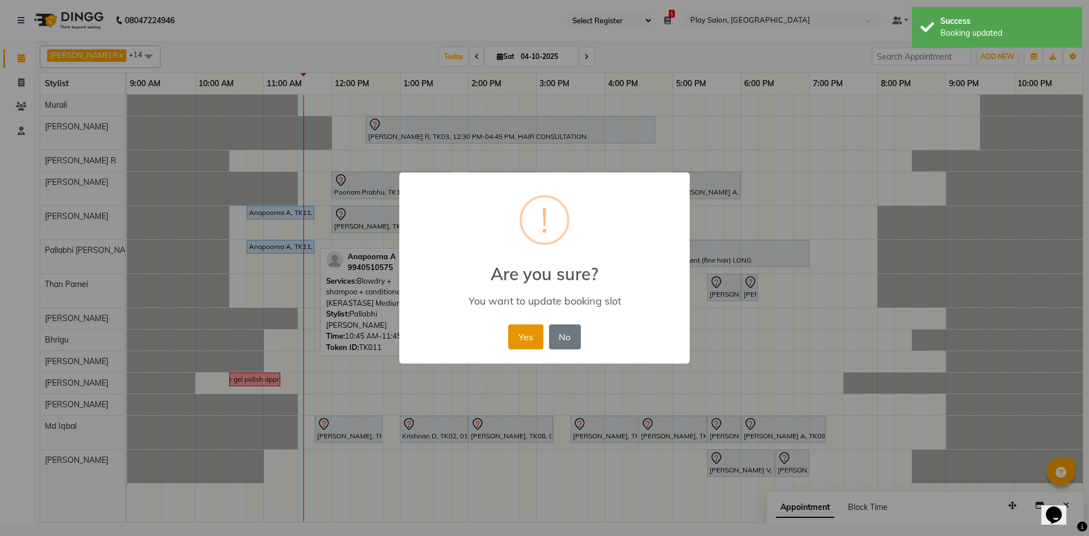
click at [534, 347] on button "Yes" at bounding box center [525, 336] width 35 height 25
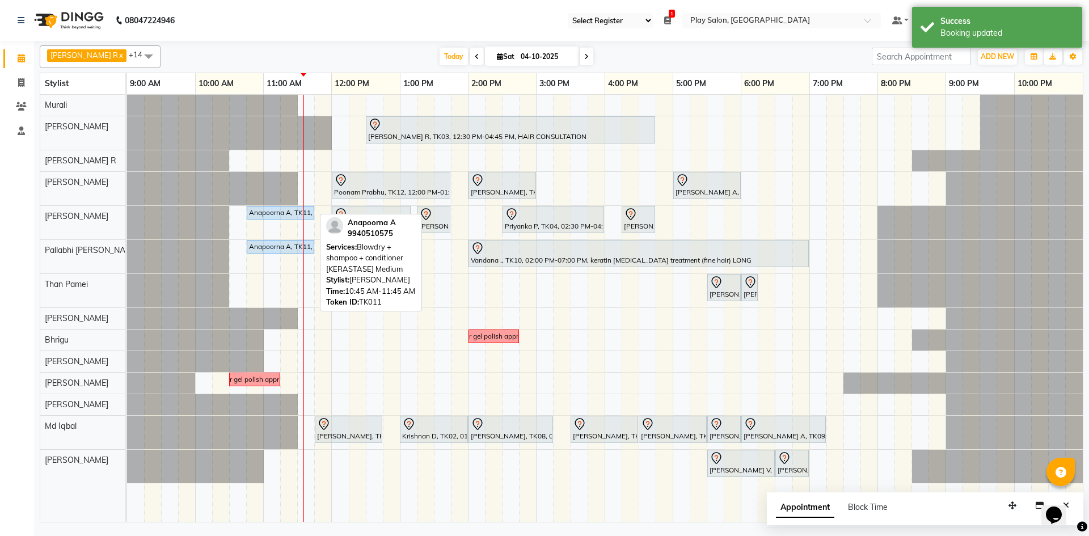
click at [277, 217] on div "Anapoorna A, TK11, 10:45 AM-11:45 AM, Blowdry + shampoo + conditioner [KERASTAS…" at bounding box center [280, 213] width 65 height 10
select select "5"
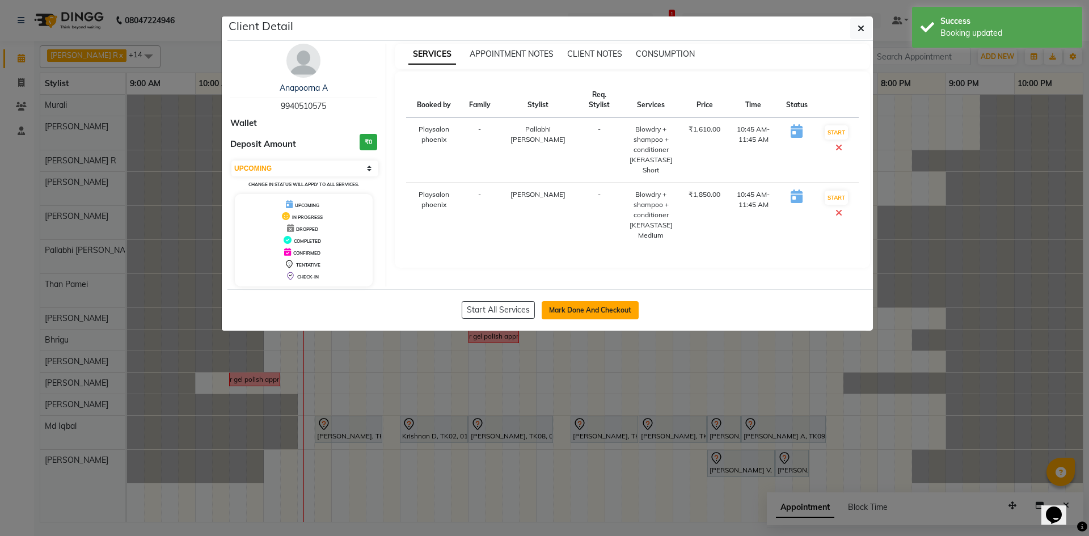
click at [589, 308] on button "Mark Done And Checkout" at bounding box center [590, 310] width 97 height 18
select select "service"
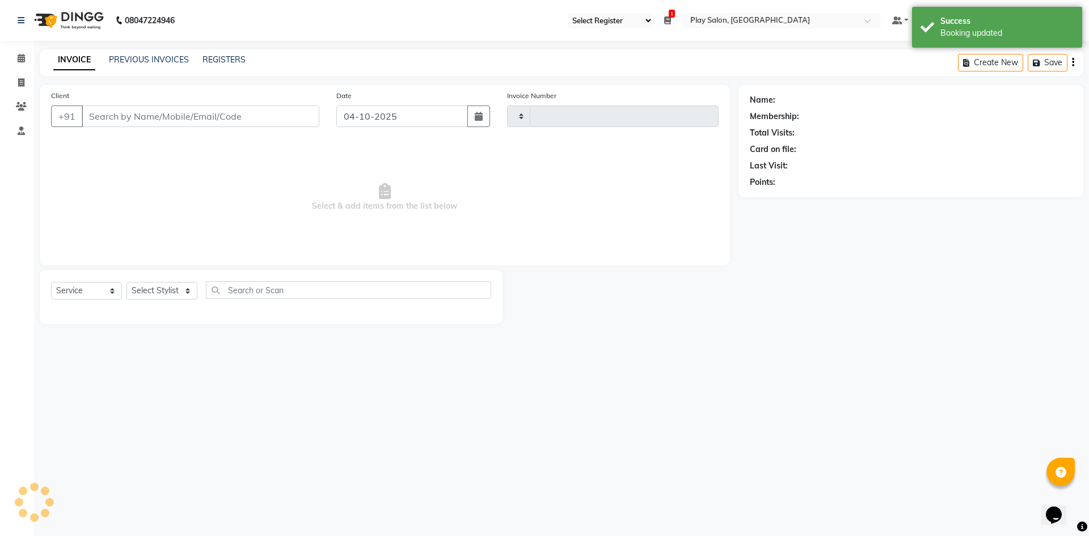
type input "3409"
select select "8350"
type input "99******75"
select select "92102"
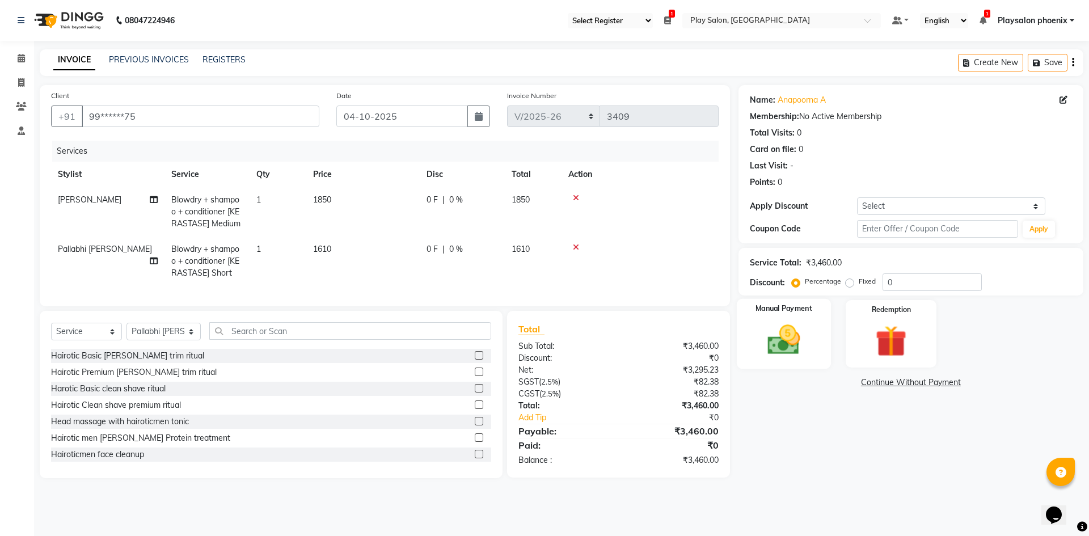
click at [798, 341] on img at bounding box center [783, 339] width 53 height 37
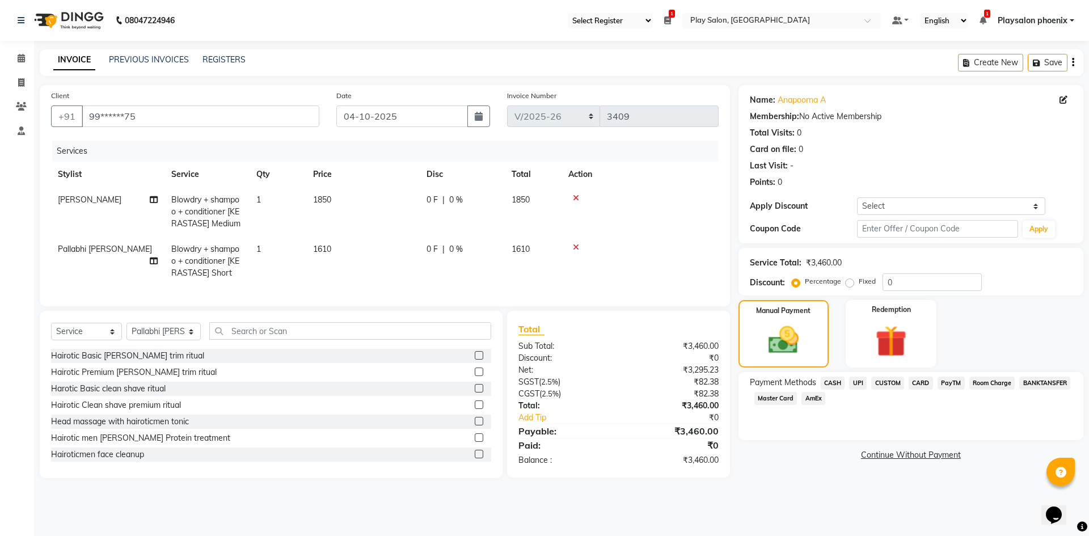
click at [894, 382] on span "CUSTOM" at bounding box center [887, 383] width 33 height 13
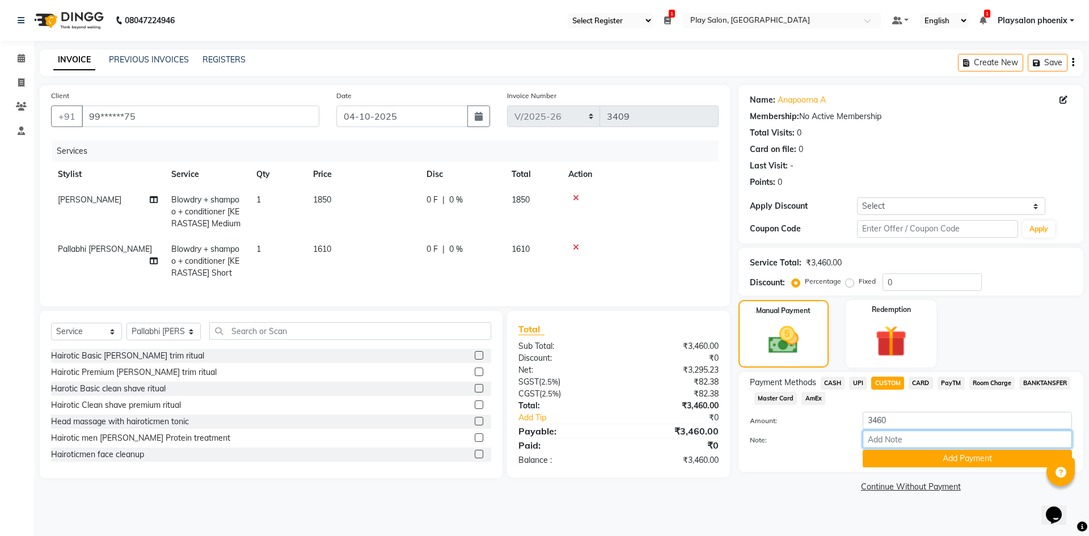
click at [893, 443] on input "Note:" at bounding box center [967, 440] width 209 height 18
type input "UPI"
click at [947, 464] on button "Add Payment" at bounding box center [967, 459] width 209 height 18
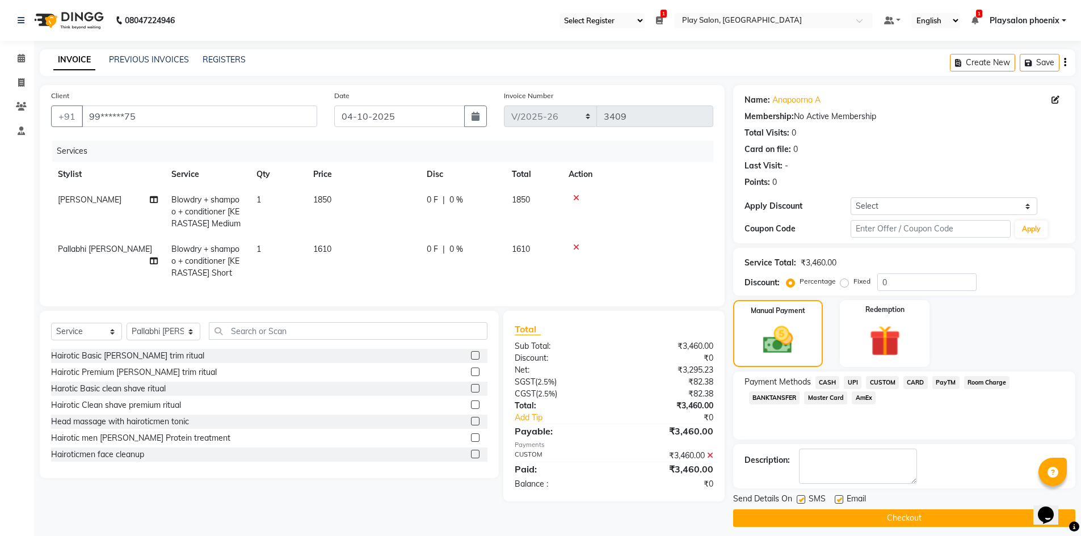
click at [836, 501] on label at bounding box center [838, 499] width 9 height 9
click at [836, 501] on input "checkbox" at bounding box center [837, 499] width 7 height 7
checkbox input "false"
click at [913, 514] on button "Checkout" at bounding box center [904, 518] width 342 height 18
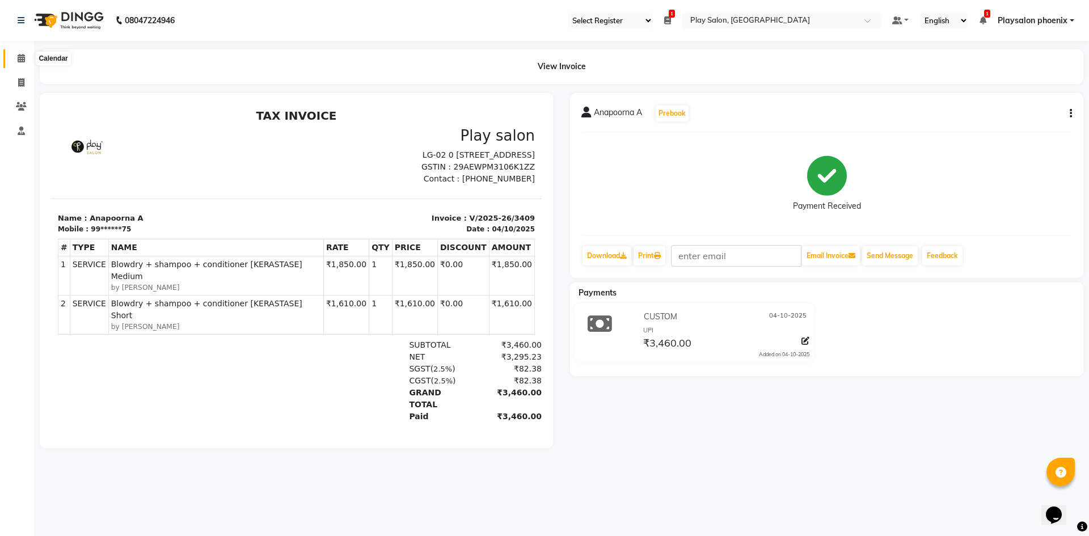
click at [18, 57] on icon at bounding box center [21, 58] width 7 height 9
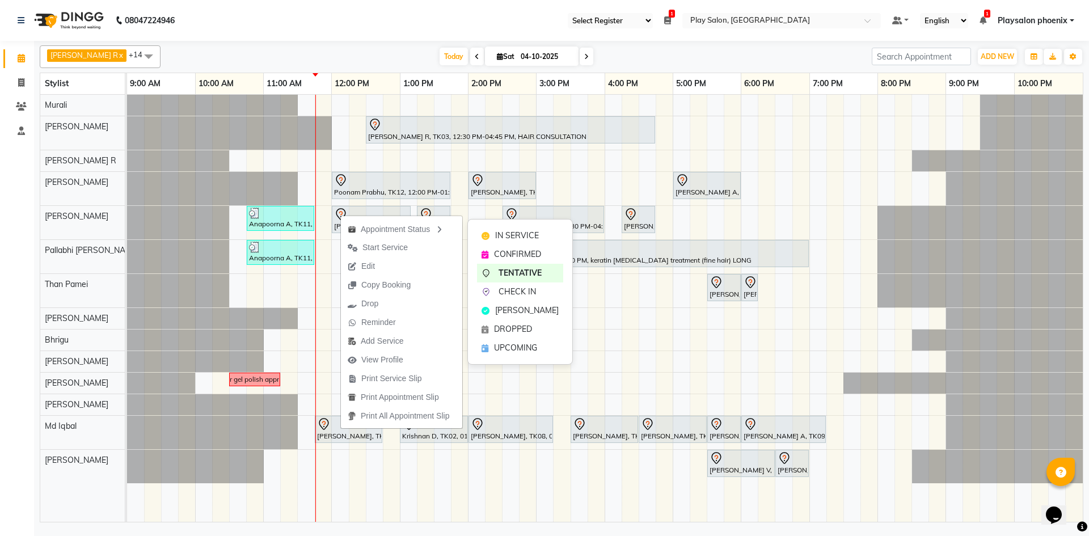
drag, startPoint x: 513, startPoint y: 287, endPoint x: 524, endPoint y: 288, distance: 11.4
click at [513, 288] on span "CHECK IN" at bounding box center [517, 292] width 37 height 12
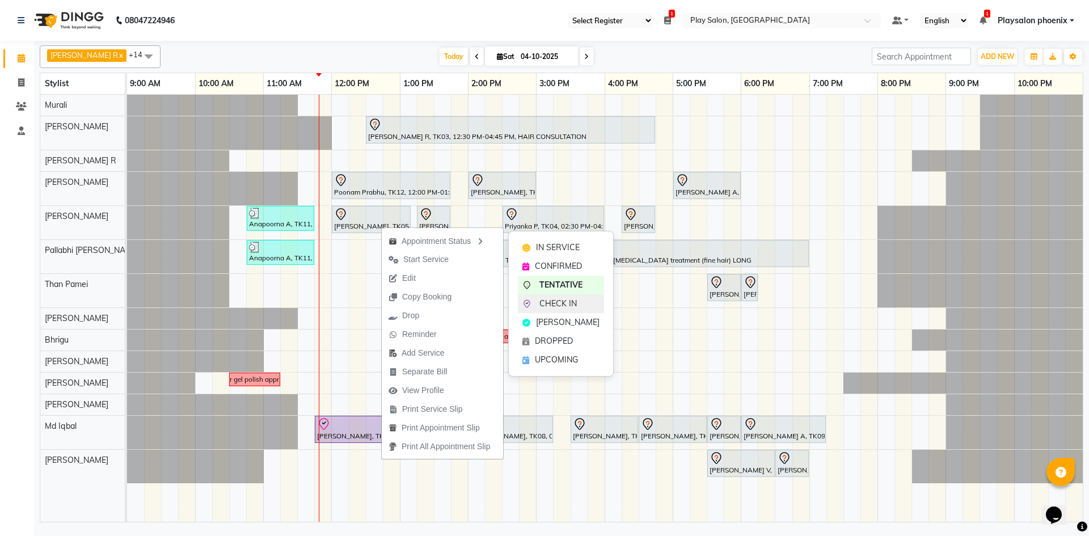
click at [577, 302] on div "CHECK IN" at bounding box center [561, 303] width 86 height 19
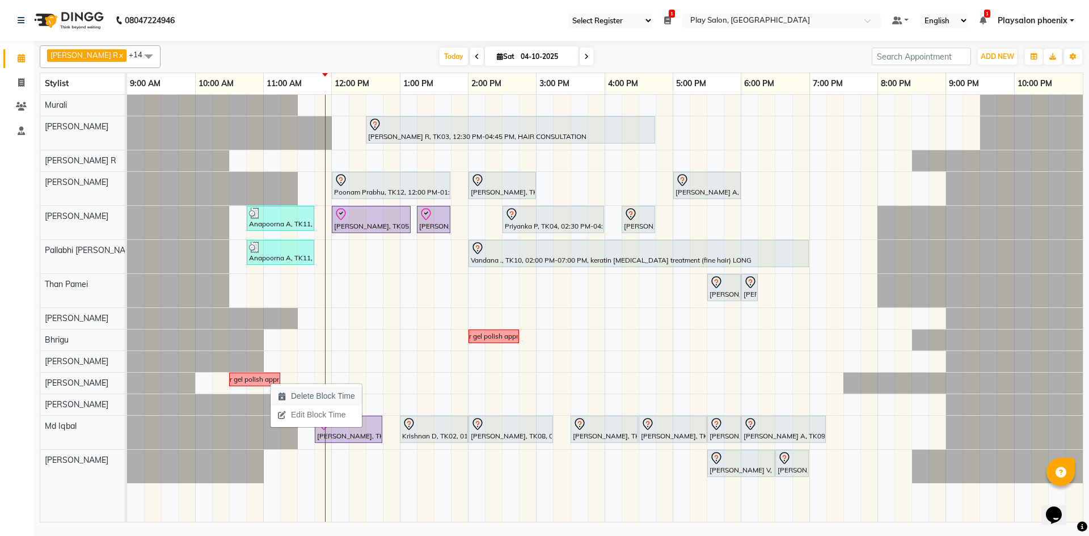
click at [334, 400] on span "Delete Block Time" at bounding box center [323, 396] width 64 height 12
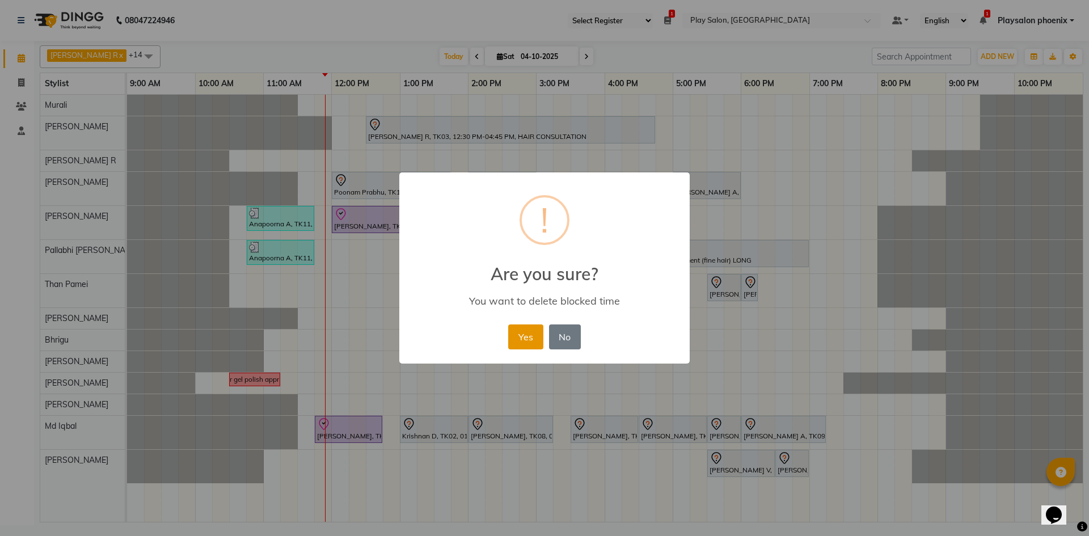
click at [534, 345] on button "Yes" at bounding box center [525, 336] width 35 height 25
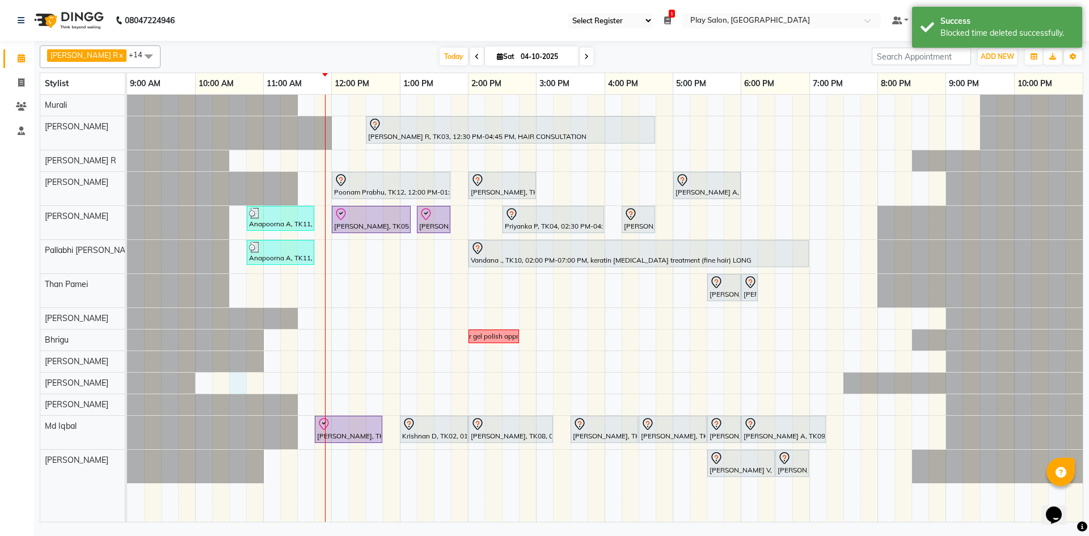
click at [235, 379] on div "Ranjita R, TK03, 12:30 PM-04:45 PM, HAIR CONSULTATION Poonam Prabhu, TK12, 12:0…" at bounding box center [605, 308] width 956 height 427
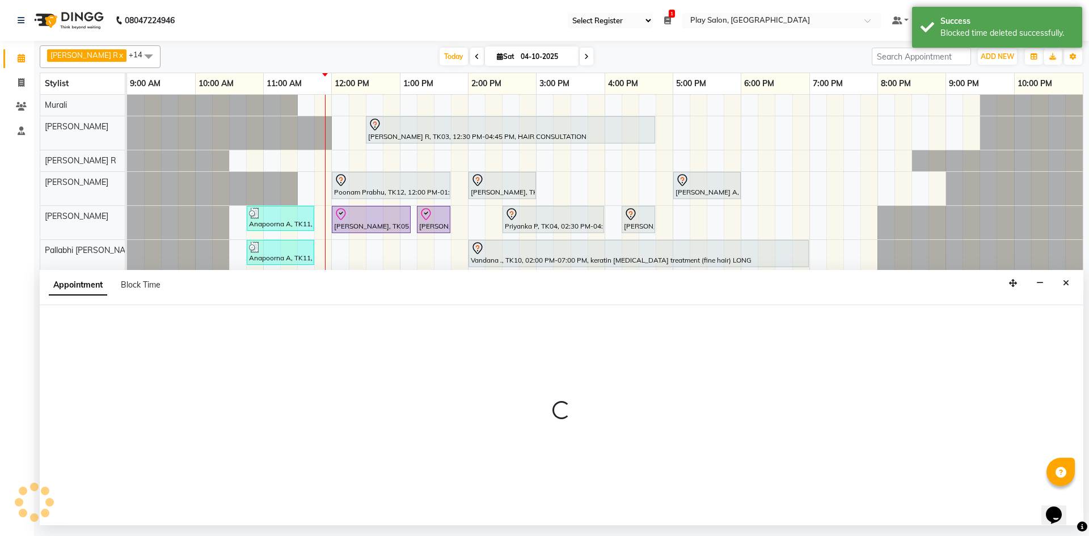
select select "87444"
select select "tentative"
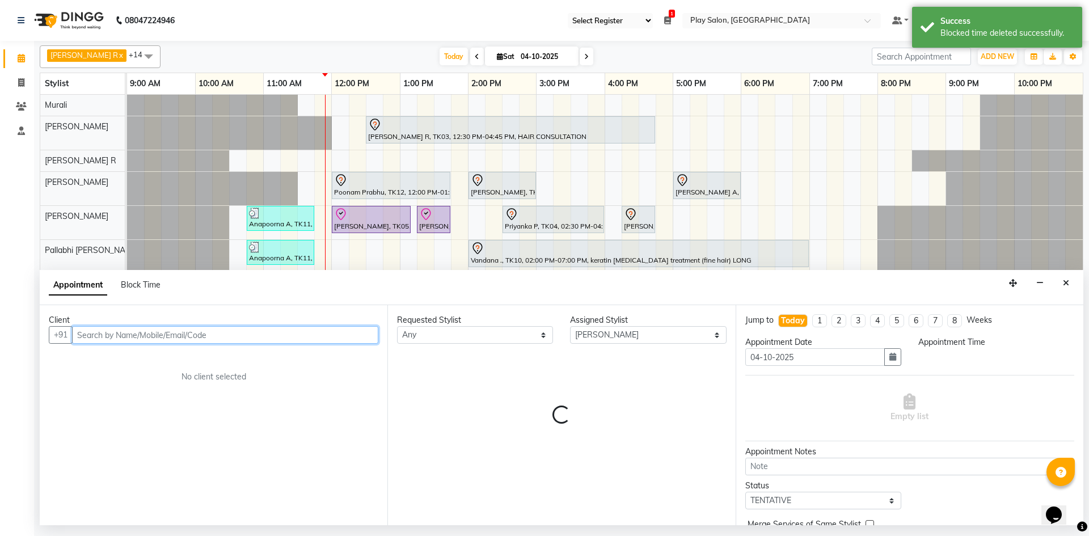
select select "630"
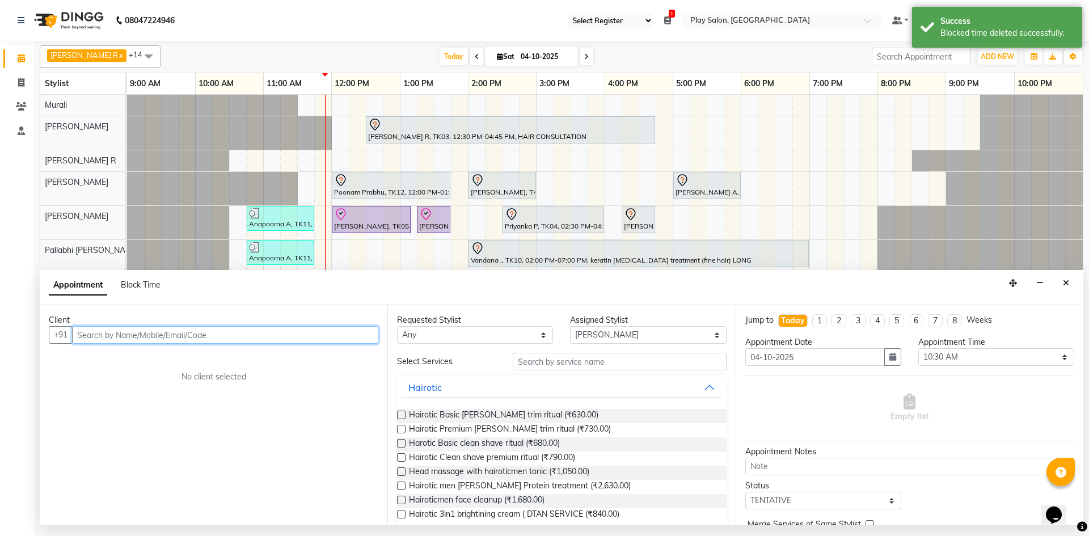
click at [174, 336] on input "text" at bounding box center [225, 335] width 306 height 18
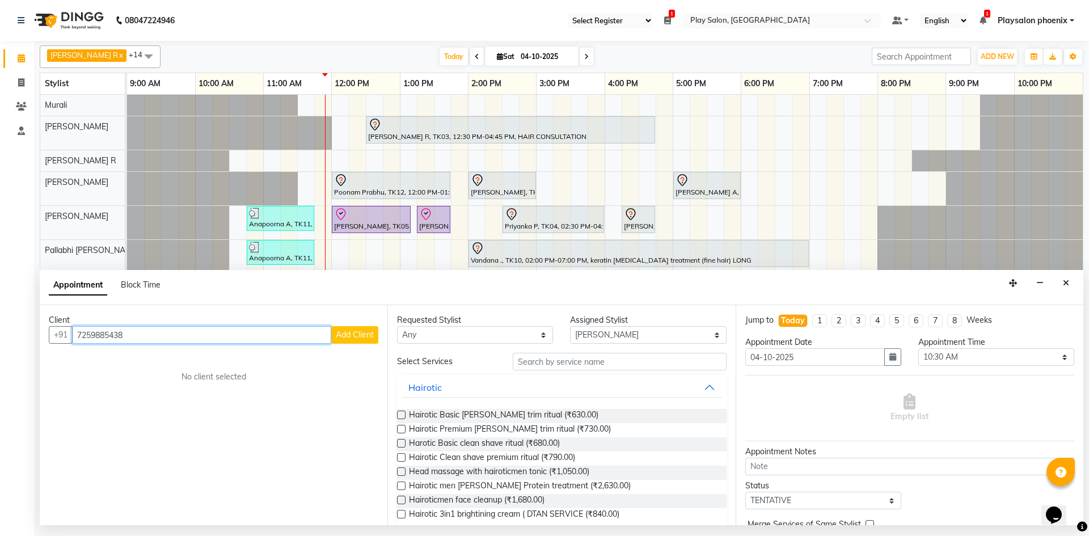
type input "7259885438"
click at [345, 330] on span "Add Client" at bounding box center [355, 335] width 38 height 10
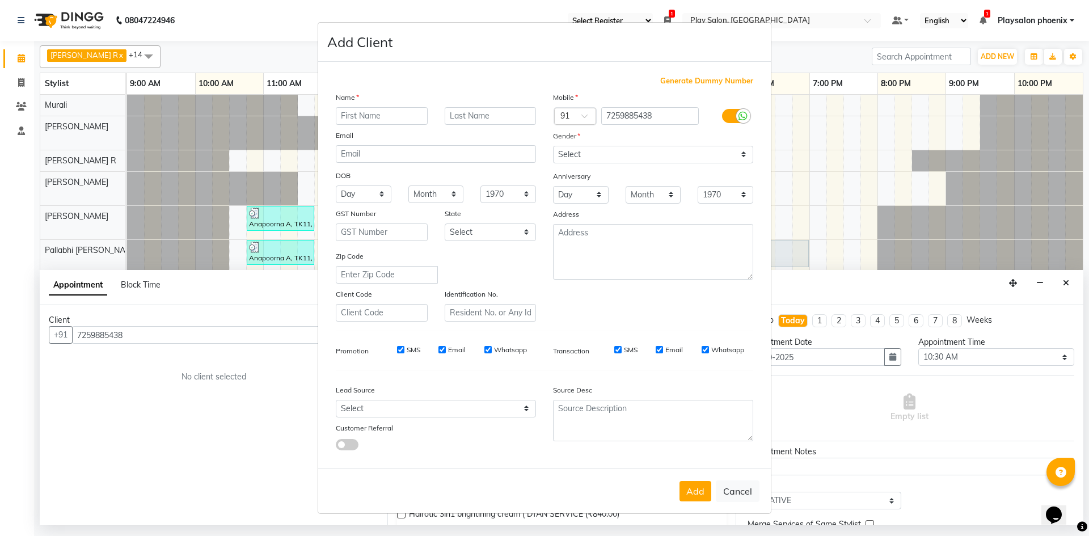
click at [405, 124] on input "text" at bounding box center [382, 116] width 92 height 18
type input "p"
type input "Pooja"
type input "Loreal"
click at [636, 150] on select "Select [DEMOGRAPHIC_DATA] [DEMOGRAPHIC_DATA] Other Prefer Not To Say" at bounding box center [653, 155] width 200 height 18
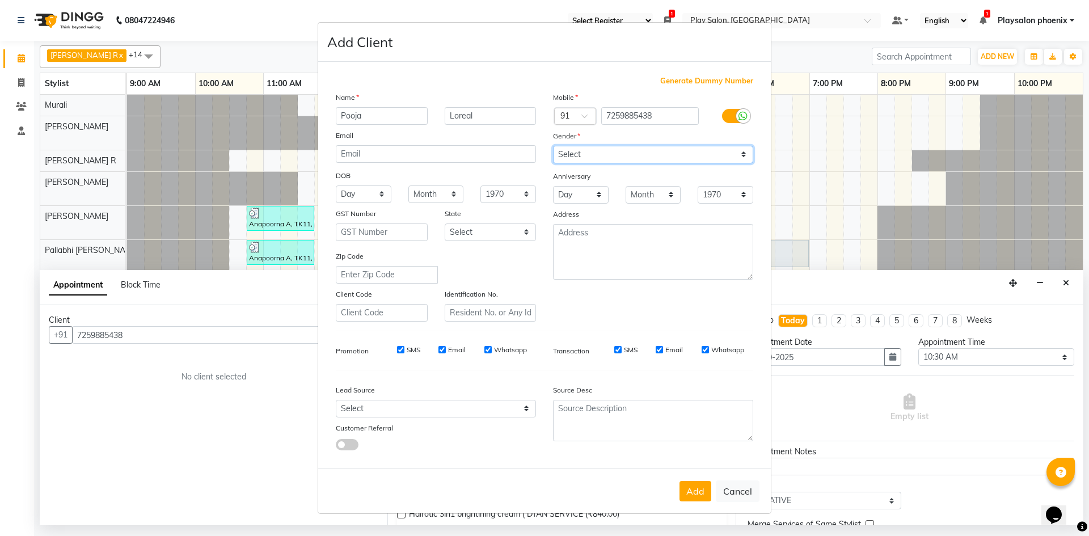
select select "[DEMOGRAPHIC_DATA]"
click at [553, 146] on select "Select [DEMOGRAPHIC_DATA] [DEMOGRAPHIC_DATA] Other Prefer Not To Say" at bounding box center [653, 155] width 200 height 18
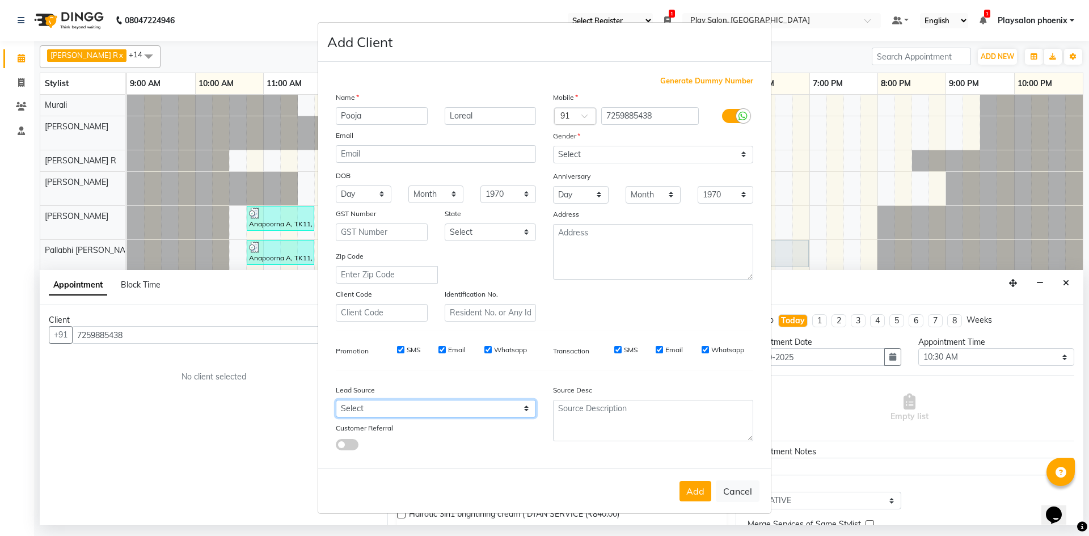
click at [395, 416] on select "Select Walk-in Internet Friend Word of Mouth Advertisement Facebook JustDial Go…" at bounding box center [436, 409] width 200 height 18
select select "54885"
click at [336, 400] on select "Select Walk-in Internet Friend Word of Mouth Advertisement Facebook JustDial Go…" at bounding box center [436, 409] width 200 height 18
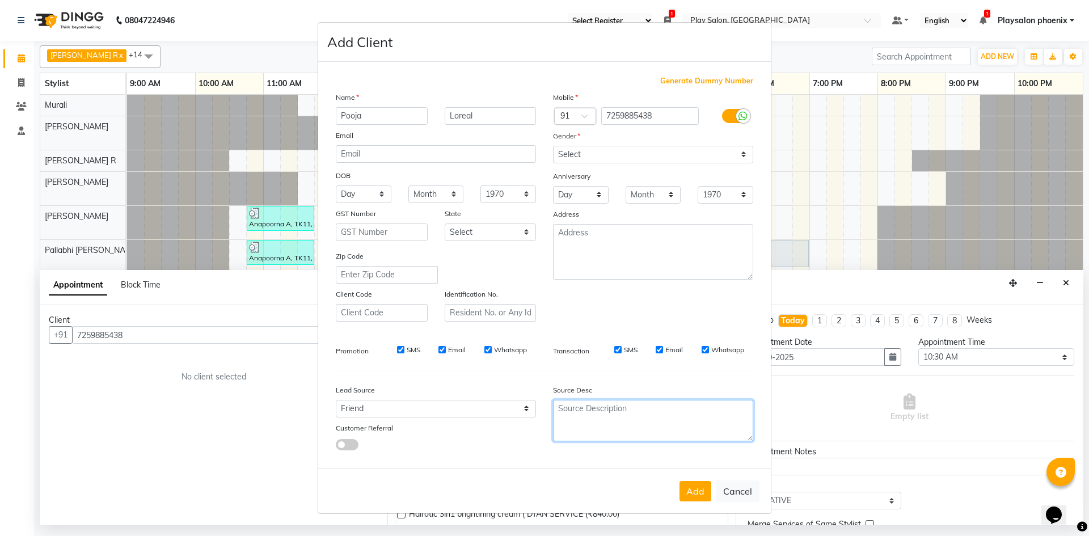
click at [668, 427] on textarea at bounding box center [653, 420] width 200 height 41
type textarea "Neeru Maam Refrence"
click at [698, 492] on button "Add" at bounding box center [696, 491] width 32 height 20
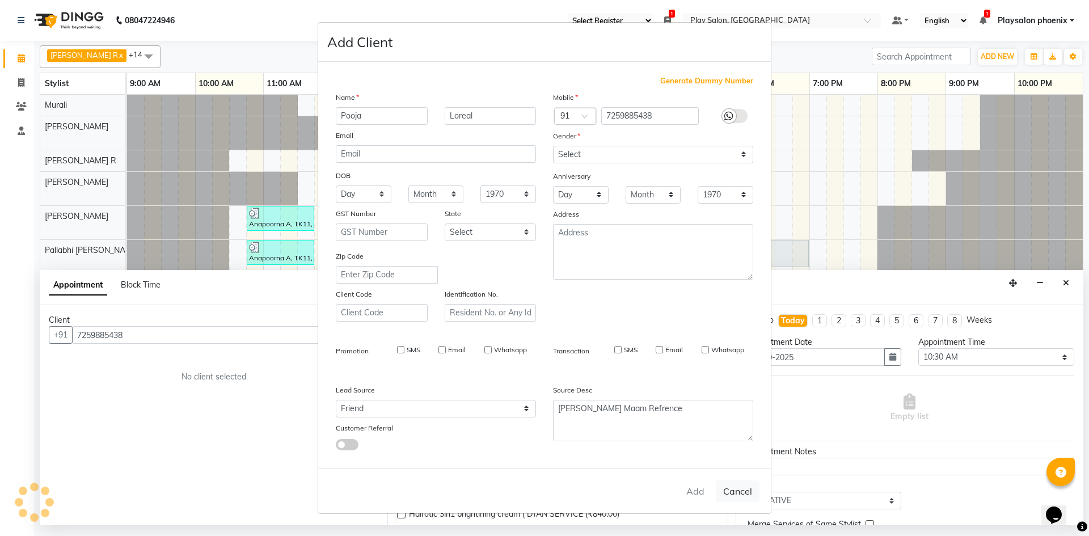
type input "72******38"
select select
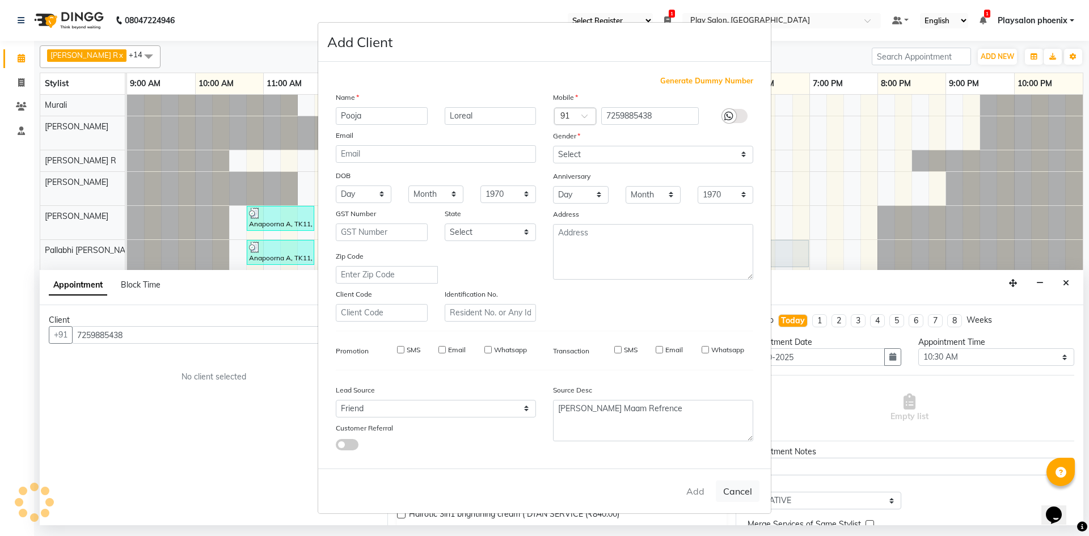
select select
checkbox input "false"
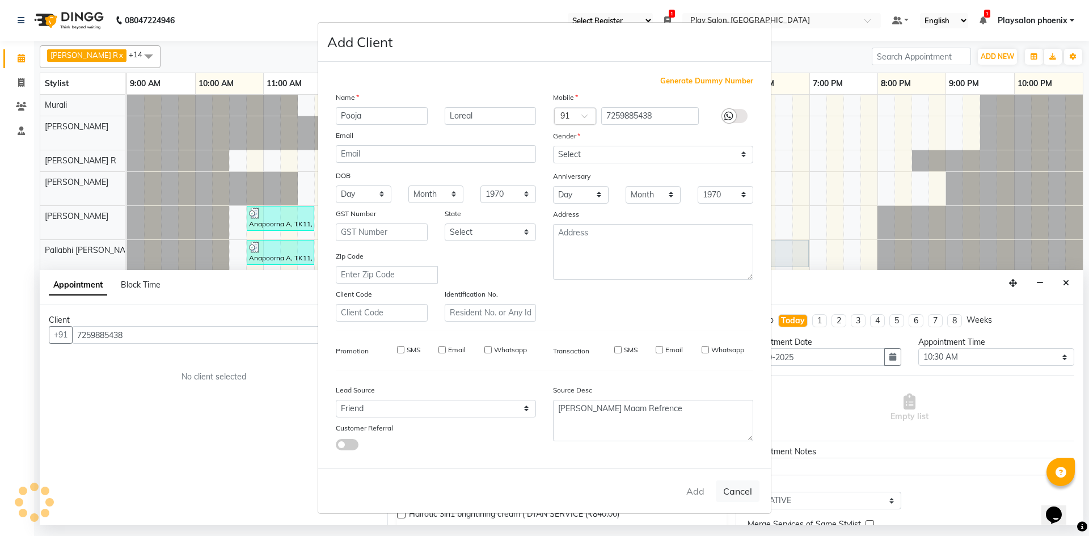
checkbox input "false"
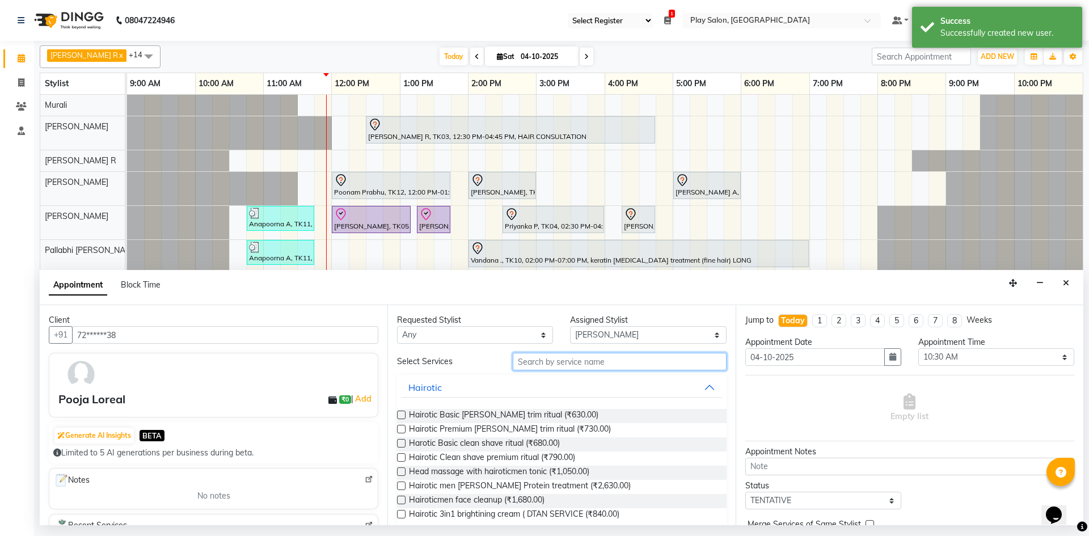
click at [625, 359] on input "text" at bounding box center [620, 362] width 214 height 18
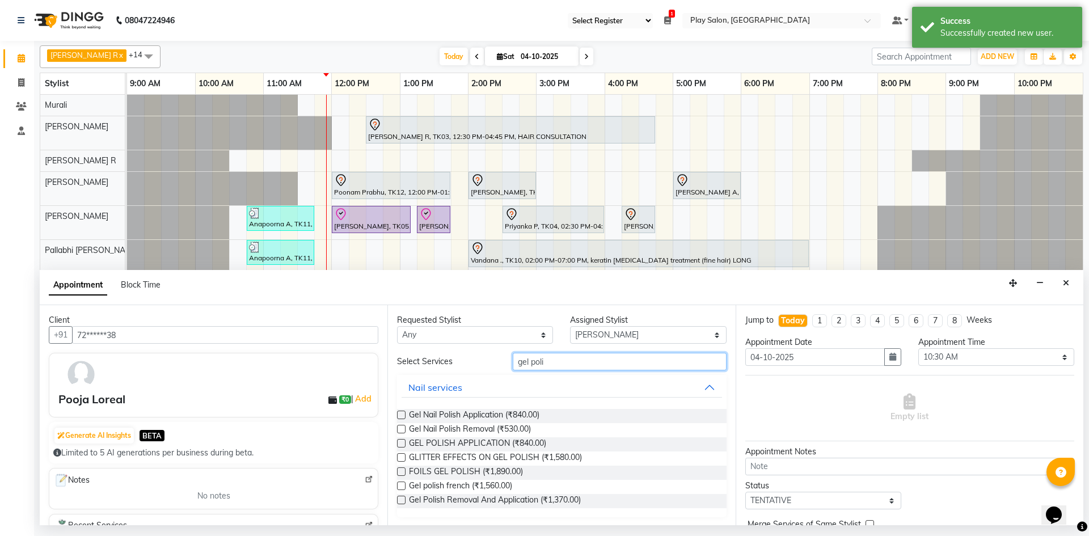
type input "gel poli"
click at [405, 418] on label at bounding box center [401, 415] width 9 height 9
click at [404, 418] on input "checkbox" at bounding box center [400, 415] width 7 height 7
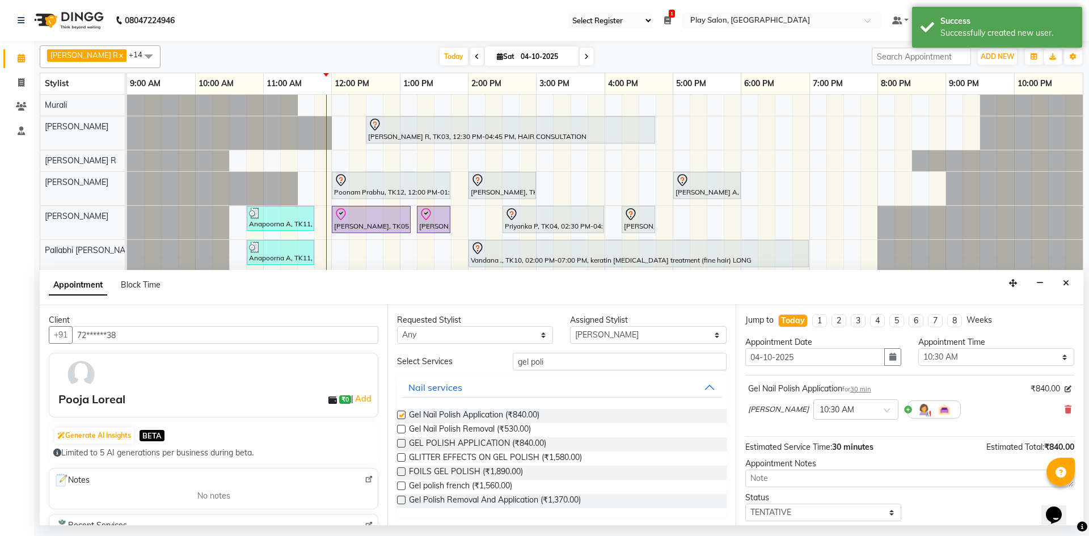
checkbox input "false"
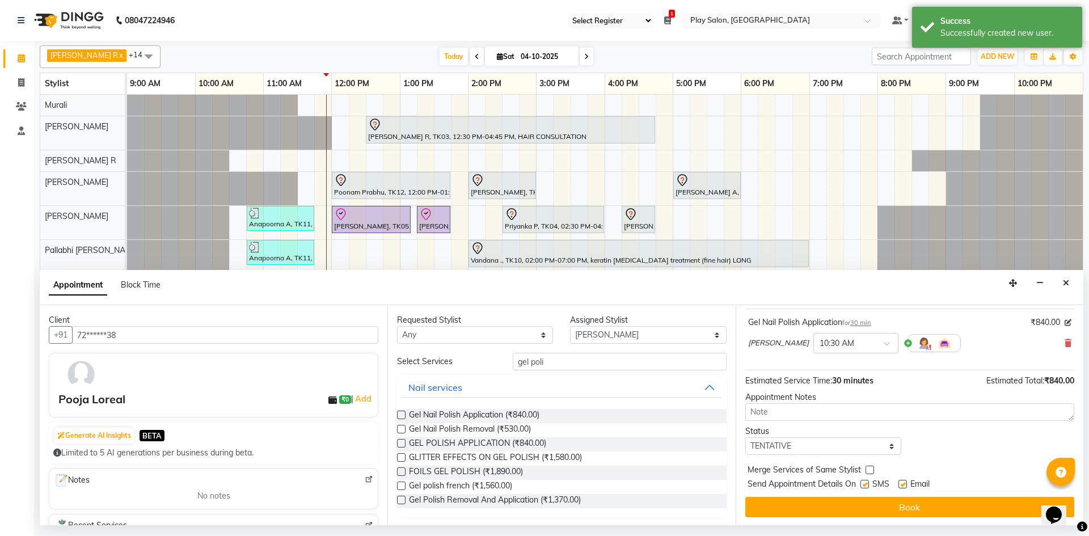
scroll to position [68, 0]
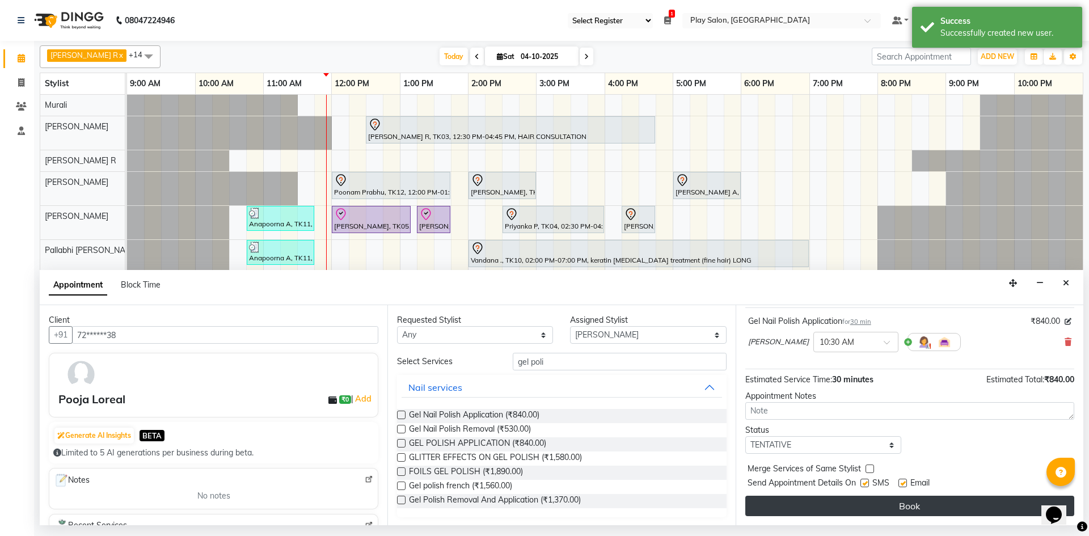
click at [929, 506] on button "Book" at bounding box center [909, 506] width 329 height 20
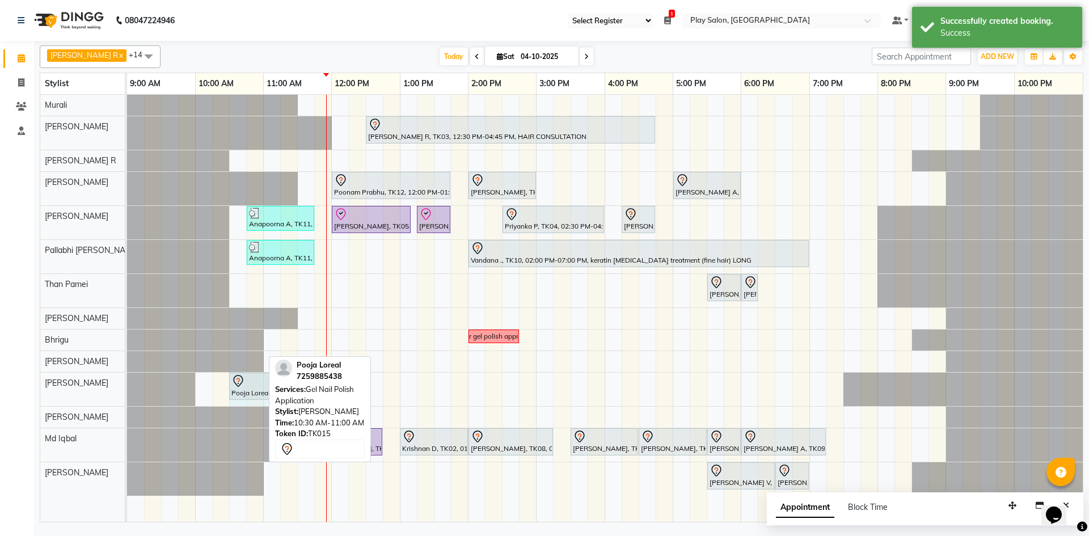
drag, startPoint x: 260, startPoint y: 386, endPoint x: 303, endPoint y: 393, distance: 43.6
click at [303, 393] on div "[PERSON_NAME] R x [PERSON_NAME] x Rosy Rongmei x Md [PERSON_NAME] x [PERSON_NAM…" at bounding box center [562, 282] width 1044 height 482
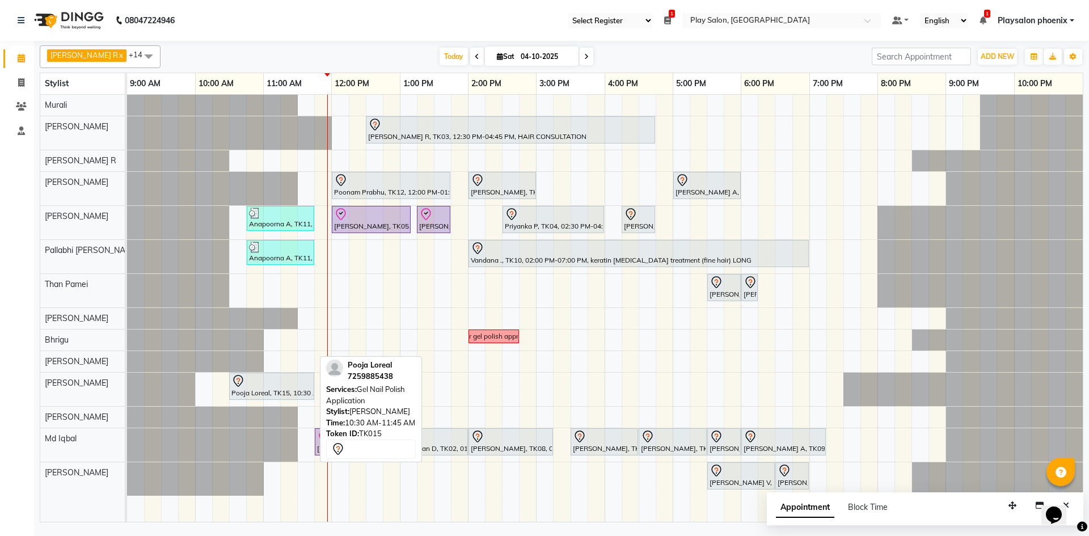
click at [283, 382] on div at bounding box center [271, 381] width 81 height 14
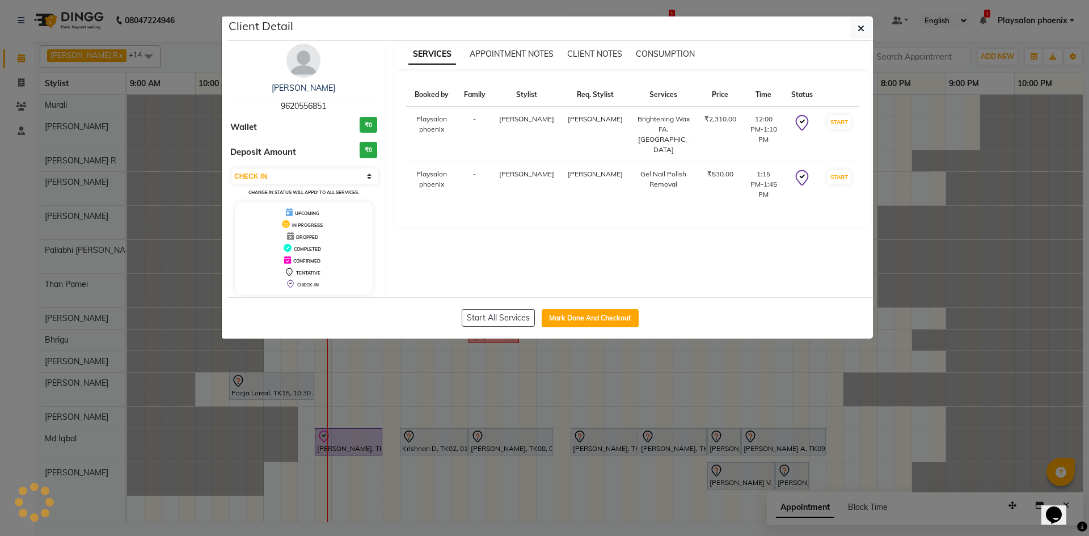
select select "7"
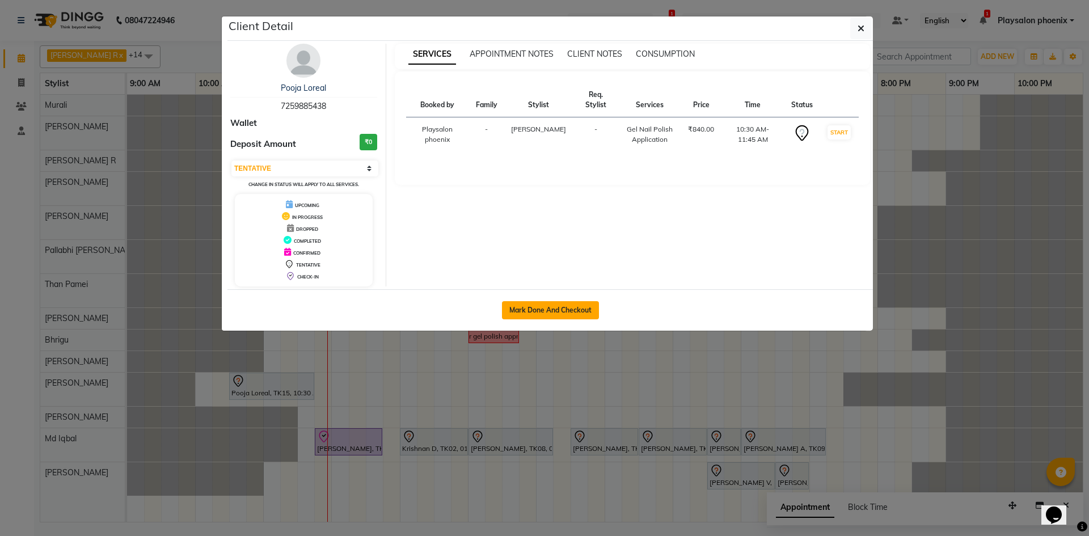
click at [520, 313] on button "Mark Done And Checkout" at bounding box center [550, 310] width 97 height 18
select select "service"
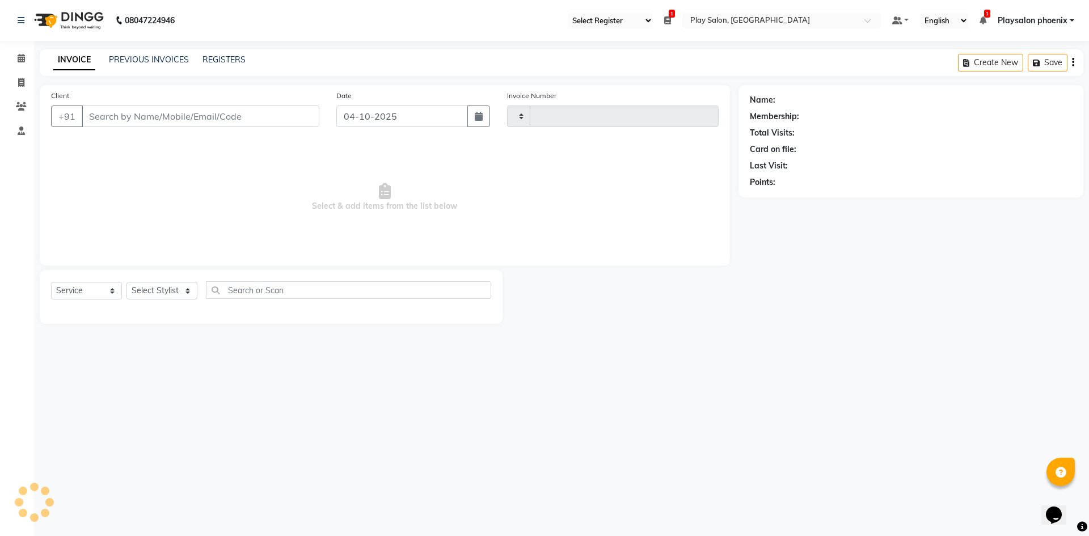
type input "3410"
select select "8350"
type input "72******38"
select select "87444"
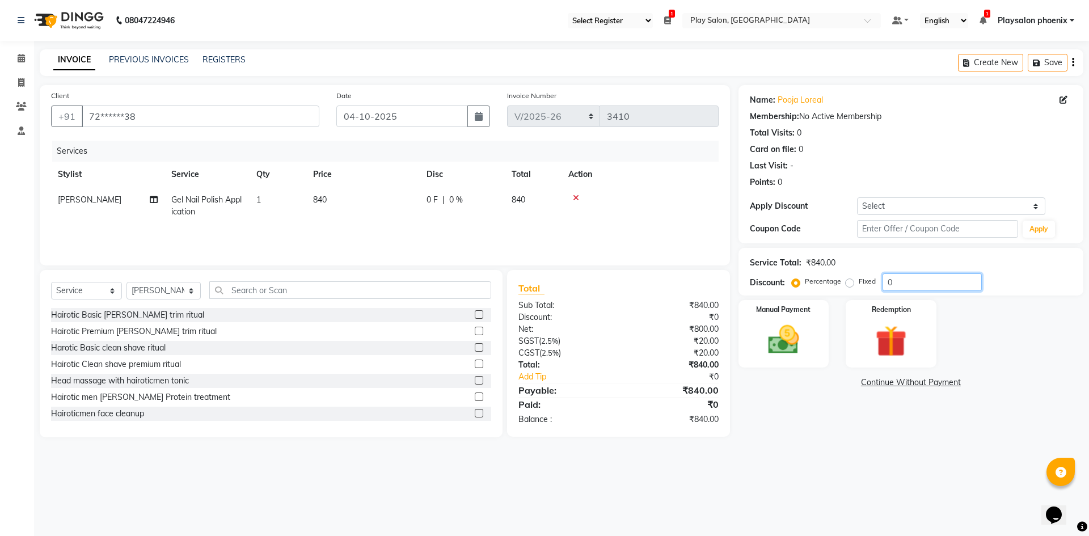
click at [908, 286] on input "0" at bounding box center [932, 282] width 99 height 18
click at [960, 229] on input "text" at bounding box center [937, 229] width 161 height 18
drag, startPoint x: 942, startPoint y: 285, endPoint x: 878, endPoint y: 294, distance: 64.7
click at [878, 294] on div "Service Total: ₹840.00 Discount: Percentage Fixed 0" at bounding box center [911, 272] width 345 height 48
type input "100"
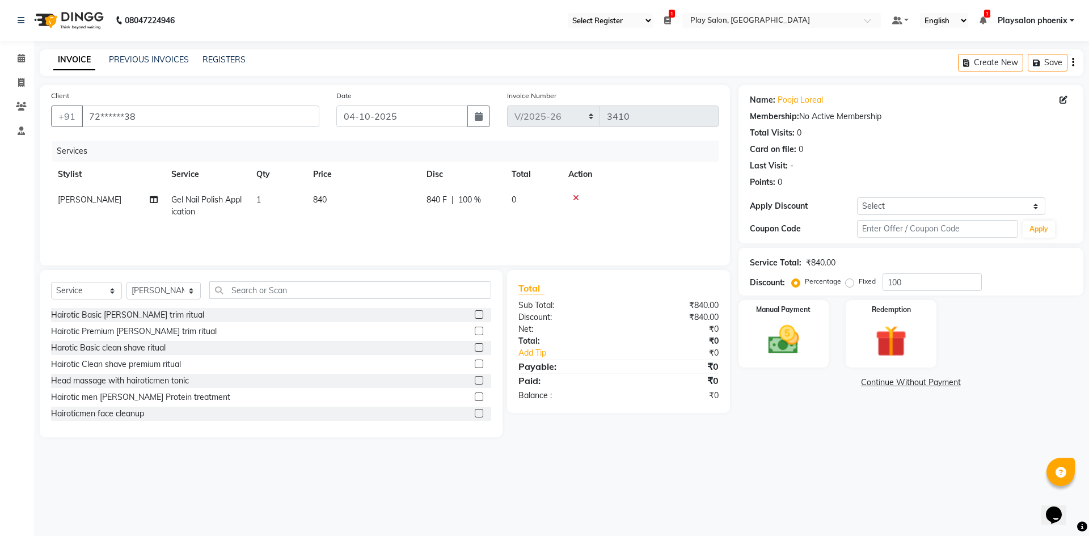
click at [989, 330] on div "Manual Payment Redemption" at bounding box center [911, 334] width 362 height 68
click at [921, 210] on select "Select Coupon → Gst Benefit On Products" at bounding box center [951, 206] width 188 height 18
click at [1045, 299] on div "Name: Pooja Loreal Membership: No Active Membership Total Visits: 0 Card on fil…" at bounding box center [915, 261] width 353 height 352
click at [1025, 344] on div "Manual Payment Redemption" at bounding box center [911, 334] width 362 height 68
click at [811, 346] on div "Manual Payment" at bounding box center [783, 334] width 94 height 70
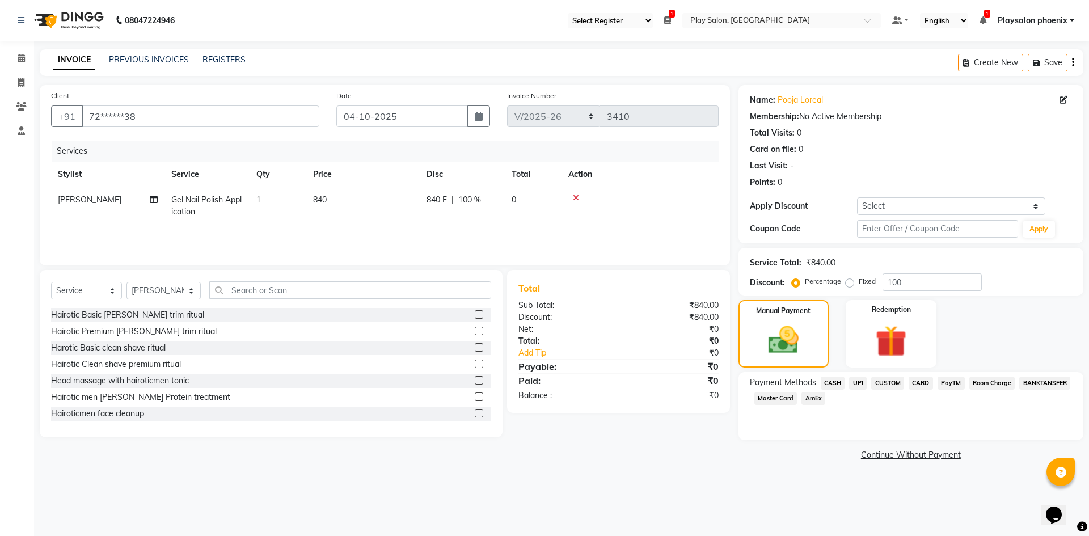
click at [837, 382] on span "CASH" at bounding box center [833, 383] width 24 height 13
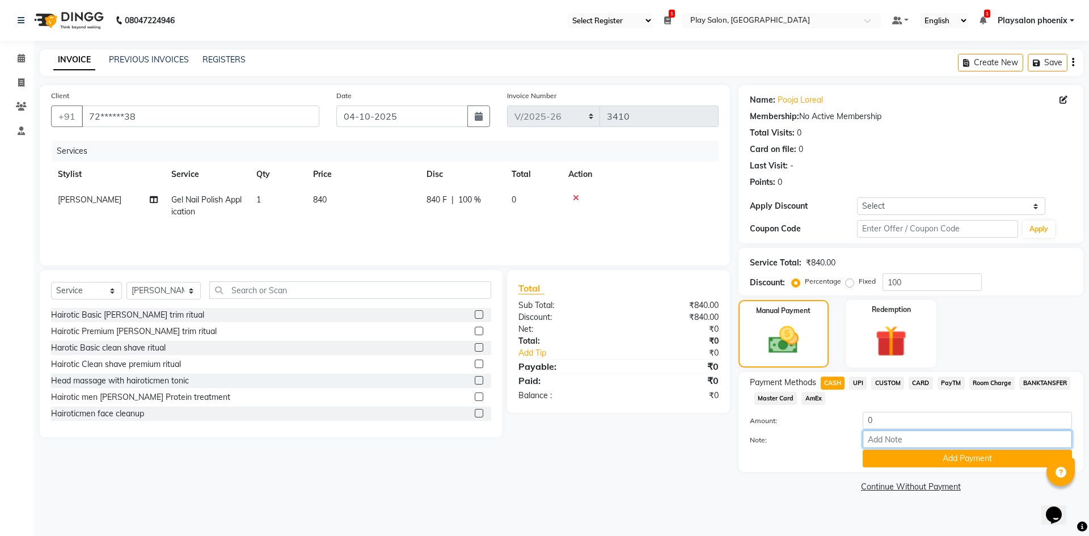
click at [915, 436] on input "Note:" at bounding box center [967, 440] width 209 height 18
type input "Free Gel polish approve by Neeru Maam"
click at [954, 460] on button "Add Payment" at bounding box center [967, 459] width 209 height 18
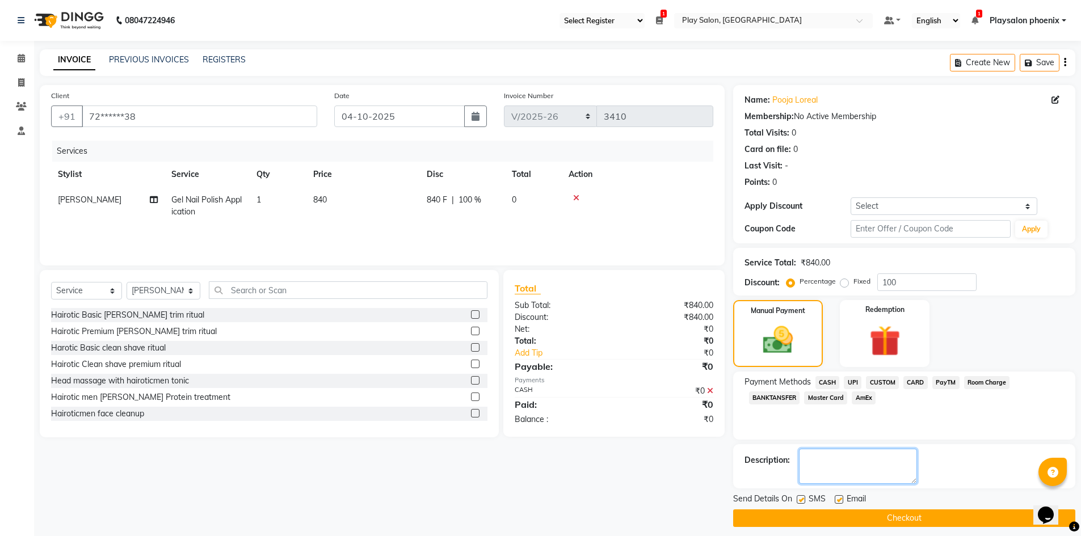
click at [859, 466] on textarea at bounding box center [858, 466] width 118 height 35
type textarea "Free Gel Polish Approve by Neeru Maam"
click at [900, 514] on button "Checkout" at bounding box center [904, 518] width 342 height 18
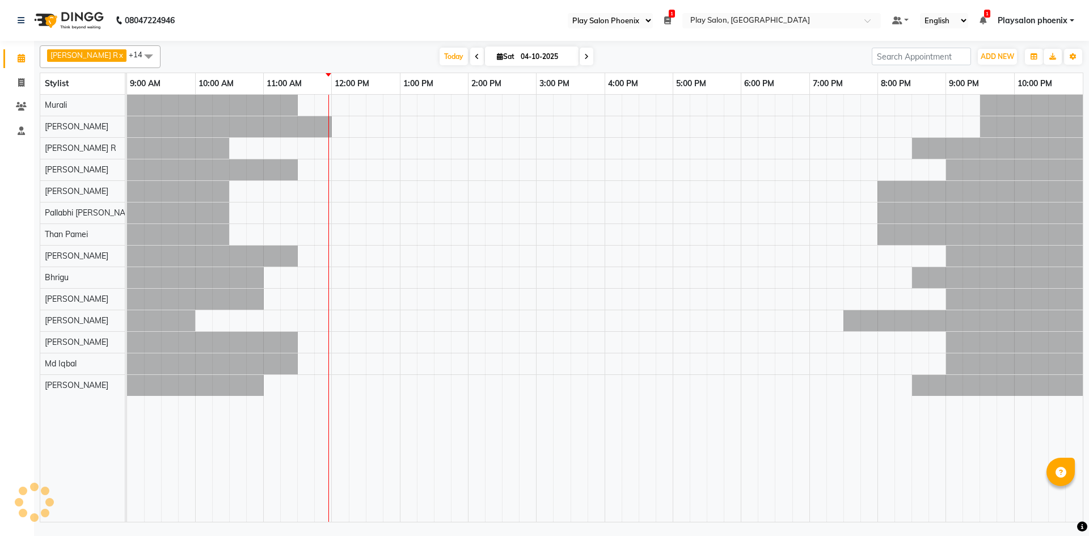
select select "90"
